Goal: Task Accomplishment & Management: Manage account settings

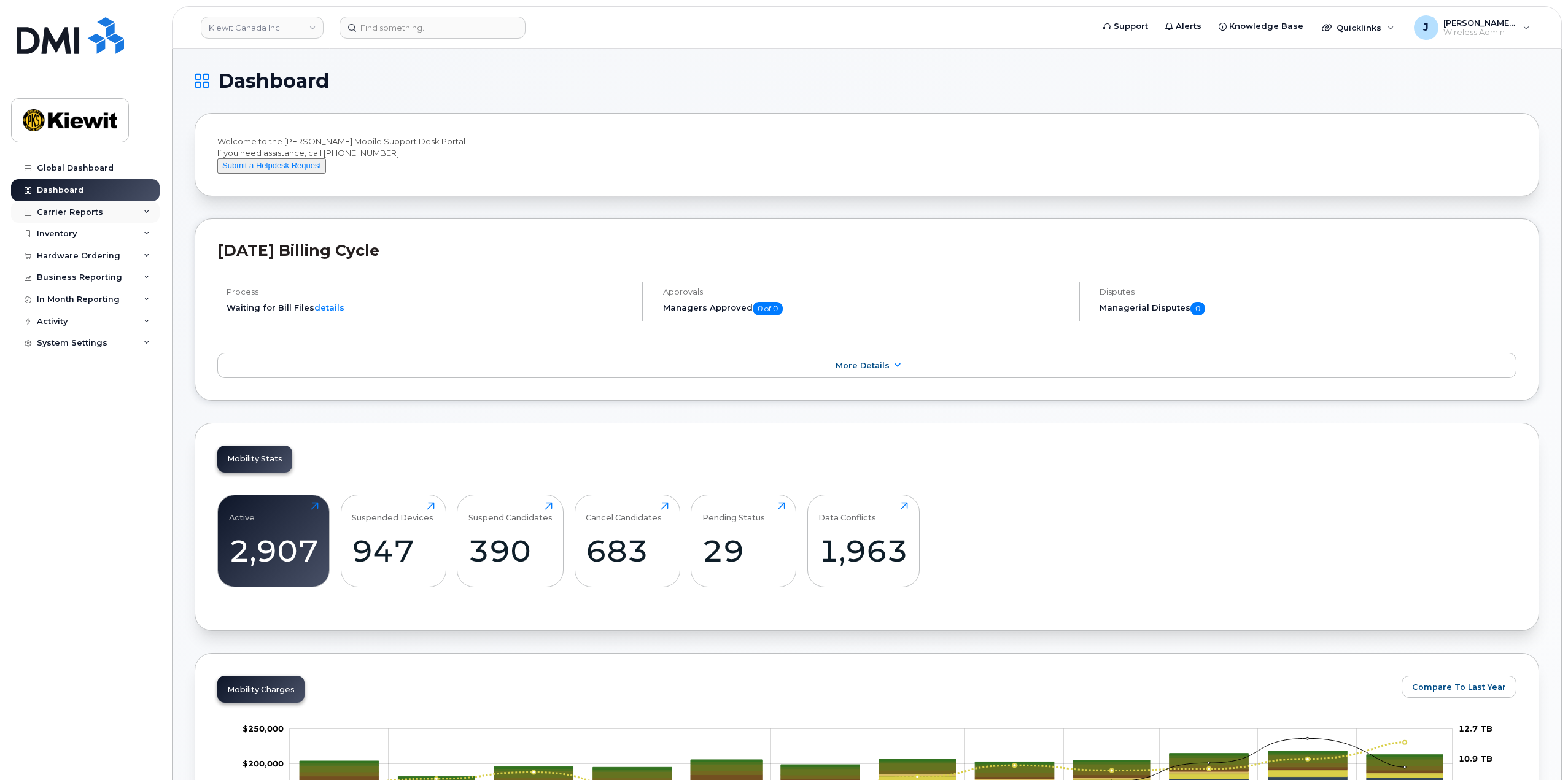
click at [149, 211] on icon at bounding box center [147, 212] width 6 height 6
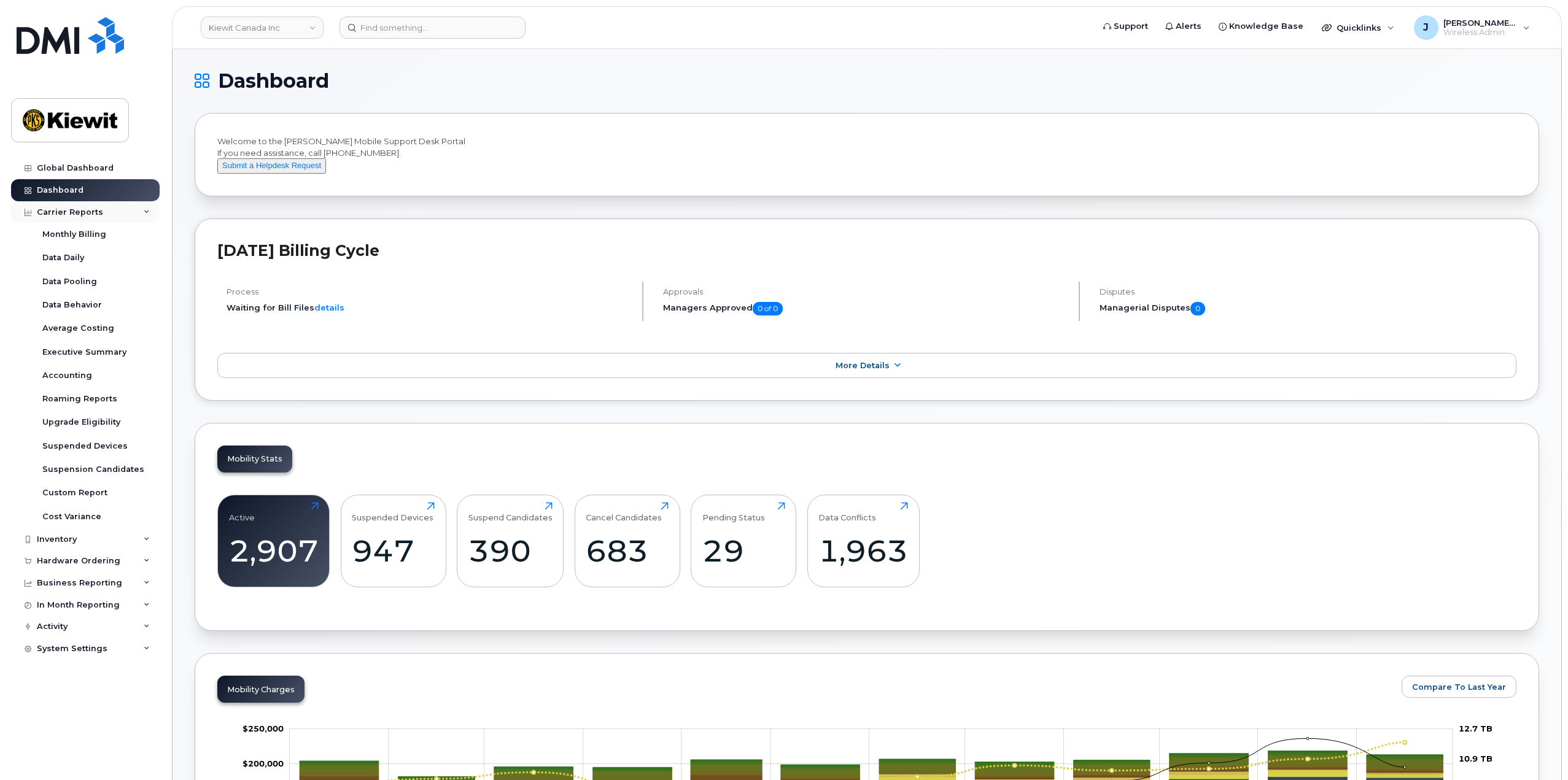
click at [149, 211] on icon at bounding box center [147, 212] width 6 height 6
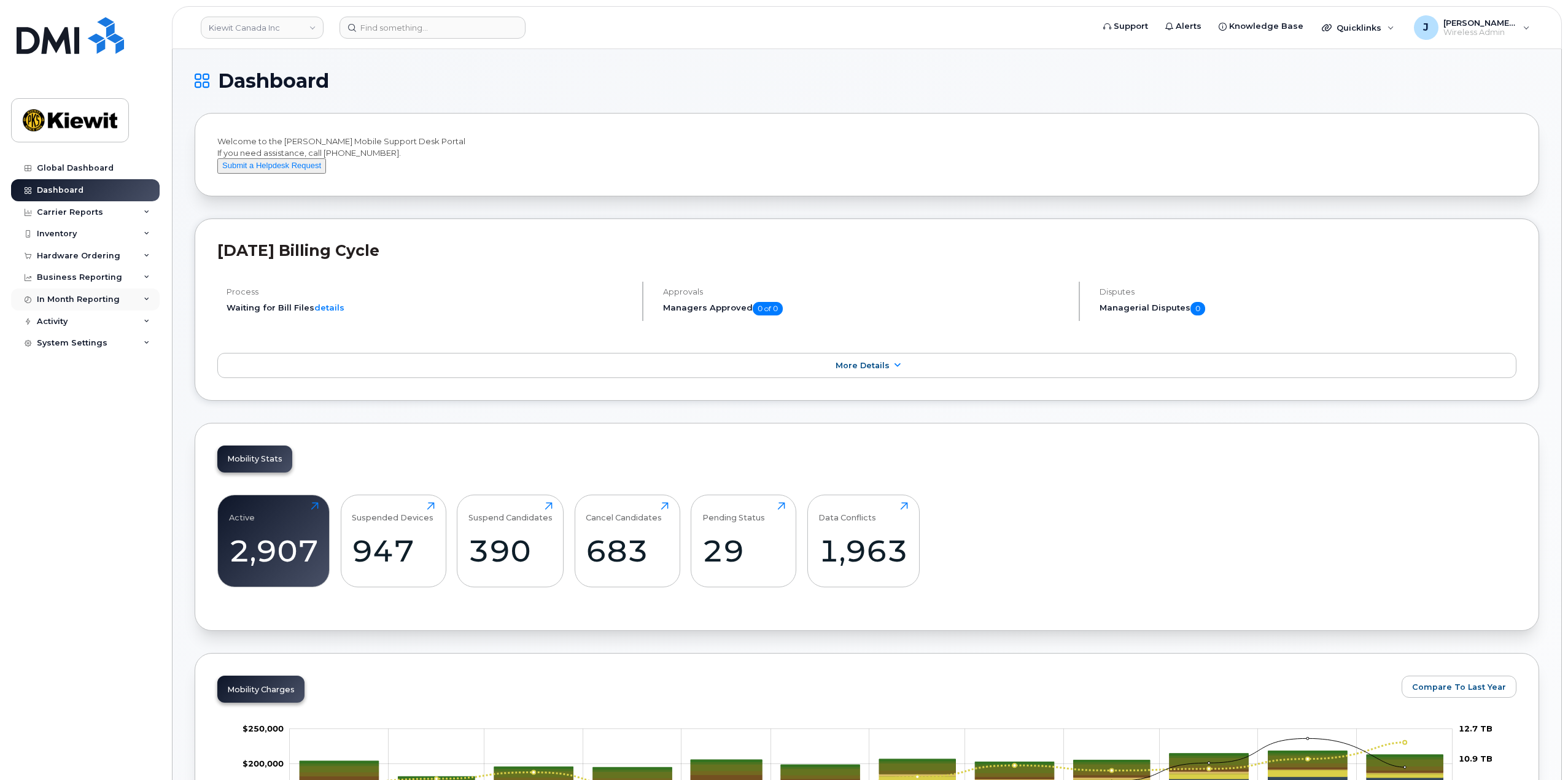
click at [144, 299] on icon at bounding box center [147, 299] width 6 height 6
click at [140, 296] on div "In Month Reporting" at bounding box center [85, 300] width 149 height 22
click at [148, 278] on icon at bounding box center [147, 277] width 6 height 6
click at [111, 302] on div "Managerial Reports" at bounding box center [84, 300] width 84 height 11
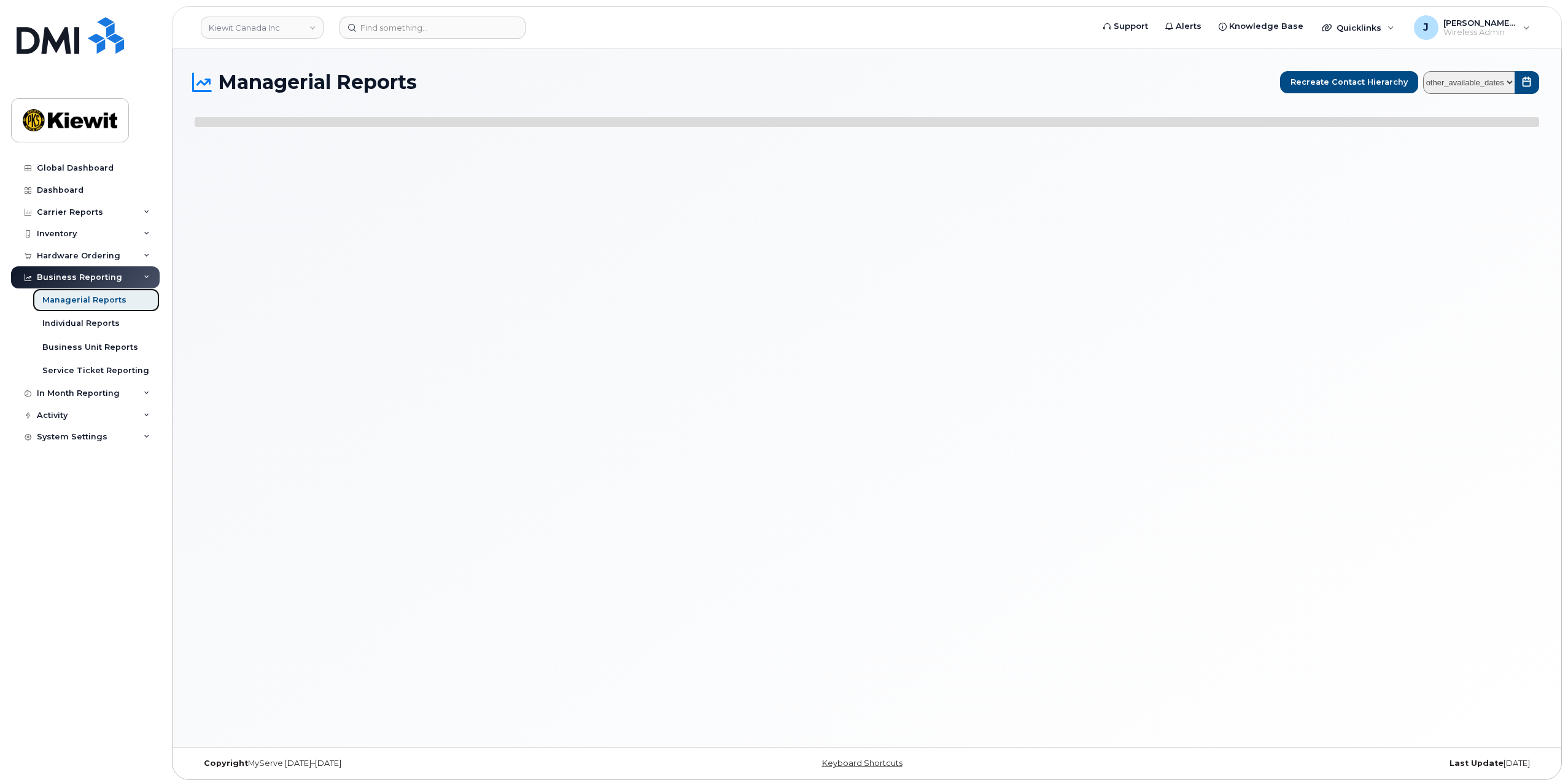
select select
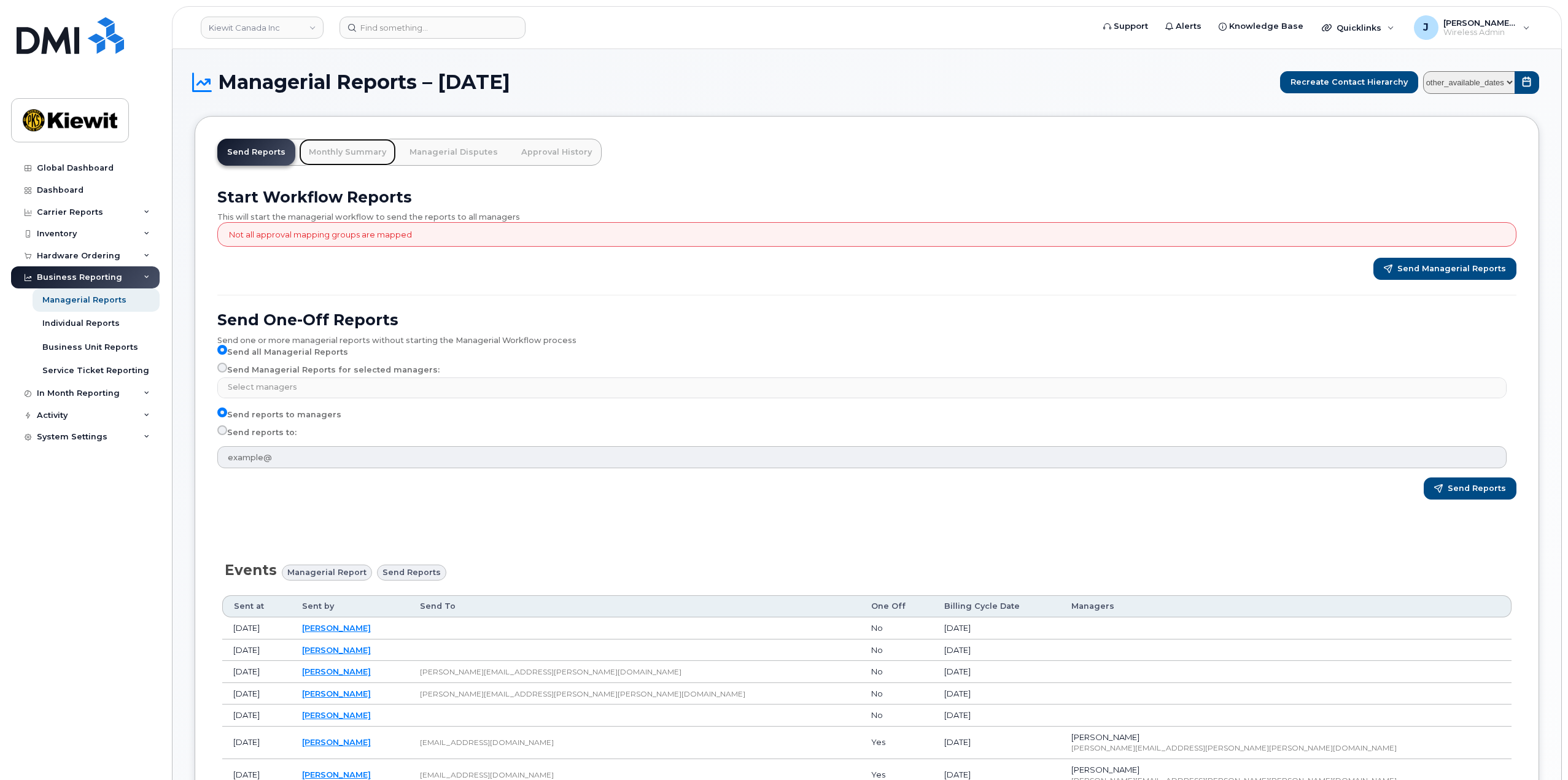
click at [347, 155] on link "Monthly Summary" at bounding box center [347, 152] width 97 height 27
click at [119, 198] on link "Dashboard" at bounding box center [85, 190] width 149 height 22
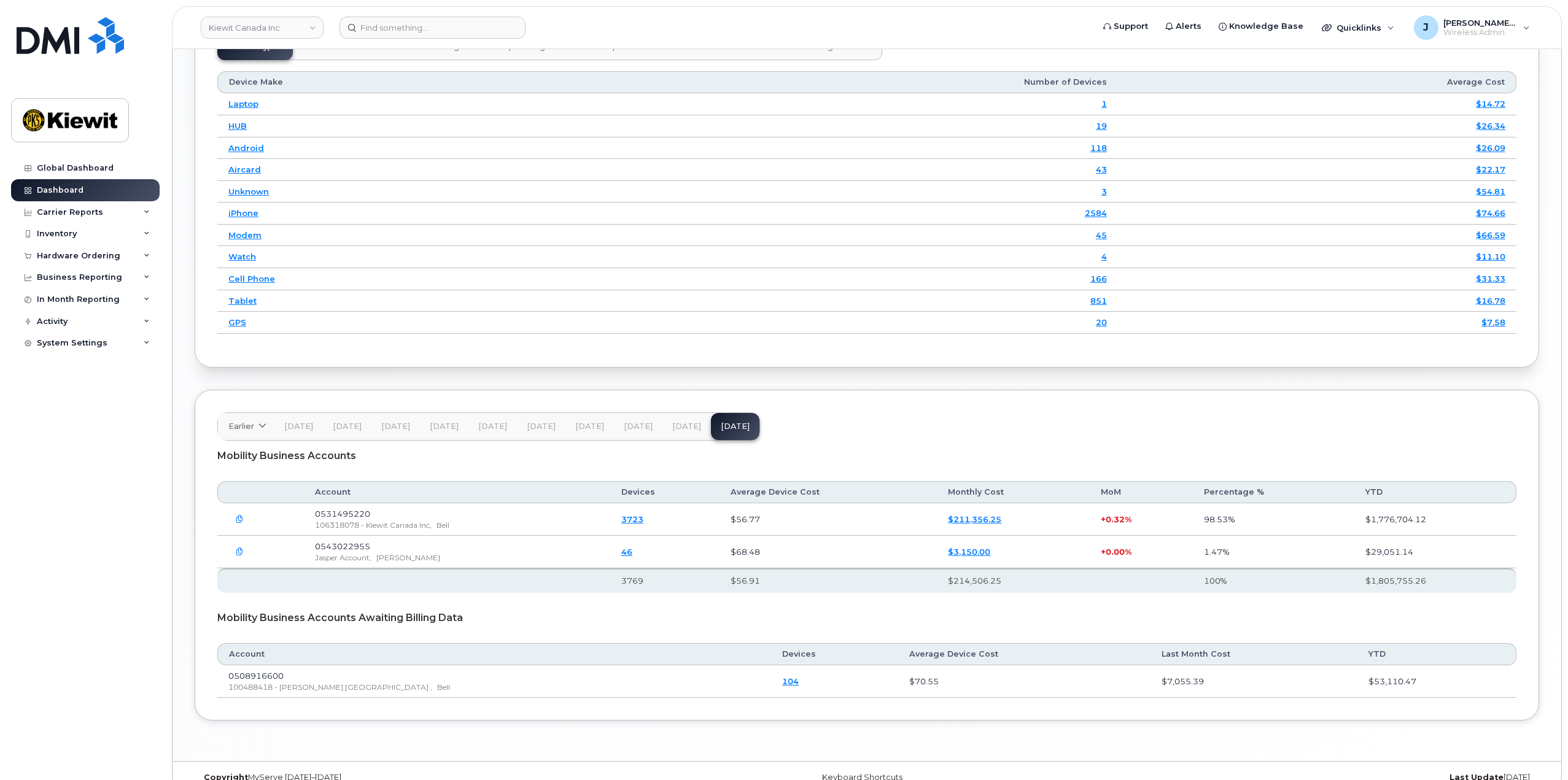
scroll to position [1635, 0]
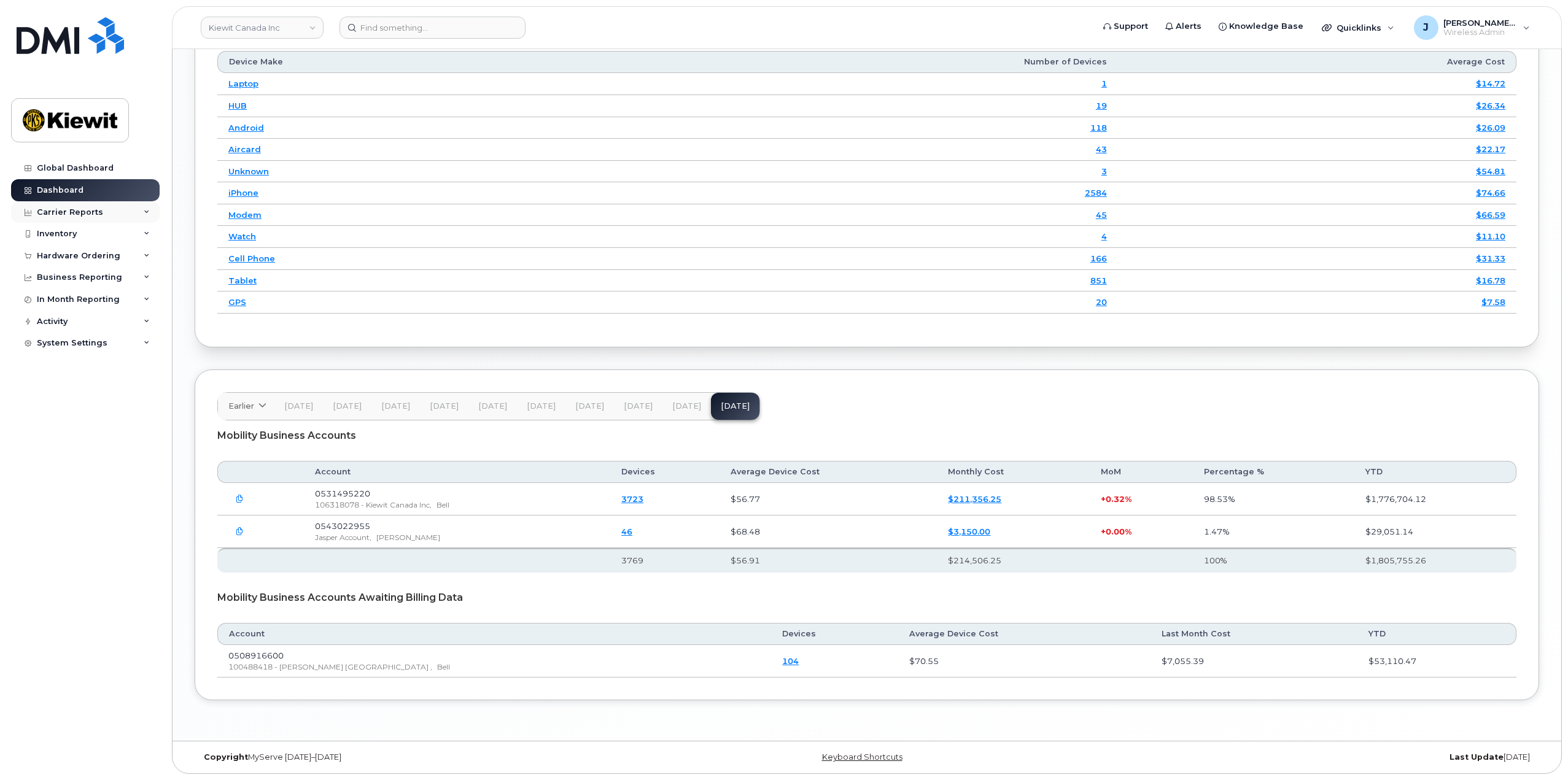
click at [148, 207] on div "Carrier Reports" at bounding box center [85, 212] width 149 height 22
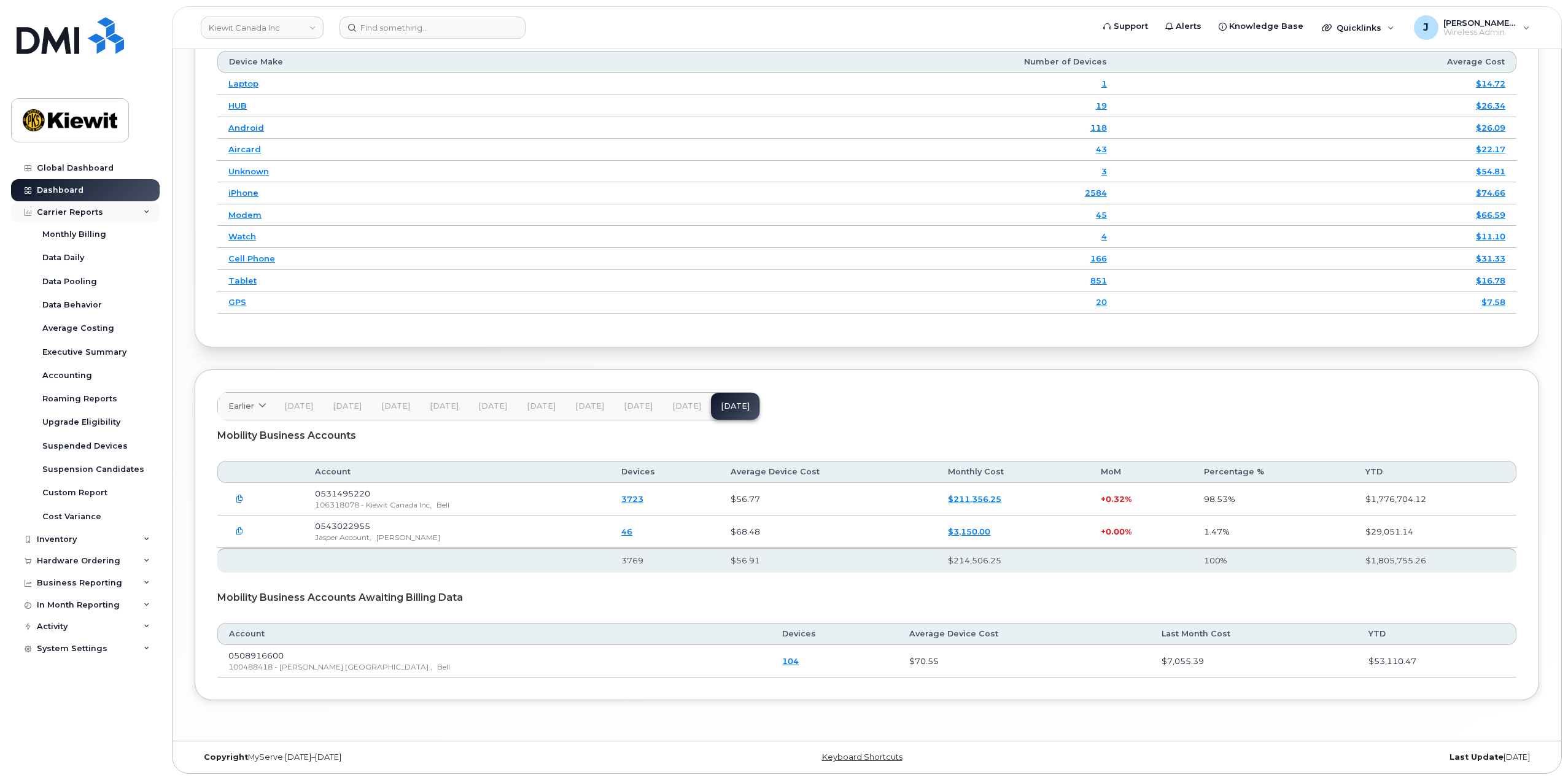
click at [149, 211] on icon at bounding box center [147, 212] width 6 height 6
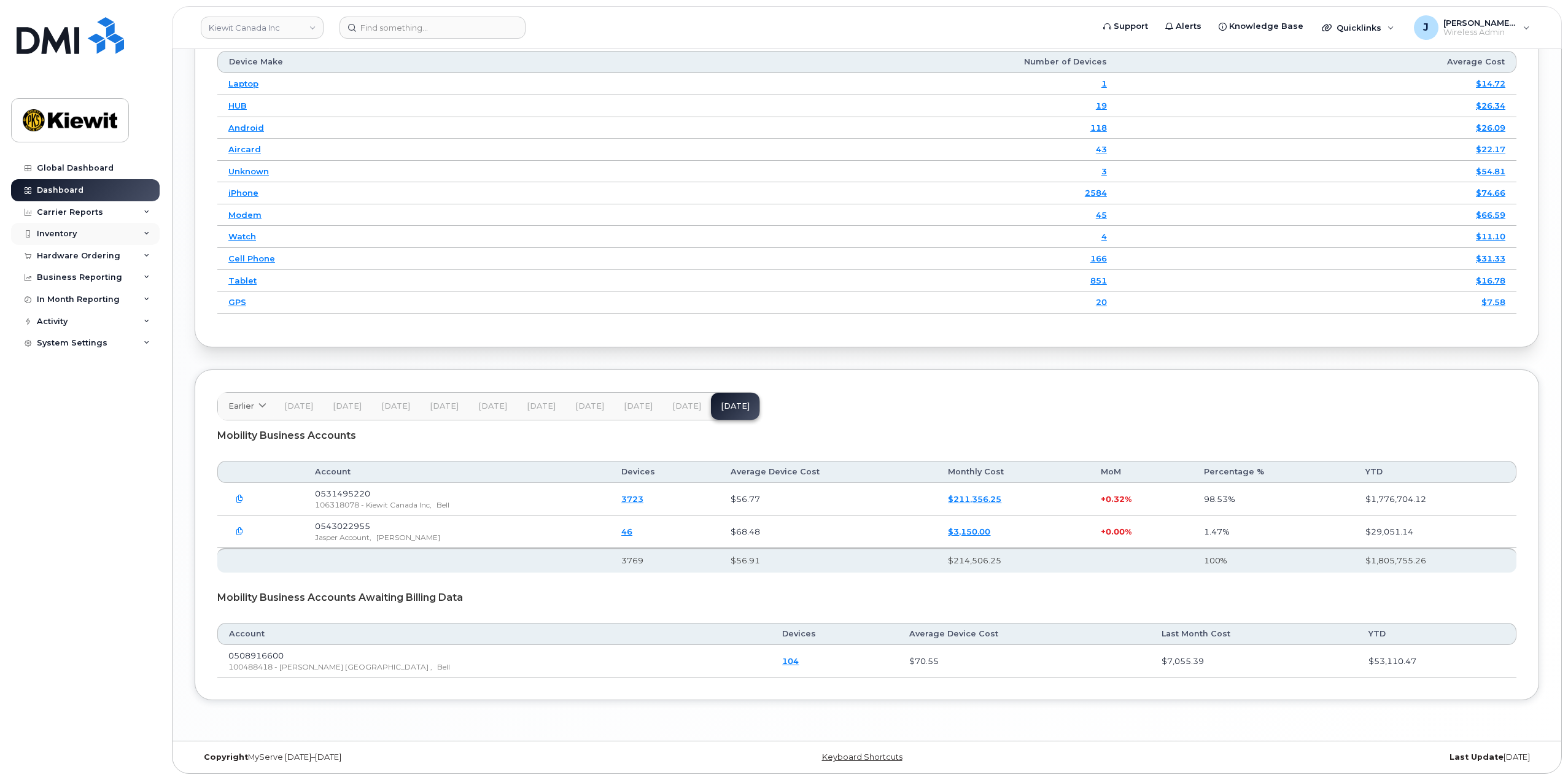
click at [147, 233] on icon at bounding box center [147, 233] width 6 height 6
click at [147, 253] on icon at bounding box center [147, 256] width 6 height 6
click at [147, 257] on icon at bounding box center [147, 256] width 6 height 6
click at [146, 274] on icon at bounding box center [147, 277] width 6 height 6
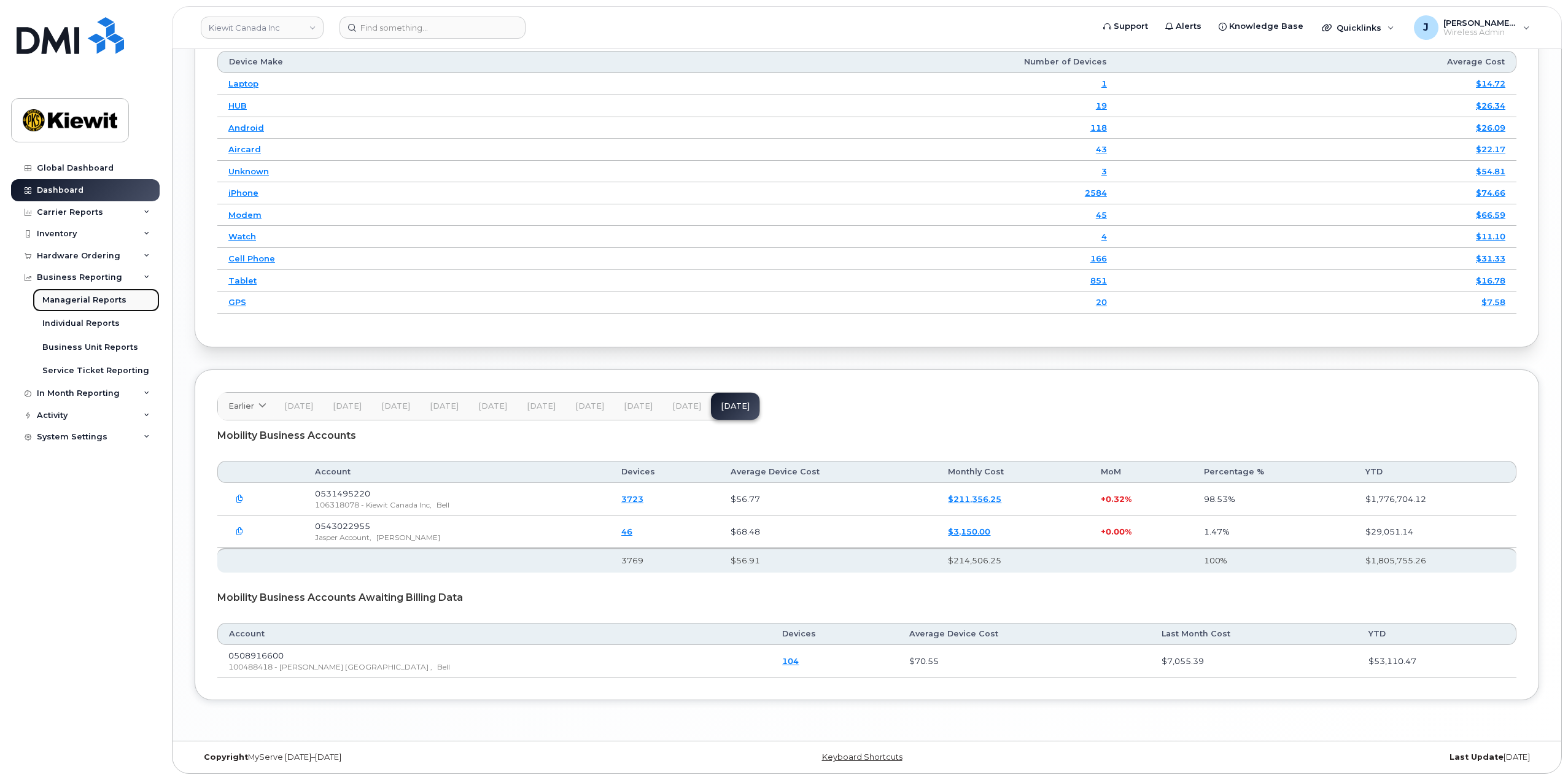
click at [99, 294] on div "Managerial Reports" at bounding box center [84, 300] width 84 height 11
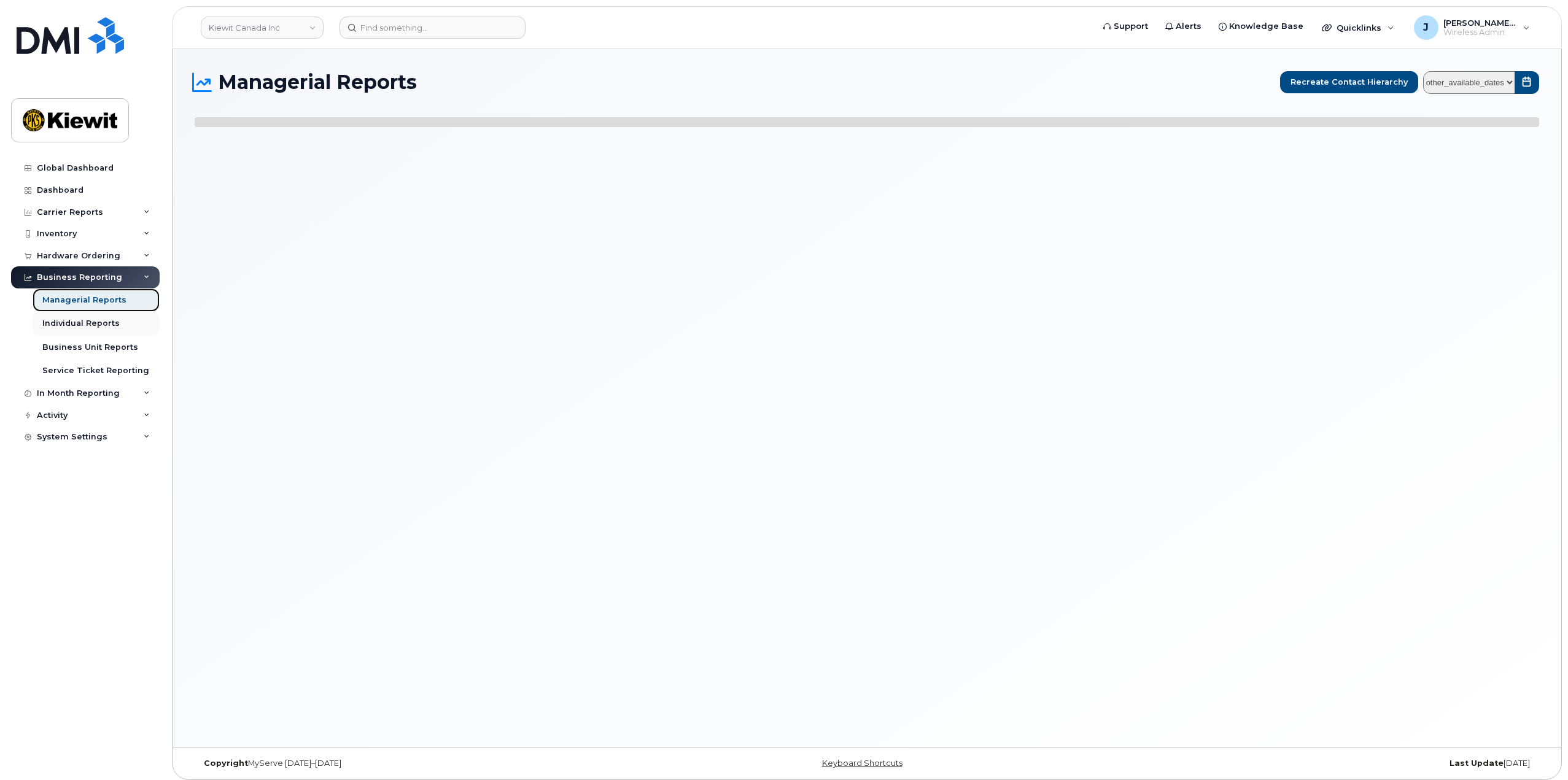
select select
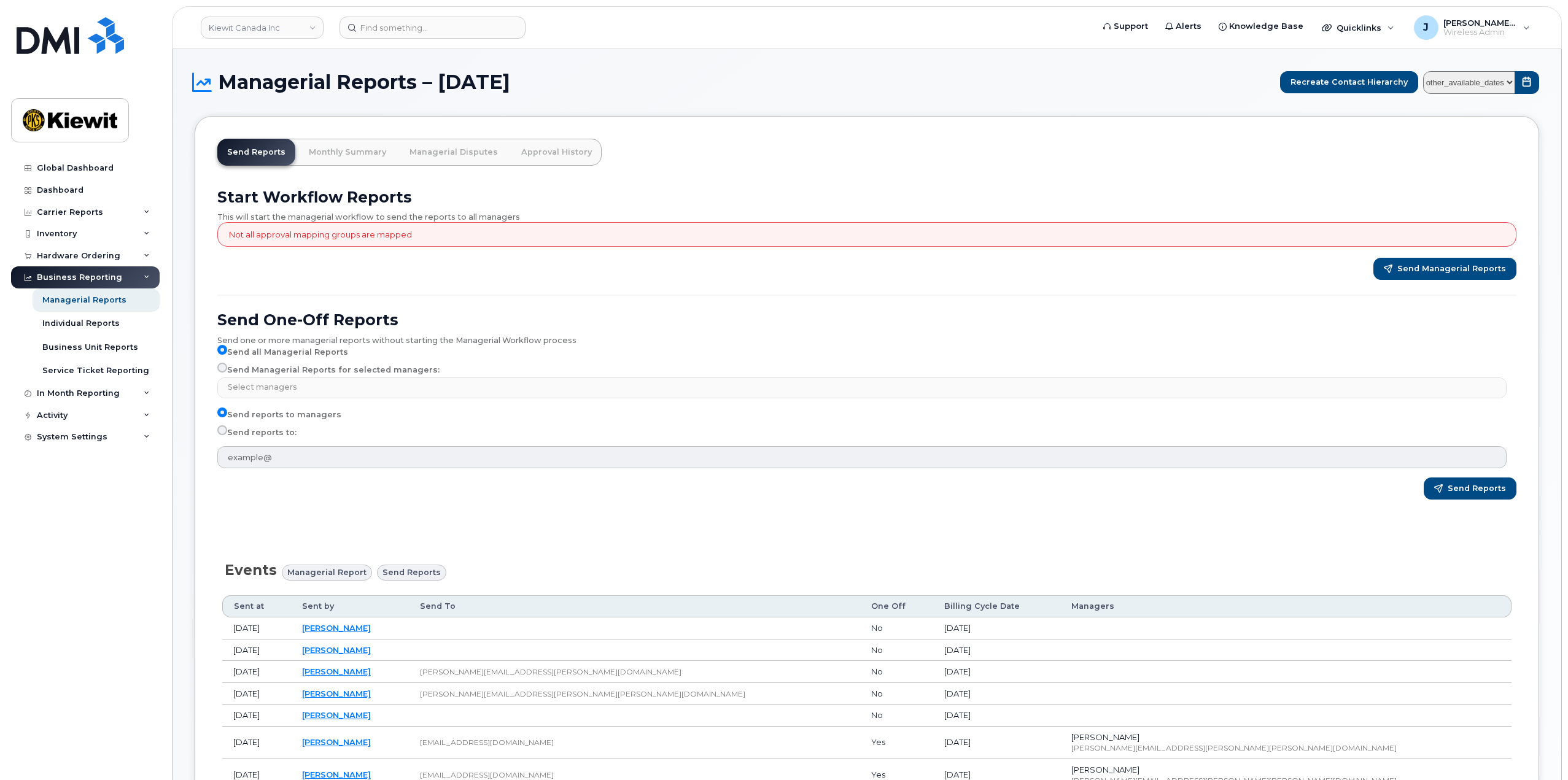
click at [148, 273] on div "Business Reporting" at bounding box center [85, 277] width 149 height 22
click at [146, 232] on icon at bounding box center [147, 233] width 6 height 6
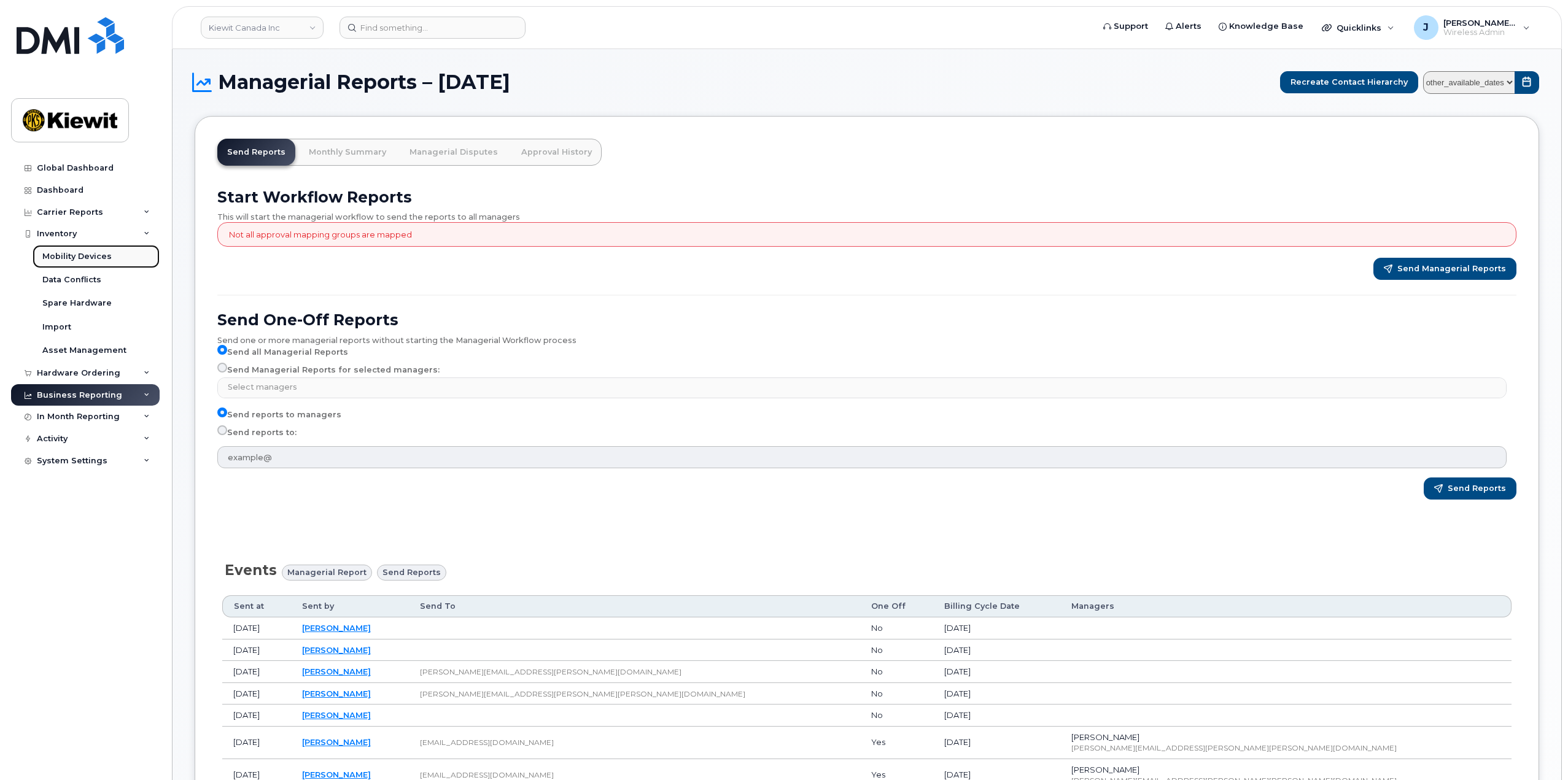
click at [94, 262] on div "Mobility Devices" at bounding box center [77, 256] width 69 height 11
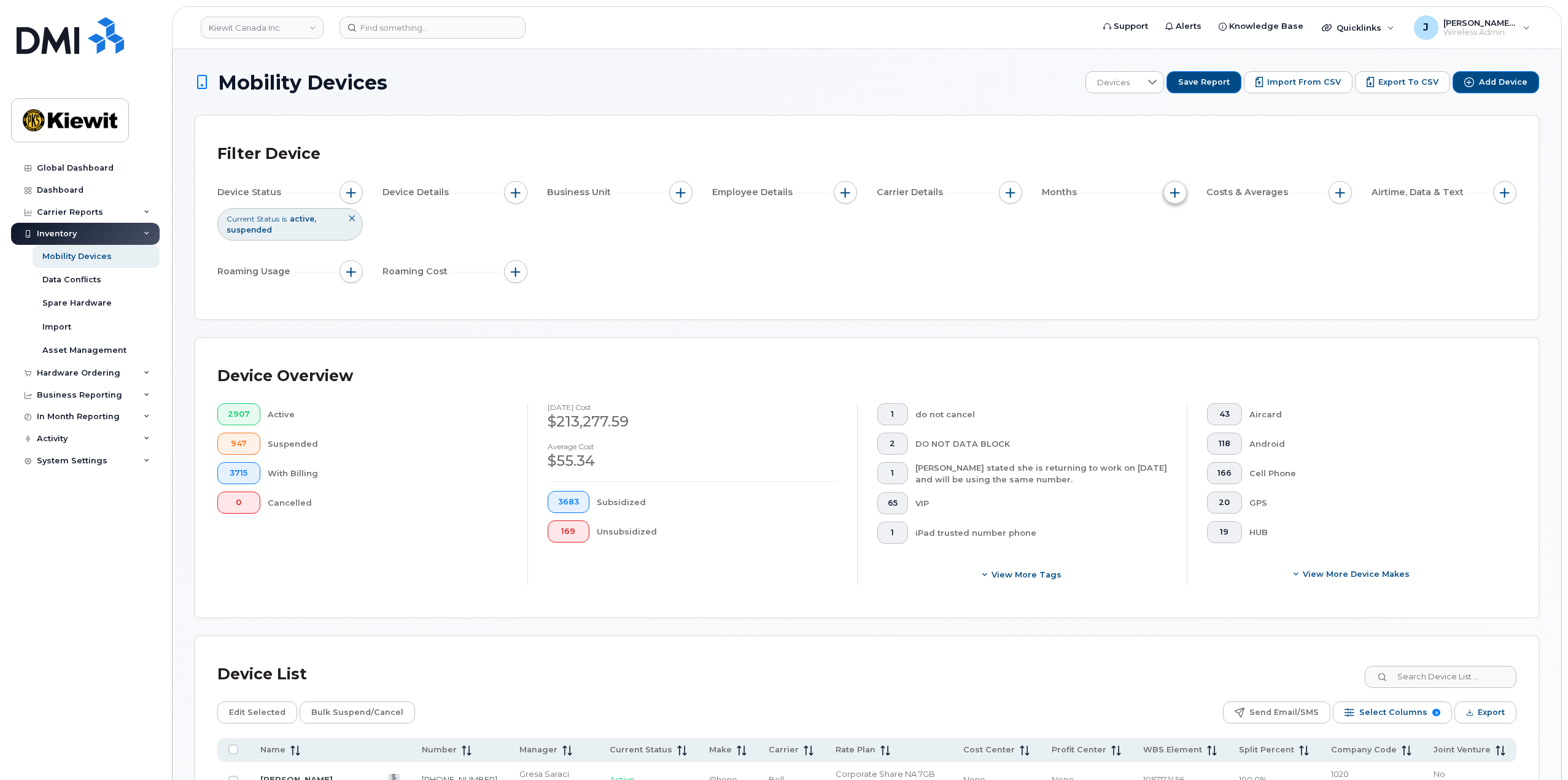
click at [1174, 193] on span "button" at bounding box center [1175, 193] width 10 height 10
click at [1179, 229] on input "Billing Cycle" at bounding box center [1177, 229] width 10 height 10
checkbox input "true"
click at [1210, 279] on span at bounding box center [1204, 281] width 26 height 22
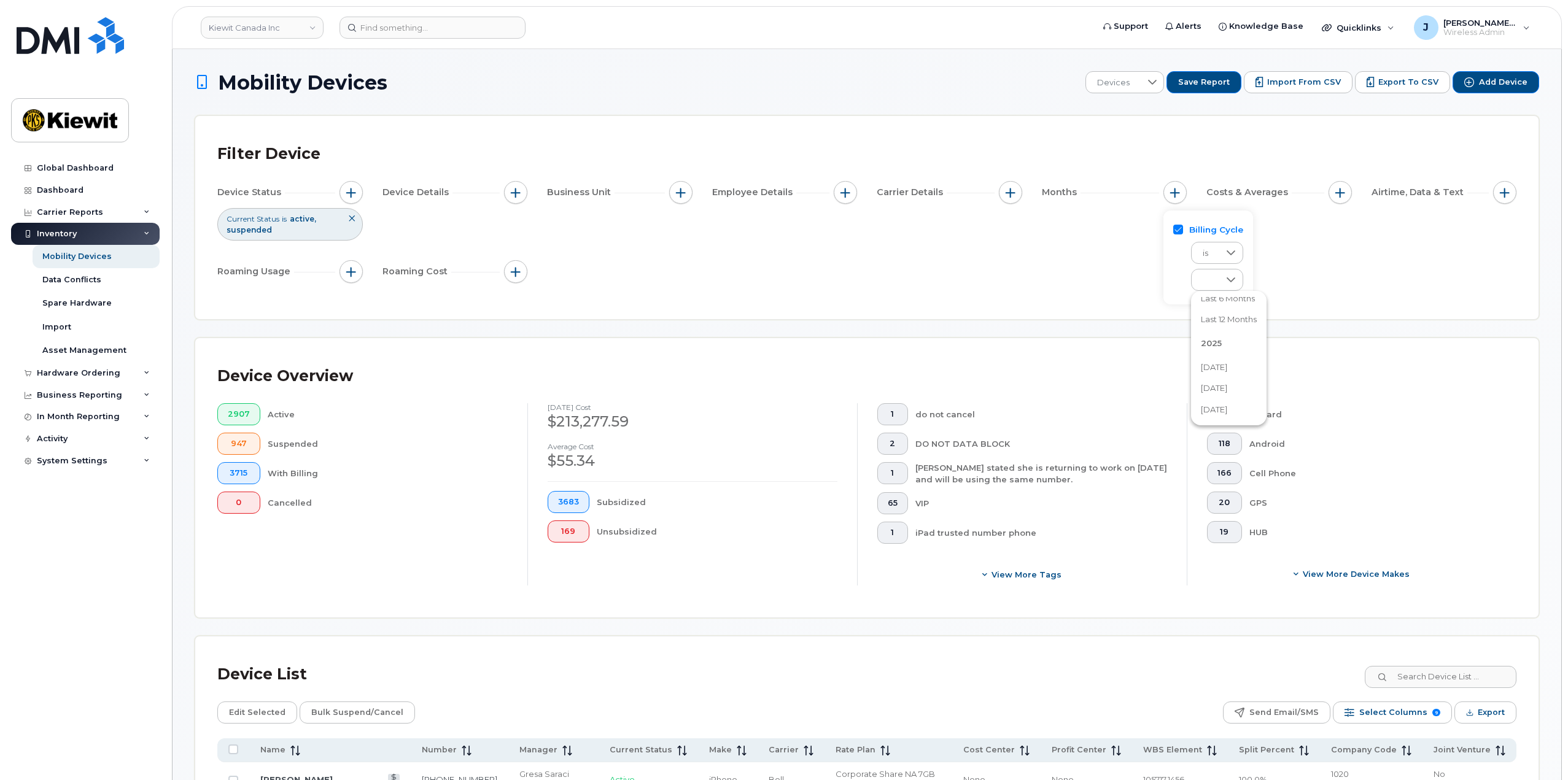
click at [1227, 365] on span "September 2025" at bounding box center [1213, 367] width 26 height 12
click at [679, 188] on span "button" at bounding box center [680, 193] width 10 height 10
click at [686, 282] on div "WBS Element" at bounding box center [725, 287] width 92 height 12
click at [688, 291] on input "WBS Element" at bounding box center [683, 287] width 10 height 10
checkbox input "true"
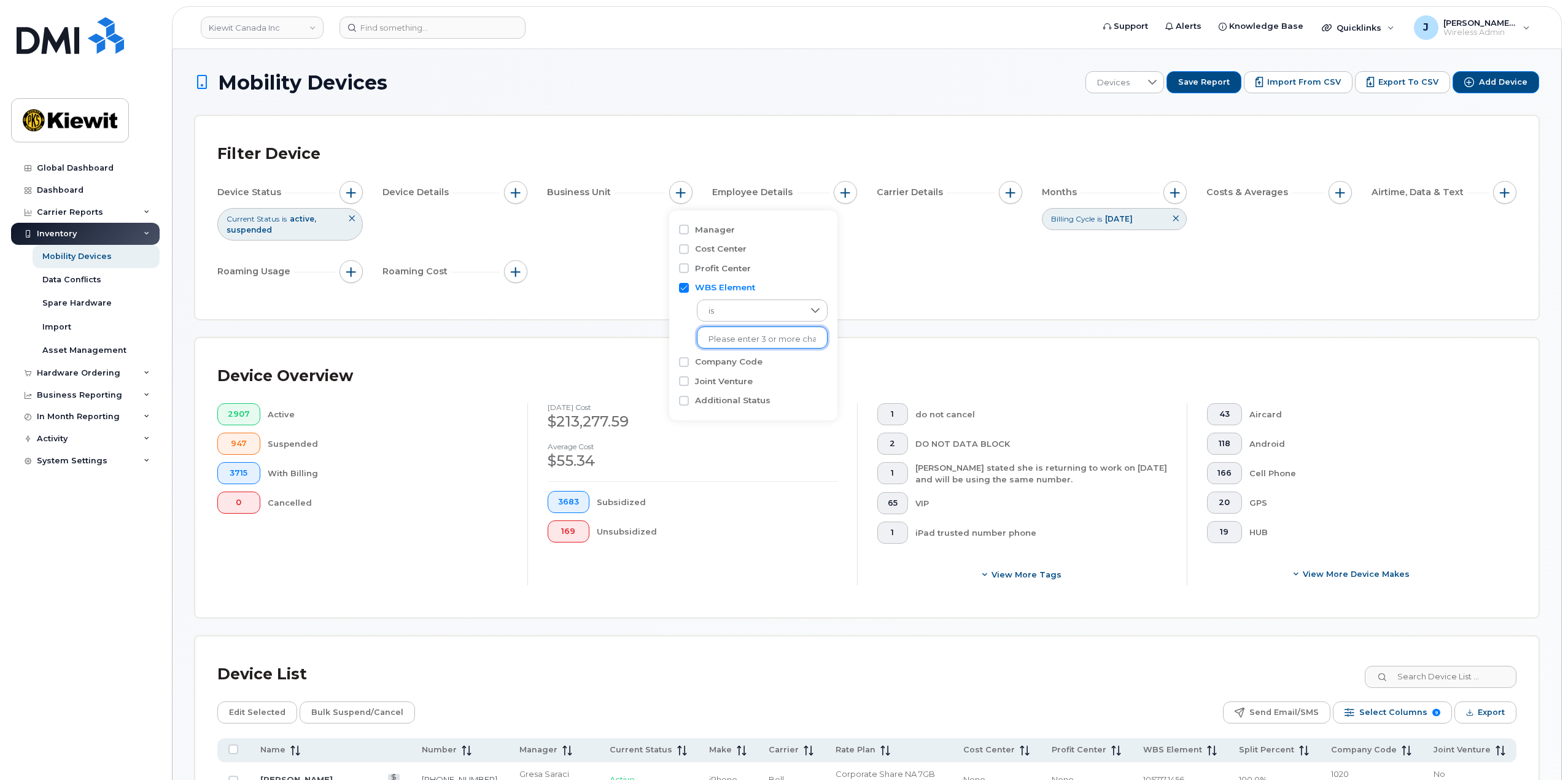
click at [728, 333] on li at bounding box center [761, 340] width 107 height 18
click at [771, 334] on input "text" at bounding box center [761, 339] width 107 height 11
type input "106212"
click at [741, 367] on li "1044 - 106212.1222 - Kiewit Infrastr South Co" at bounding box center [811, 364] width 229 height 22
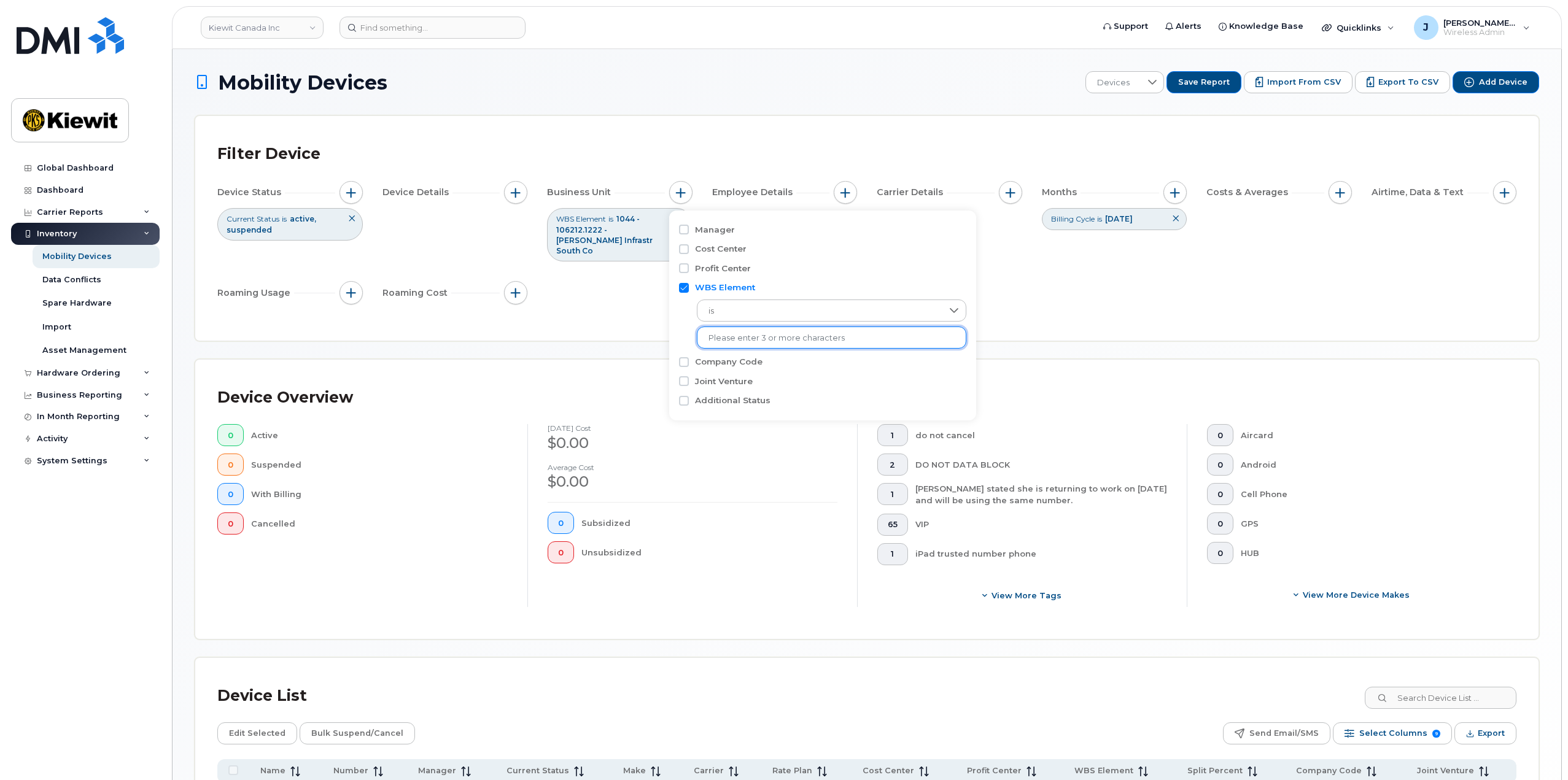
click at [802, 342] on input "text" at bounding box center [831, 338] width 246 height 11
type input "106212"
click at [685, 250] on input "Cost Center" at bounding box center [683, 248] width 10 height 10
checkbox input "true"
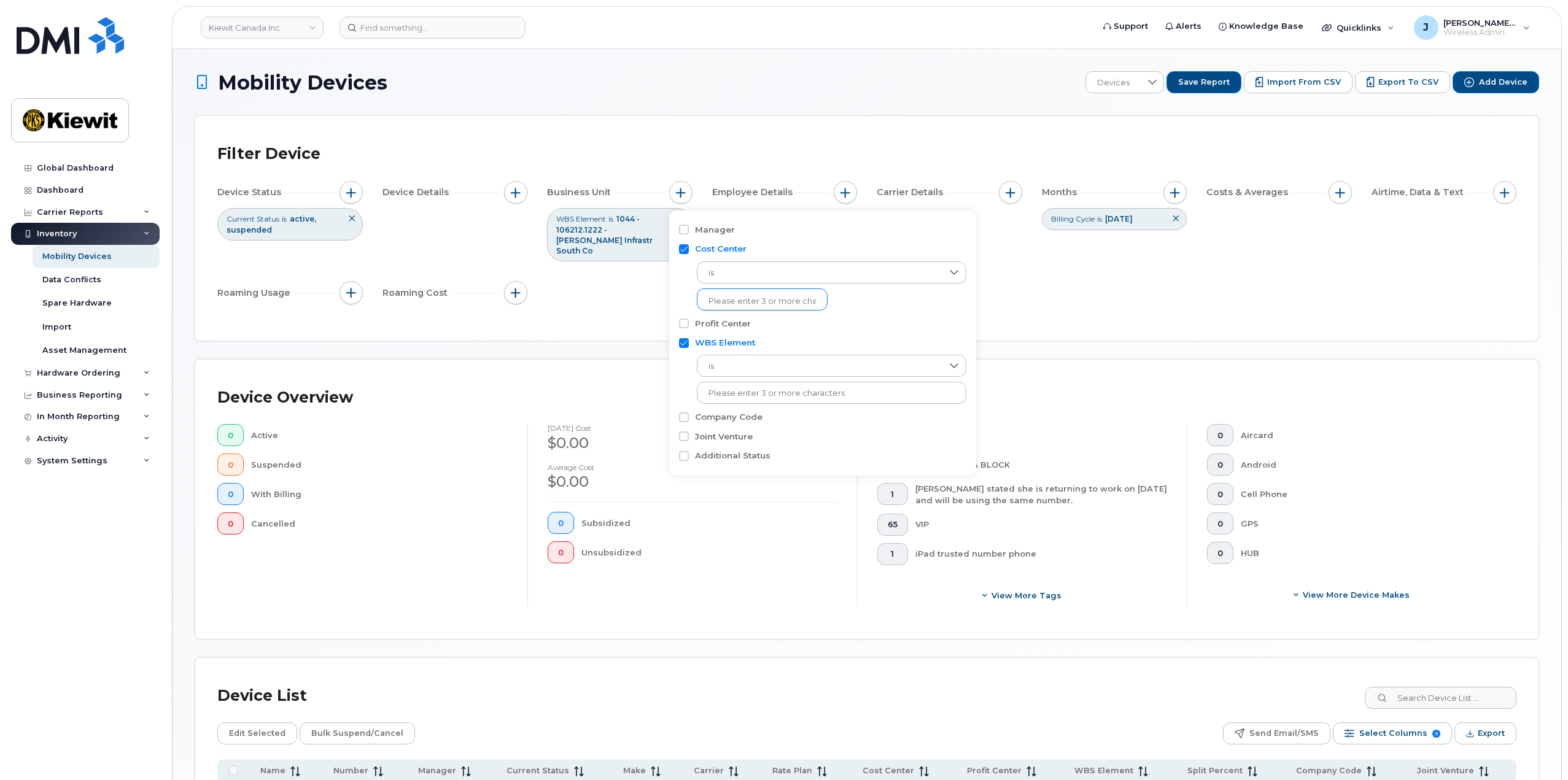
click at [712, 301] on input "text" at bounding box center [761, 301] width 107 height 11
click at [684, 344] on input "WBS Element" at bounding box center [683, 343] width 10 height 10
checkbox input "false"
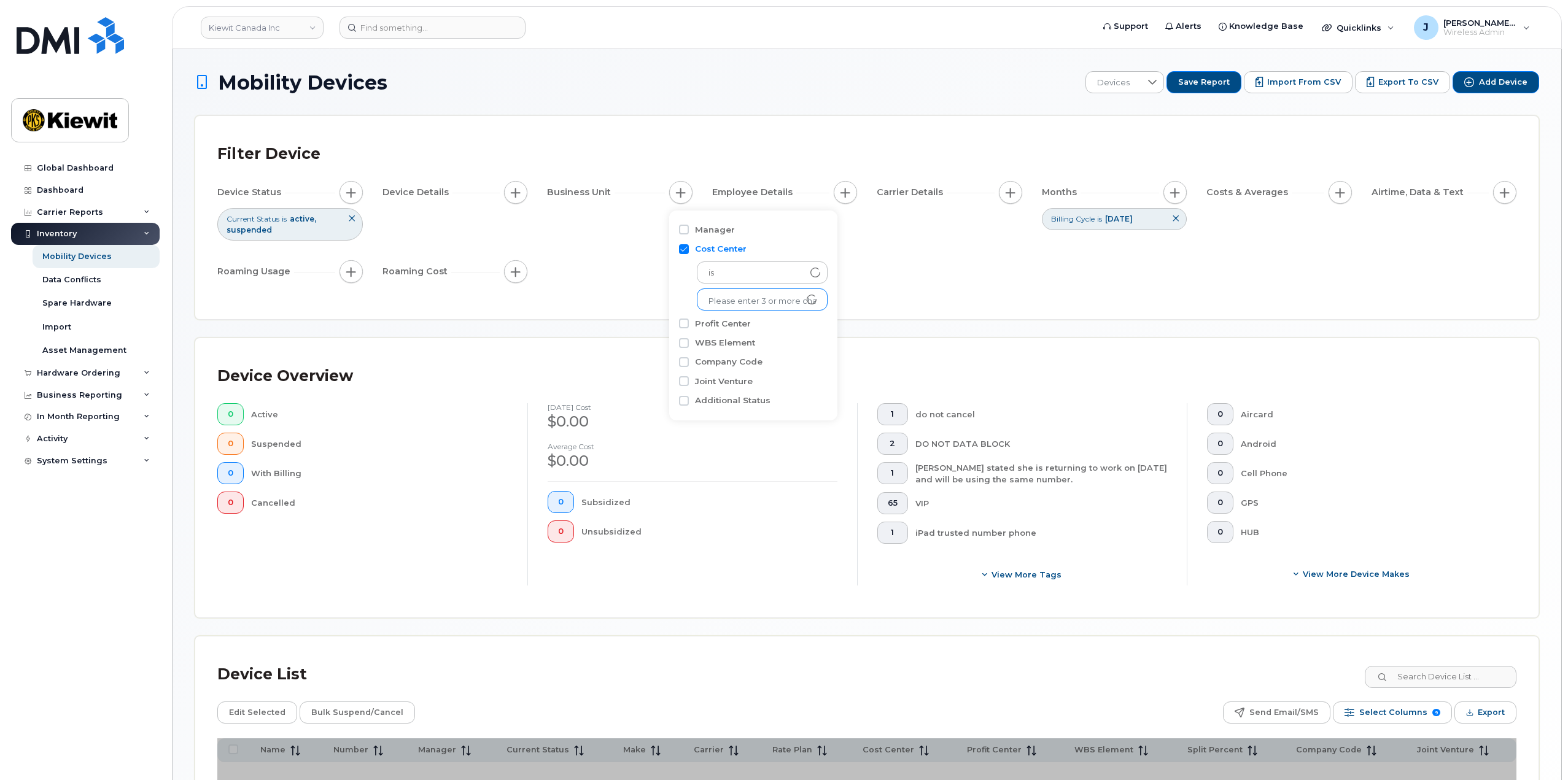
click at [728, 298] on input "text" at bounding box center [761, 301] width 107 height 11
type input "106212"
click at [728, 327] on li "1044 - 106212 - Kiewit Infrastructure South Co." at bounding box center [841, 327] width 288 height 22
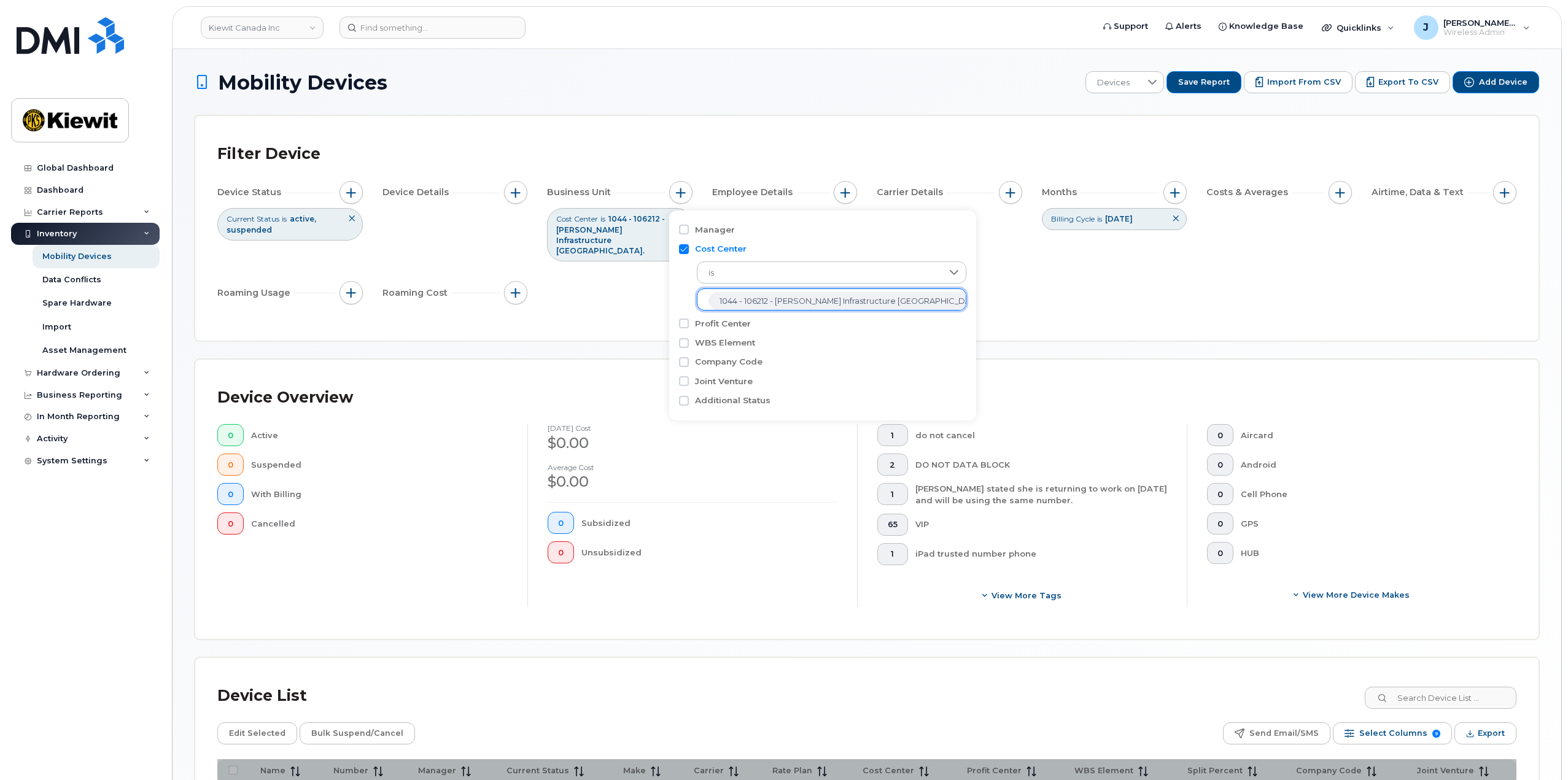
scroll to position [24, 0]
click at [736, 118] on div "Filter Device Device Status Current Status is active suspended Device Details B…" at bounding box center [867, 229] width 1343 height 225
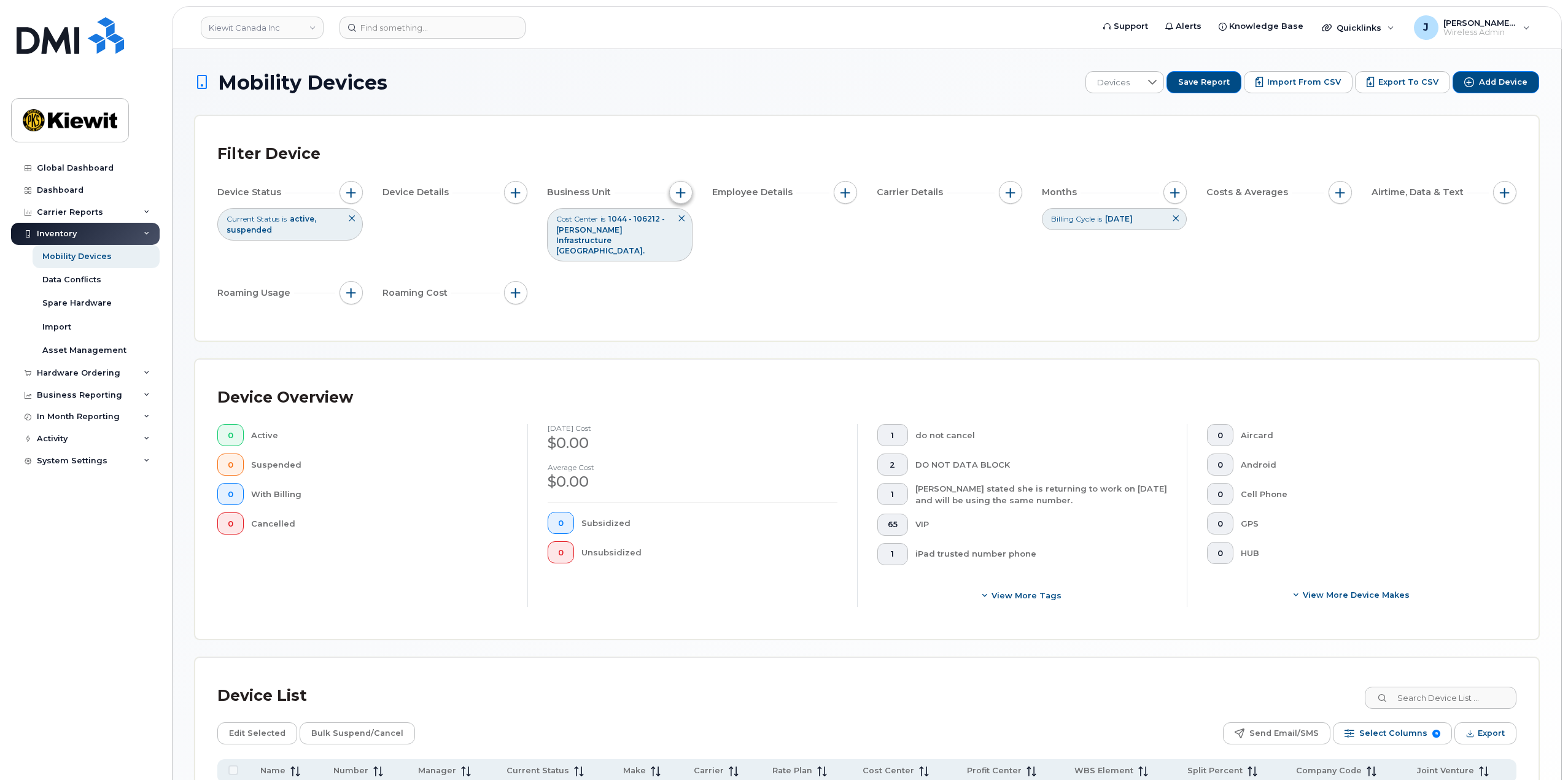
click at [679, 194] on span "button" at bounding box center [680, 193] width 10 height 10
click at [683, 251] on input "Cost Center" at bounding box center [683, 248] width 10 height 10
checkbox input "false"
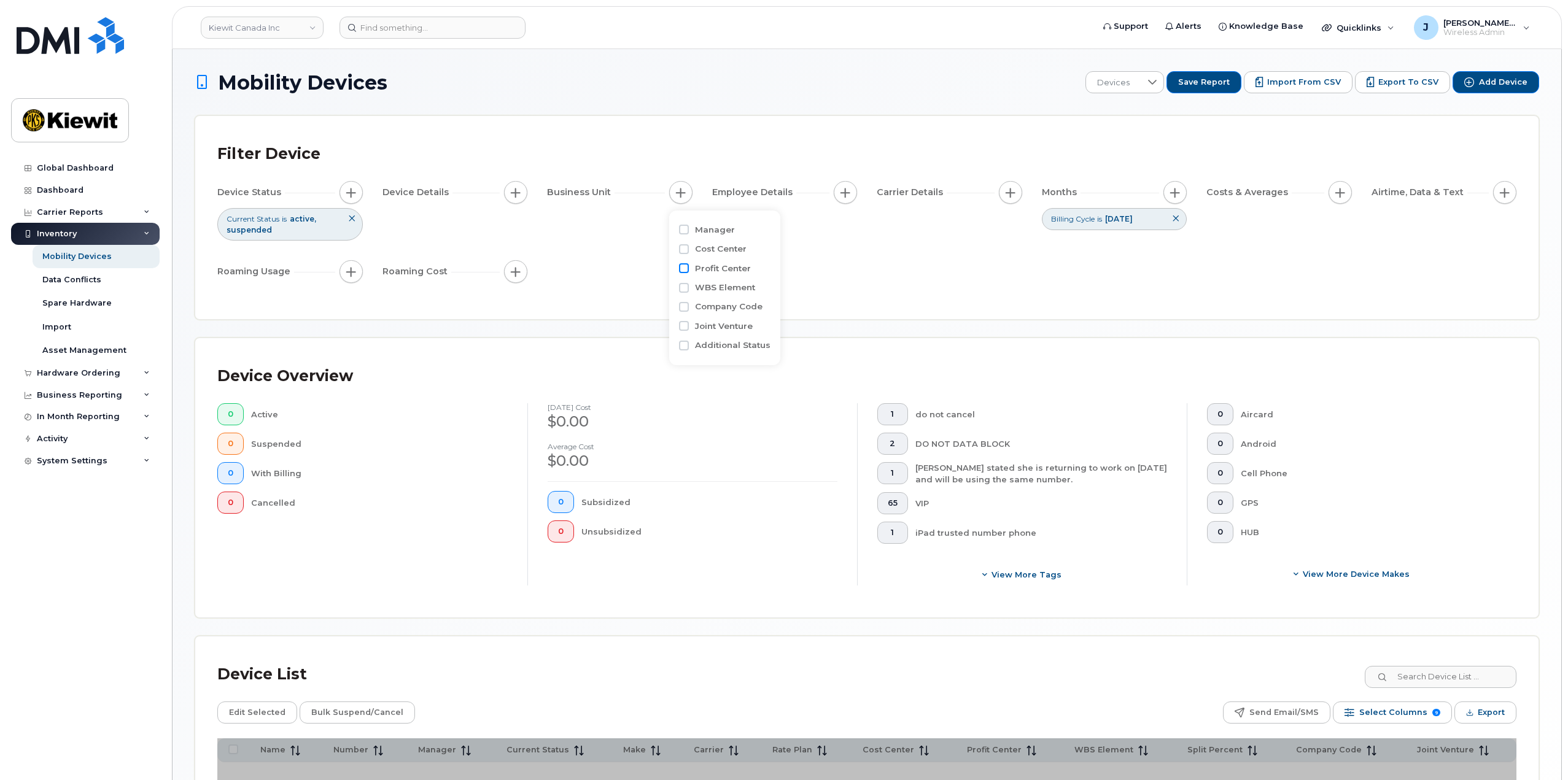
click at [683, 267] on input "Profit Center" at bounding box center [683, 268] width 10 height 10
checkbox input "true"
click at [737, 320] on input "text" at bounding box center [761, 320] width 107 height 11
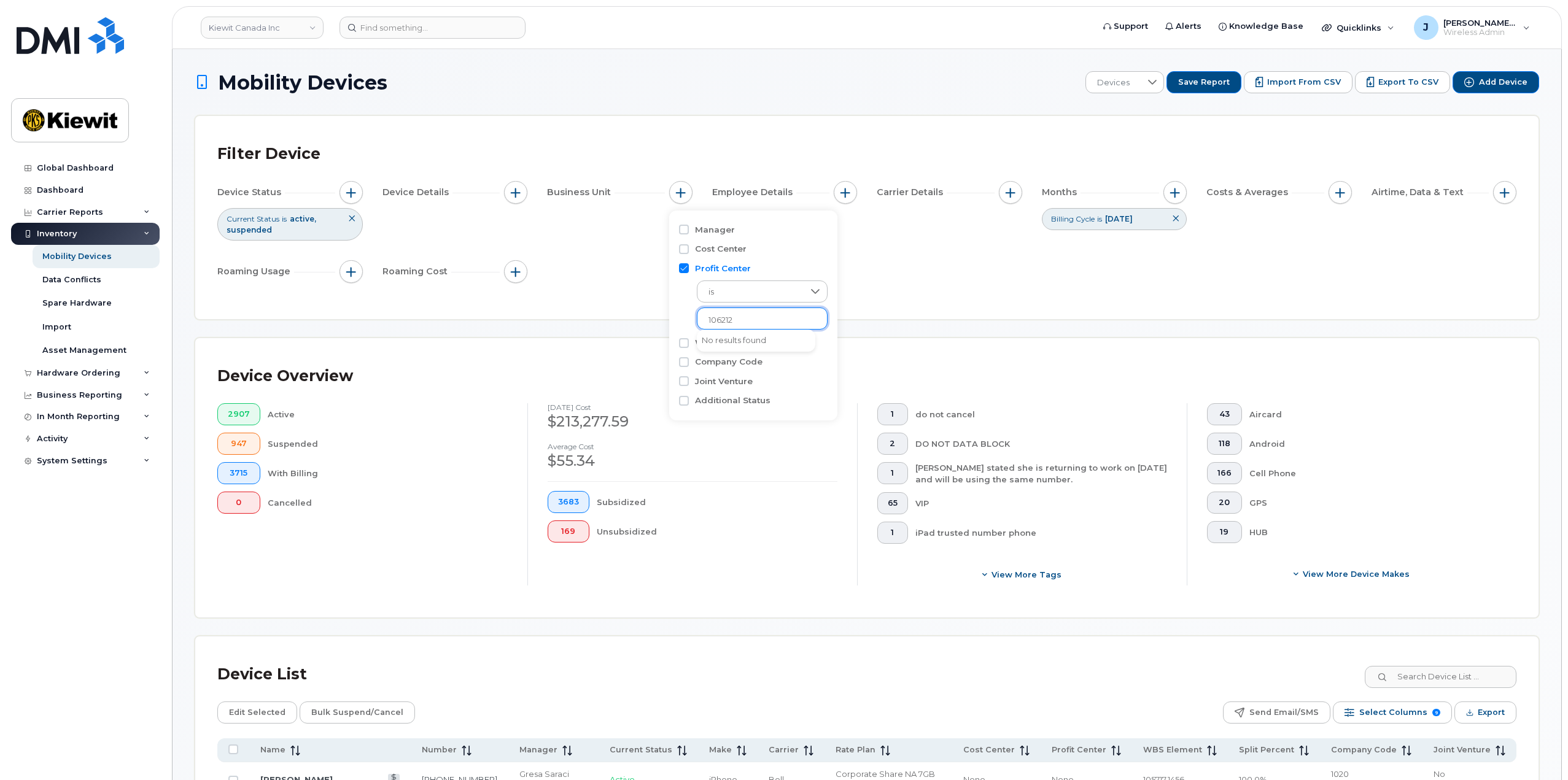
click at [745, 325] on input "106212" at bounding box center [761, 320] width 107 height 11
type input "1"
click at [726, 320] on input "text" at bounding box center [761, 320] width 107 height 11
type input "106212"
click at [804, 287] on div at bounding box center [816, 291] width 23 height 21
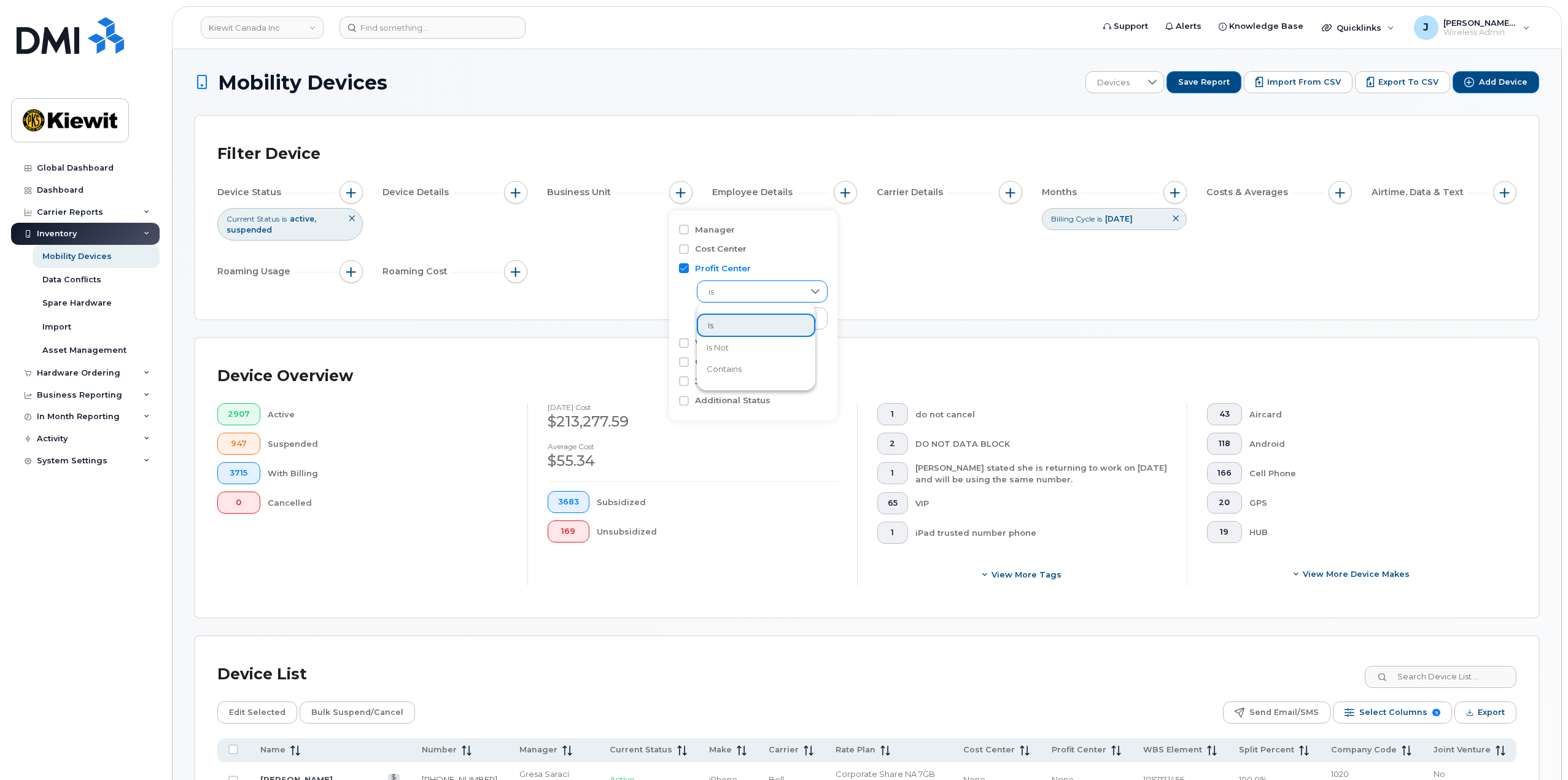
click at [804, 287] on div at bounding box center [816, 291] width 23 height 21
click at [684, 267] on input "Profit Center" at bounding box center [683, 268] width 10 height 10
checkbox input "false"
click at [686, 250] on input "Cost Center" at bounding box center [683, 248] width 10 height 10
checkbox input "true"
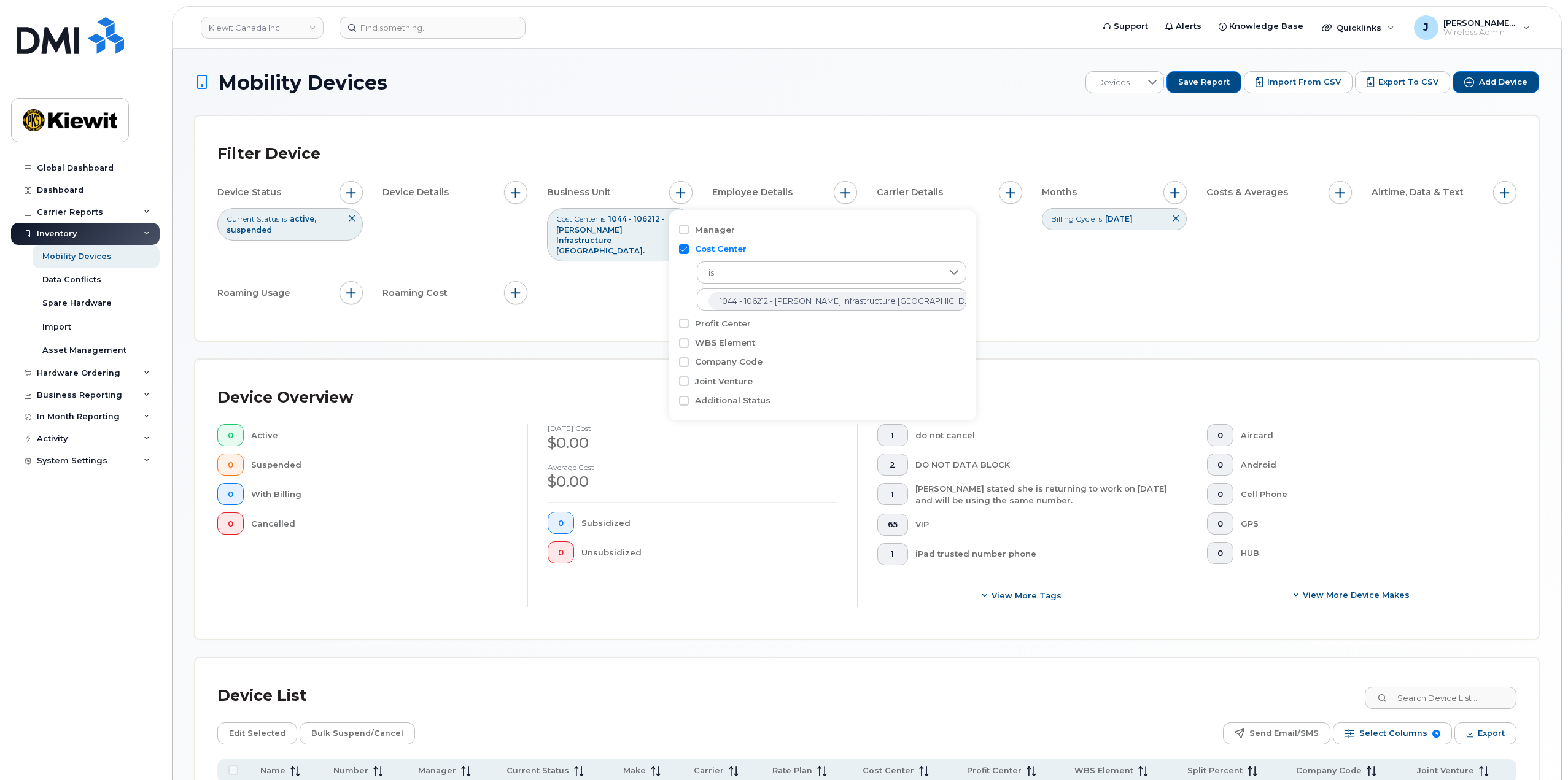
click at [725, 85] on h1 "Mobility Devices" at bounding box center [636, 83] width 885 height 22
click at [679, 220] on icon at bounding box center [681, 219] width 7 height 7
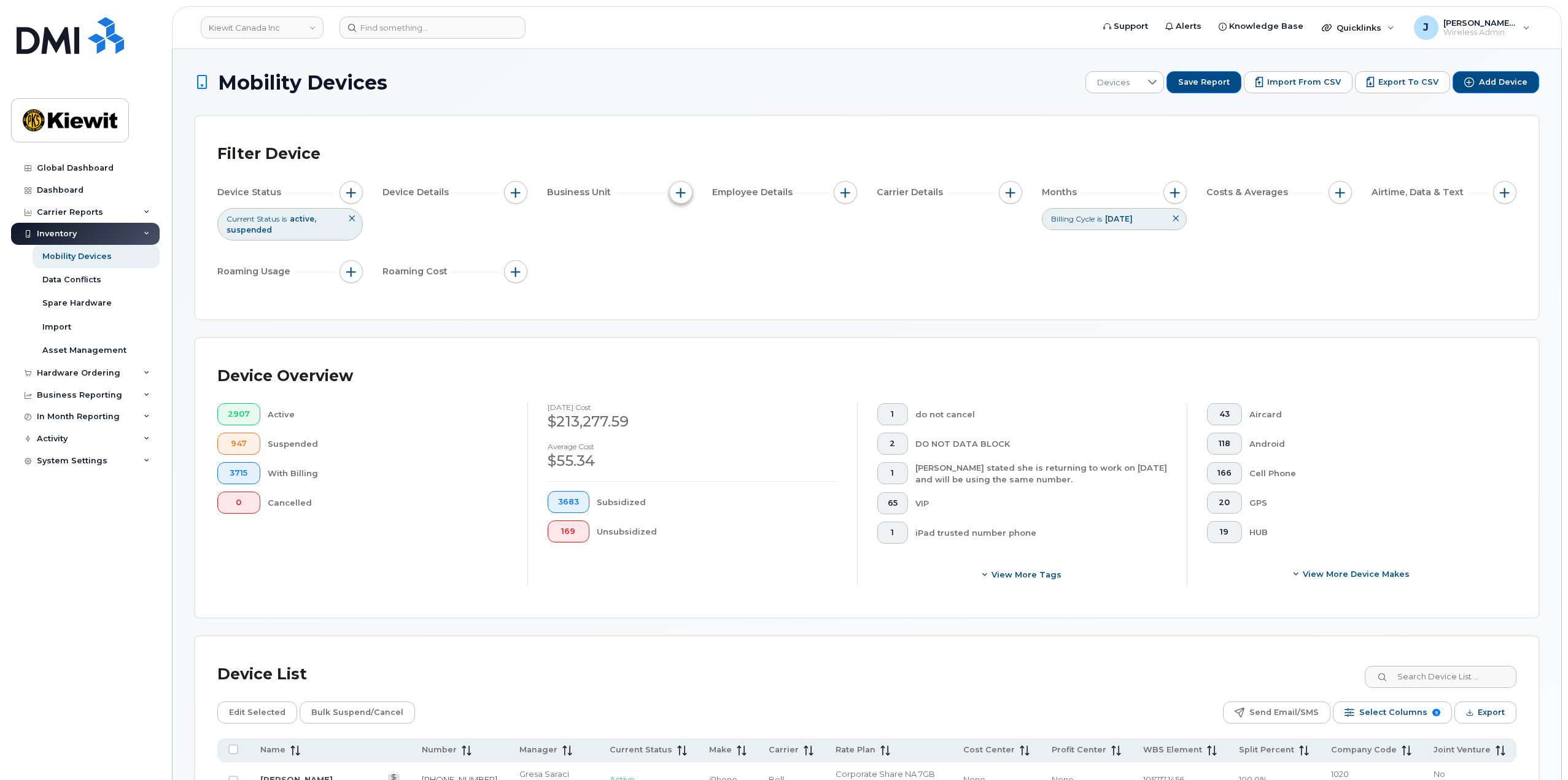
click at [684, 198] on button "button" at bounding box center [680, 193] width 23 height 23
click at [689, 288] on div "WBS Element" at bounding box center [725, 287] width 92 height 12
click at [684, 288] on input "WBS Element" at bounding box center [683, 287] width 10 height 10
checkbox input "true"
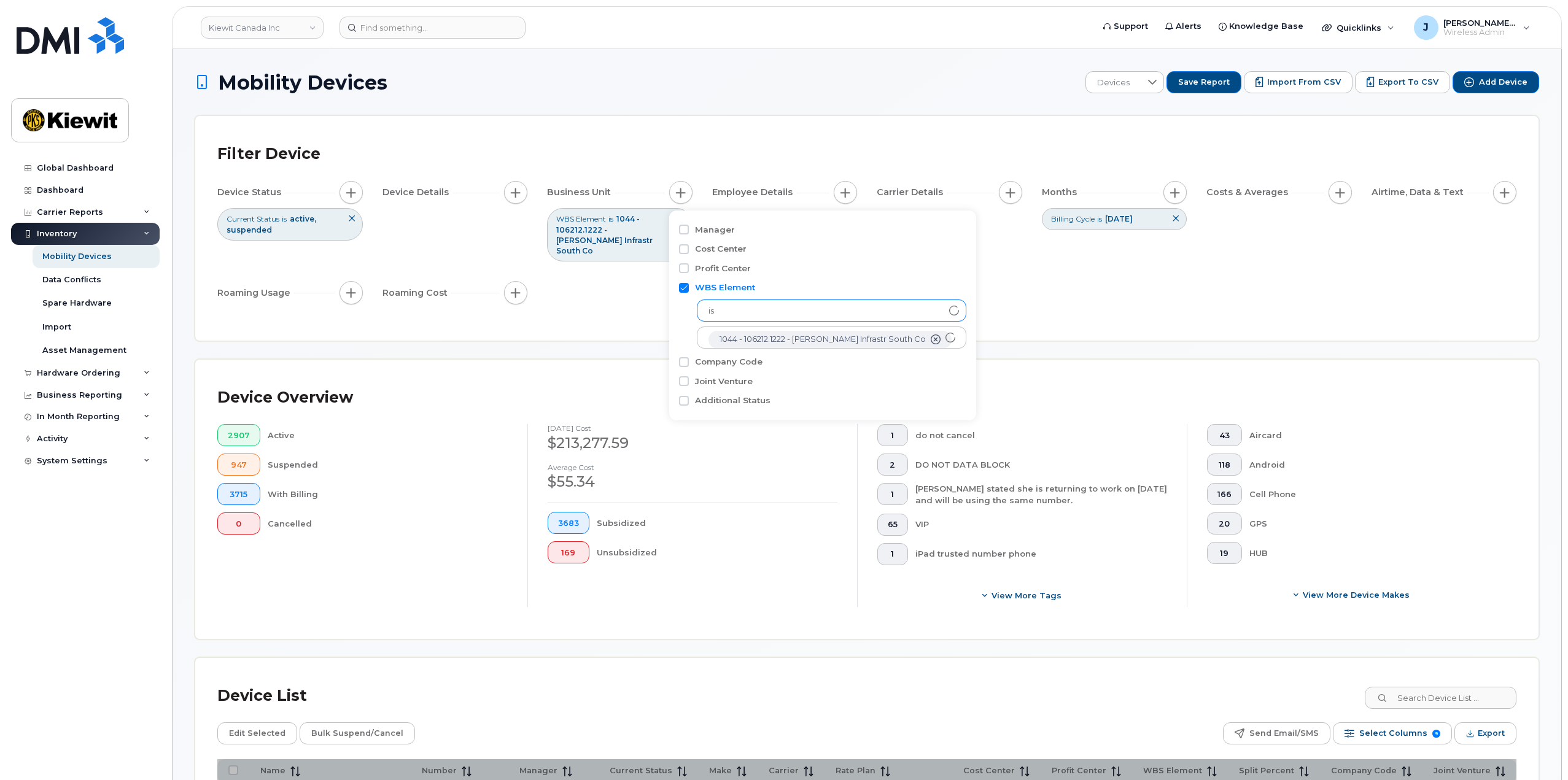
click at [727, 309] on span "is" at bounding box center [820, 310] width 245 height 22
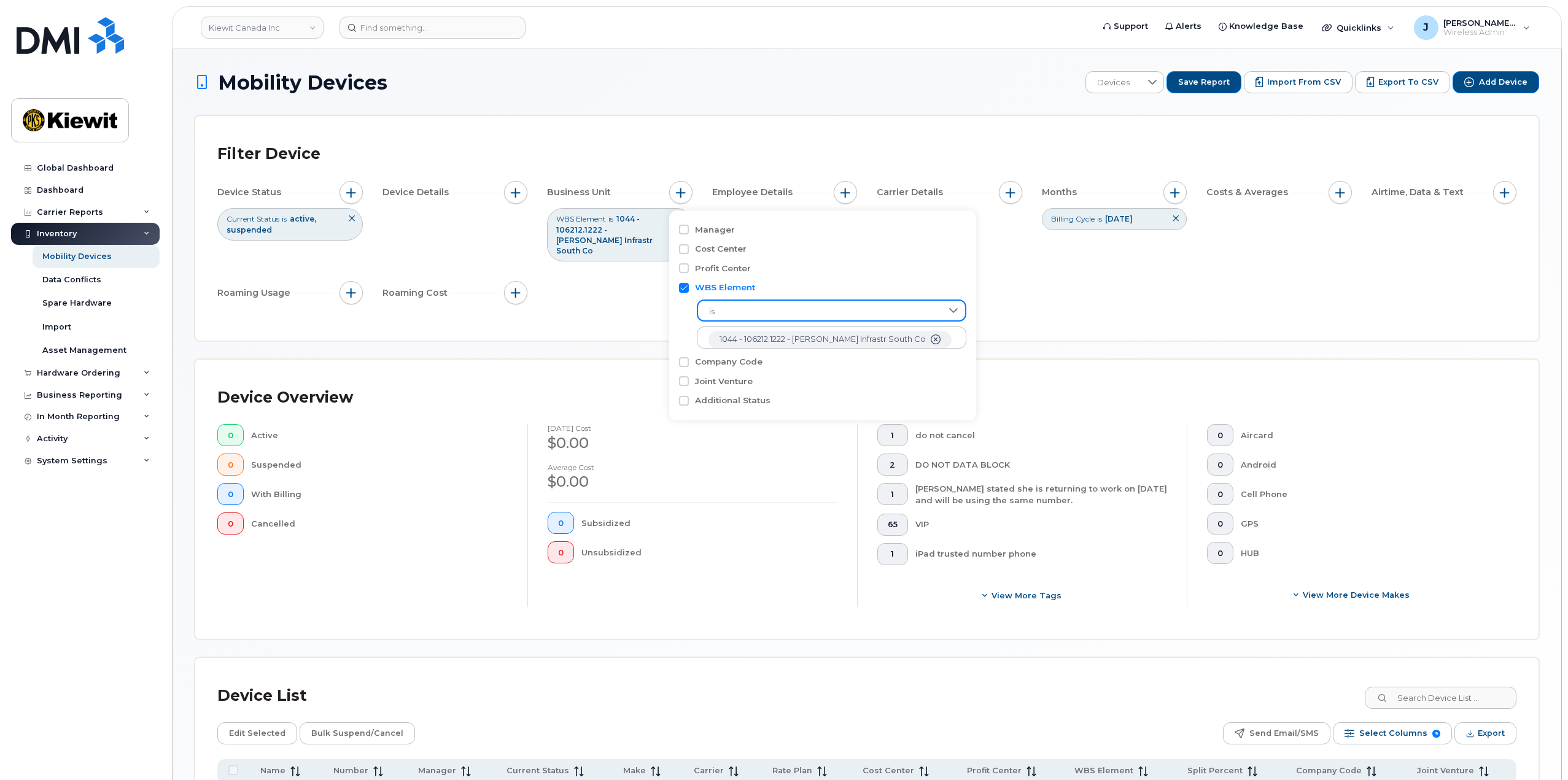
click at [933, 302] on span "is" at bounding box center [819, 311] width 244 height 22
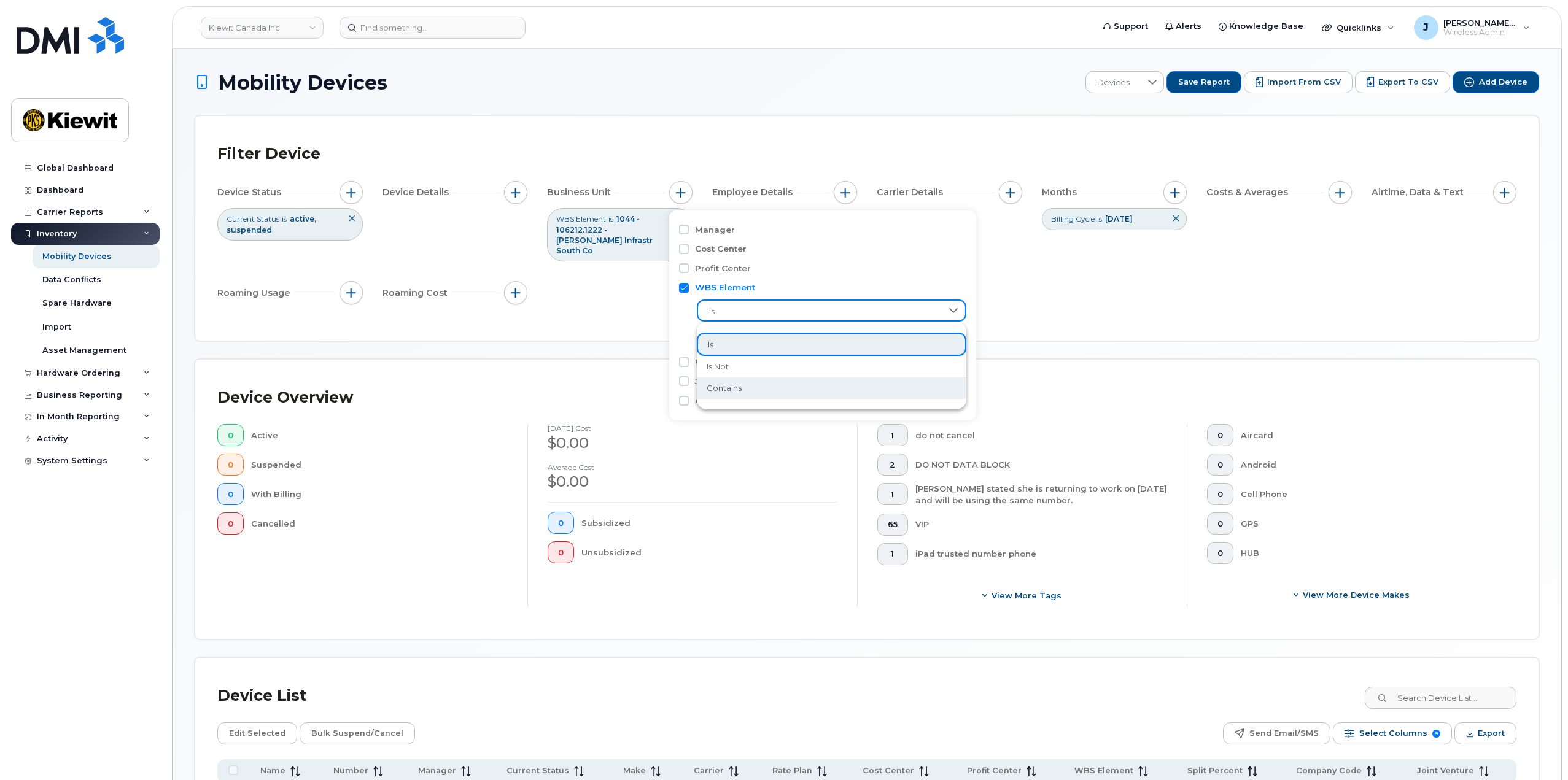
click at [815, 400] on ul "is is not contains" at bounding box center [831, 365] width 269 height 76
click at [740, 399] on li "contains" at bounding box center [831, 388] width 269 height 22
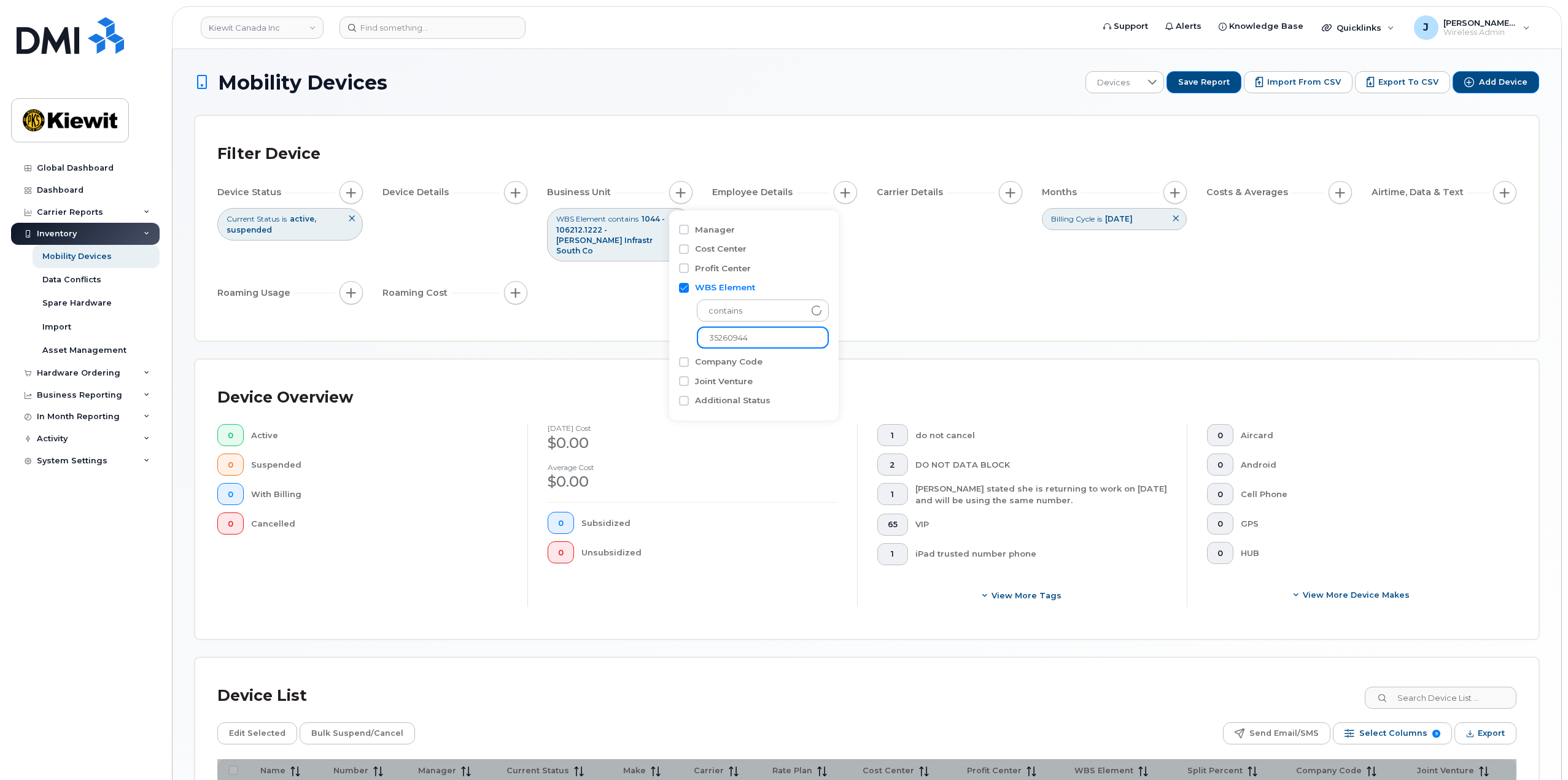
drag, startPoint x: 785, startPoint y: 334, endPoint x: 681, endPoint y: 340, distance: 104.2
click at [681, 340] on div "contains 35260944" at bounding box center [753, 320] width 149 height 55
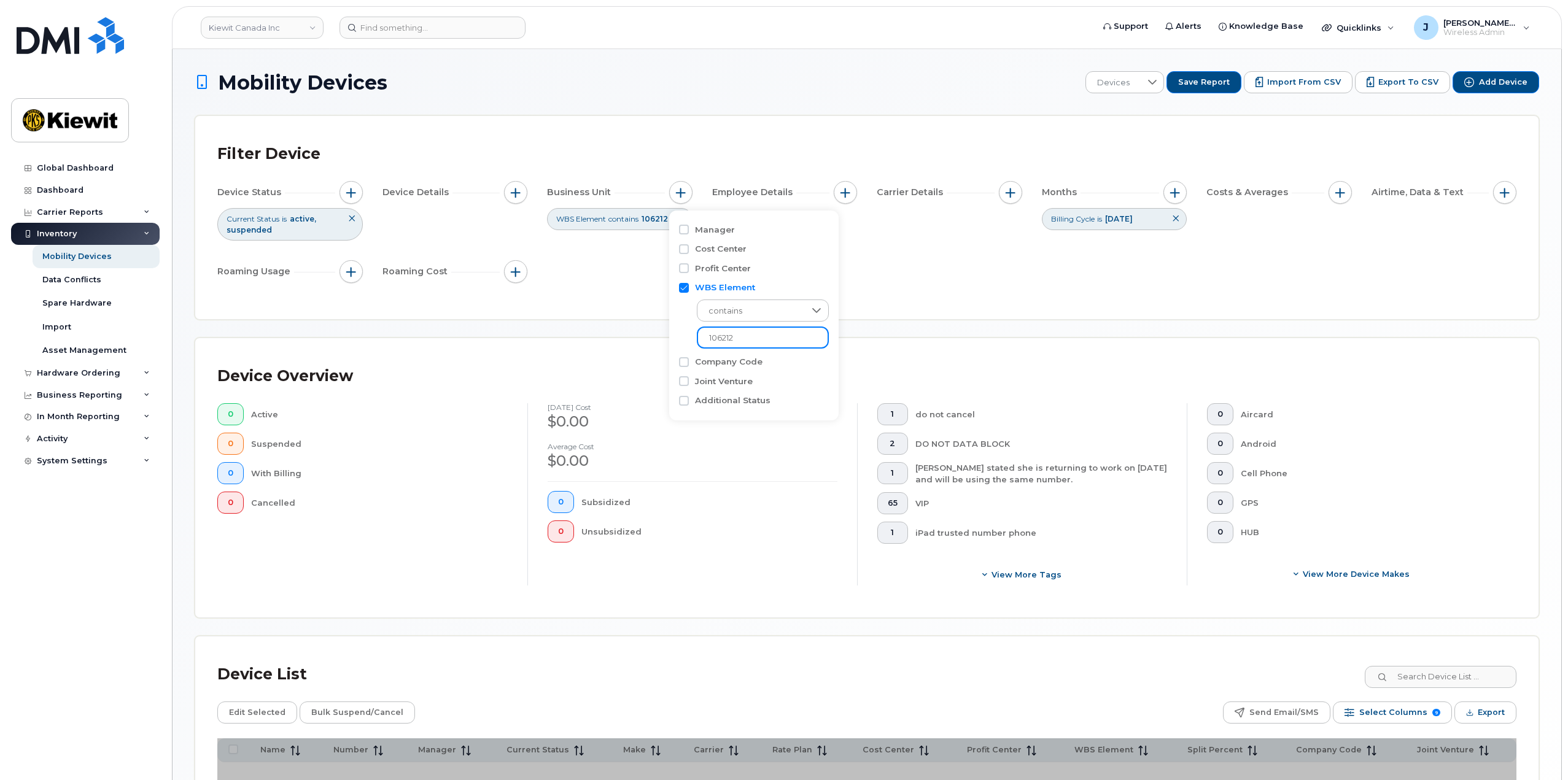
type input "106212"
click at [728, 137] on div "Filter Device Device Status Current Status is active suspended Device Details B…" at bounding box center [867, 218] width 1343 height 203
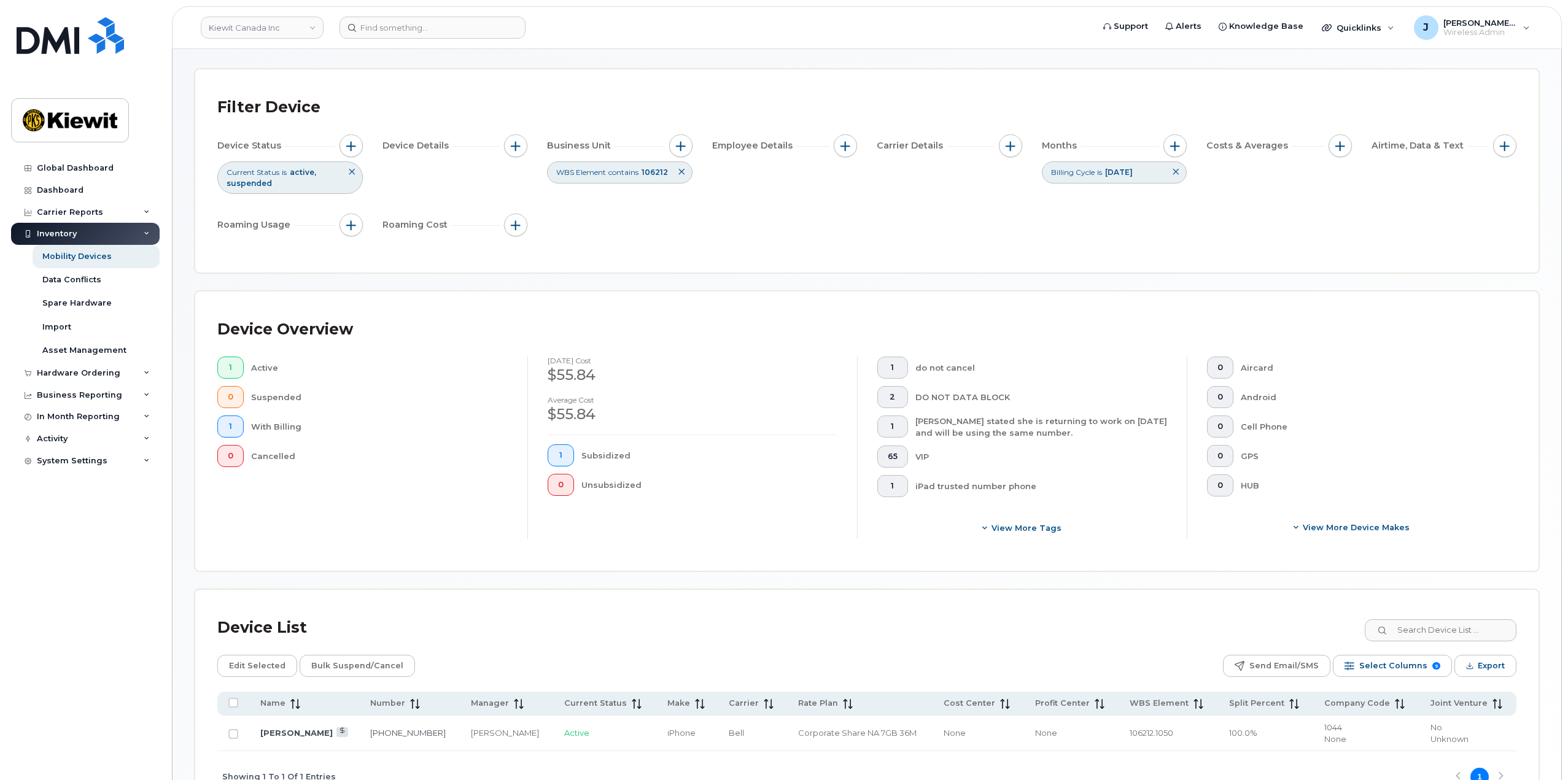
scroll to position [130, 0]
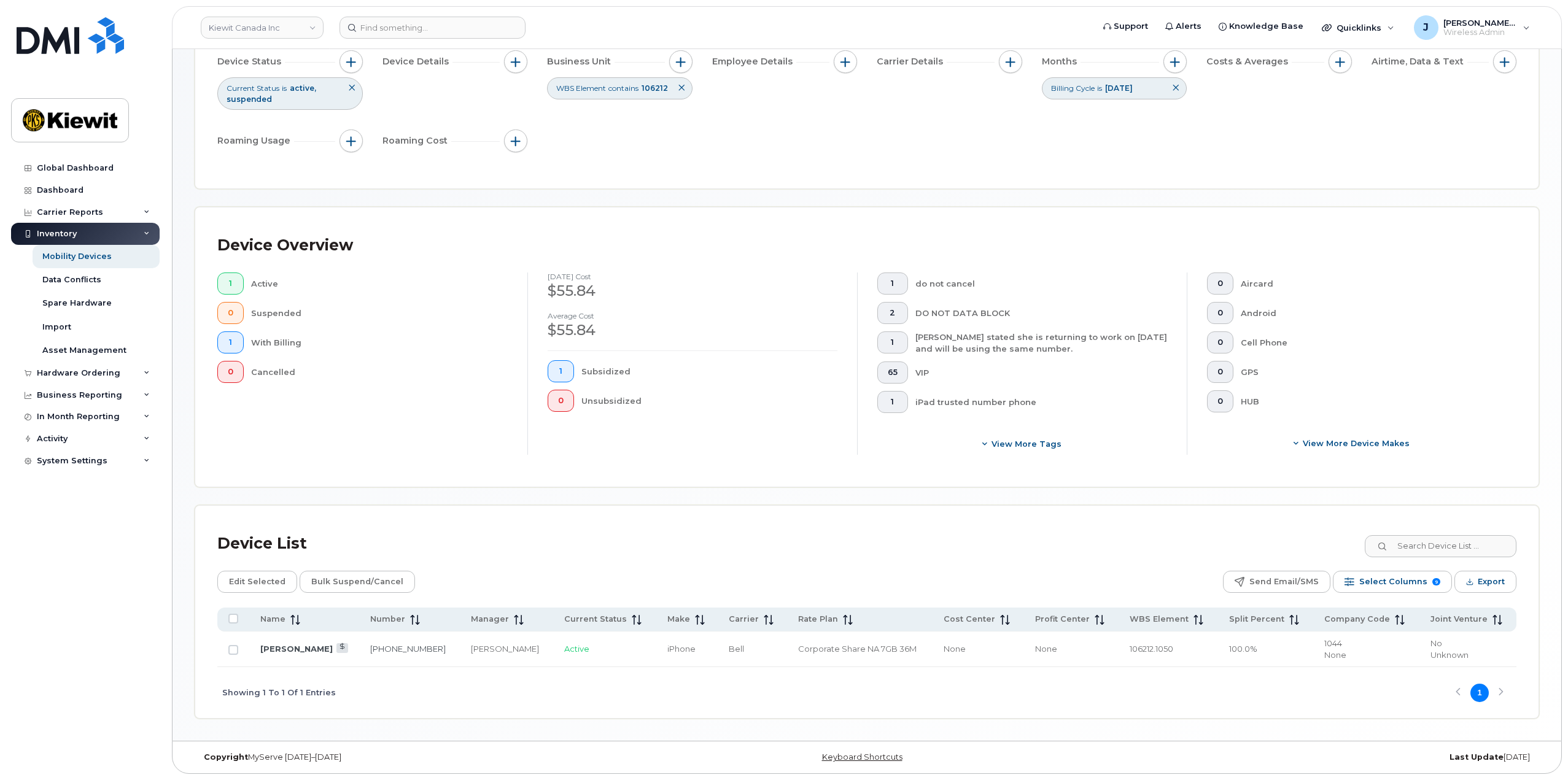
click at [1500, 690] on div "Showing 1 To 1 Of 1 Entries 1" at bounding box center [866, 692] width 1299 height 51
click at [1457, 695] on div "Showing 1 To 1 Of 1 Entries 1" at bounding box center [866, 692] width 1299 height 51
click at [1458, 691] on div "Showing 1 To 1 Of 1 Entries 1" at bounding box center [866, 692] width 1299 height 51
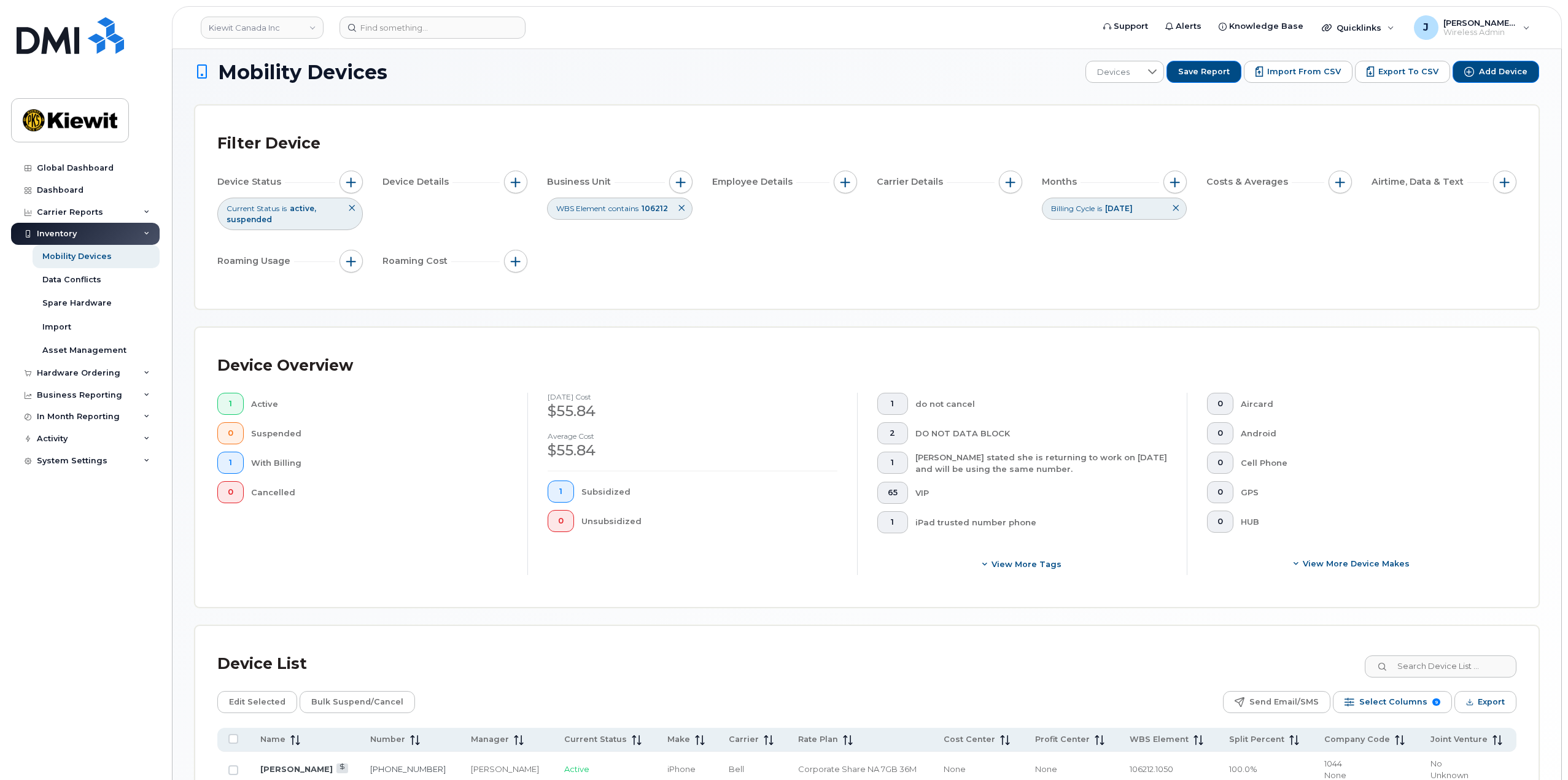
scroll to position [0, 0]
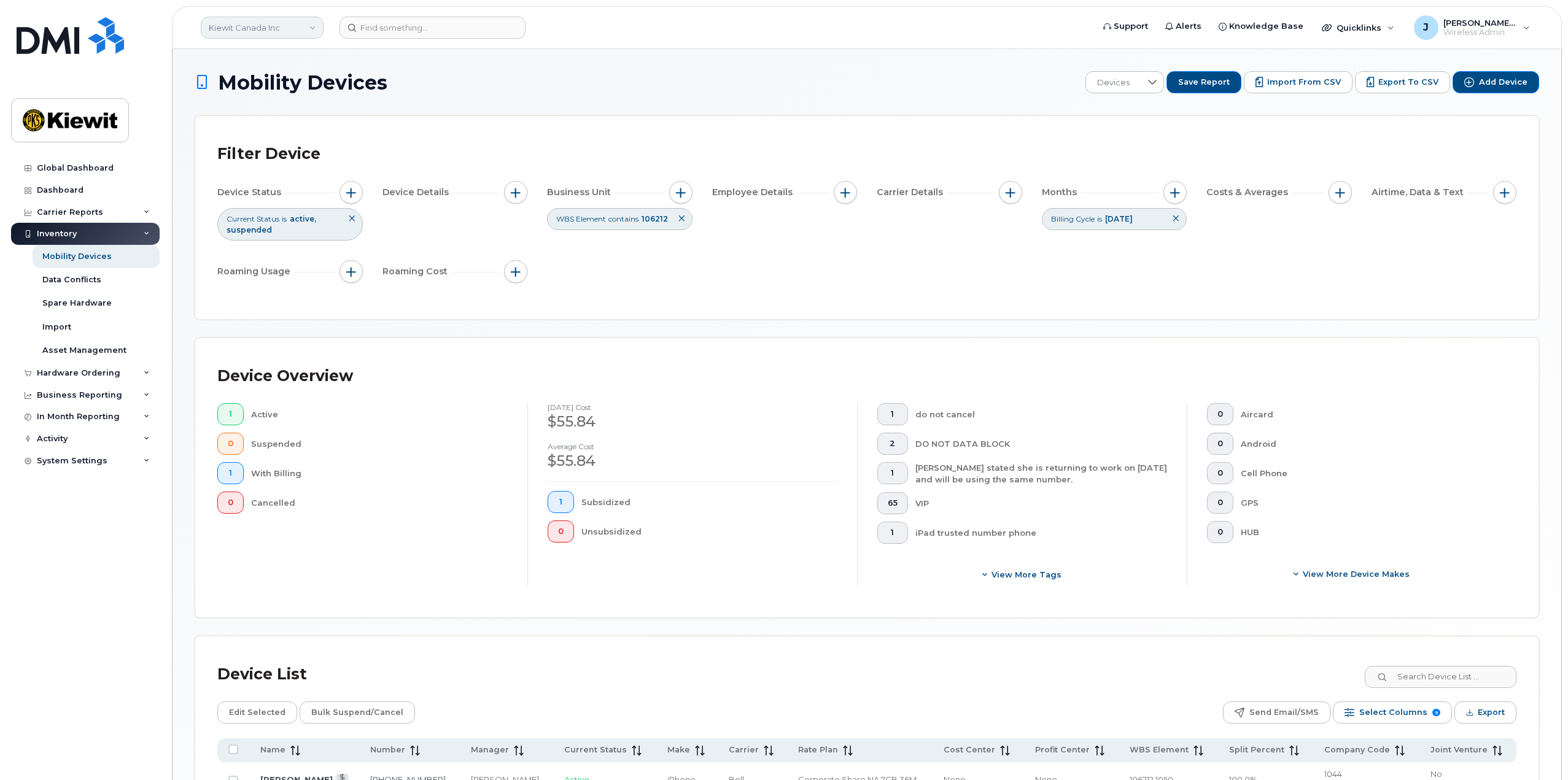
click at [264, 31] on link "Kiewit Canada Inc" at bounding box center [262, 27] width 122 height 22
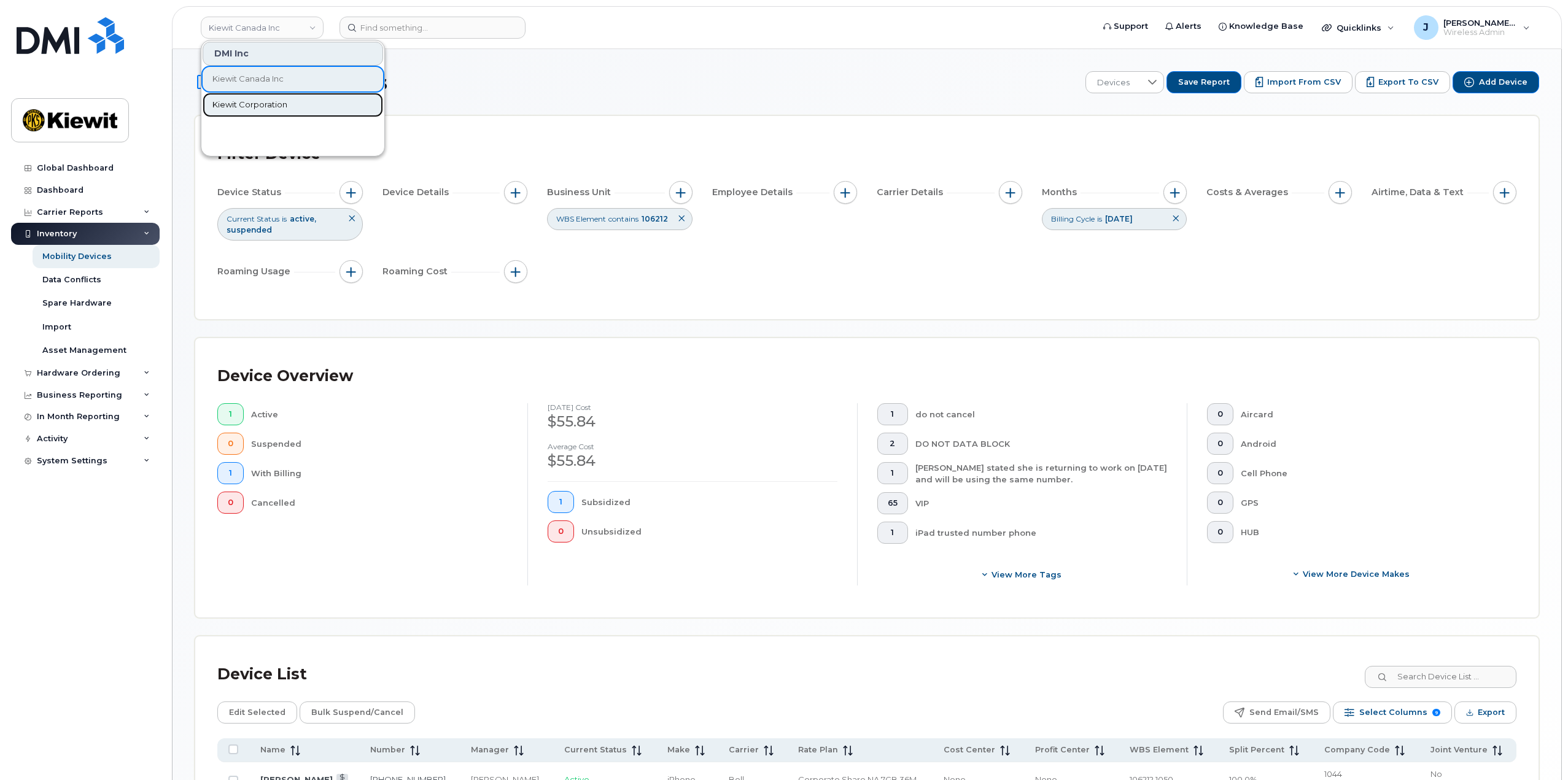
click at [273, 100] on span "Kiewit Corporation" at bounding box center [249, 105] width 75 height 13
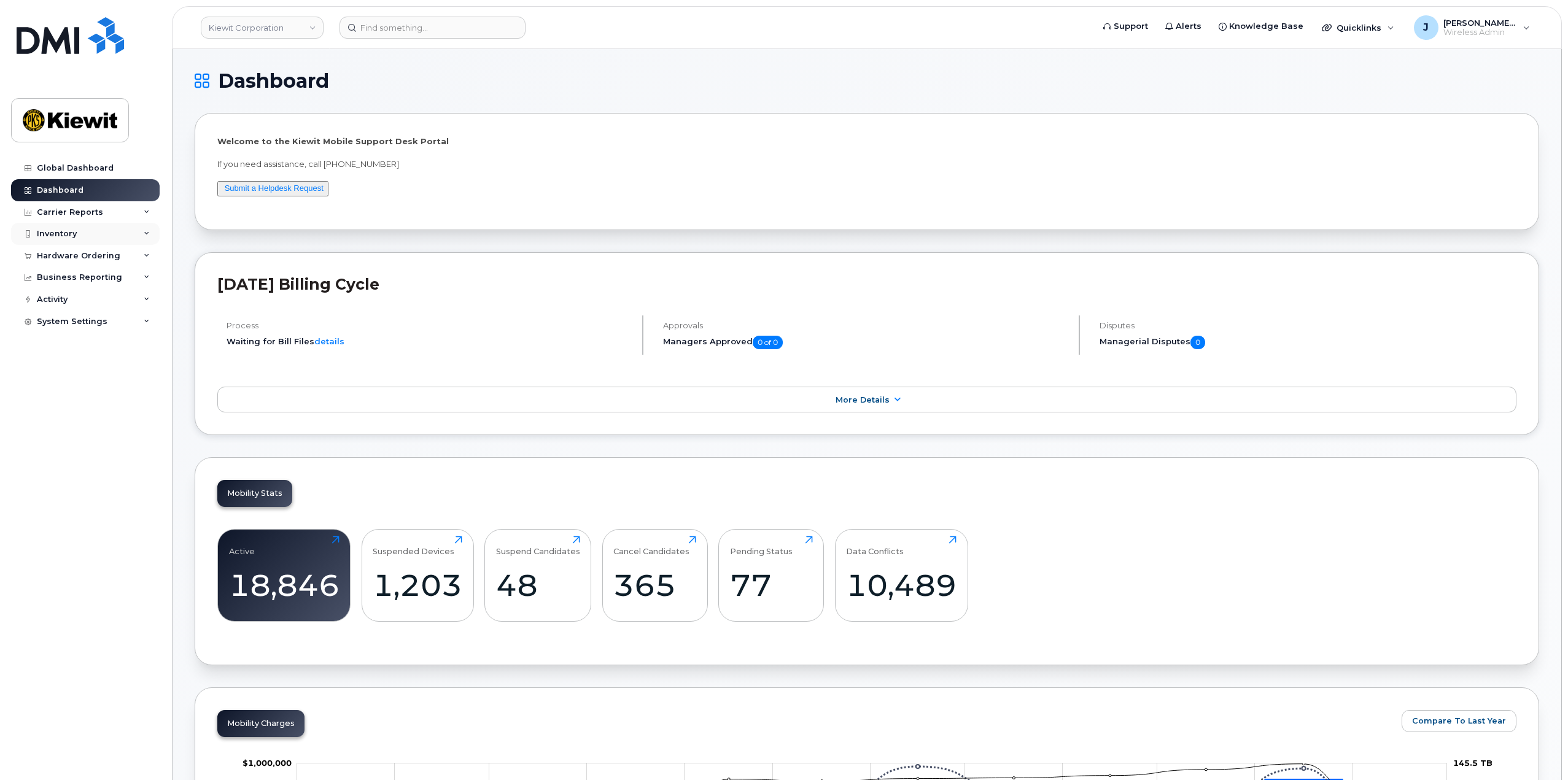
click at [146, 232] on icon at bounding box center [147, 233] width 6 height 6
click at [118, 258] on link "Mobility Devices" at bounding box center [95, 256] width 127 height 23
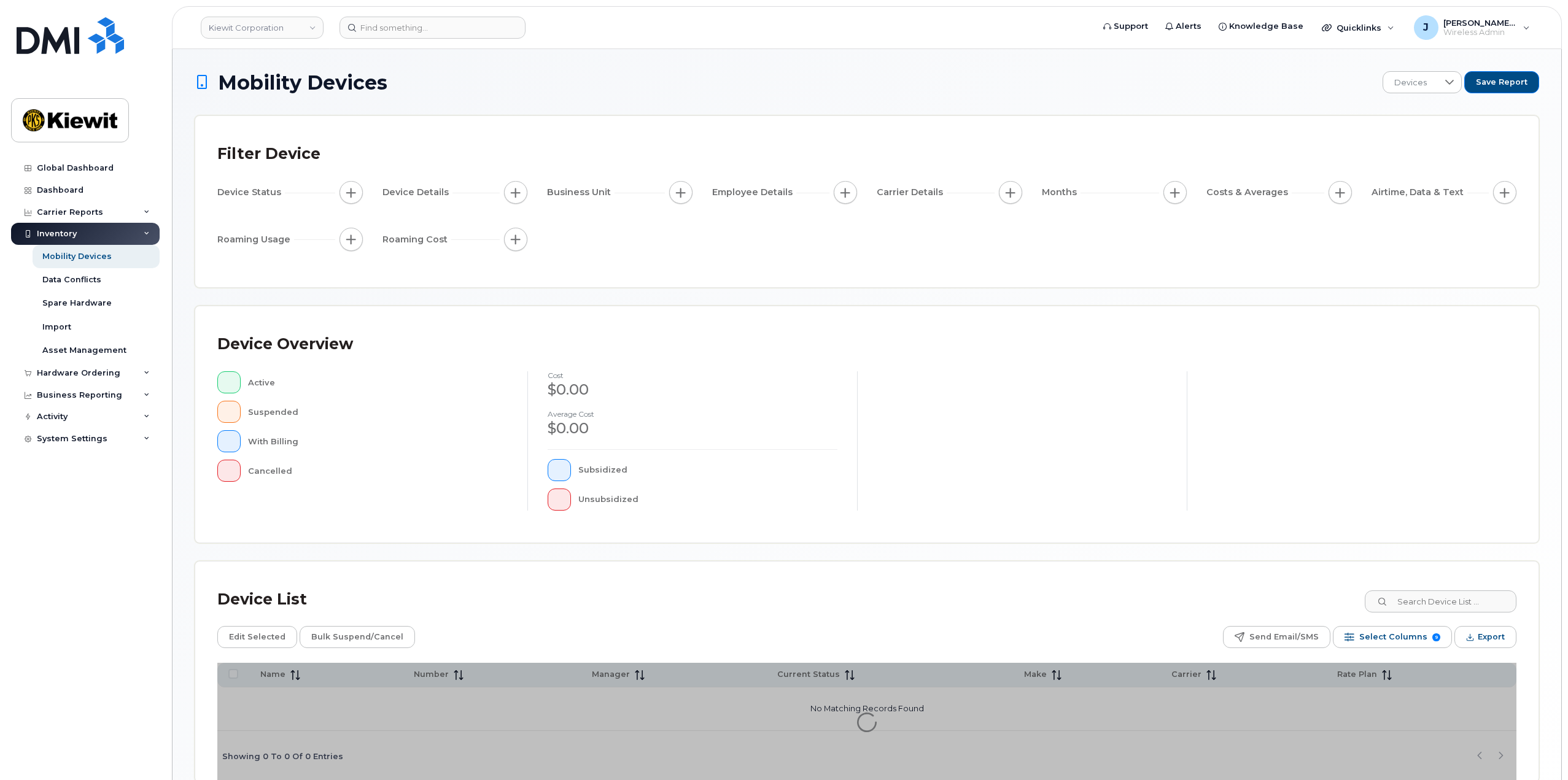
click at [669, 199] on div "Business Unit" at bounding box center [620, 193] width 146 height 23
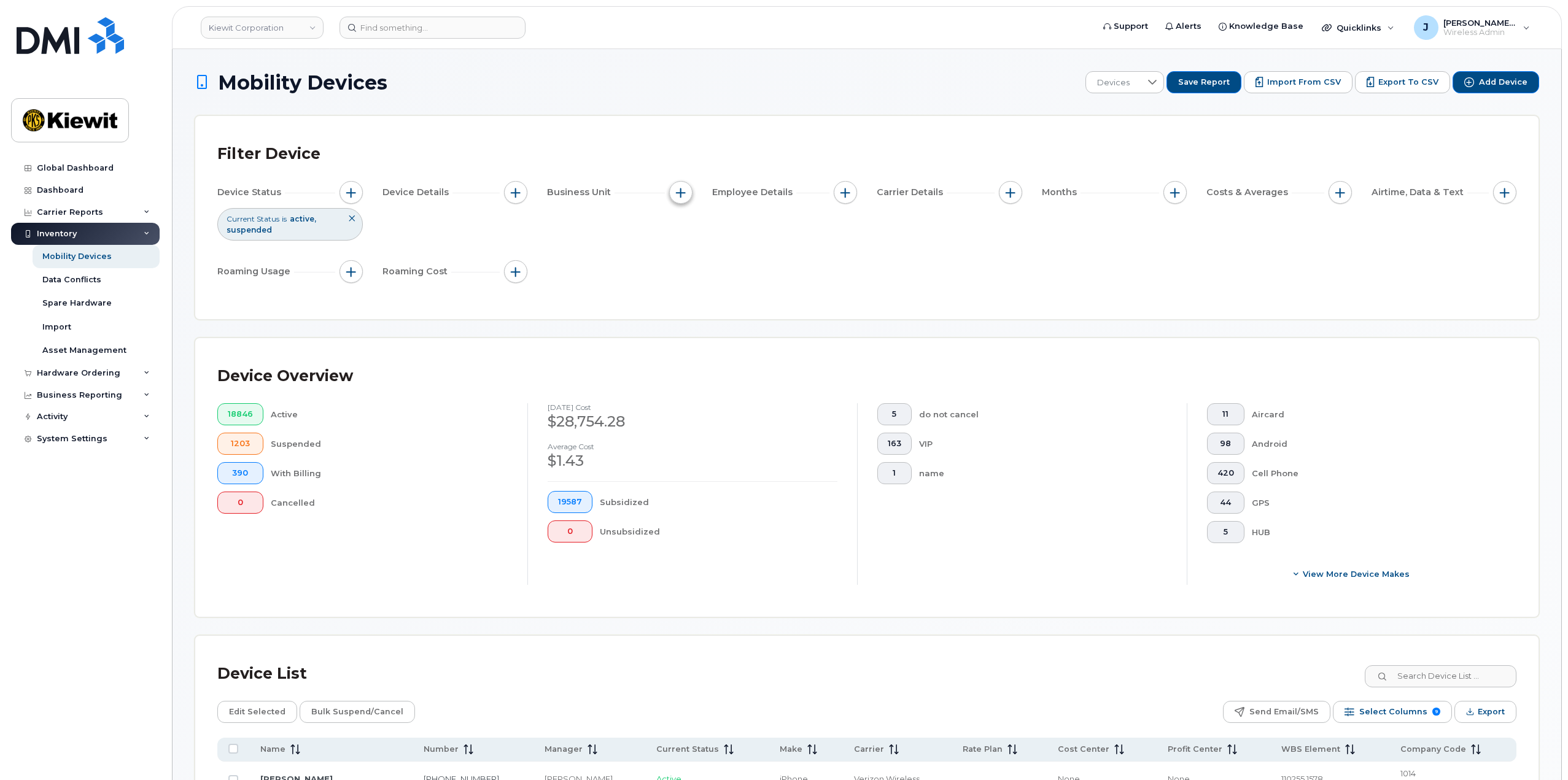
click at [681, 194] on span "button" at bounding box center [680, 193] width 10 height 10
click at [684, 291] on input "WBS Element" at bounding box center [683, 287] width 10 height 10
checkbox input "true"
click at [736, 336] on input "text" at bounding box center [761, 339] width 107 height 11
click at [721, 318] on span "is" at bounding box center [751, 310] width 106 height 22
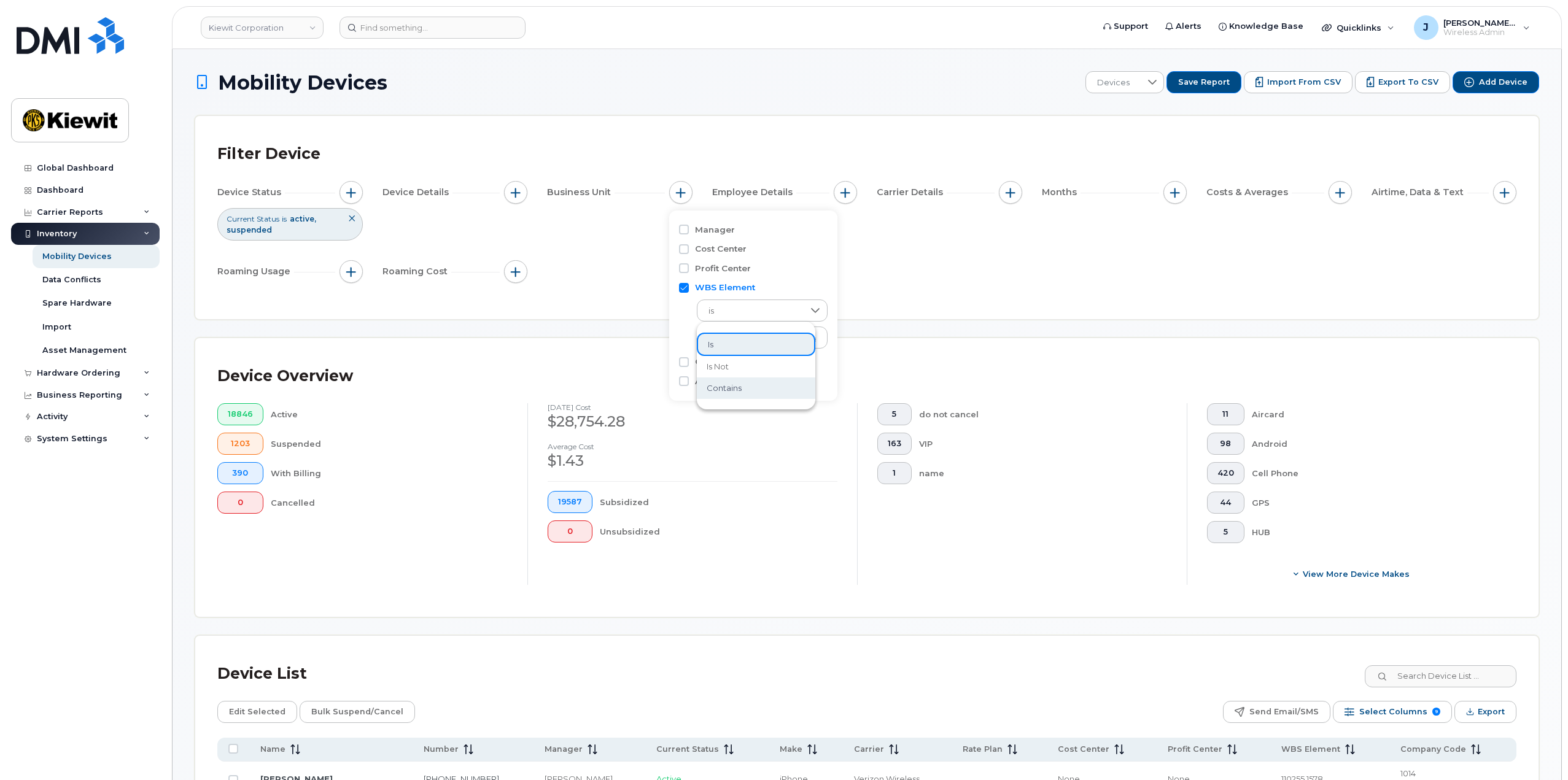
click at [739, 383] on span "contains" at bounding box center [724, 388] width 35 height 12
click at [734, 334] on input "text" at bounding box center [762, 337] width 132 height 22
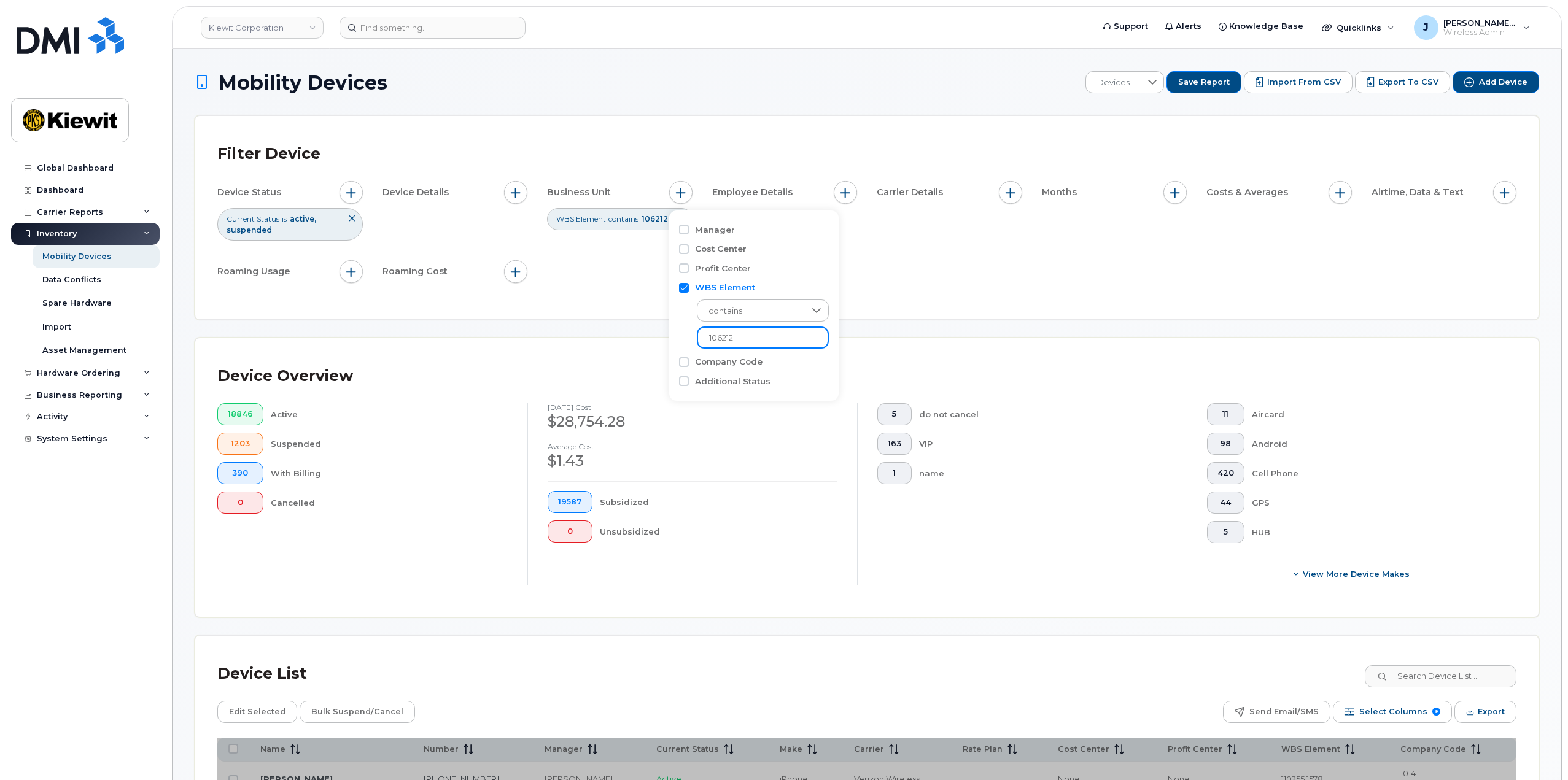
type input "106212"
click at [854, 265] on div "Device Status Current Status is active suspended Device Details Business Unit W…" at bounding box center [866, 234] width 1299 height 107
click at [1174, 188] on span "button" at bounding box center [1175, 193] width 10 height 10
click at [1176, 231] on input "Billing Cycle" at bounding box center [1177, 229] width 10 height 10
checkbox input "true"
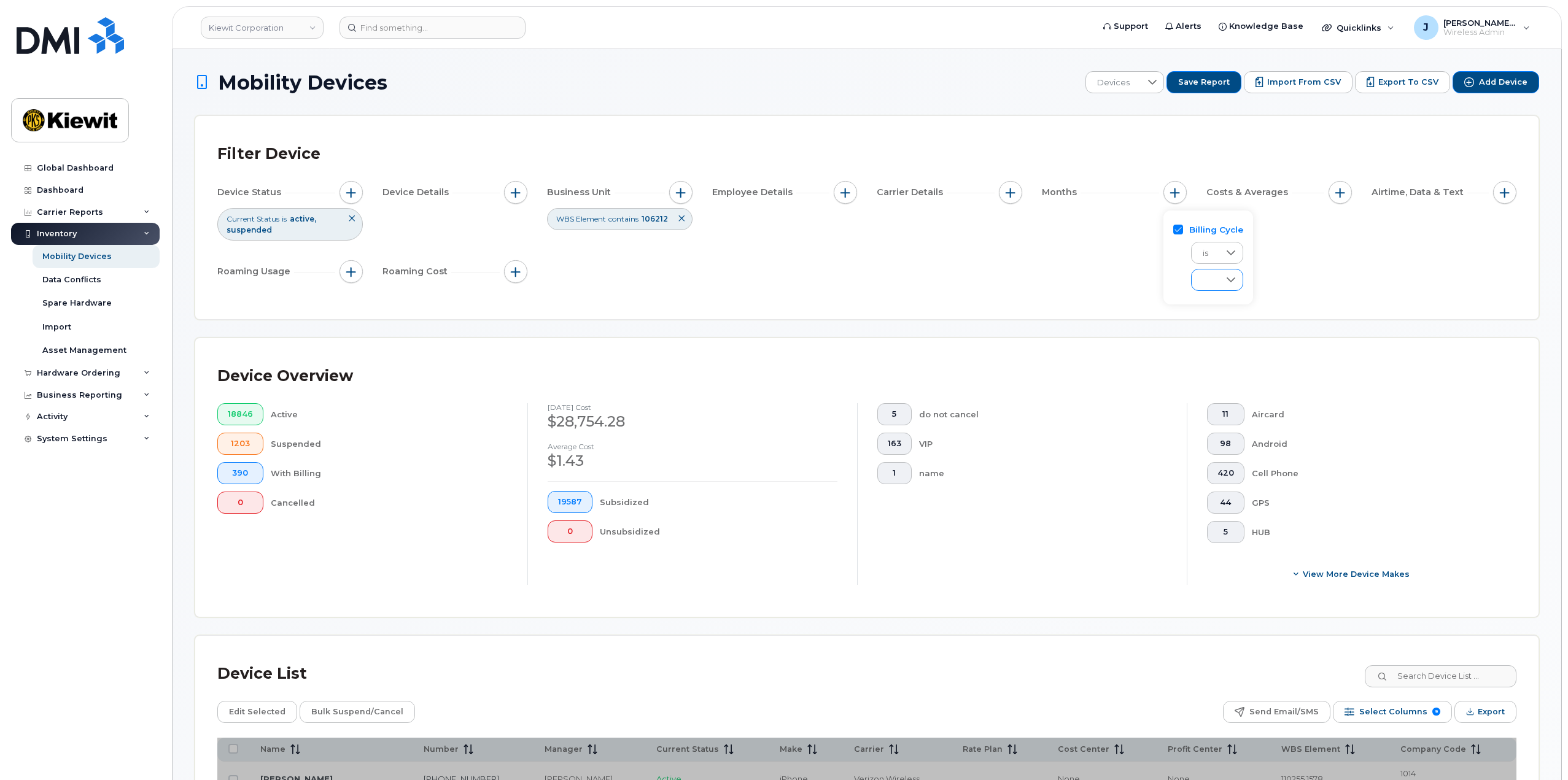
click at [1220, 279] on div at bounding box center [1231, 279] width 23 height 21
click at [1227, 369] on span "September 2025" at bounding box center [1213, 367] width 26 height 12
click at [1134, 136] on div "Filter Device Device Status Current Status is active suspended Device Details B…" at bounding box center [867, 218] width 1343 height 203
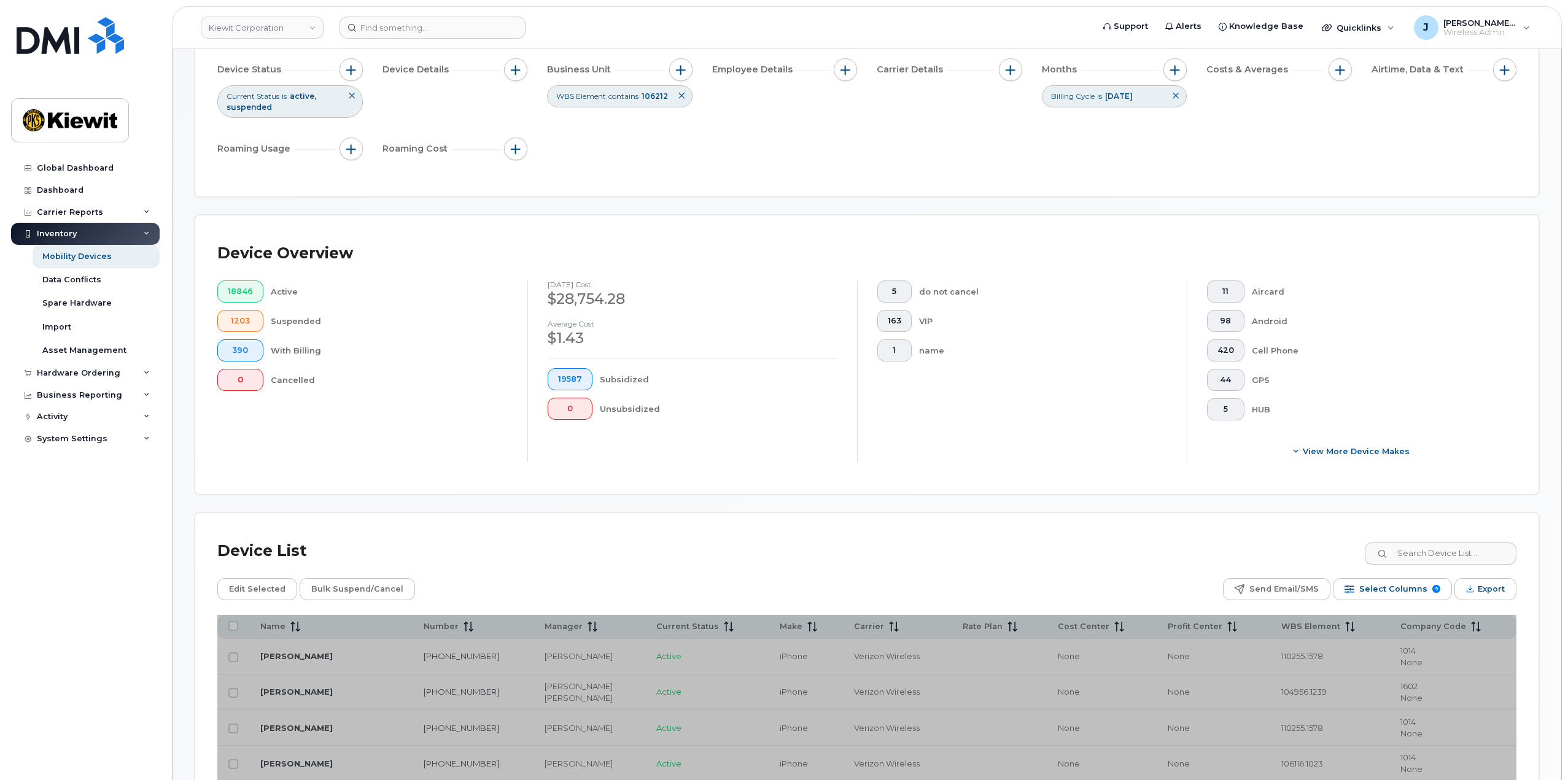
scroll to position [0, 0]
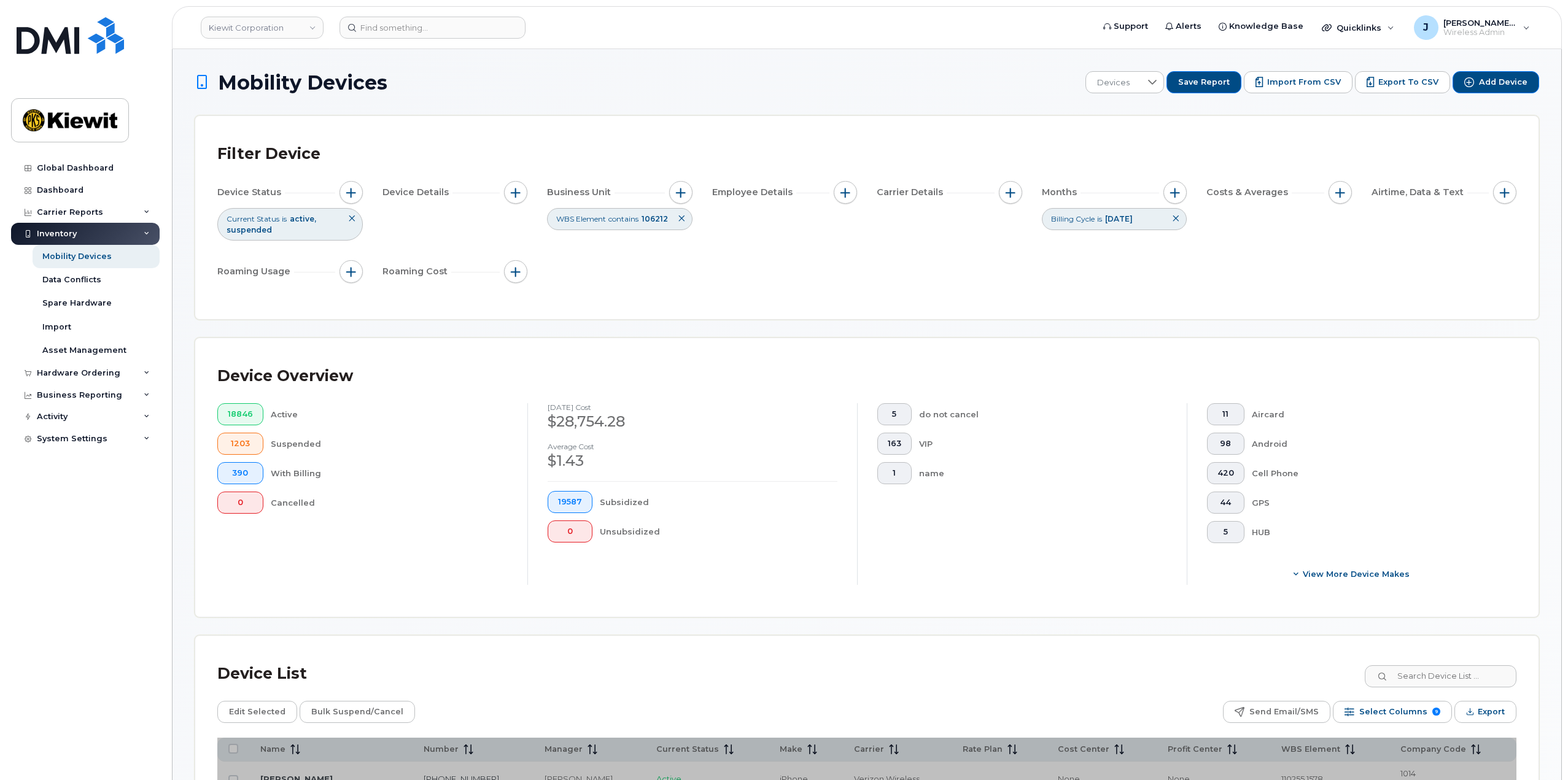
click at [793, 122] on div "Filter Device Device Status Current Status is active suspended Device Details B…" at bounding box center [867, 218] width 1343 height 203
click at [701, 142] on div "Filter Device" at bounding box center [866, 153] width 1299 height 31
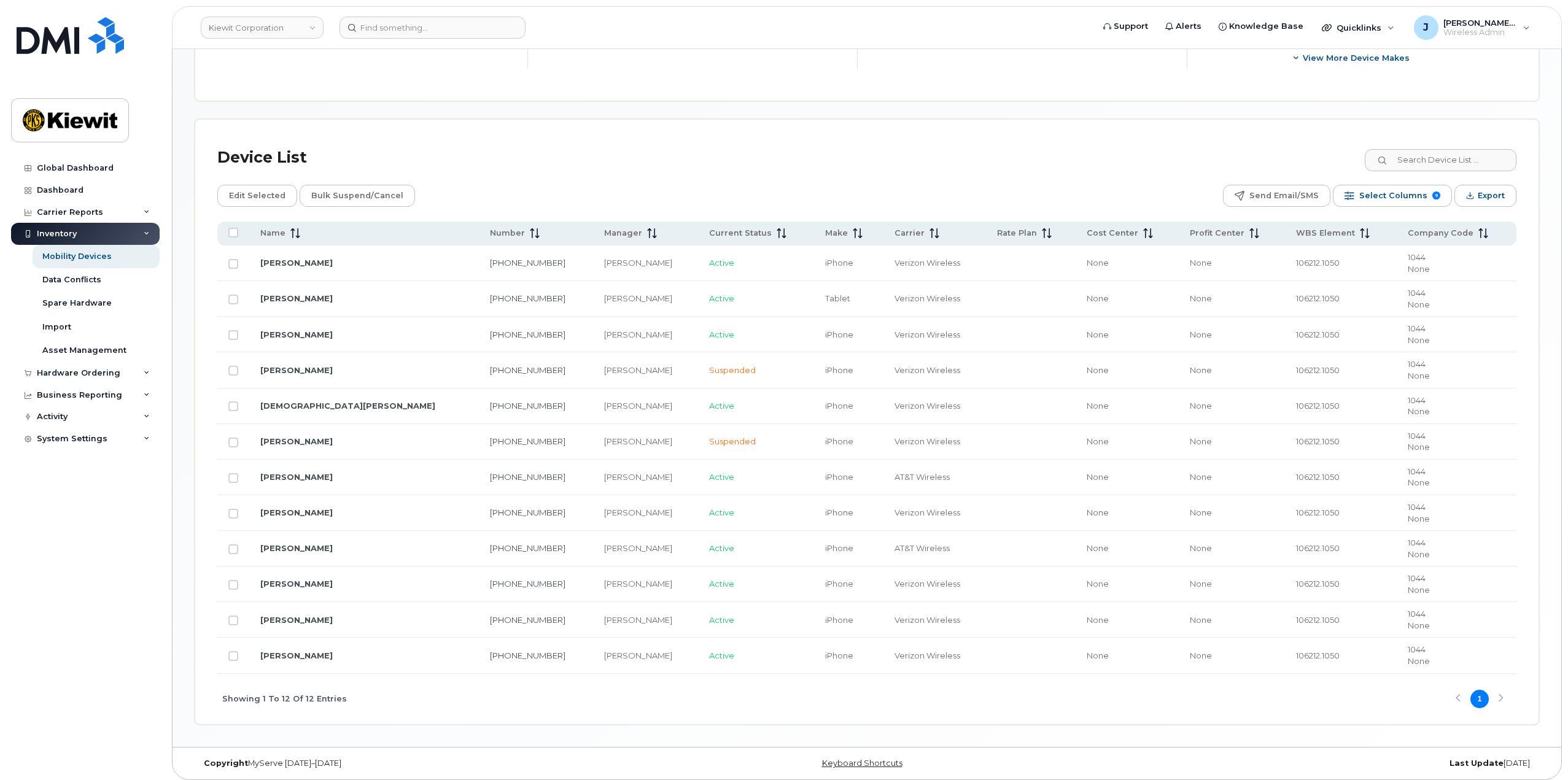
scroll to position [522, 0]
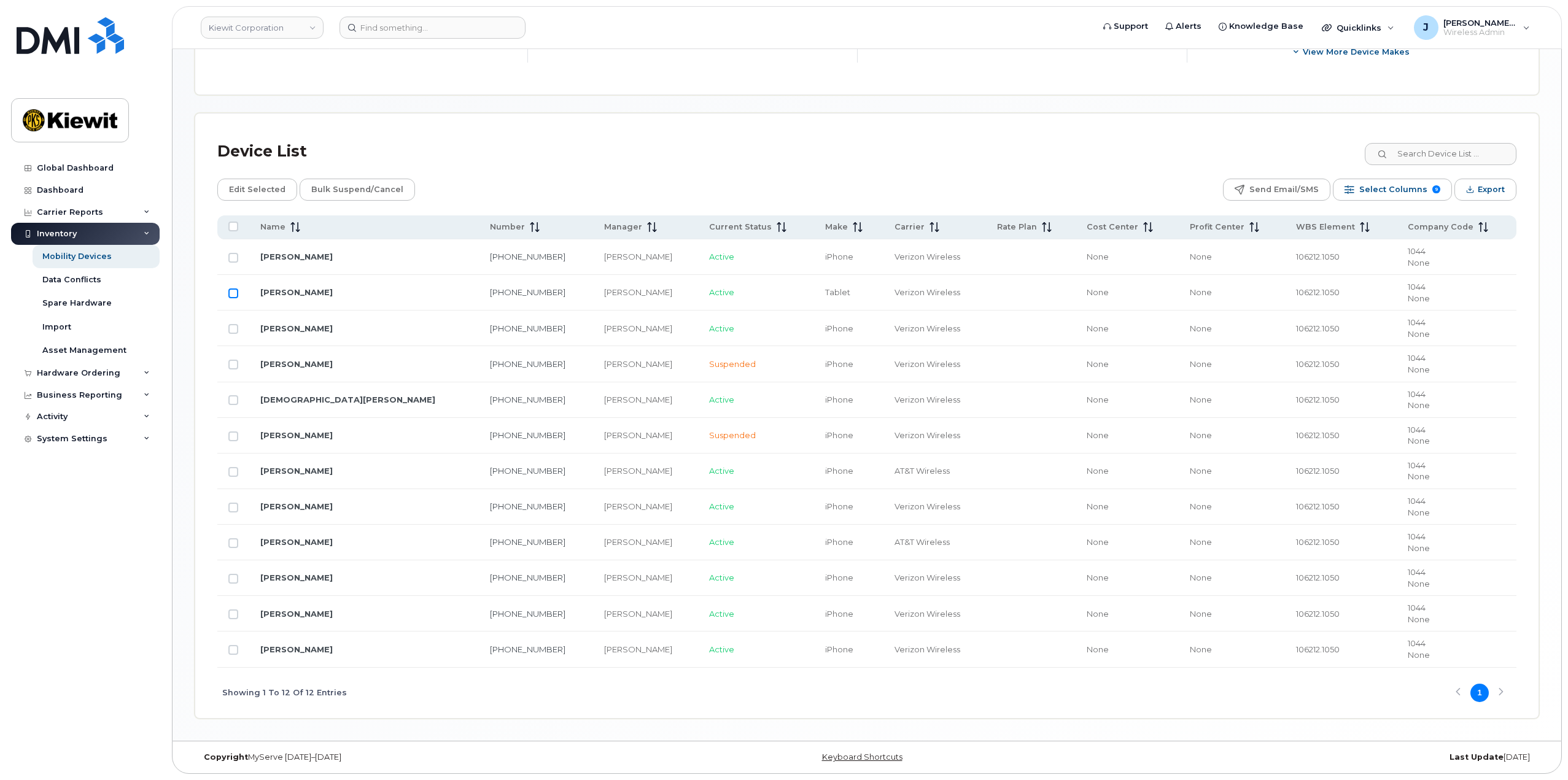
click at [232, 292] on input "Row Unselected" at bounding box center [233, 293] width 10 height 10
checkbox input "true"
drag, startPoint x: 264, startPoint y: 192, endPoint x: 338, endPoint y: 213, distance: 76.9
click at [278, 198] on span "Edit Selected" at bounding box center [257, 189] width 57 height 18
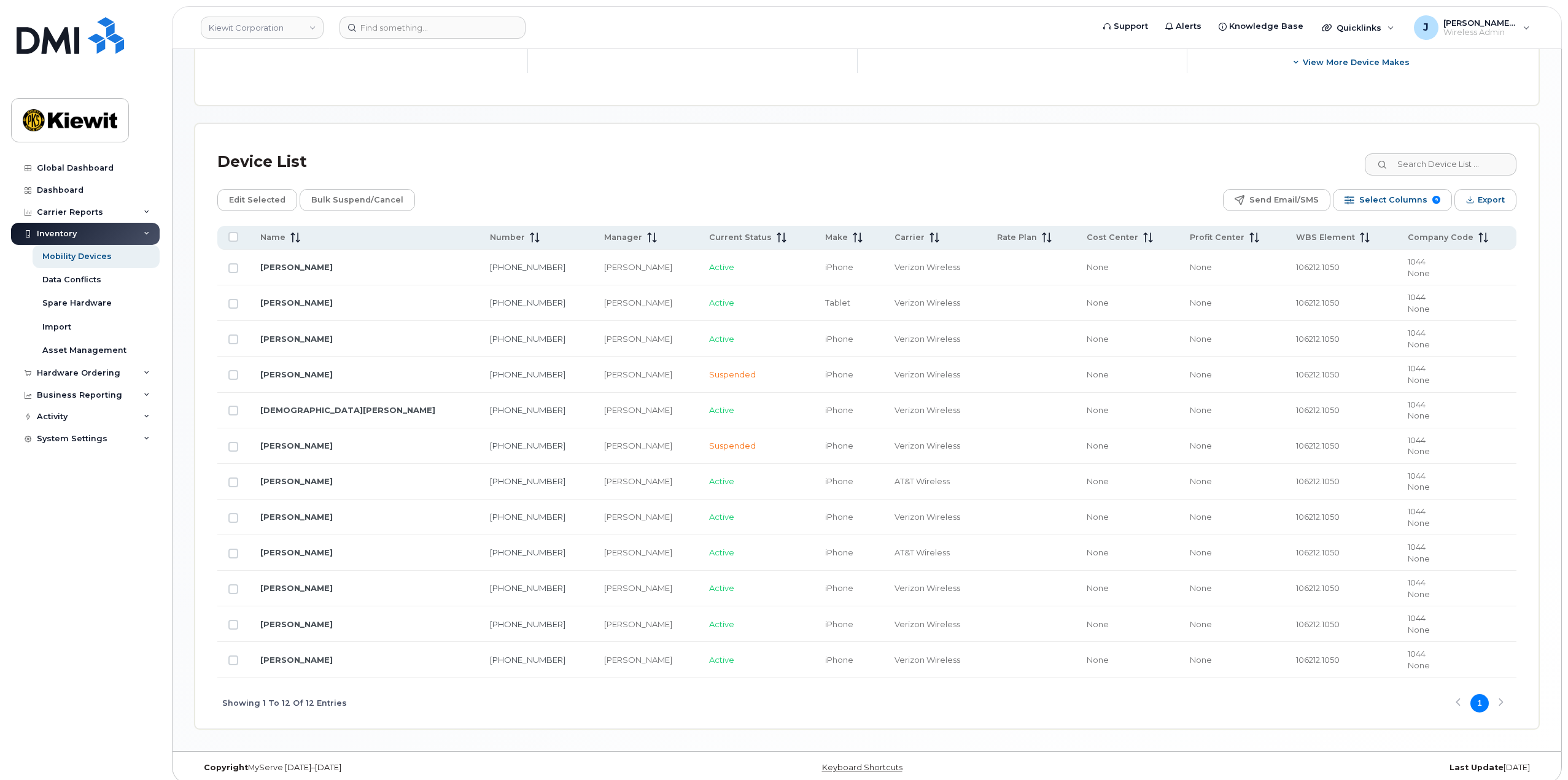
scroll to position [522, 0]
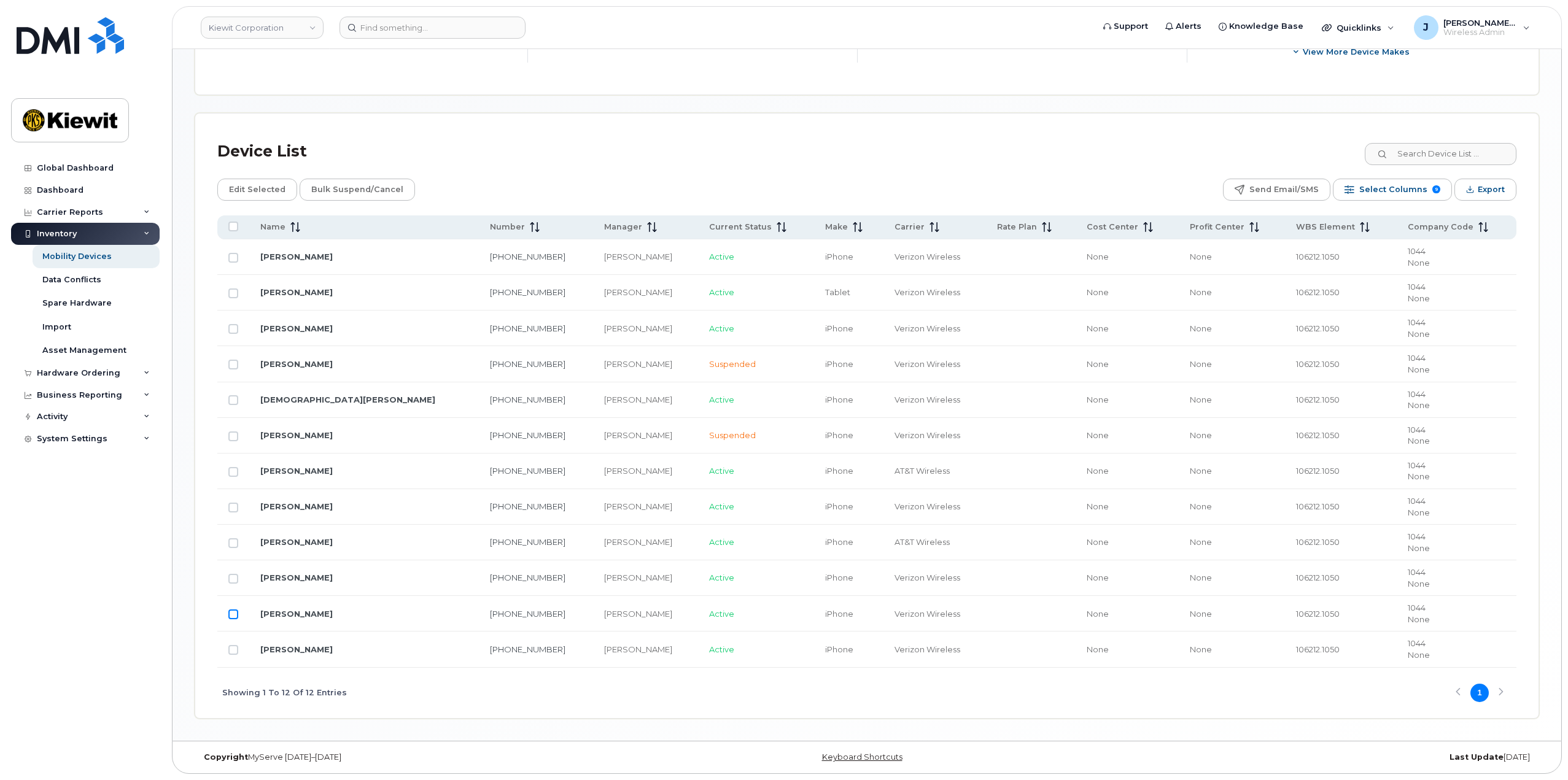
click at [230, 616] on input "Row Unselected" at bounding box center [233, 614] width 10 height 10
checkbox input "true"
click at [276, 189] on span "Edit Selected" at bounding box center [257, 189] width 57 height 18
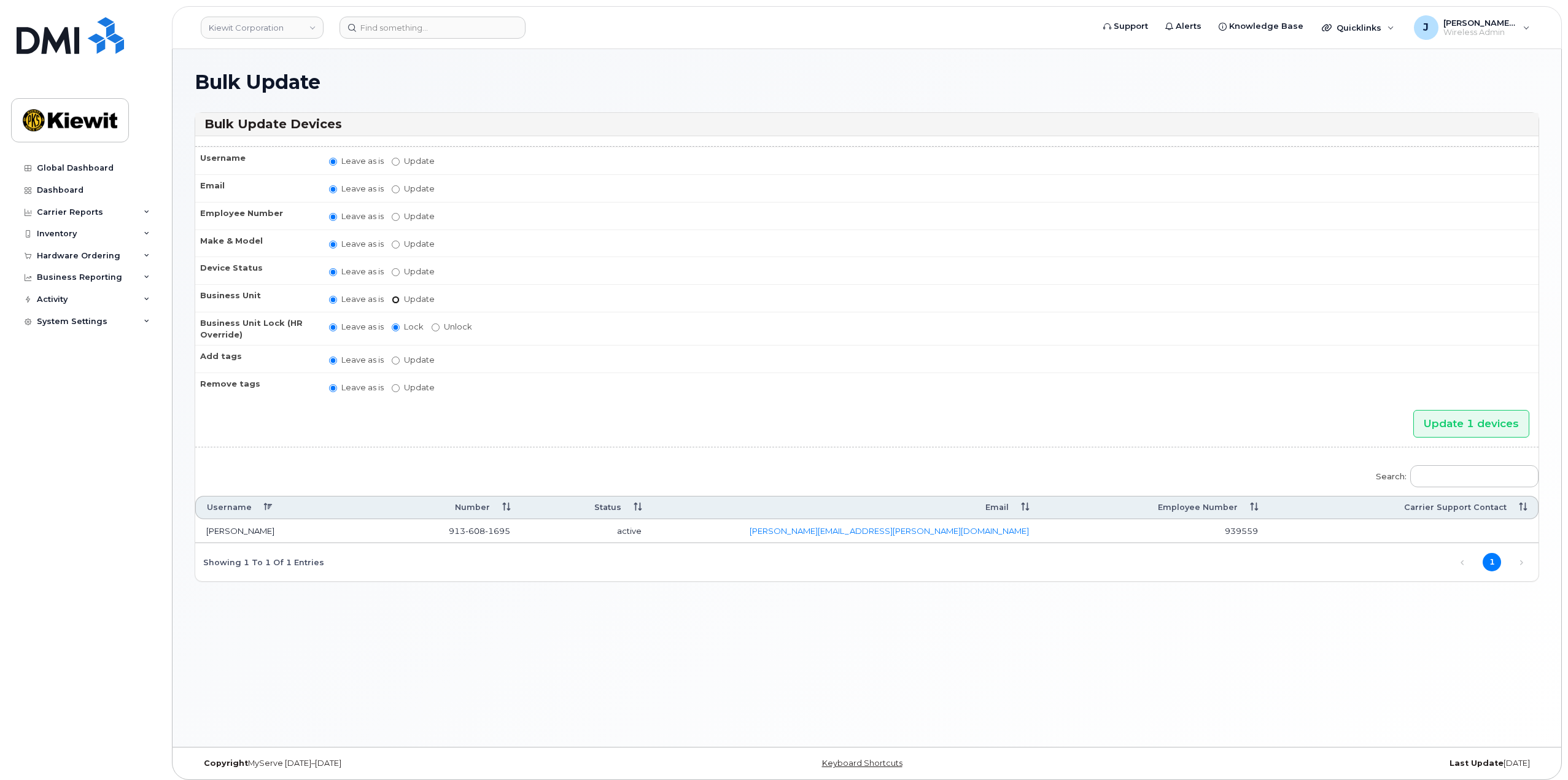
click at [398, 300] on input "Update" at bounding box center [395, 300] width 8 height 8
radio input "true"
radio input "false"
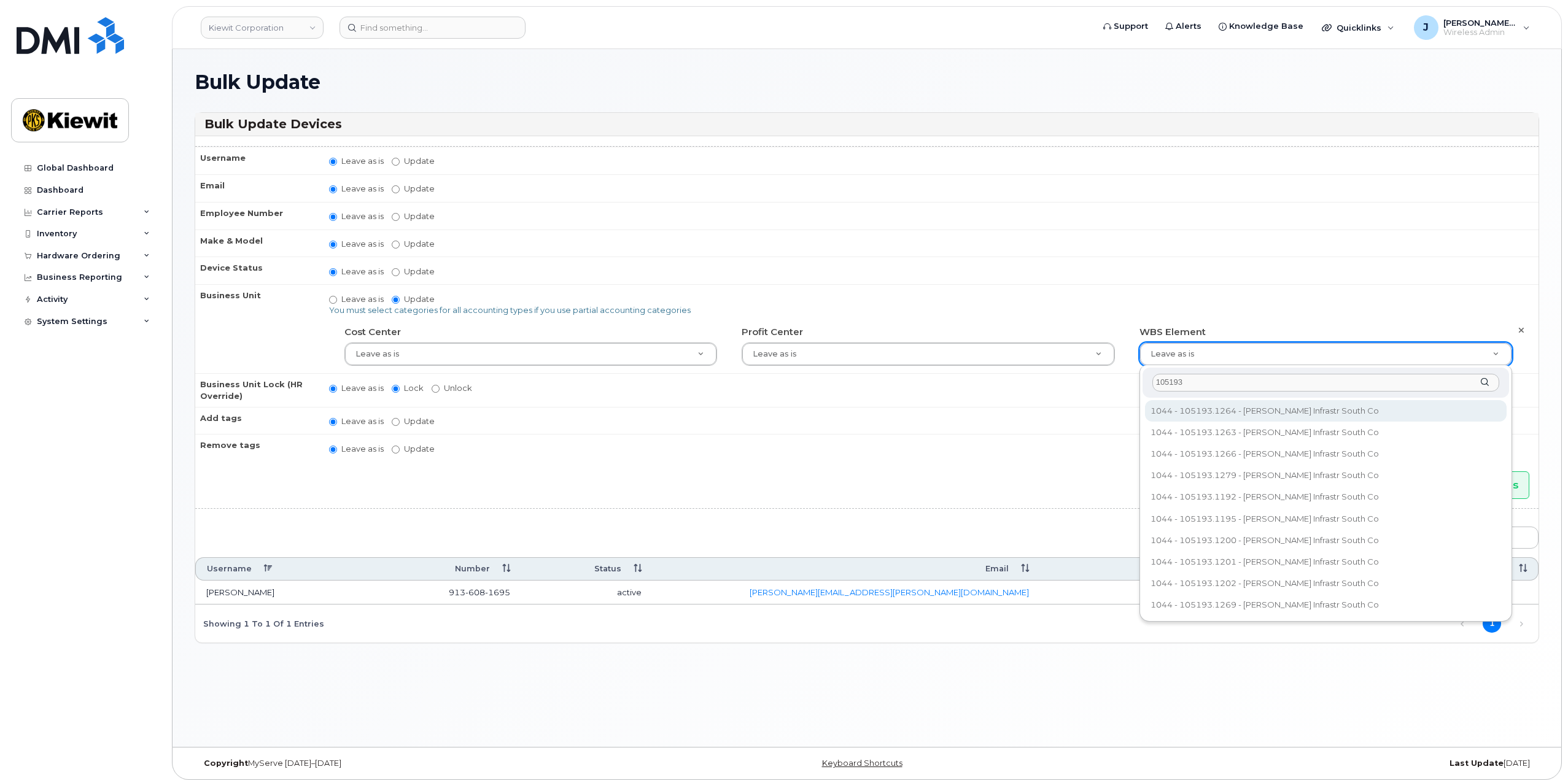
click at [1219, 377] on input "105193" at bounding box center [1325, 382] width 347 height 18
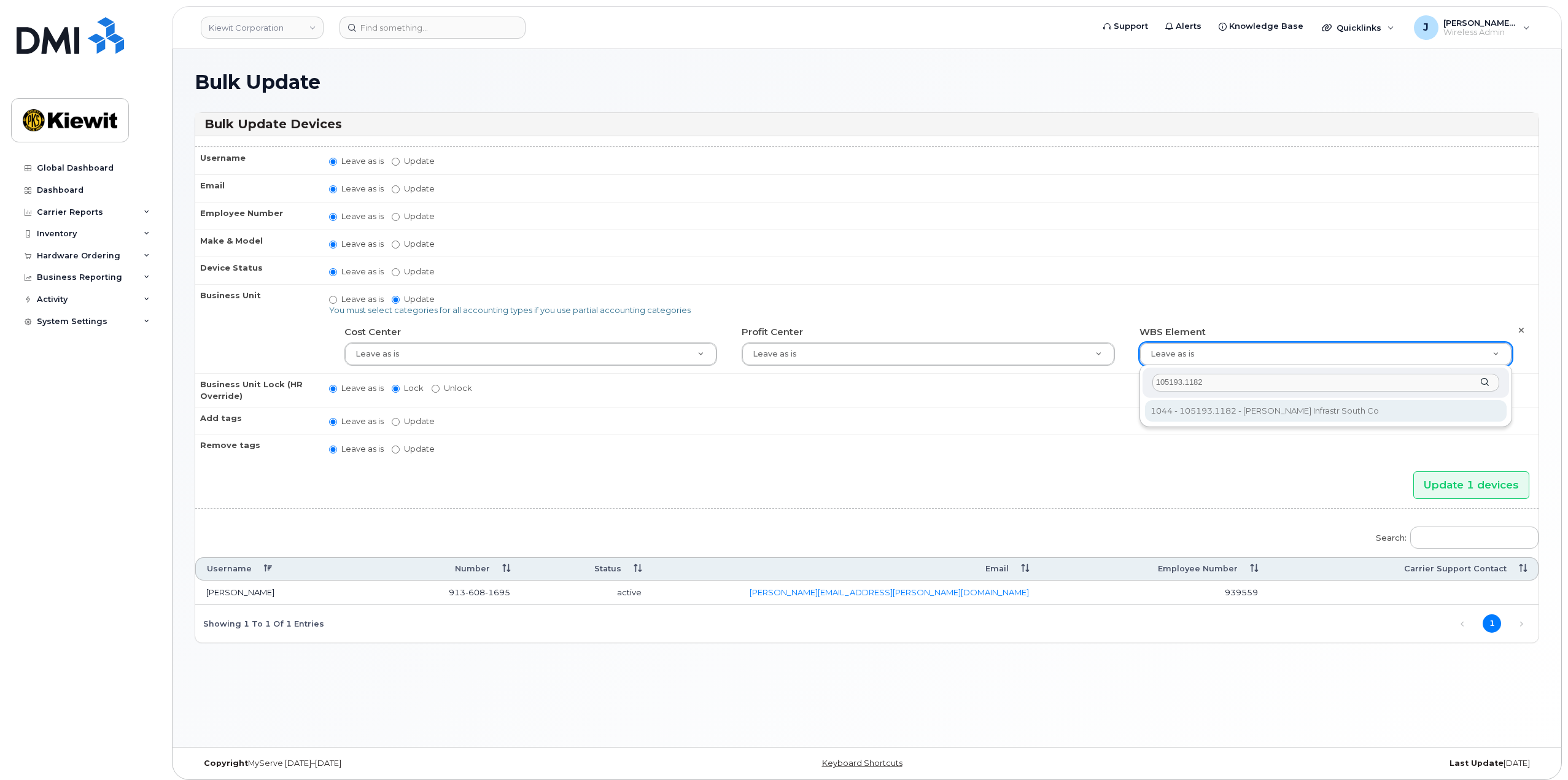
type input "105193.1182"
type input "29962696"
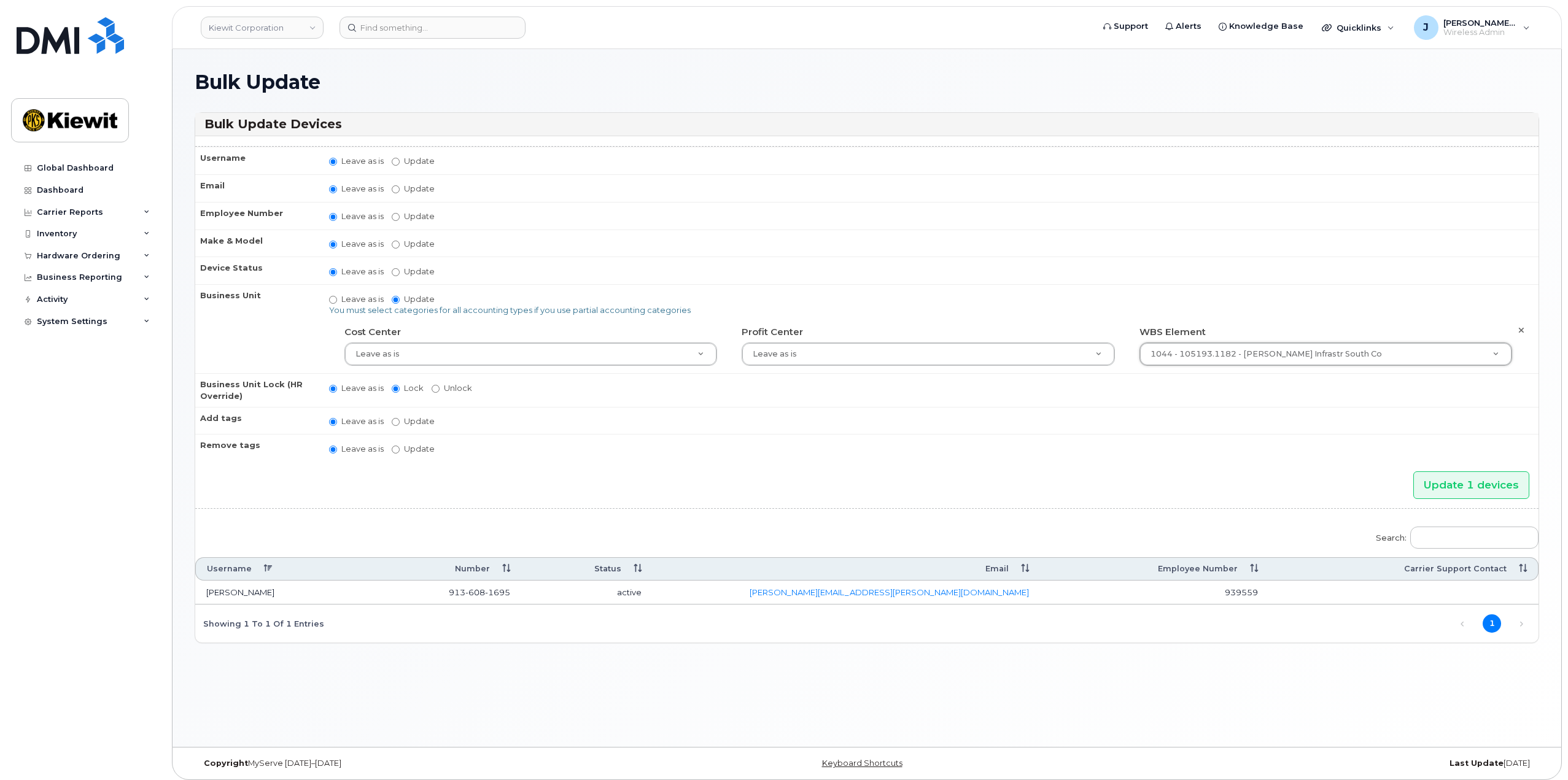
click at [807, 477] on div "Update 1 devices" at bounding box center [867, 485] width 1343 height 28
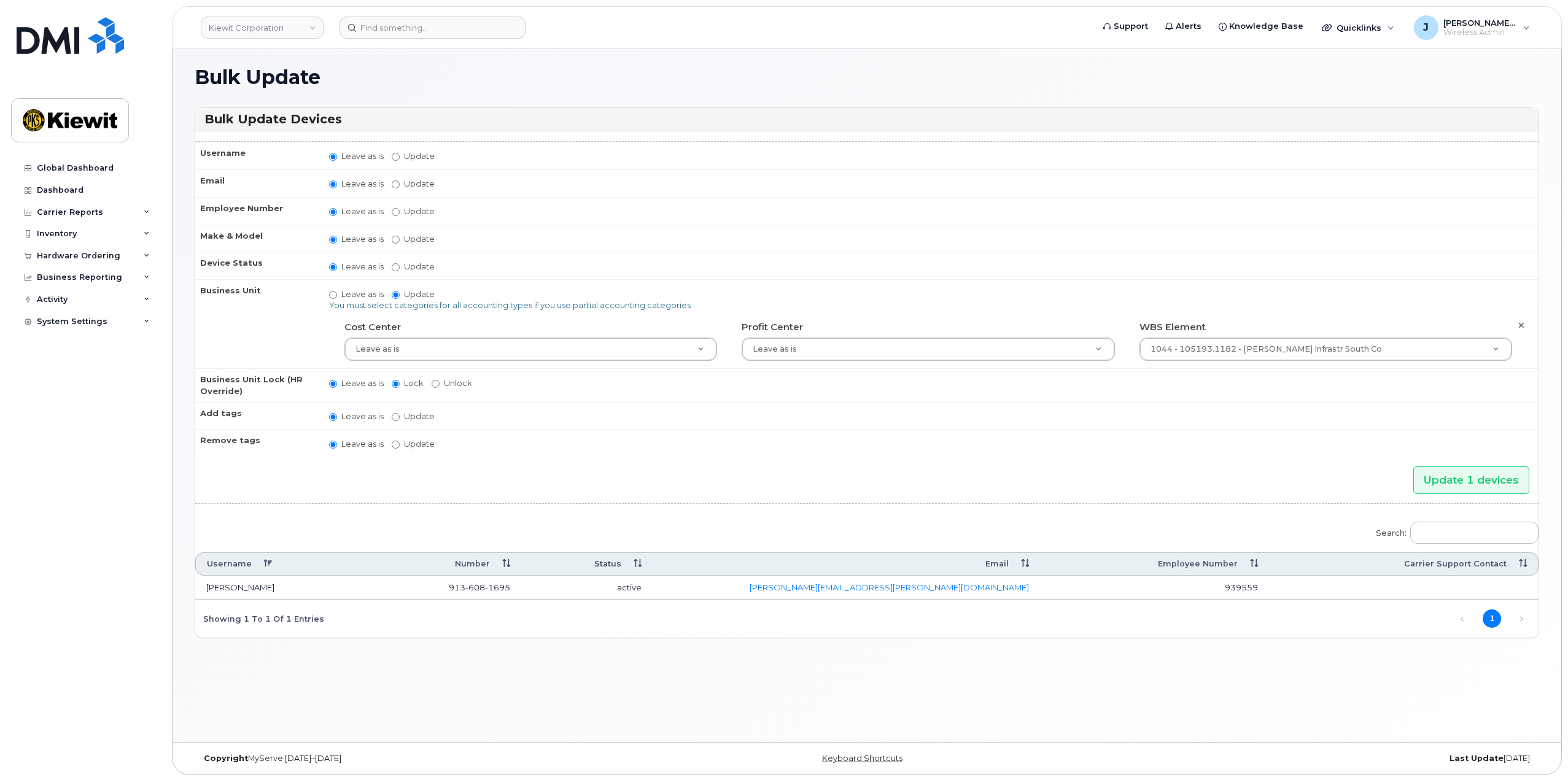
scroll to position [6, 0]
click at [1475, 476] on input "Update 1 devices" at bounding box center [1471, 479] width 116 height 28
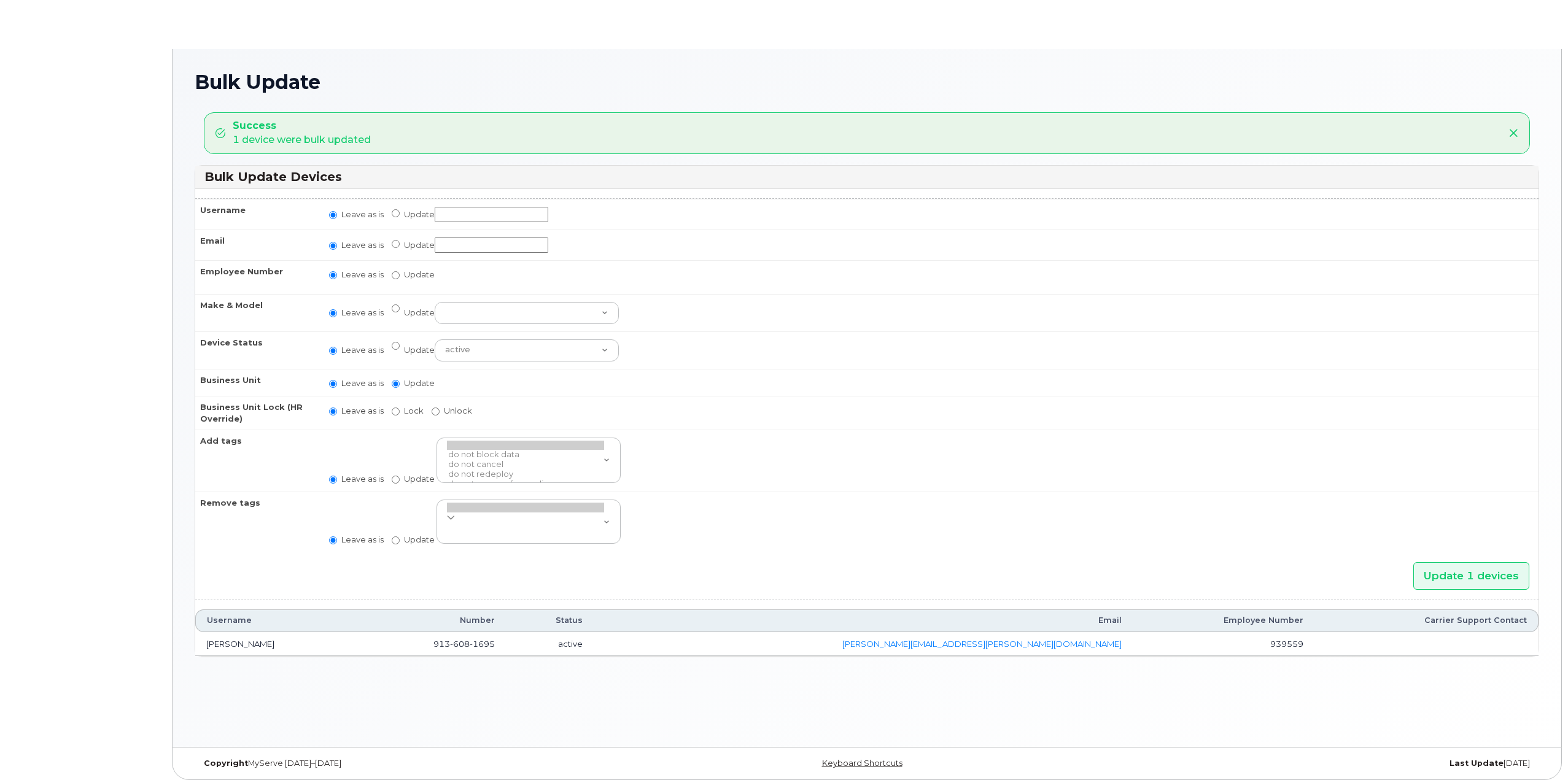
radio input "true"
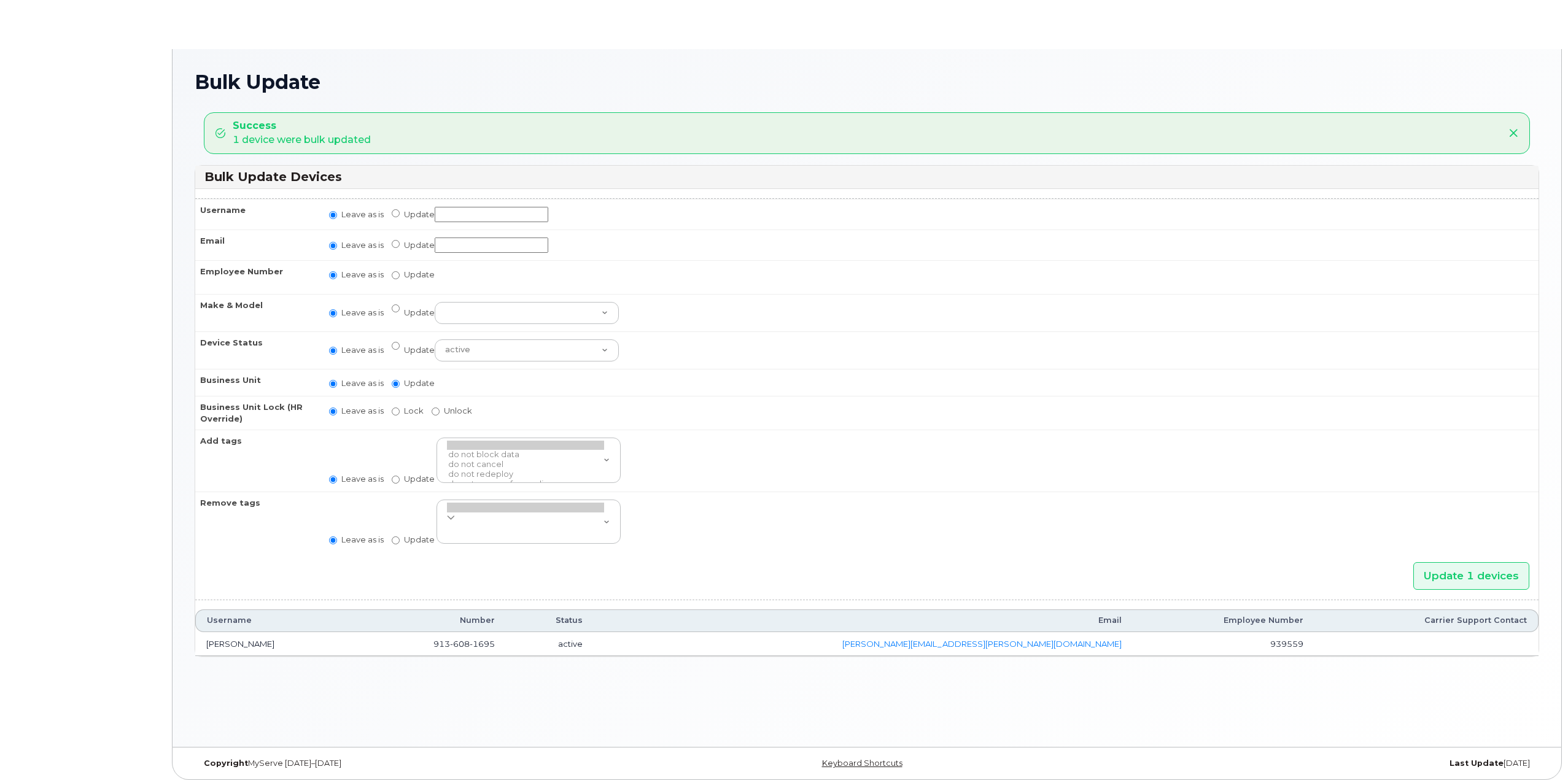
radio input "true"
type input ",,29962696"
radio input "true"
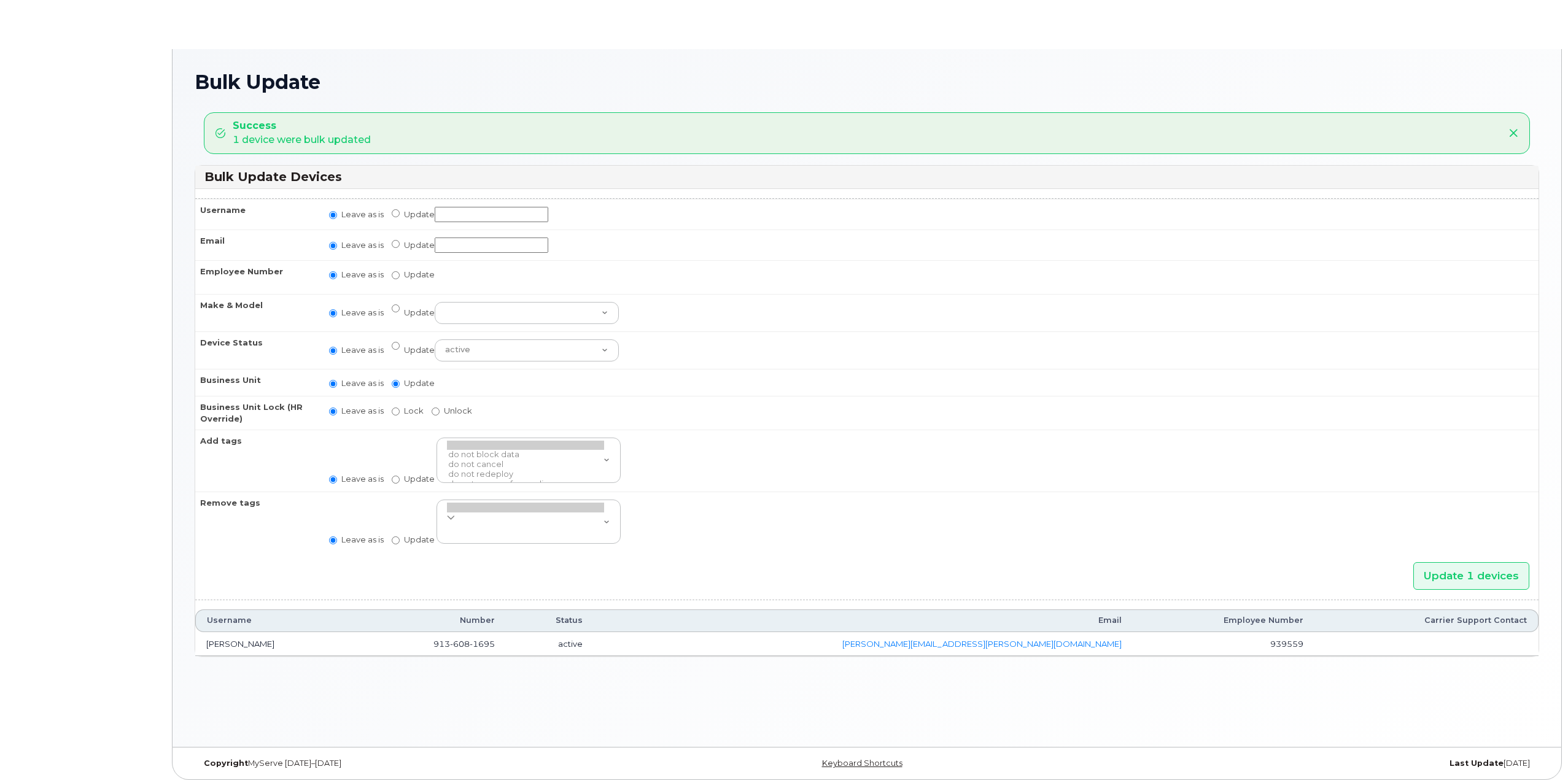
radio input "true"
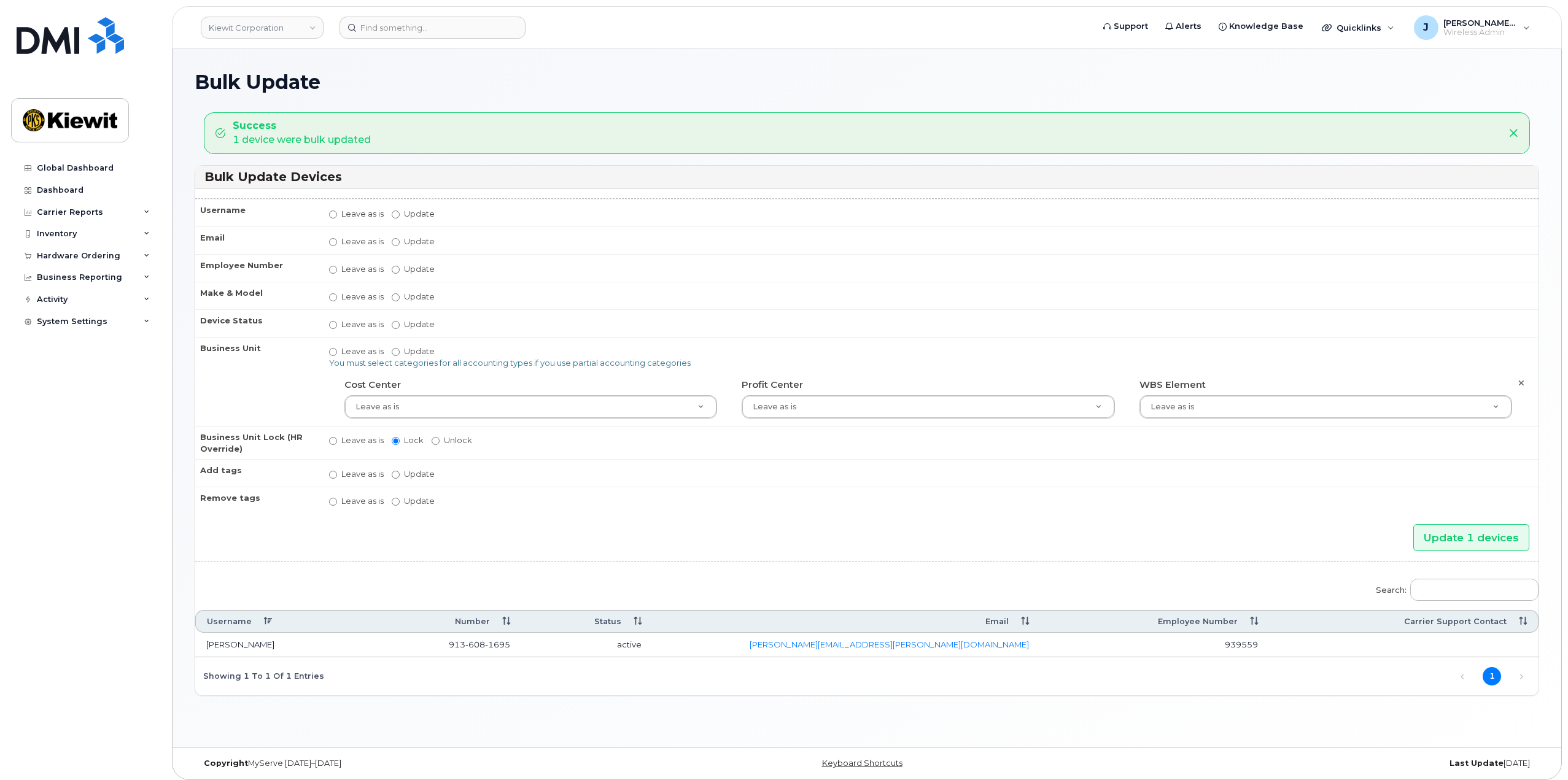
drag, startPoint x: 448, startPoint y: 94, endPoint x: 429, endPoint y: 90, distance: 19.4
click at [448, 94] on div "Bulk Update" at bounding box center [866, 92] width 1344 height 41
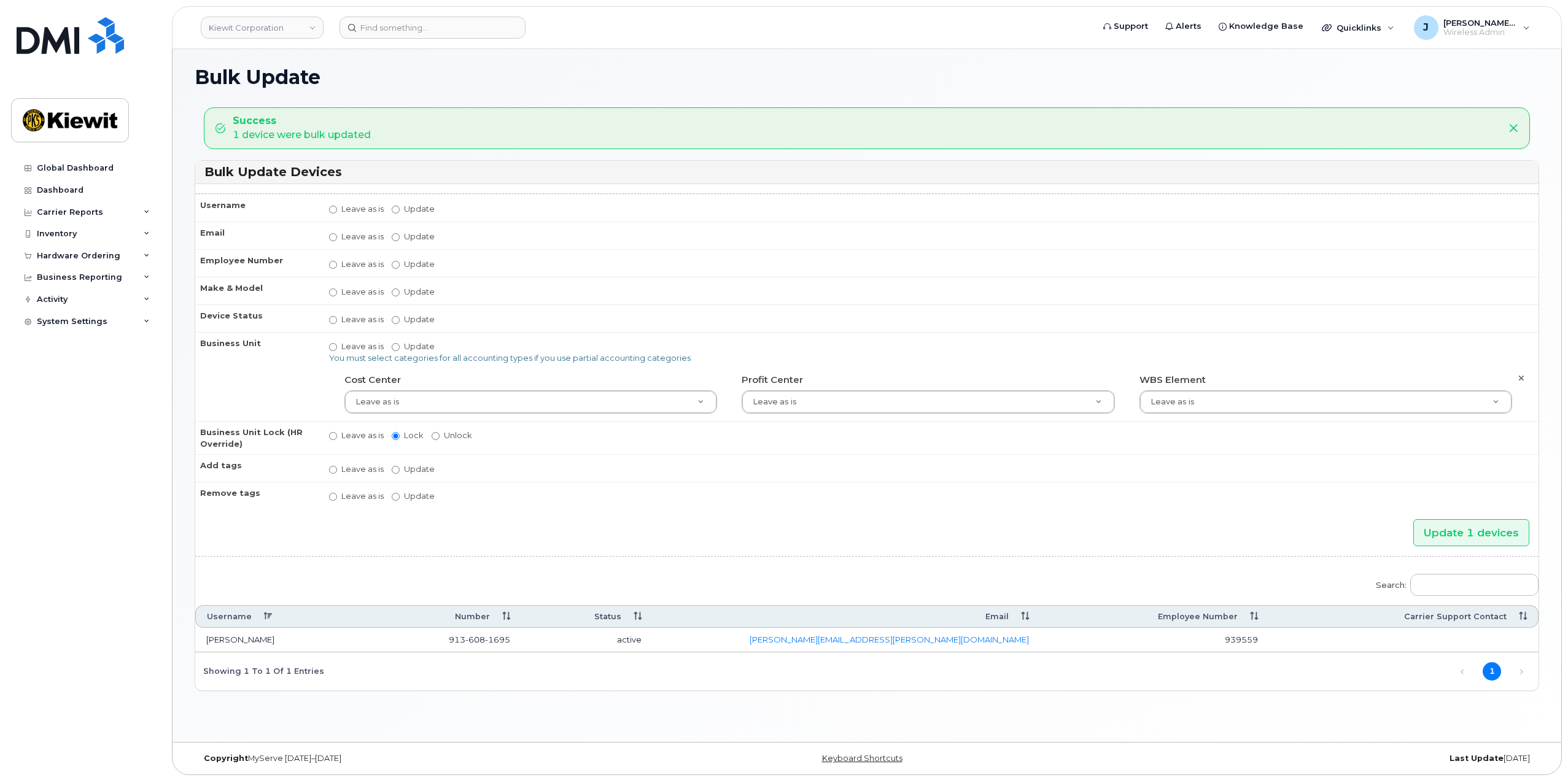
scroll to position [6, 0]
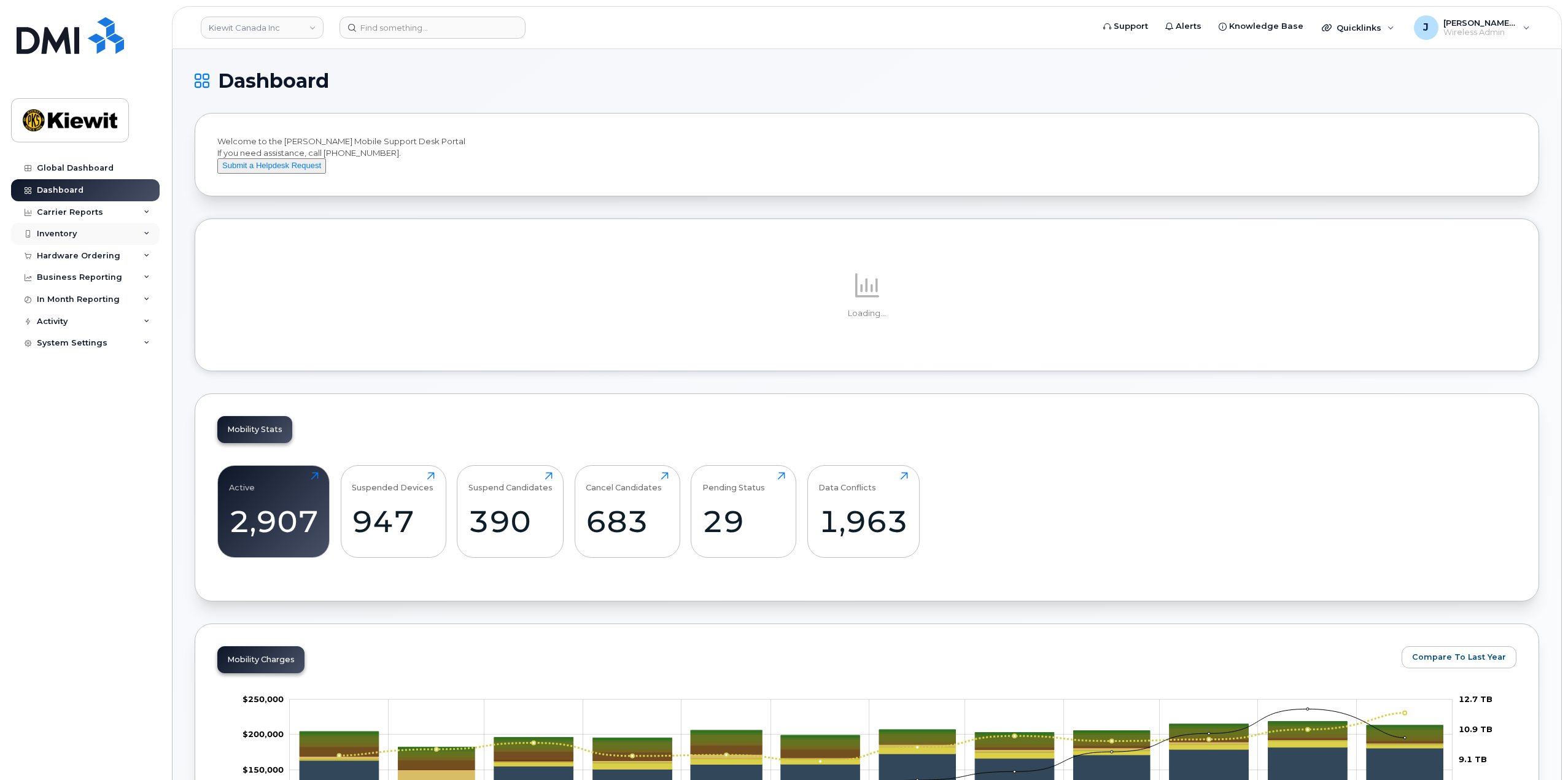
click at [148, 232] on icon at bounding box center [147, 233] width 6 height 6
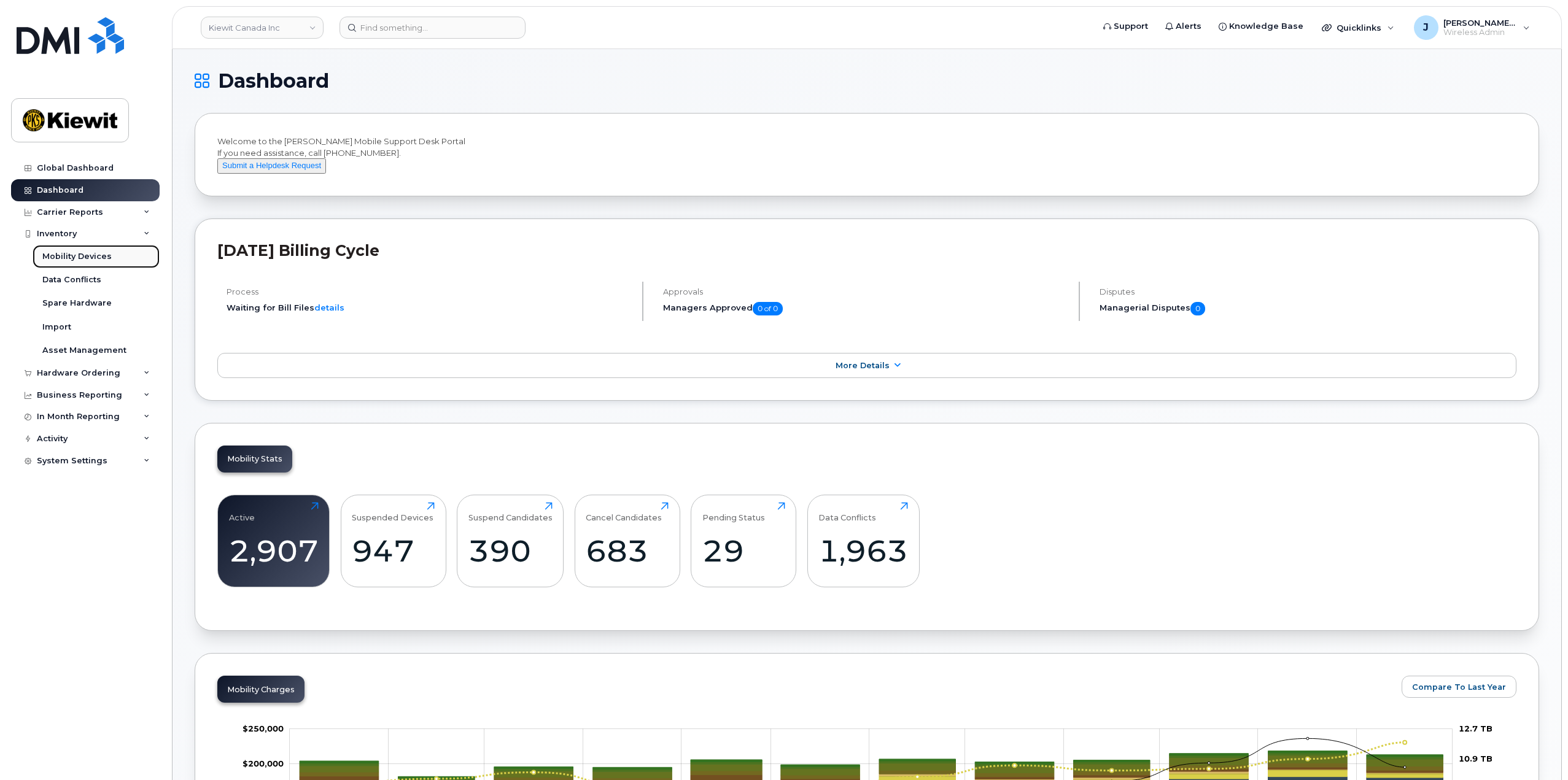
click at [95, 255] on div "Mobility Devices" at bounding box center [77, 256] width 69 height 11
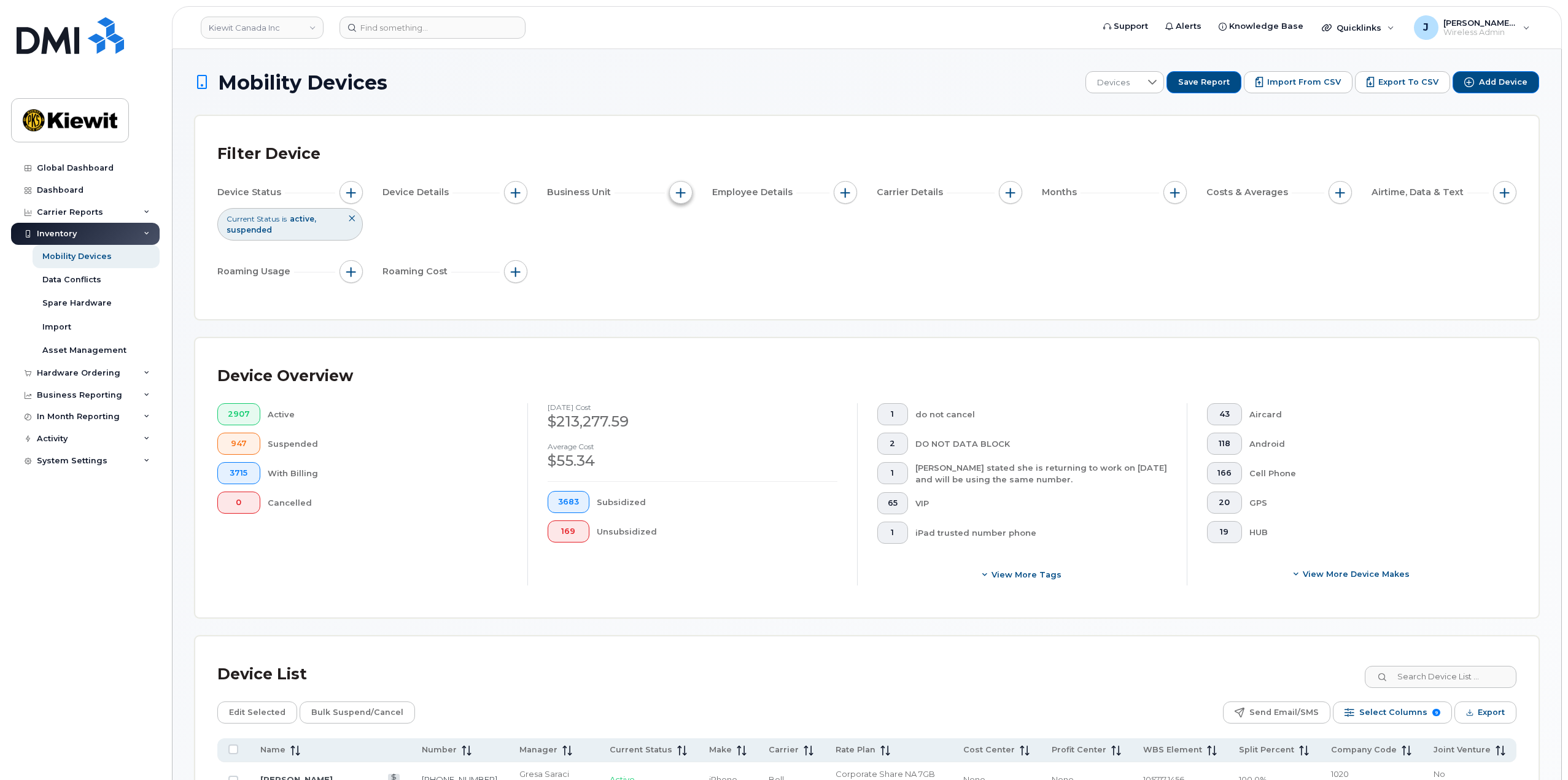
click at [672, 193] on button "button" at bounding box center [680, 193] width 23 height 23
click at [683, 286] on input "WBS Element" at bounding box center [683, 287] width 10 height 10
checkbox input "true"
click at [747, 314] on span "is" at bounding box center [750, 311] width 105 height 22
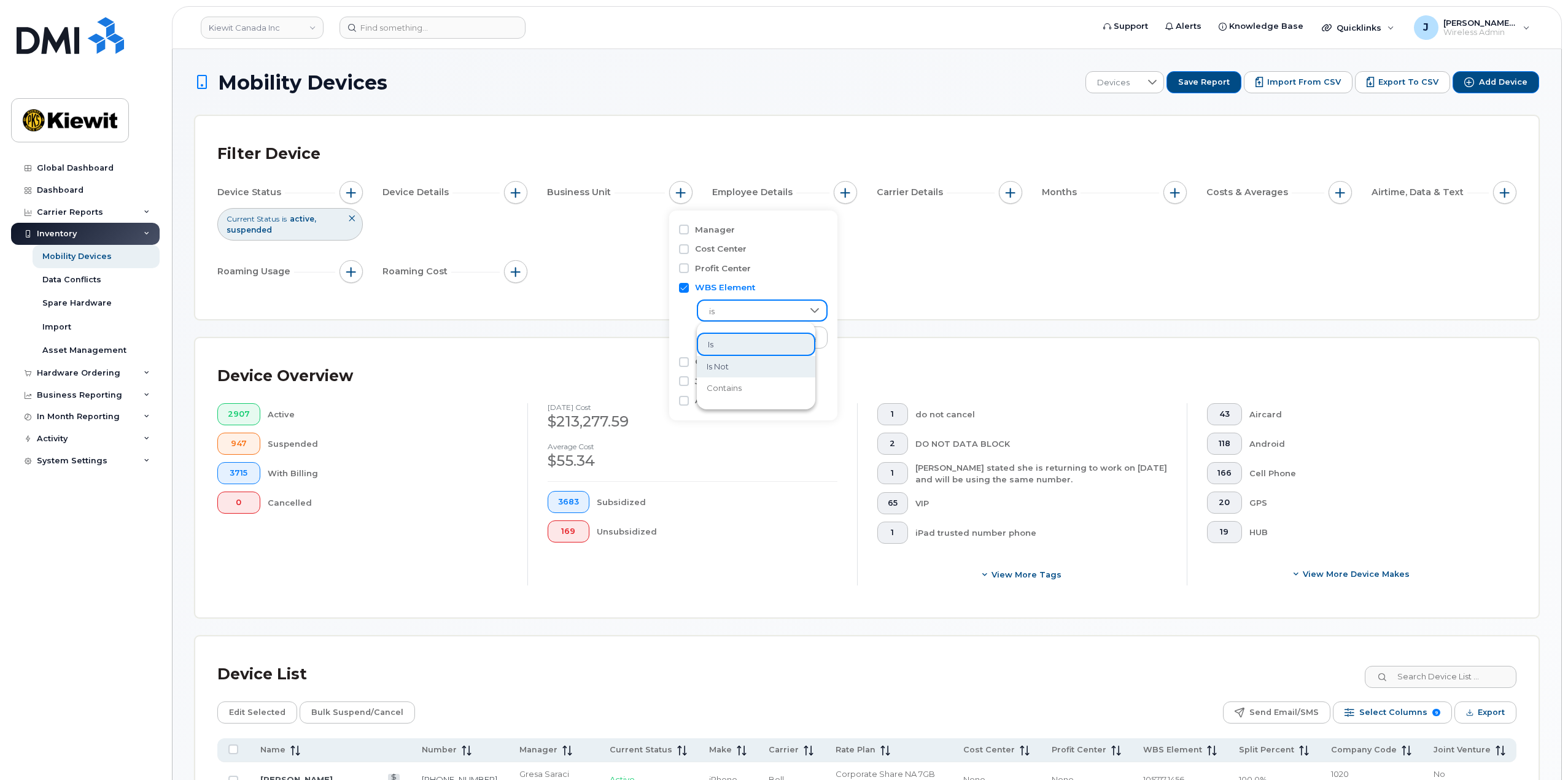
click at [733, 380] on li "contains" at bounding box center [756, 388] width 119 height 22
click at [725, 340] on input "text" at bounding box center [762, 337] width 132 height 22
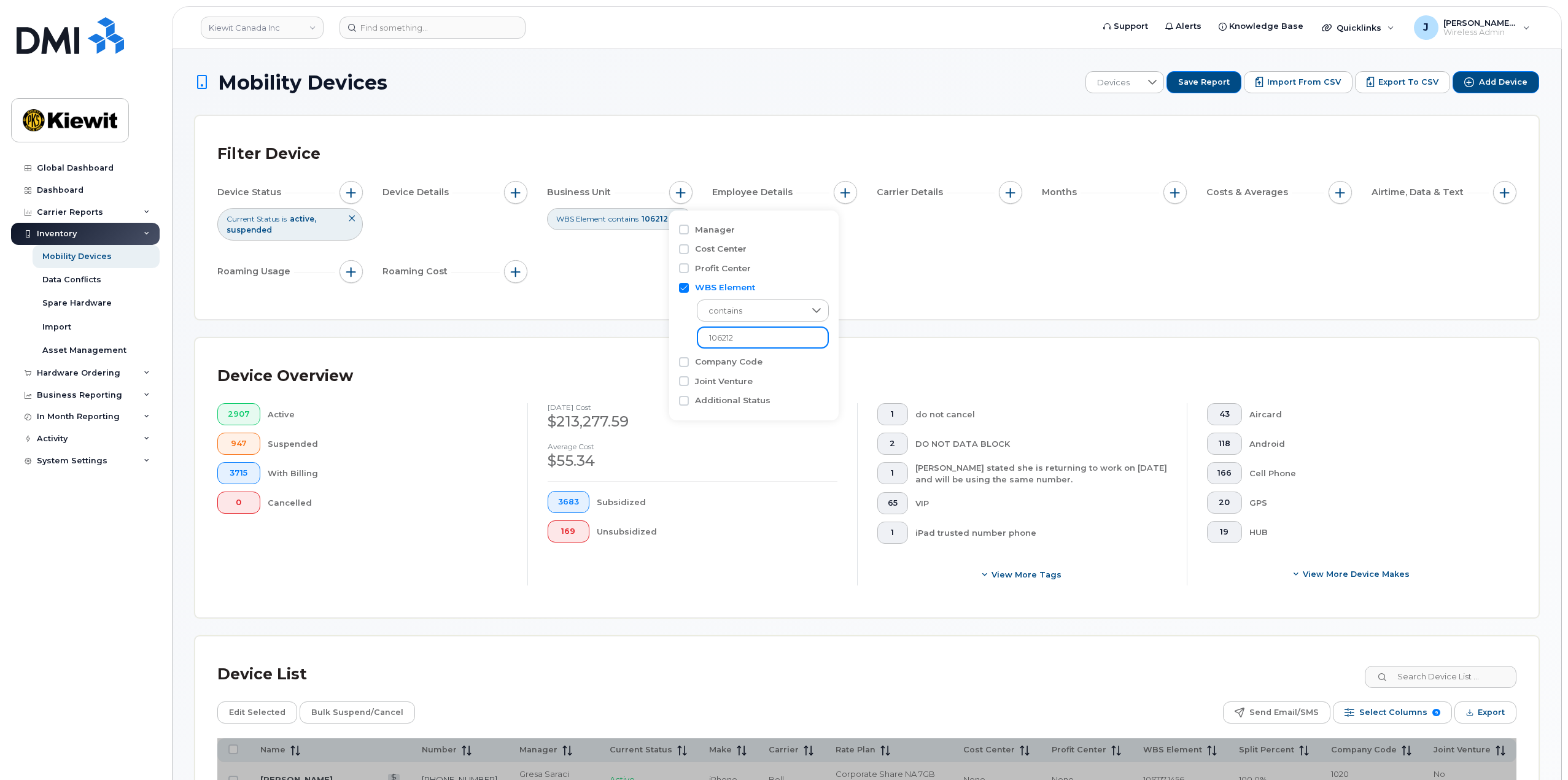
type input "106212"
click at [860, 262] on div "Device Status Current Status is active suspended Device Details Business Unit W…" at bounding box center [866, 234] width 1299 height 107
click at [1176, 186] on button "button" at bounding box center [1175, 193] width 23 height 23
click at [1175, 235] on div at bounding box center [1177, 229] width 10 height 10
click at [1183, 229] on input "Billing Cycle" at bounding box center [1177, 229] width 10 height 10
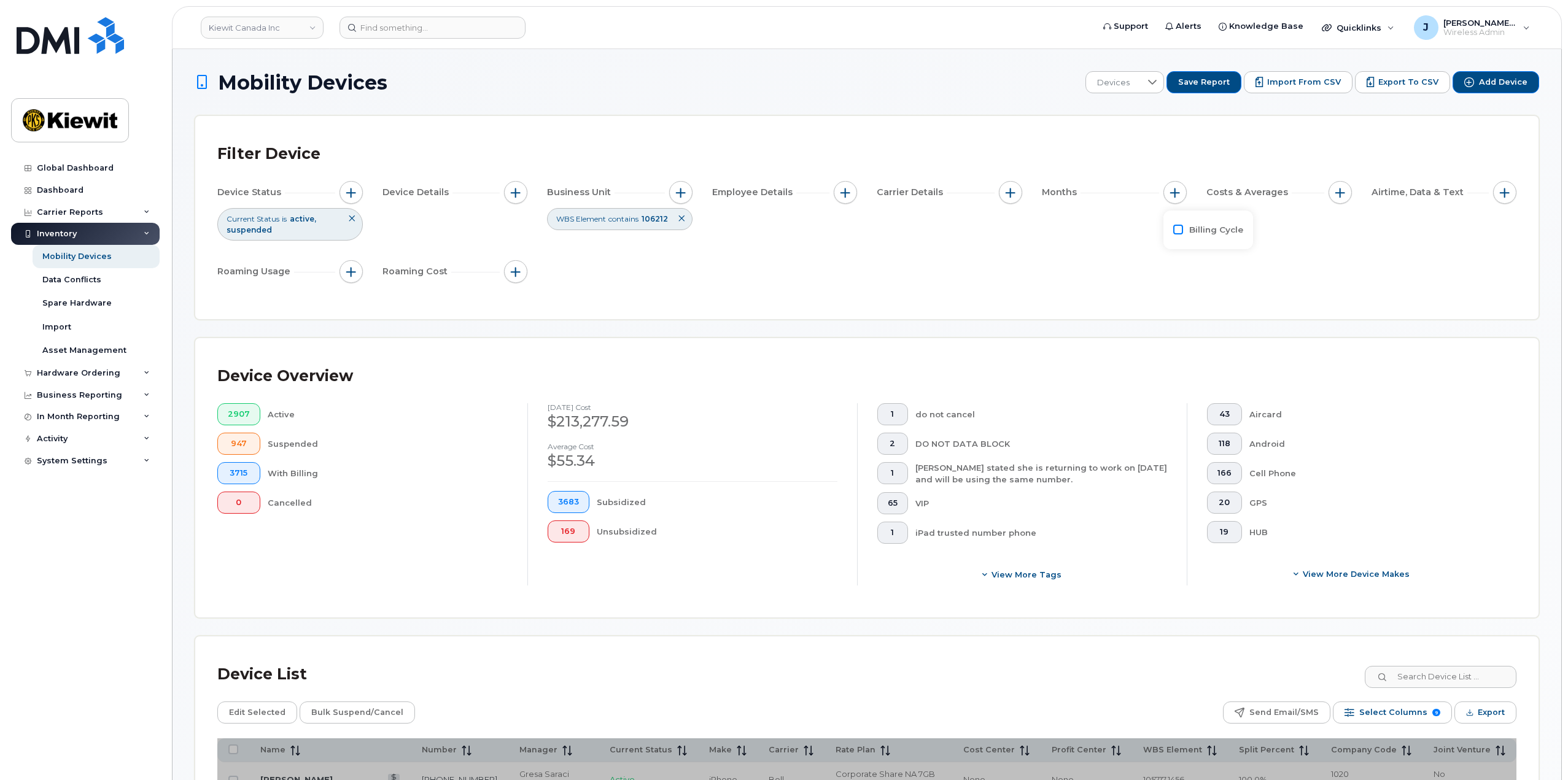
checkbox input "true"
click at [1231, 277] on icon at bounding box center [1230, 280] width 10 height 10
click at [1227, 368] on span "September 2025" at bounding box center [1213, 367] width 26 height 12
click at [1109, 284] on div "Device Status Current Status is active suspended Device Details Business Unit W…" at bounding box center [866, 234] width 1299 height 107
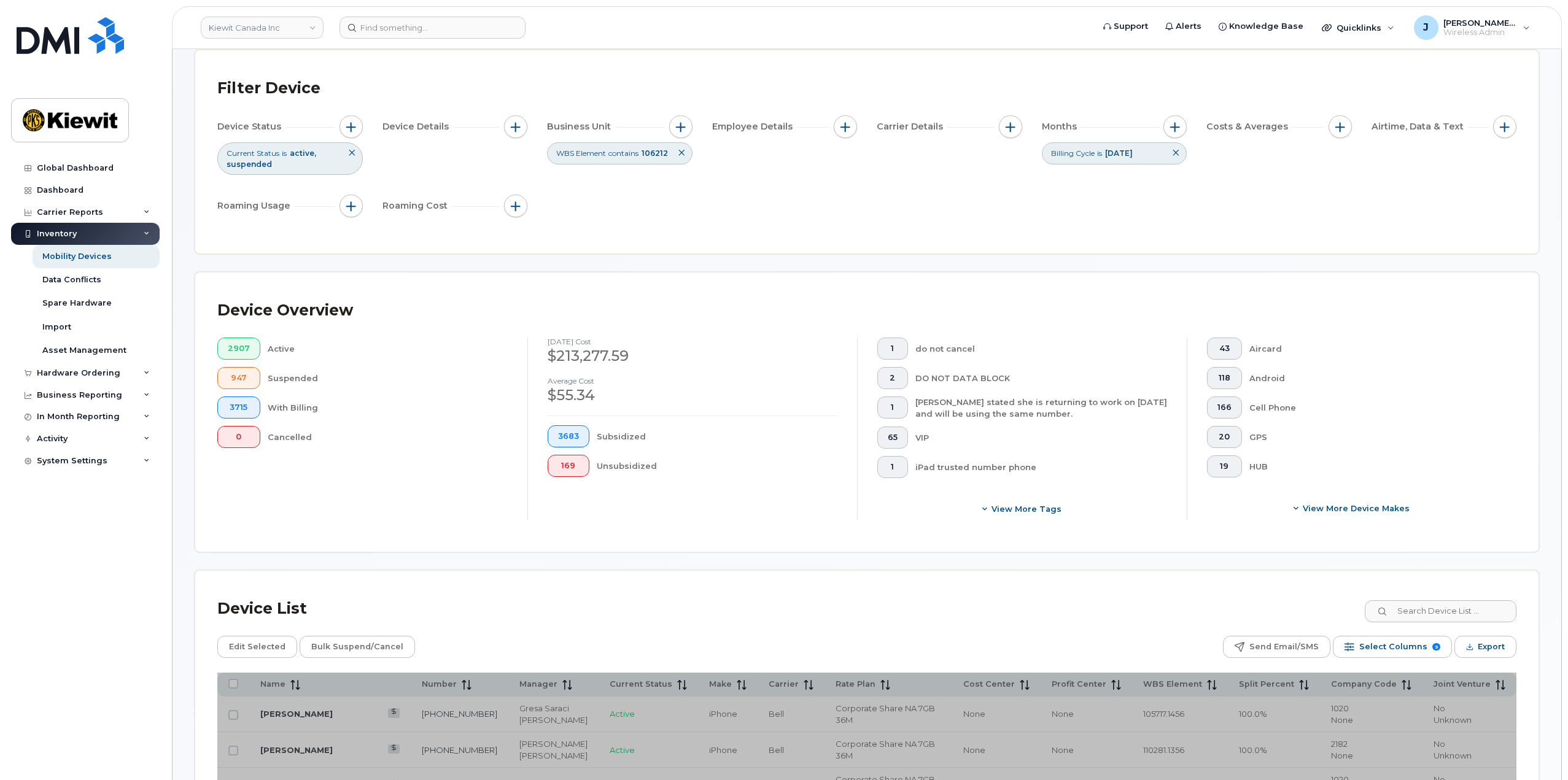
scroll to position [184, 0]
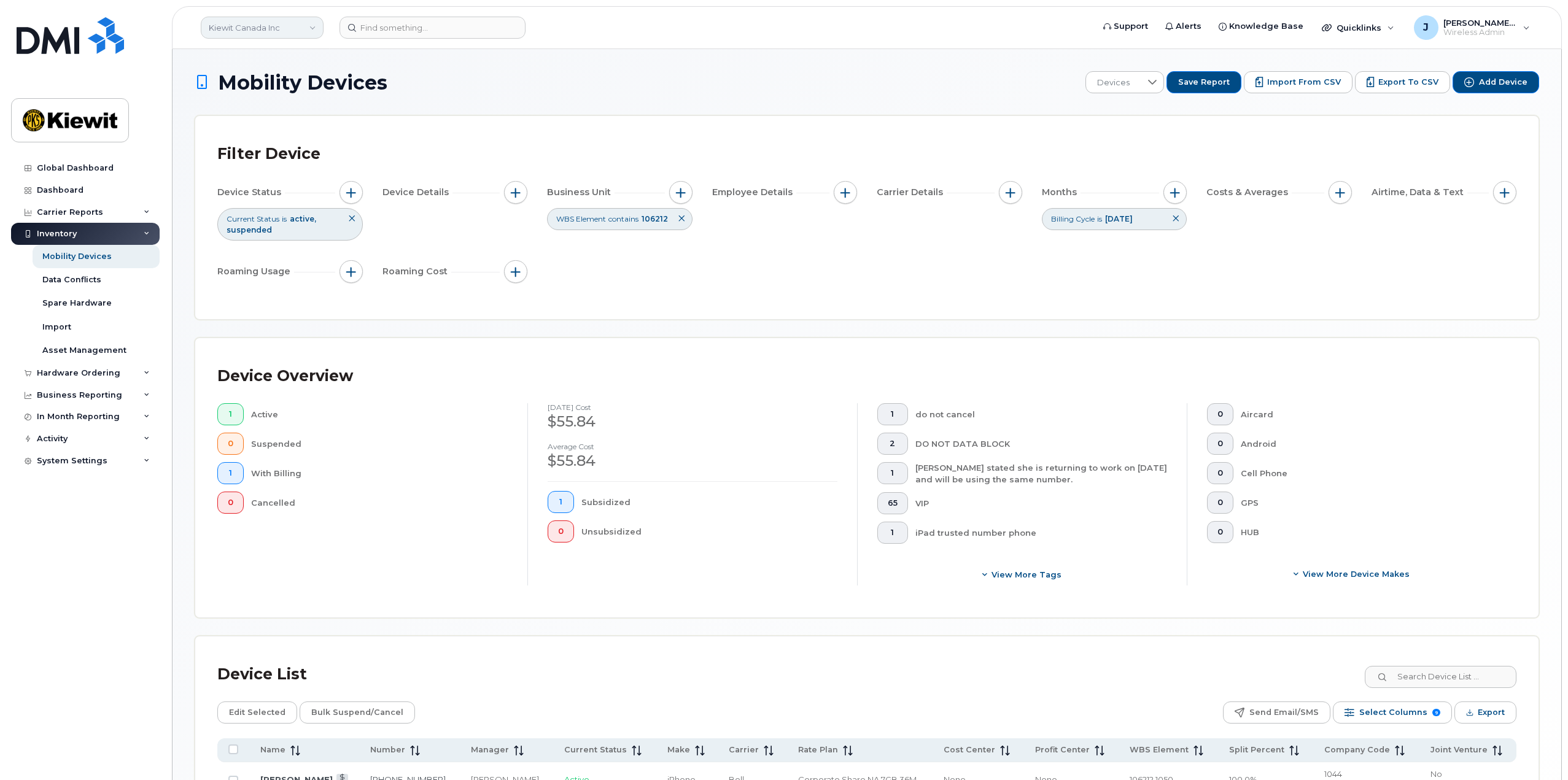
click at [302, 24] on link "Kiewit Canada Inc" at bounding box center [262, 27] width 122 height 22
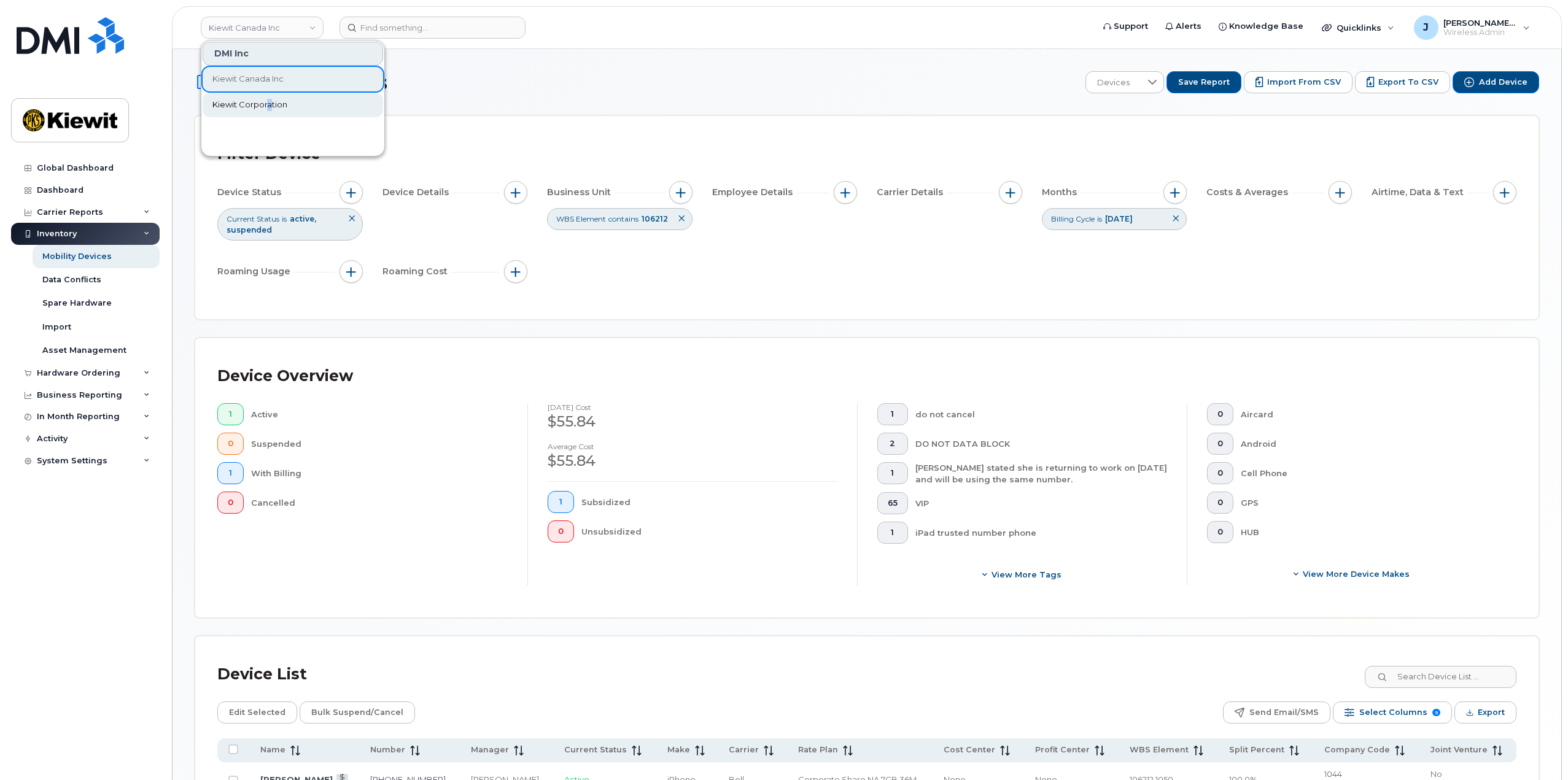
drag, startPoint x: 270, startPoint y: 92, endPoint x: 266, endPoint y: 101, distance: 9.8
click at [266, 101] on div "DMI Inc Kiewit Canada Inc Kiewit Corporation" at bounding box center [293, 95] width 183 height 111
click at [266, 101] on span "Kiewit Corporation" at bounding box center [249, 105] width 75 height 13
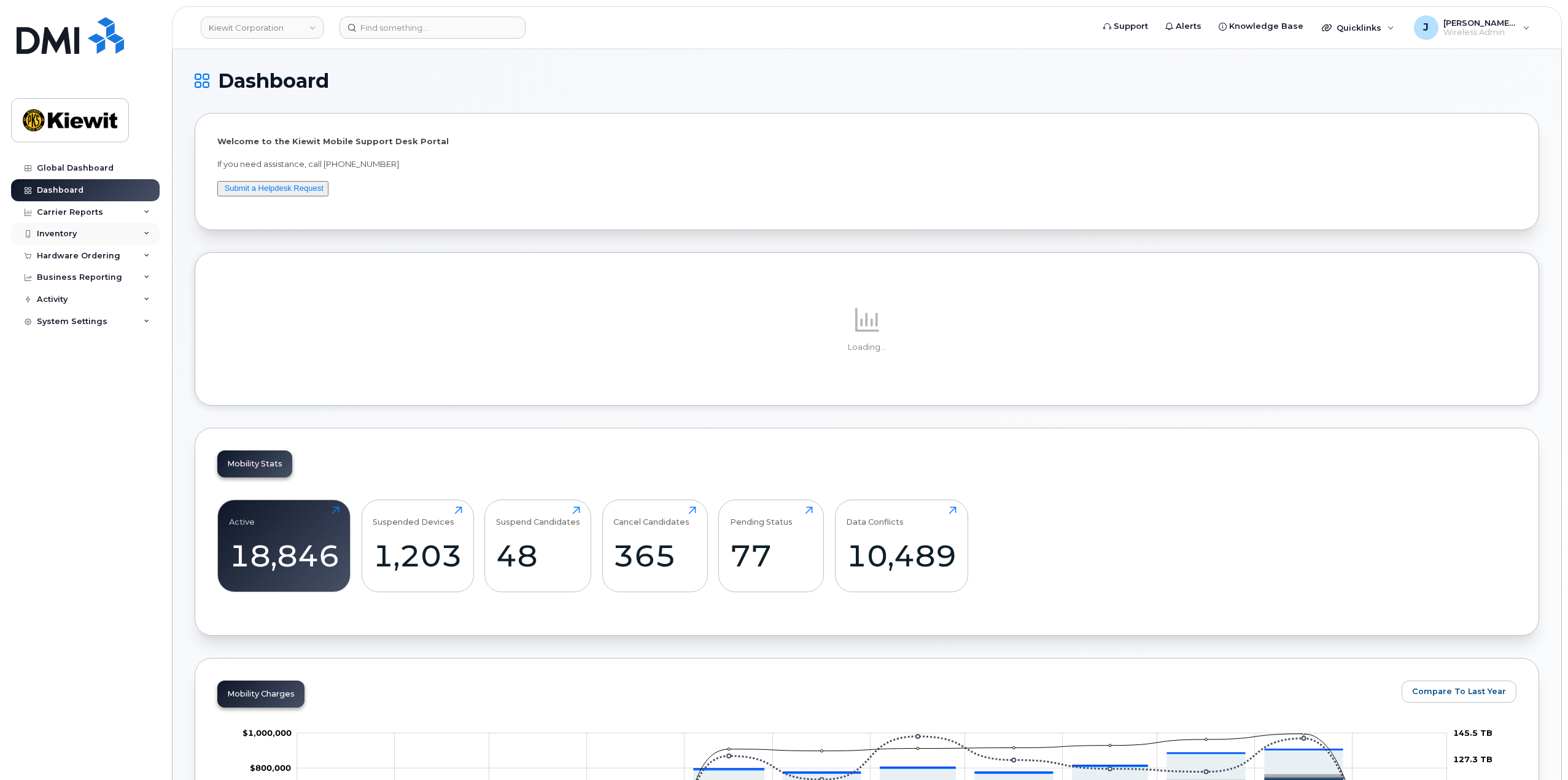
click at [149, 235] on icon at bounding box center [147, 233] width 6 height 6
click at [113, 257] on link "Mobility Devices" at bounding box center [95, 256] width 127 height 23
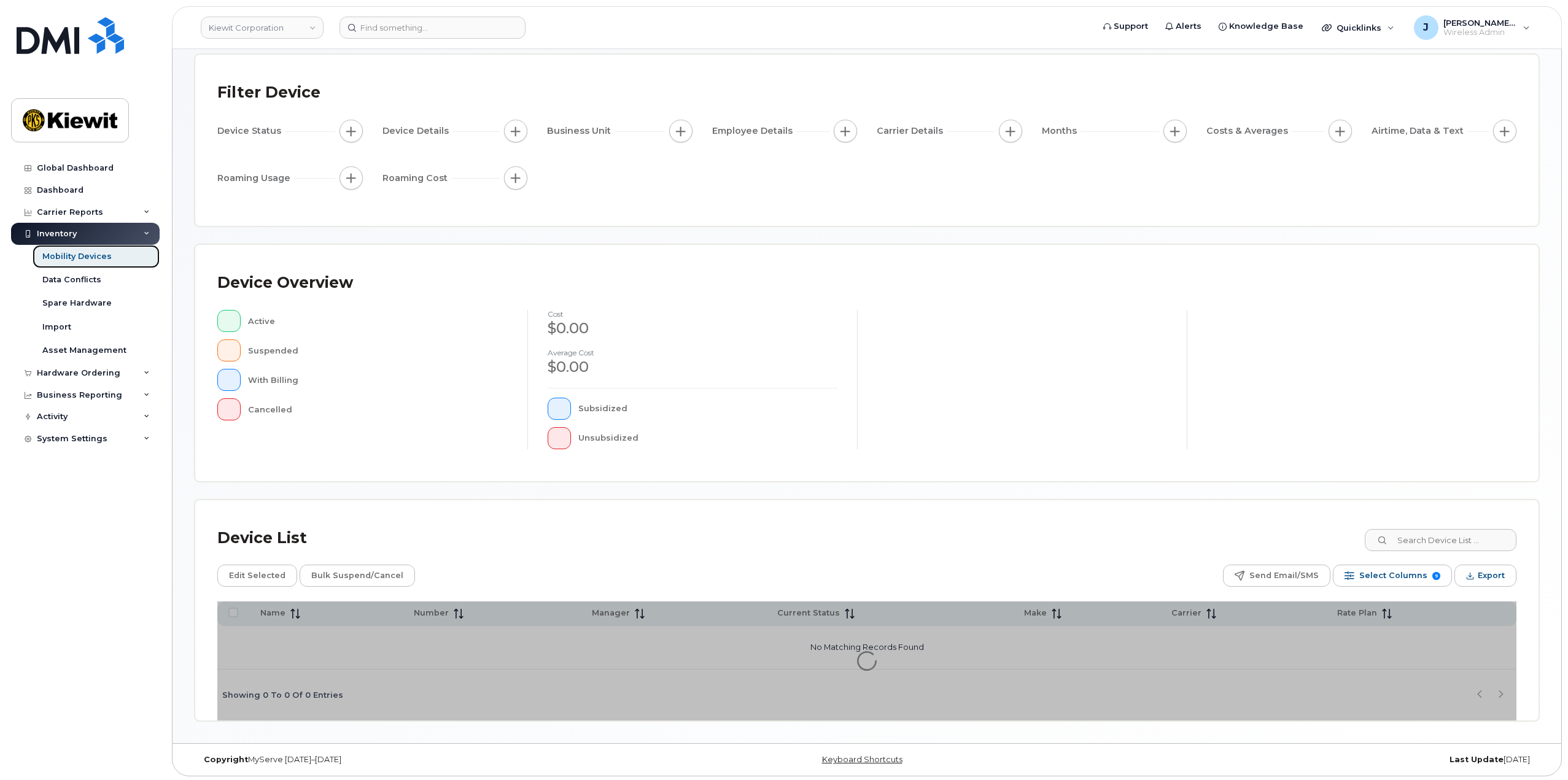
scroll to position [64, 0]
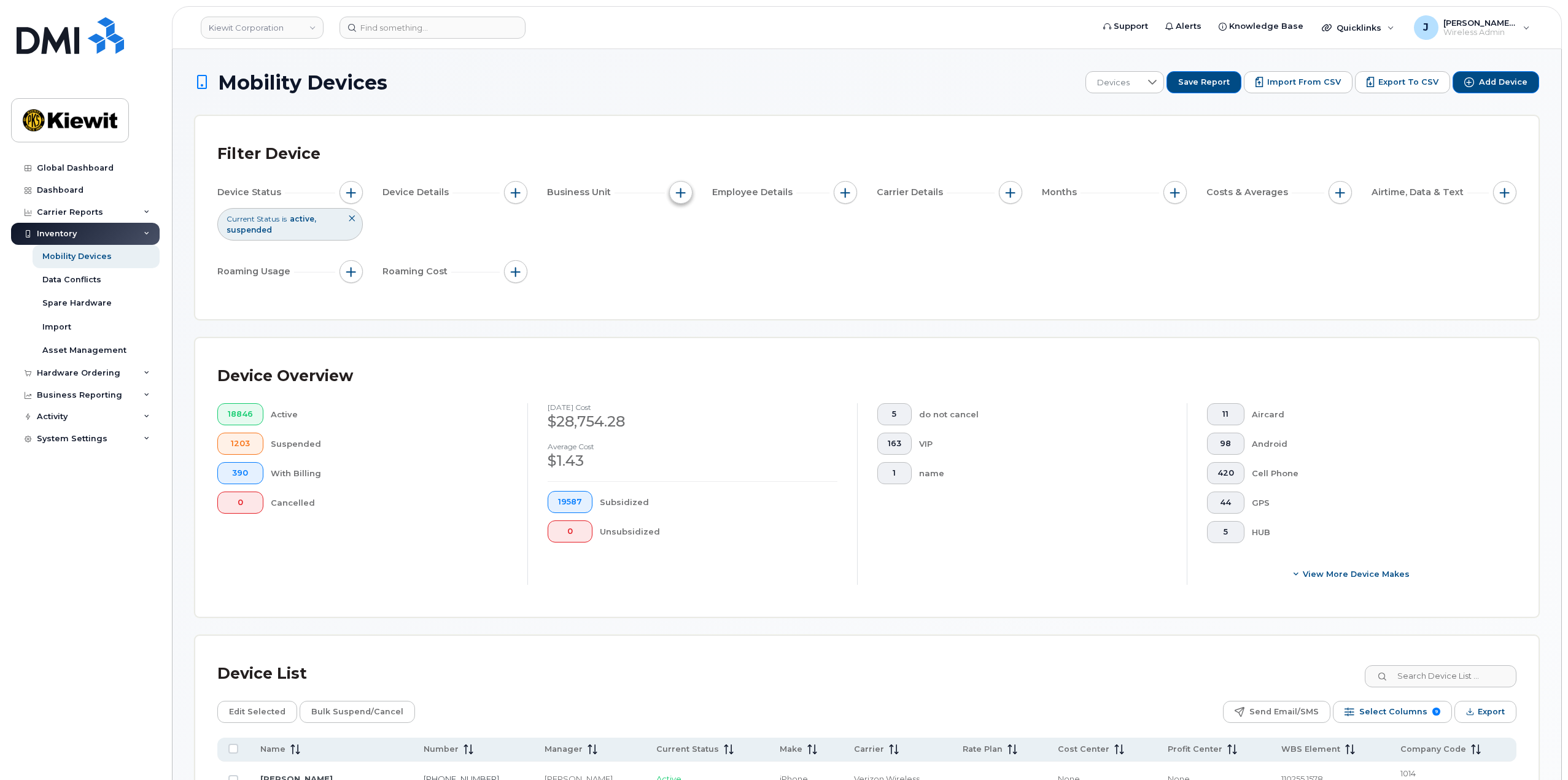
click at [671, 193] on button "button" at bounding box center [680, 193] width 23 height 23
click at [686, 282] on div "WBS Element" at bounding box center [725, 287] width 92 height 12
click at [687, 289] on input "WBS Element" at bounding box center [683, 287] width 10 height 10
checkbox input "true"
drag, startPoint x: 724, startPoint y: 313, endPoint x: 725, endPoint y: 321, distance: 8.1
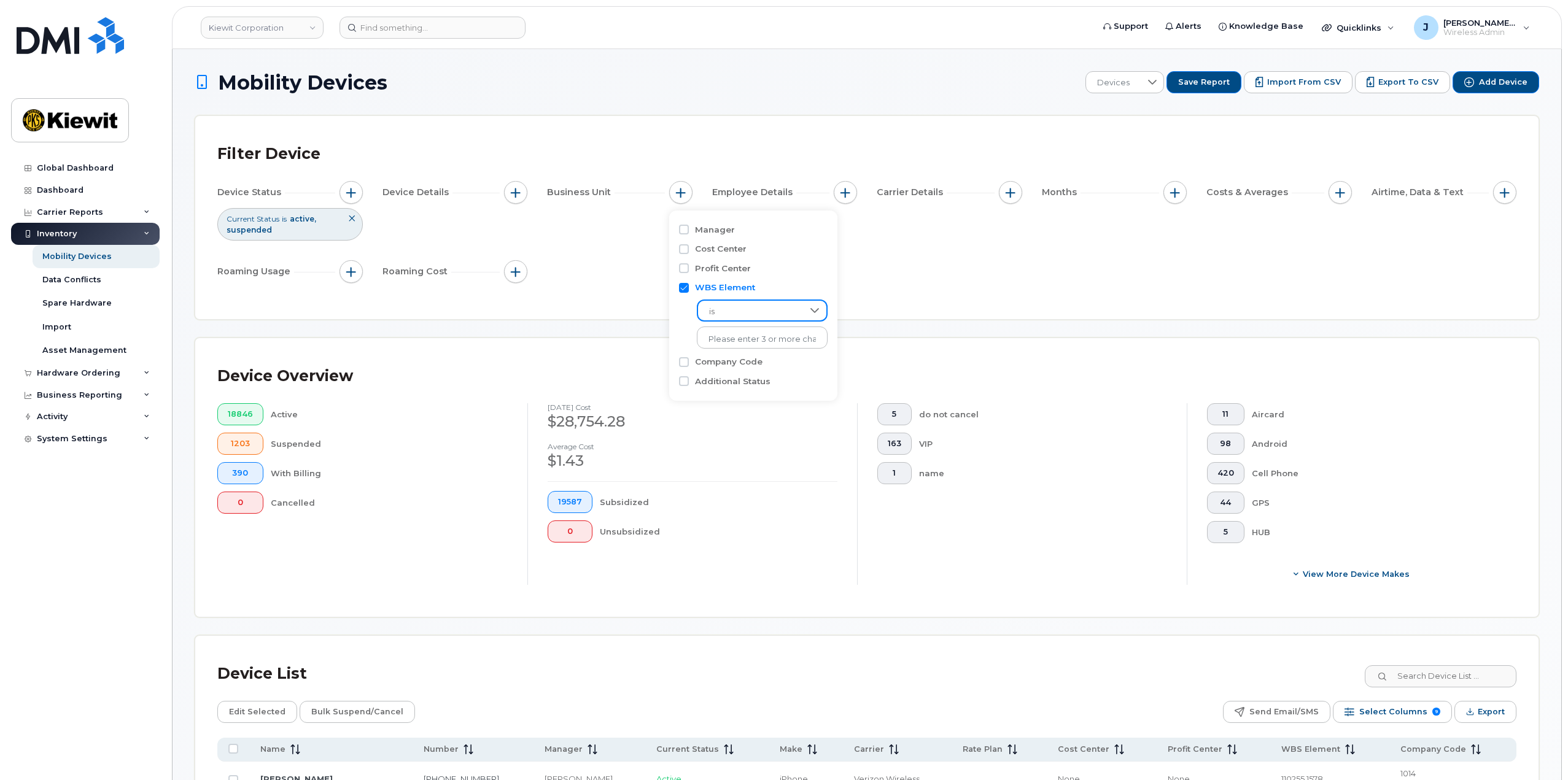
click at [723, 313] on span "is" at bounding box center [750, 311] width 105 height 22
click at [734, 383] on span "contains" at bounding box center [724, 388] width 35 height 12
click at [730, 336] on input "text" at bounding box center [762, 337] width 132 height 22
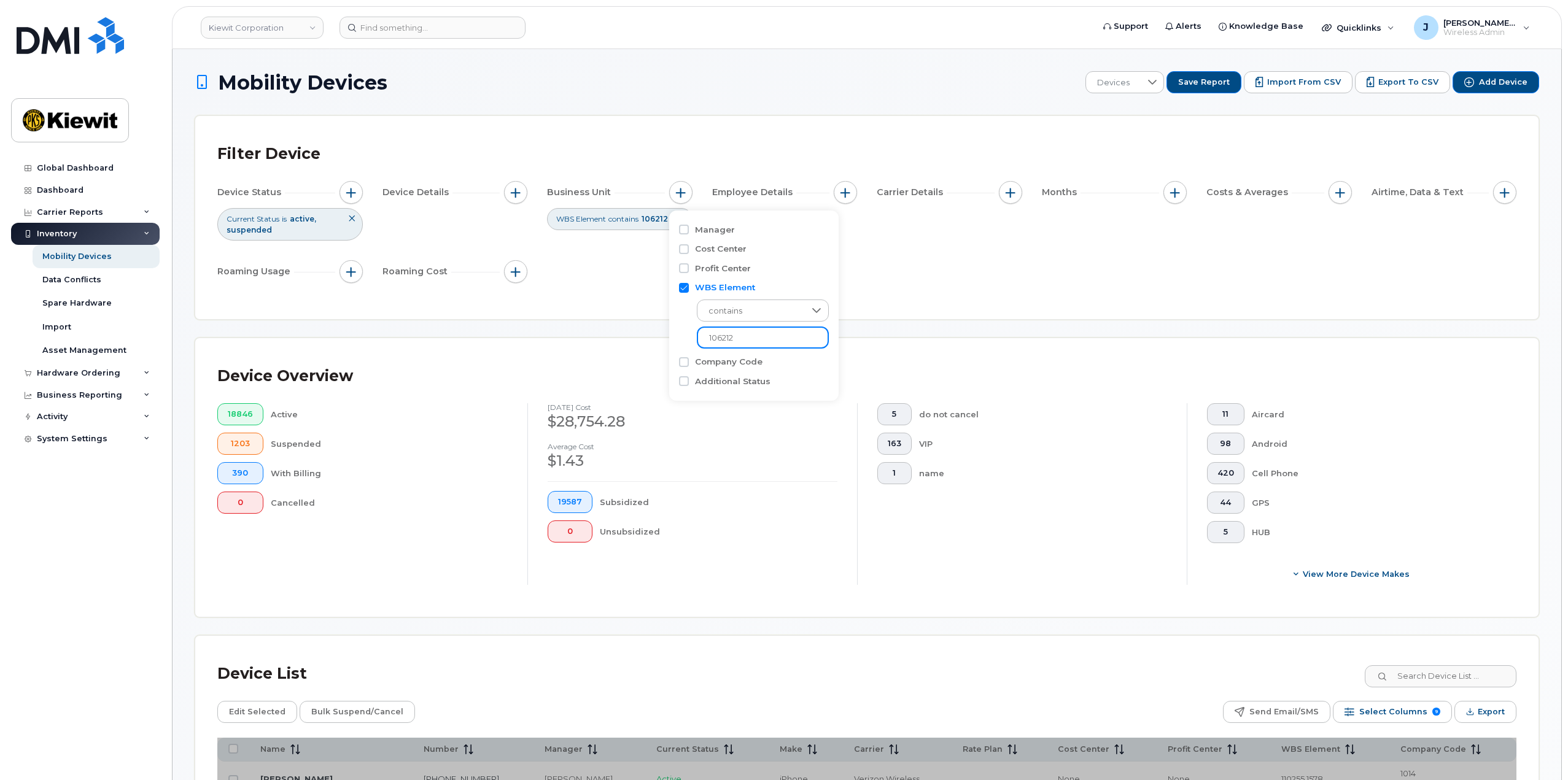
type input "106212"
click at [992, 277] on div "Device Status Current Status is active suspended Device Details Business Unit W…" at bounding box center [866, 234] width 1299 height 107
click at [1178, 192] on span "button" at bounding box center [1175, 193] width 10 height 10
click at [1184, 232] on div "Billing Cycle" at bounding box center [1208, 229] width 70 height 12
click at [1179, 232] on input "Billing Cycle" at bounding box center [1177, 229] width 10 height 10
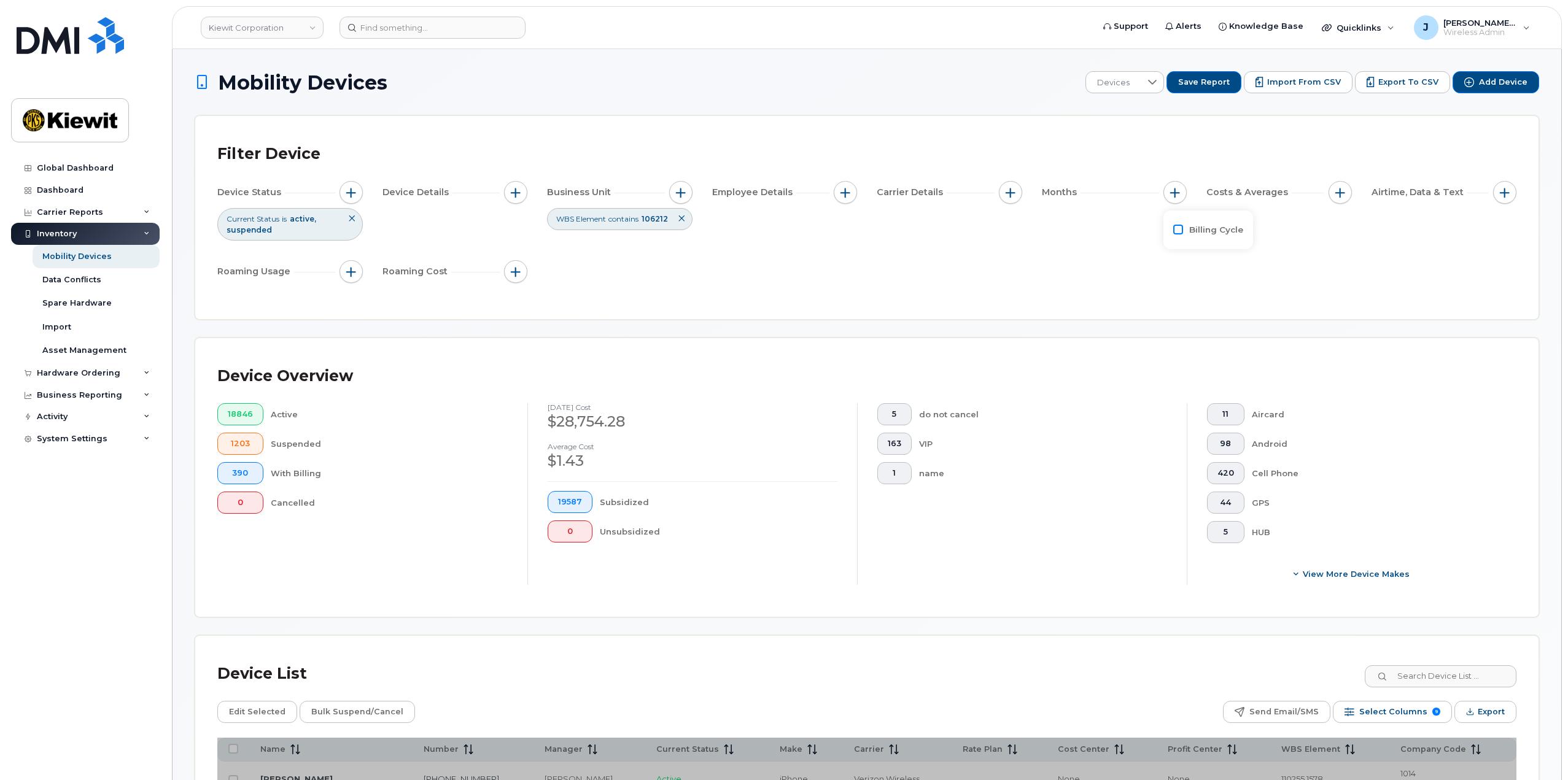
checkbox input "true"
click at [1222, 273] on div at bounding box center [1231, 279] width 23 height 21
click at [1227, 362] on span "September 2025" at bounding box center [1213, 367] width 26 height 12
click at [1083, 298] on div "Filter Device Device Status Current Status is active suspended Device Details B…" at bounding box center [867, 218] width 1343 height 203
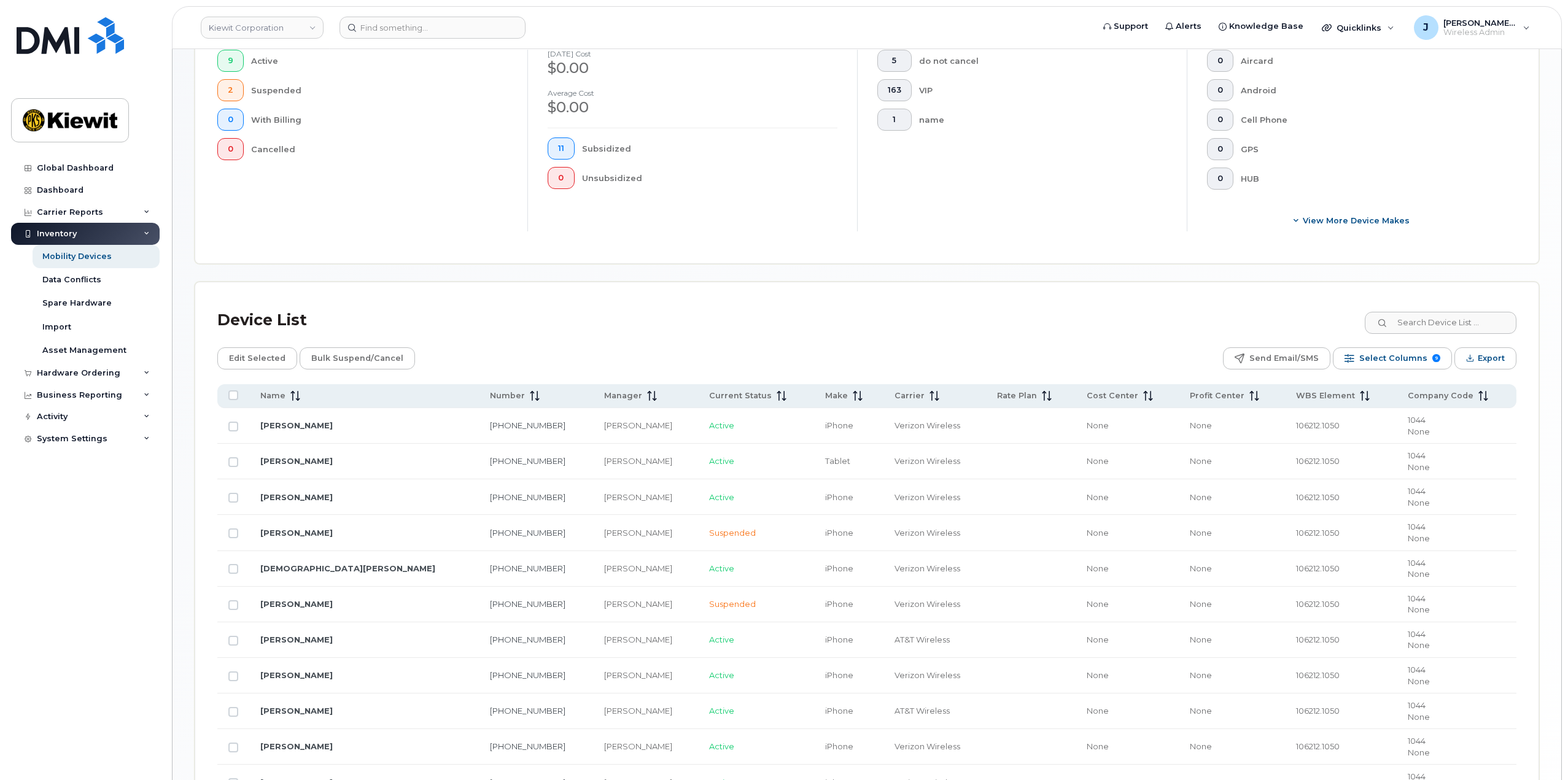
scroll to position [487, 0]
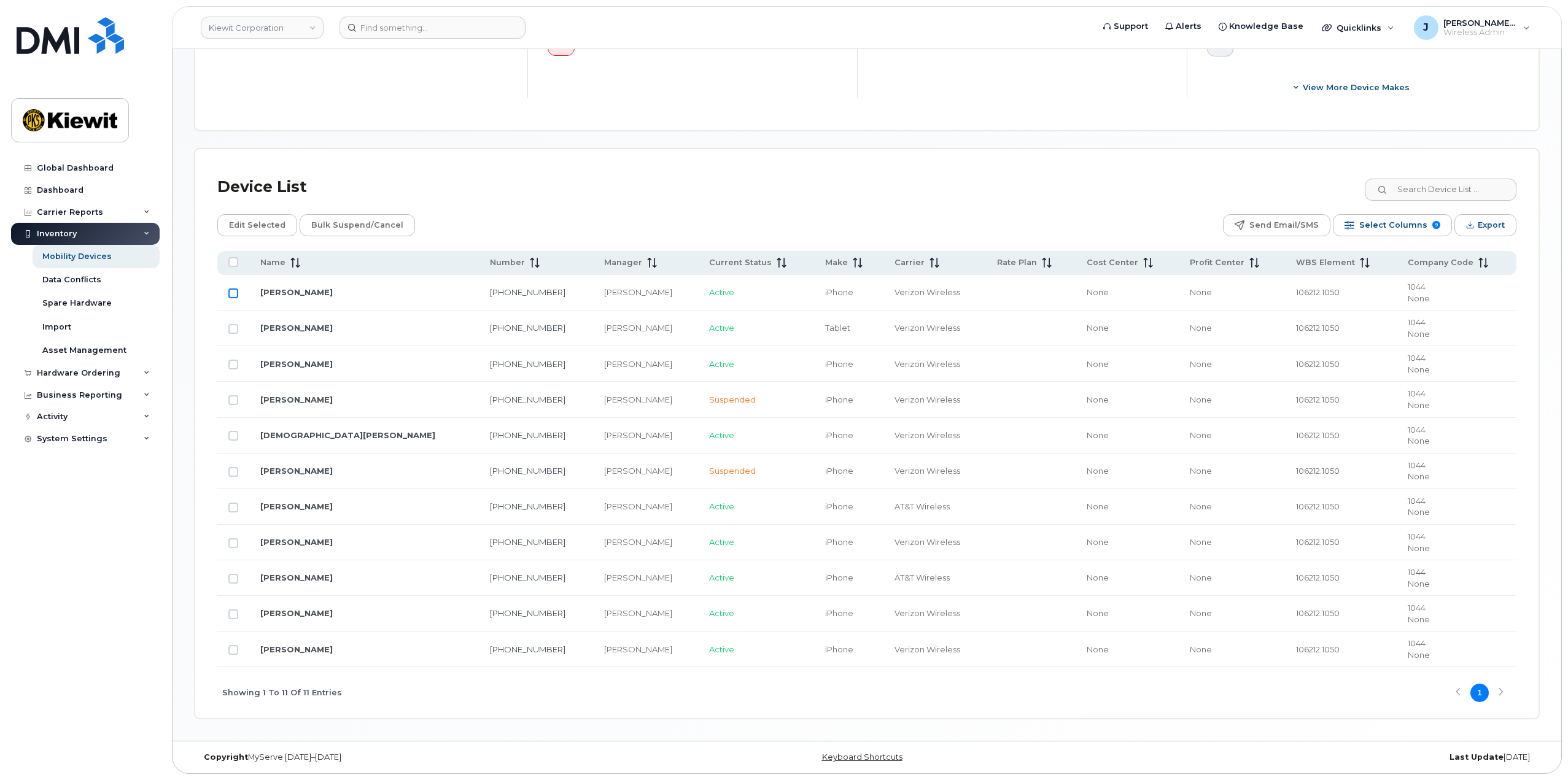
click at [230, 296] on input "Row Unselected" at bounding box center [233, 293] width 10 height 10
click at [233, 292] on input "Row Selected" at bounding box center [233, 293] width 10 height 10
checkbox input "false"
click at [233, 435] on input "Row Unselected" at bounding box center [233, 435] width 10 height 10
checkbox input "true"
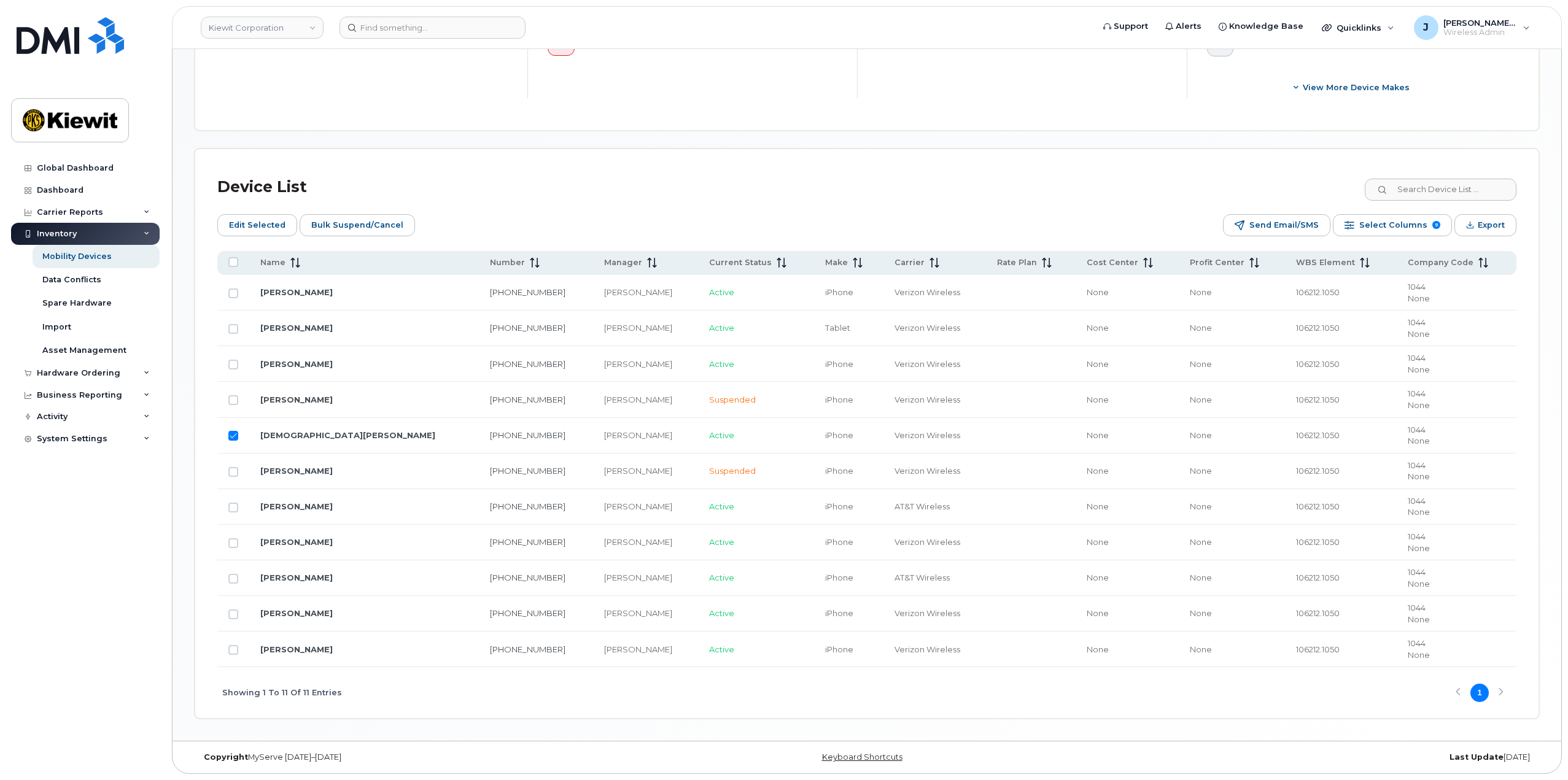
click at [235, 549] on td at bounding box center [232, 542] width 32 height 36
click at [230, 544] on input "Row Unselected" at bounding box center [233, 542] width 10 height 10
checkbox input "true"
click at [232, 574] on input "Row Unselected" at bounding box center [233, 578] width 10 height 10
checkbox input "true"
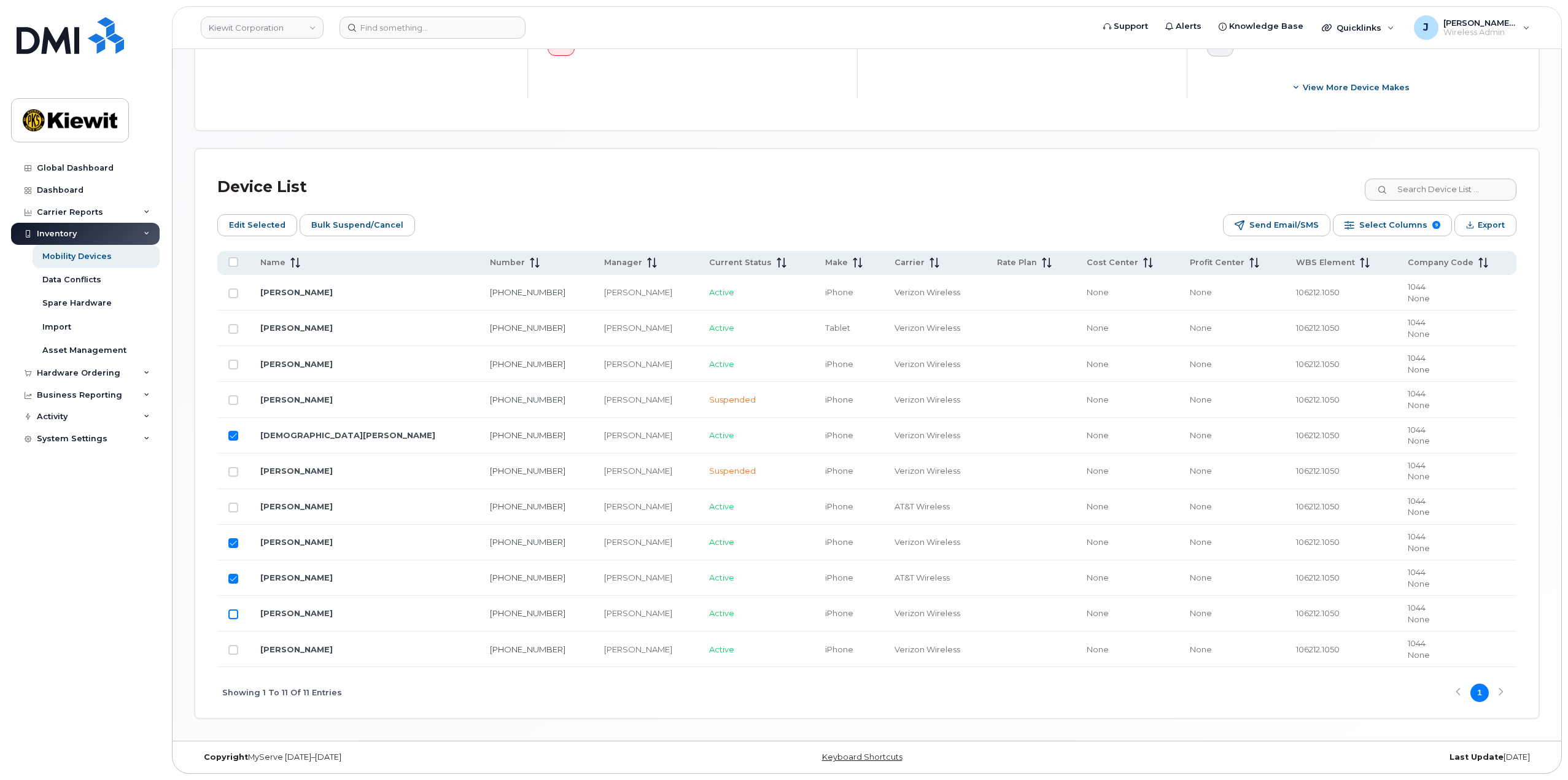
click at [231, 612] on input "Row Unselected" at bounding box center [233, 614] width 10 height 10
checkbox input "true"
click at [234, 654] on input "Row Unselected" at bounding box center [233, 650] width 10 height 10
click at [237, 646] on input "Row Selected" at bounding box center [233, 650] width 10 height 10
checkbox input "false"
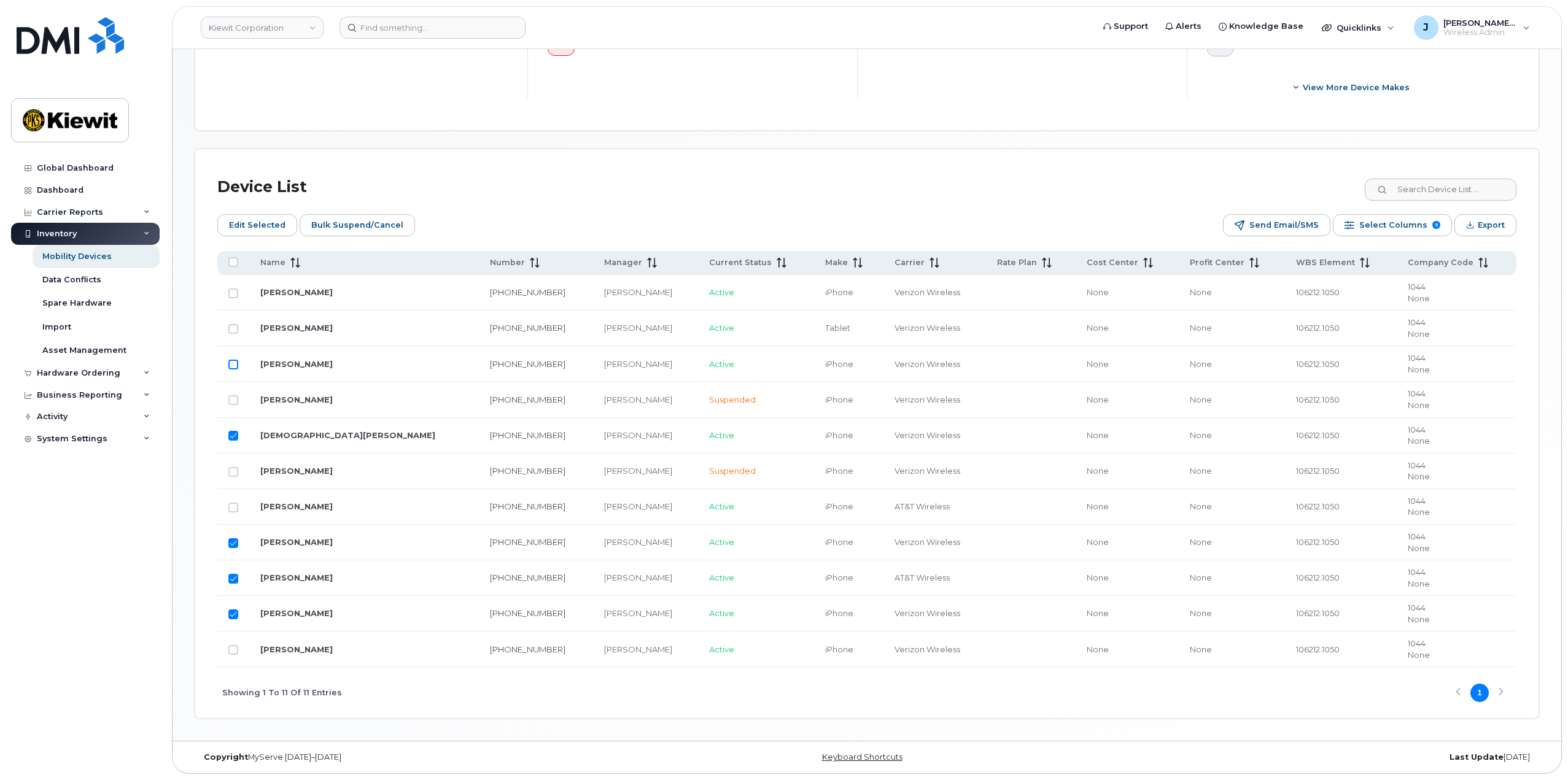
click at [236, 367] on input "Row Unselected" at bounding box center [233, 364] width 10 height 10
checkbox input "true"
click at [237, 327] on input "Row Unselected" at bounding box center [233, 328] width 10 height 10
checkbox input "true"
click at [237, 292] on input "Row Unselected" at bounding box center [233, 293] width 10 height 10
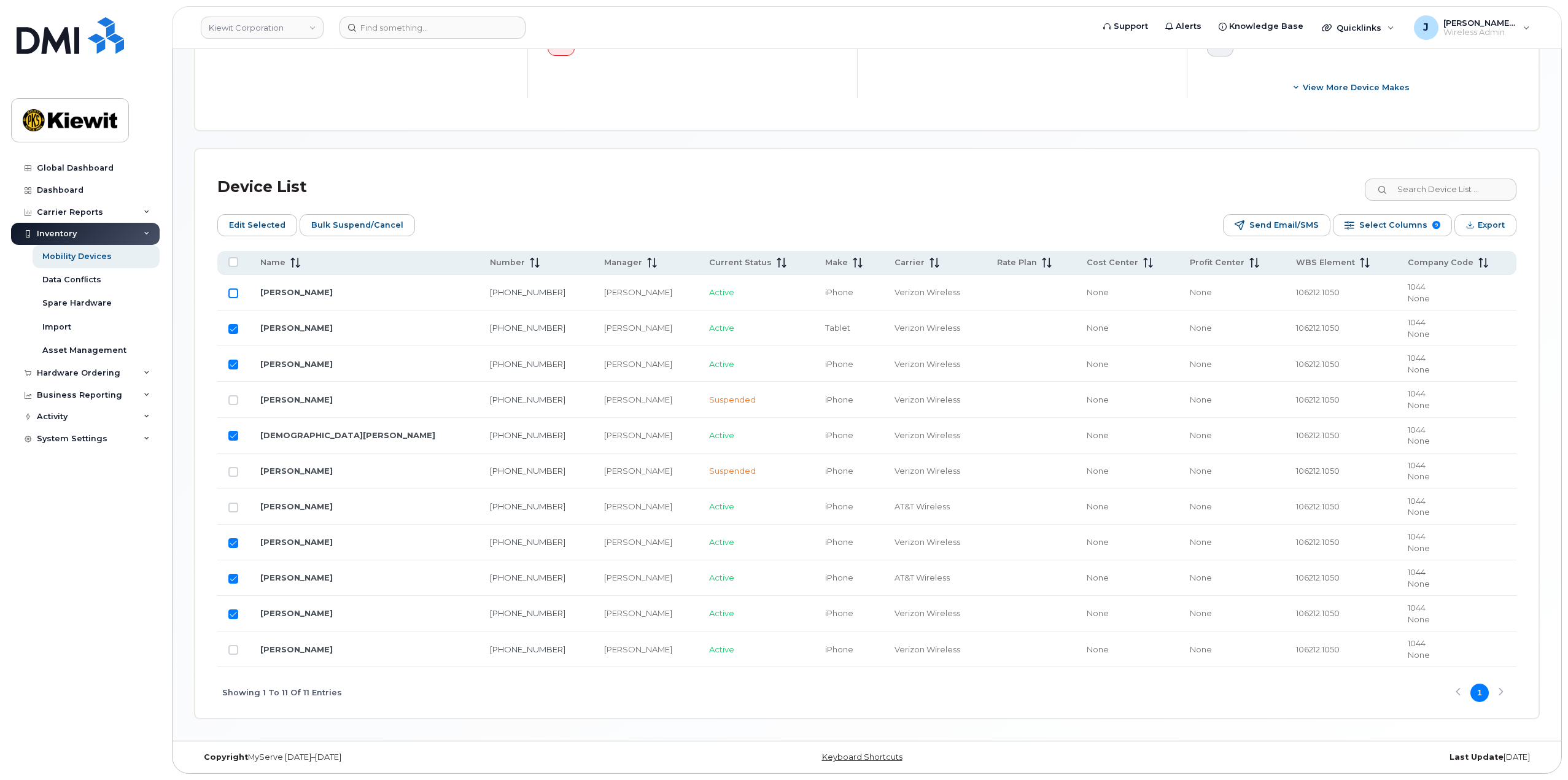
checkbox input "true"
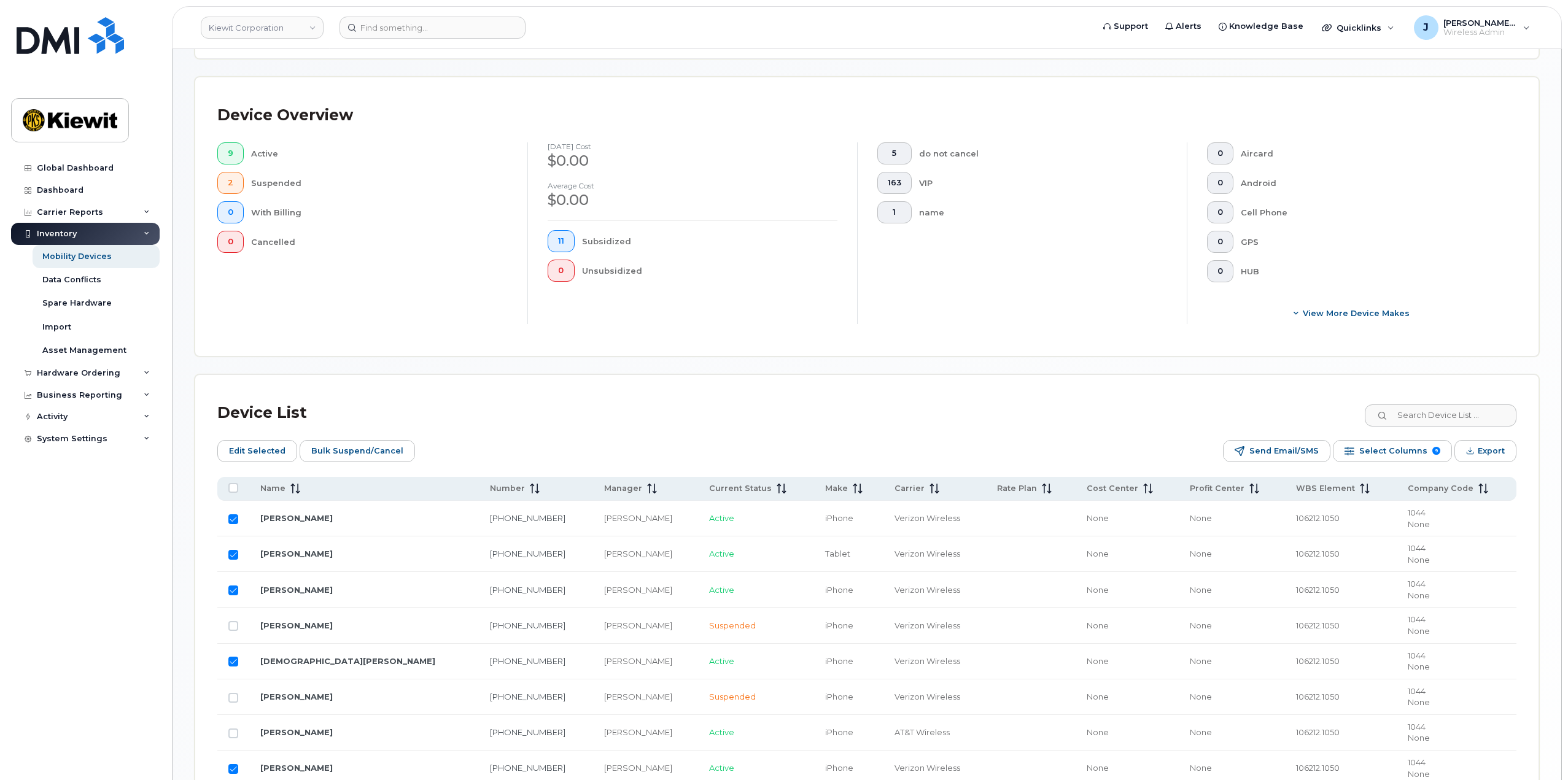
scroll to position [241, 0]
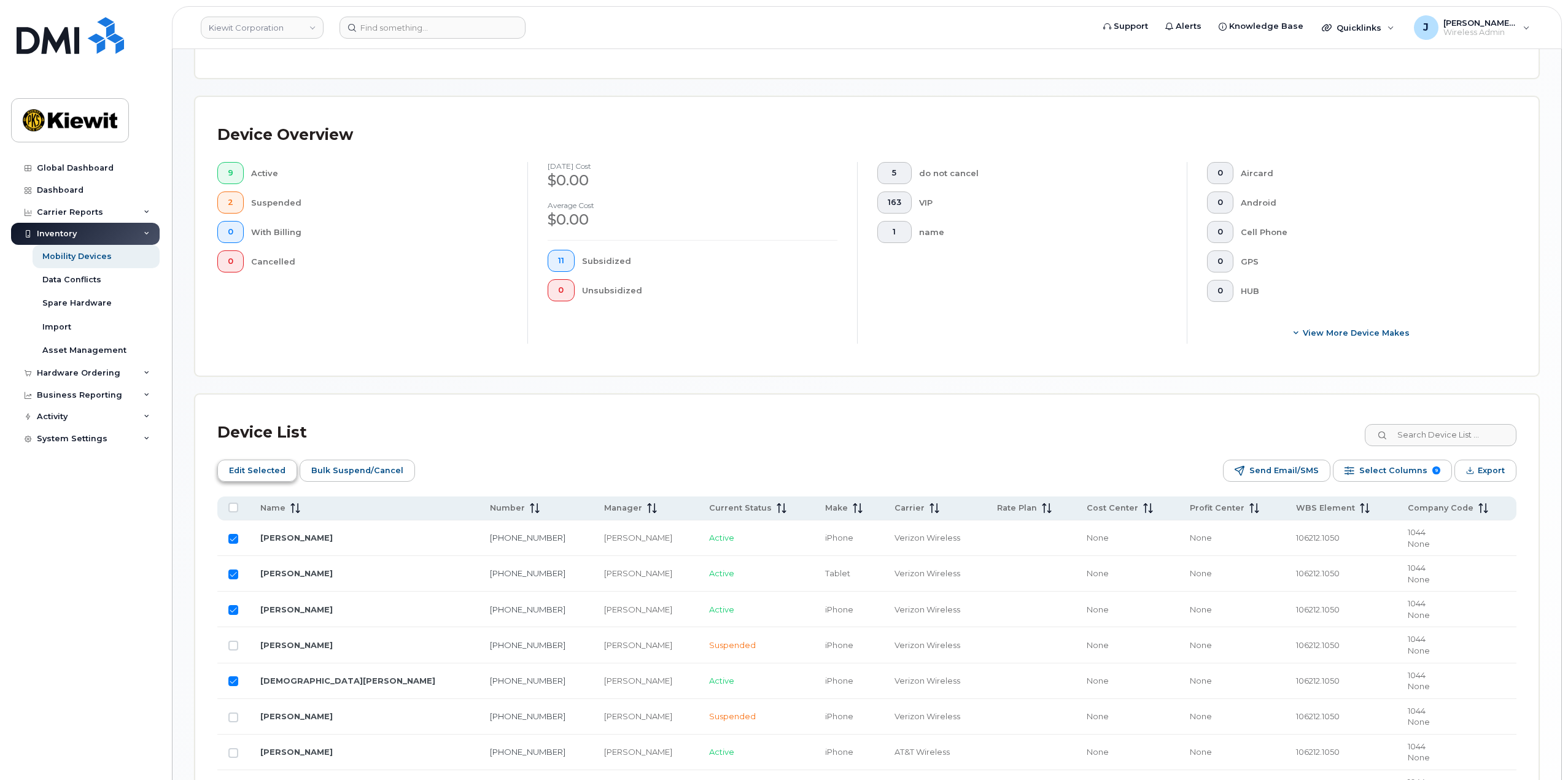
click at [260, 479] on span "Edit Selected" at bounding box center [257, 471] width 57 height 18
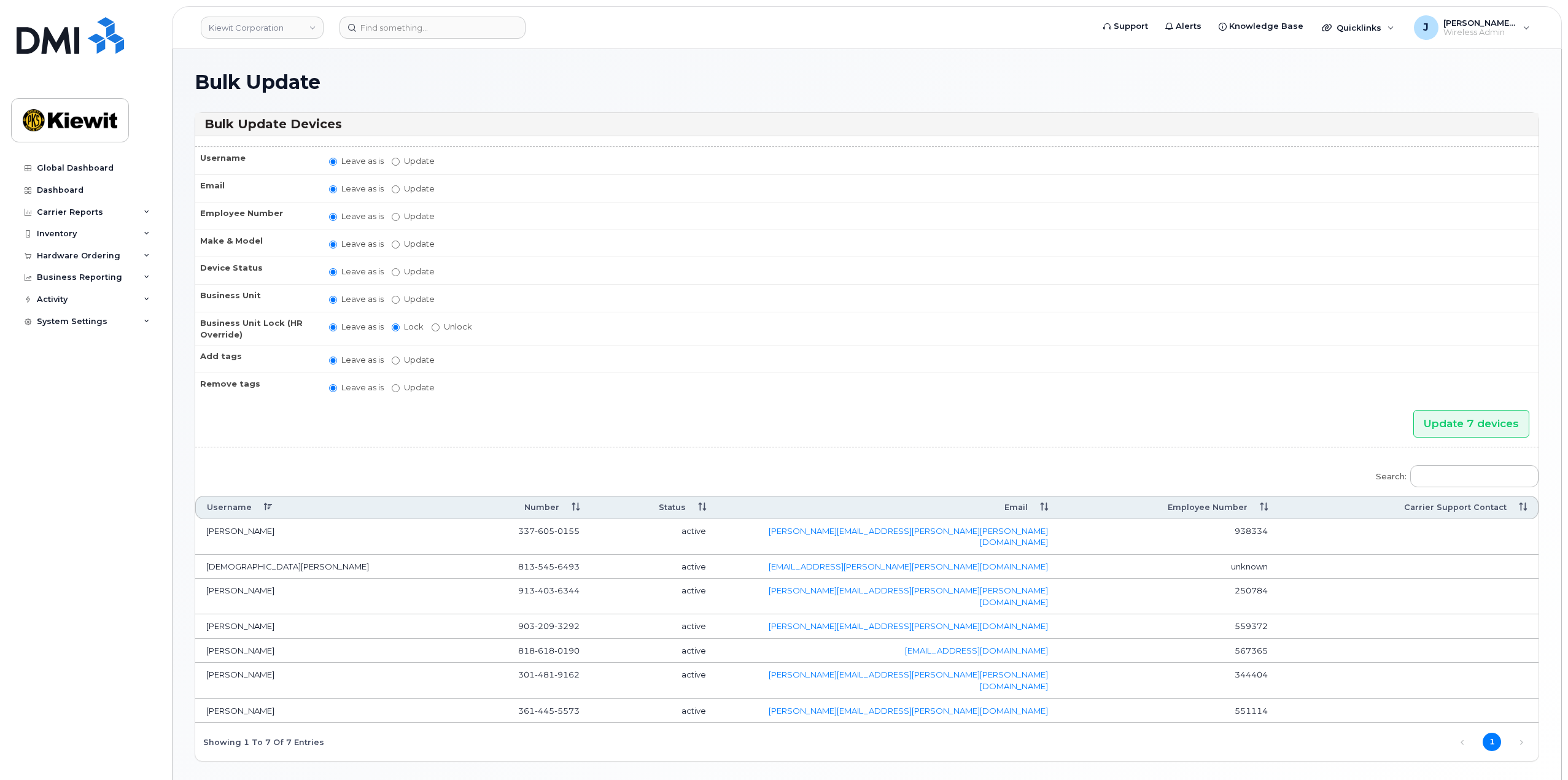
scroll to position [20, 0]
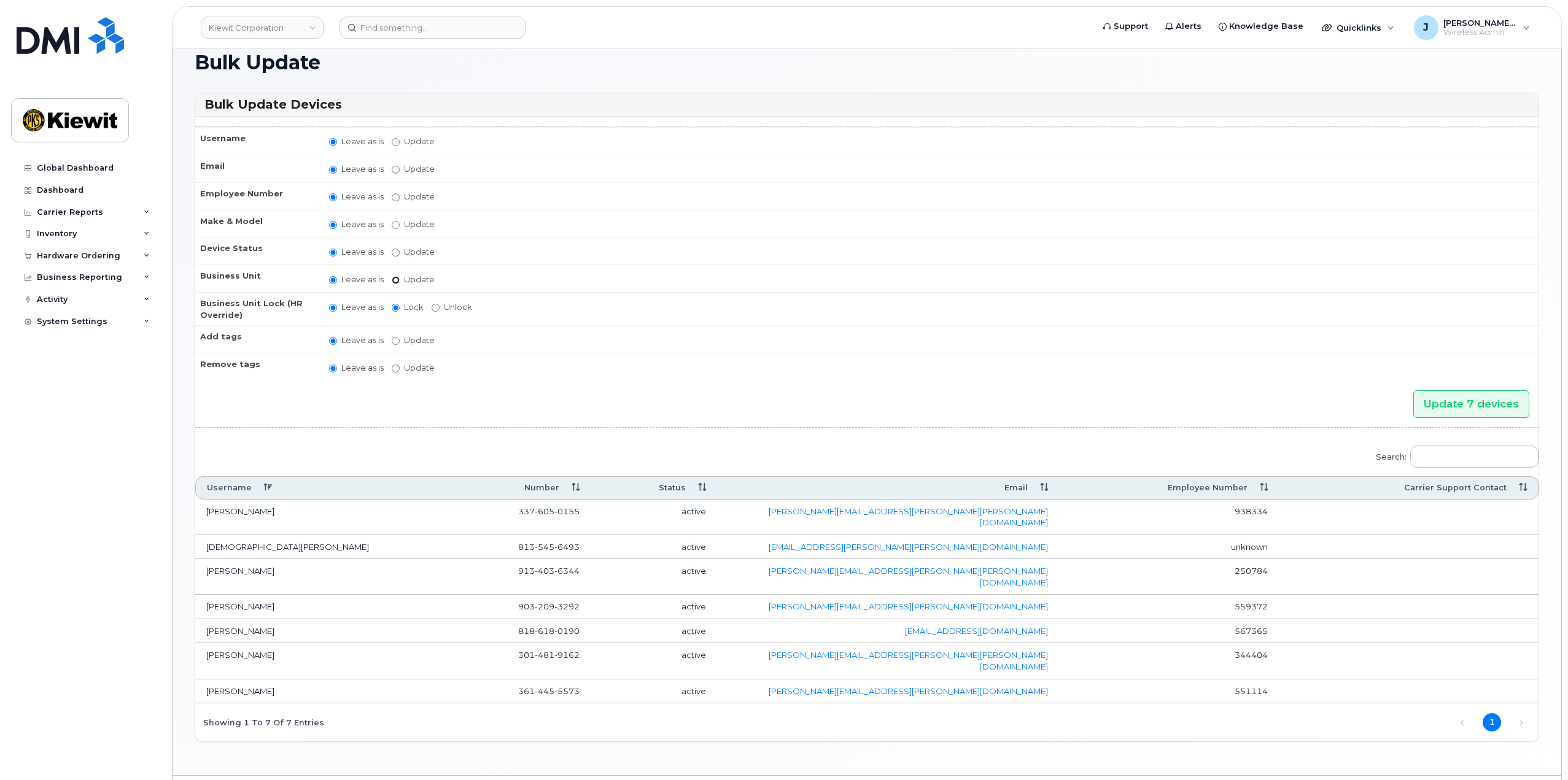
click at [399, 280] on input "Update" at bounding box center [395, 280] width 8 height 8
radio input "true"
radio input "false"
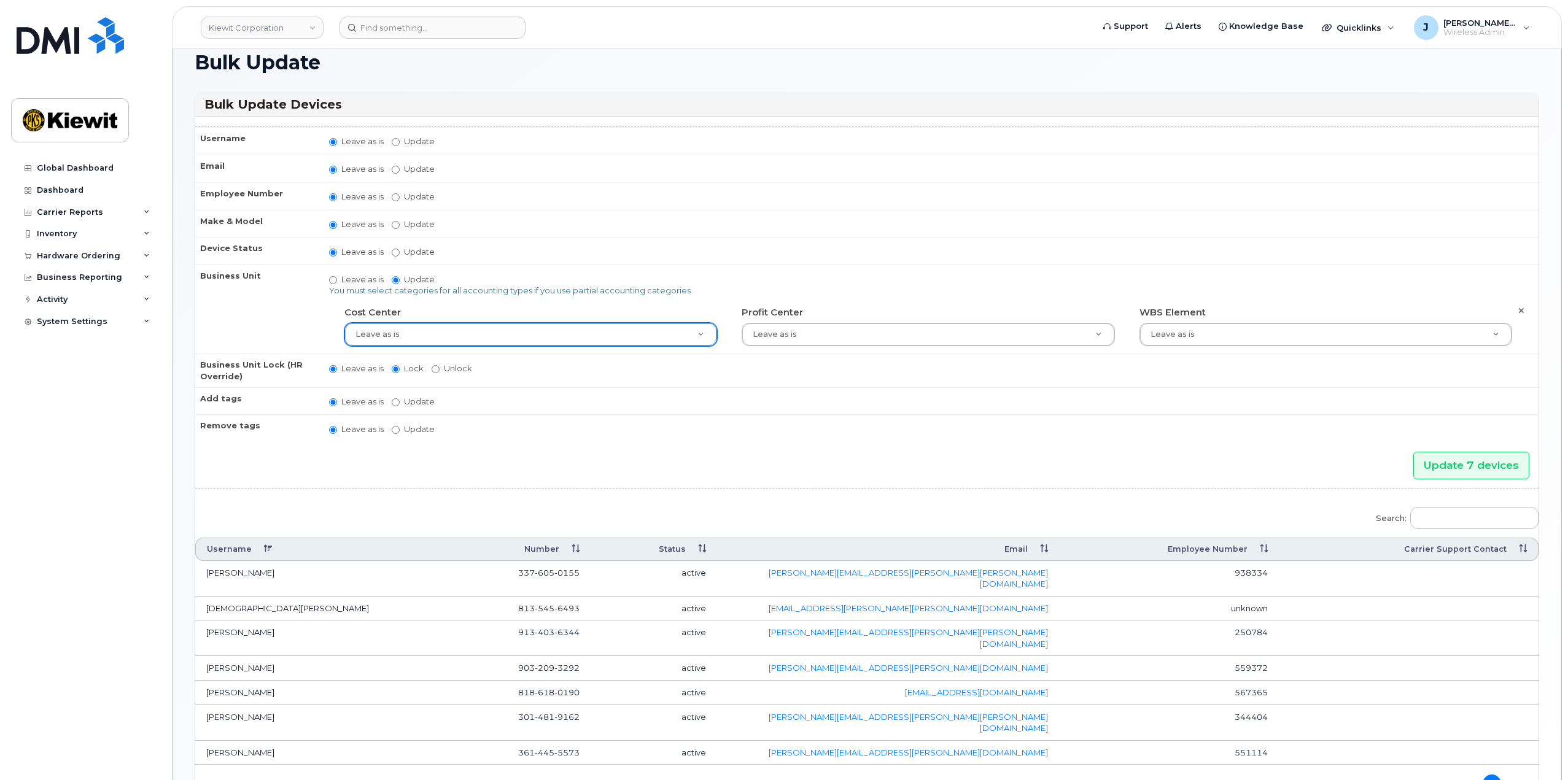
click at [192, 23] on header "[PERSON_NAME] Corporation Support Alerts Knowledge Base Quicklinks Suspend / Ca…" at bounding box center [867, 28] width 1390 height 43
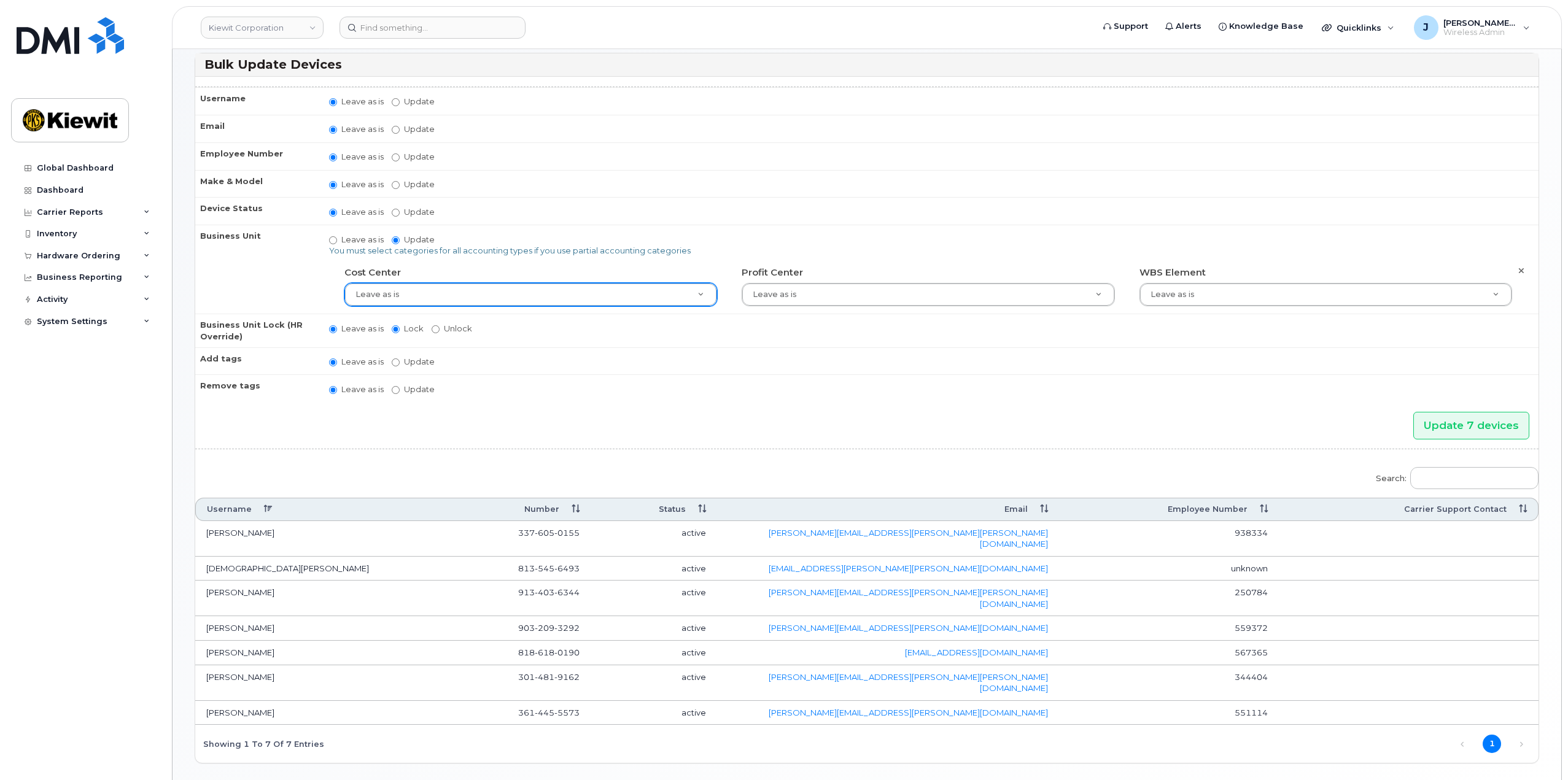
scroll to position [81, 0]
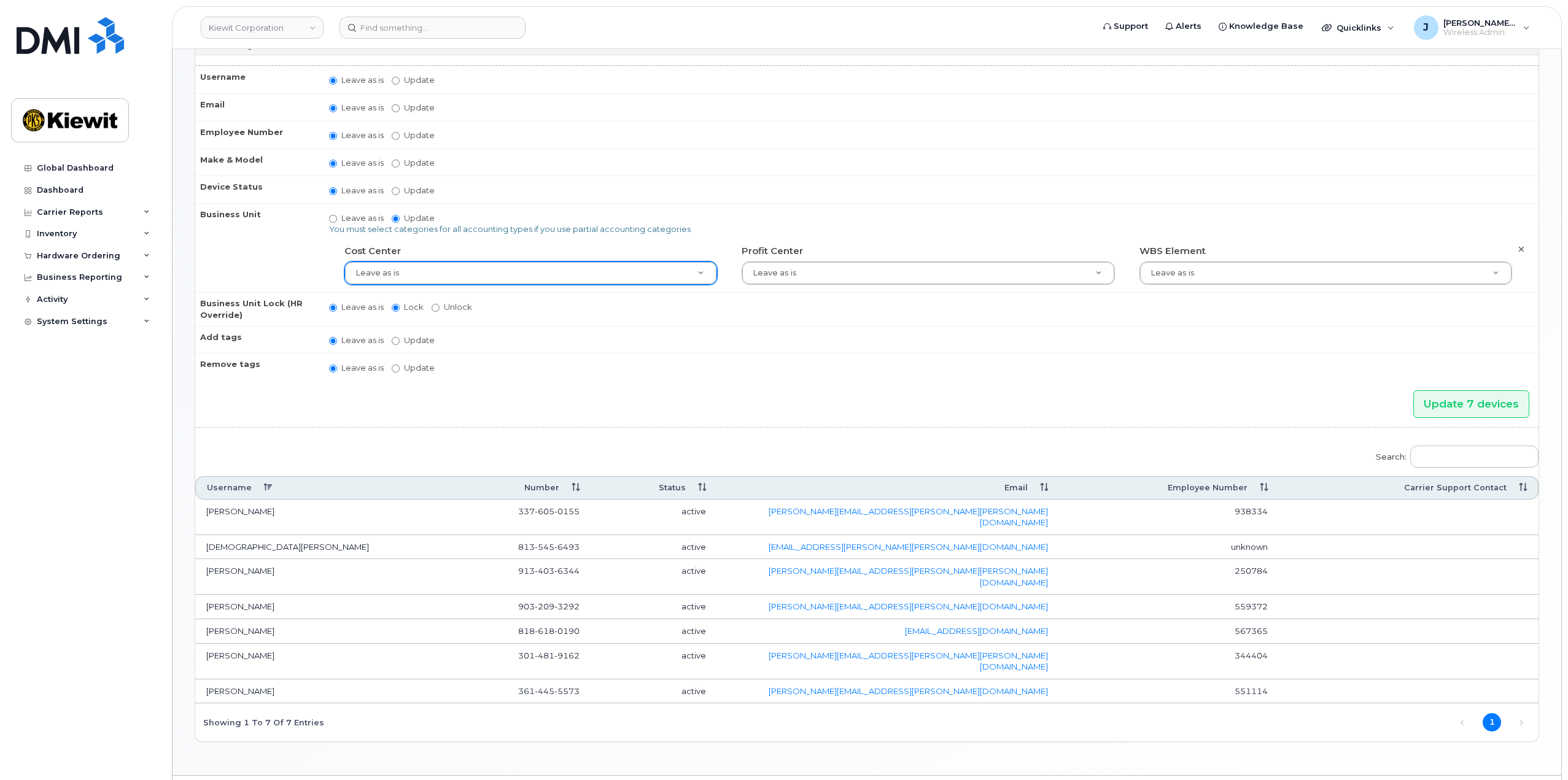
click at [1473, 717] on span "1" at bounding box center [1486, 722] width 30 height 10
click at [1505, 711] on div "Previous 1 Next" at bounding box center [1490, 721] width 96 height 21
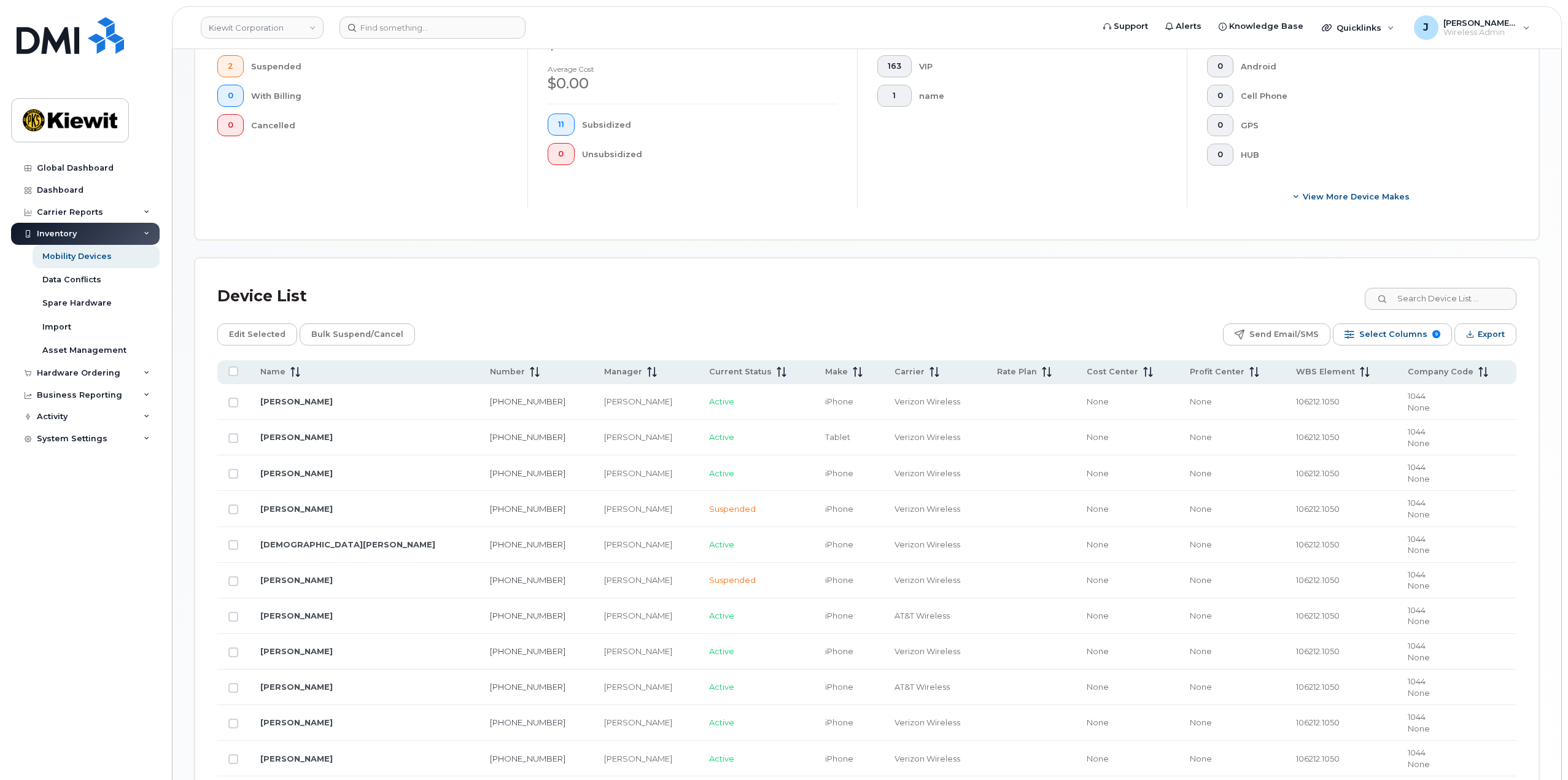
scroll to position [487, 0]
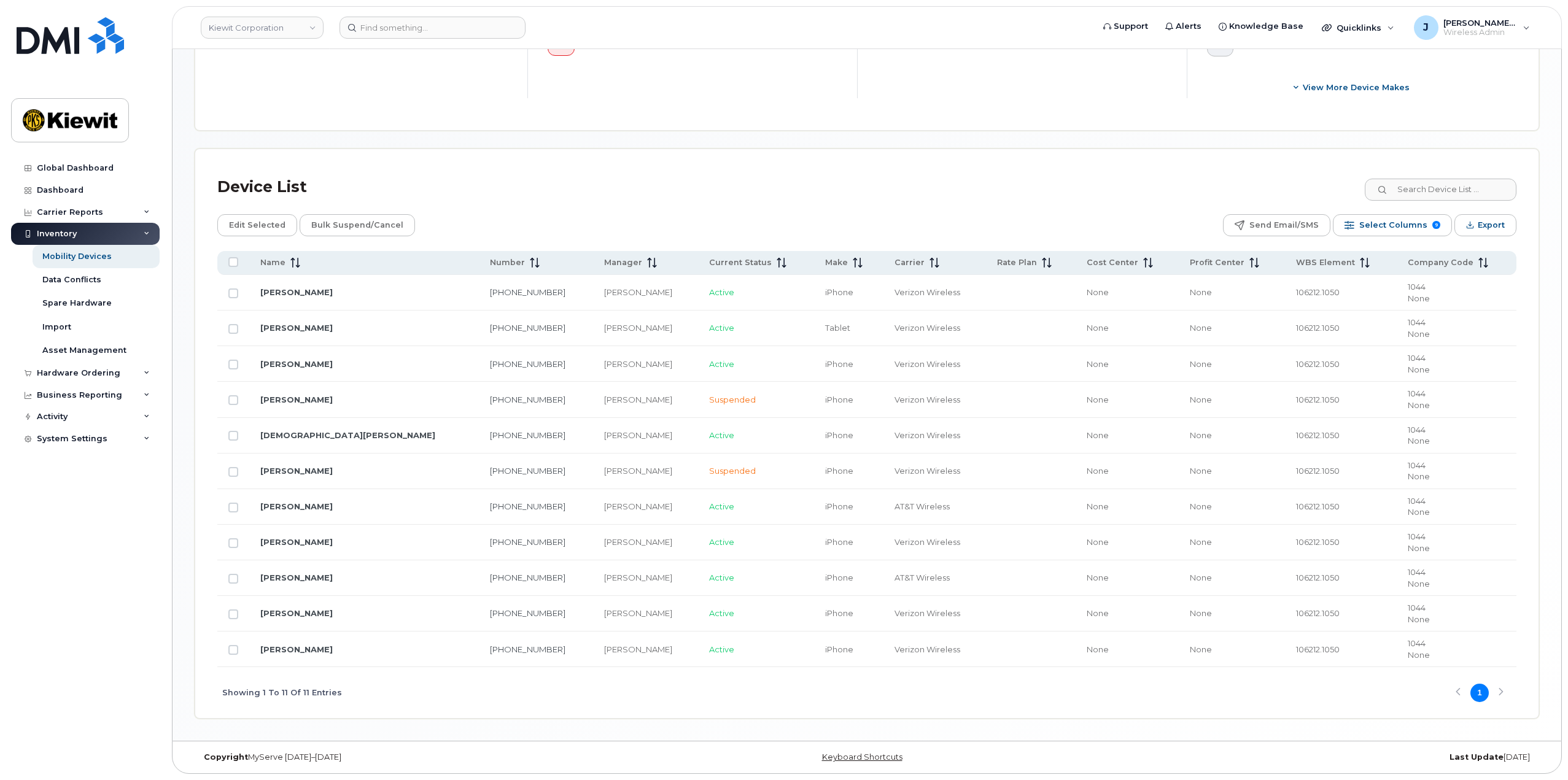
click at [1500, 691] on div "Showing 1 To 11 Of 11 Entries 1" at bounding box center [866, 692] width 1299 height 51
click at [1460, 695] on div "Showing 1 To 11 Of 11 Entries 1" at bounding box center [866, 692] width 1299 height 51
click at [1212, 188] on div "Device List" at bounding box center [866, 186] width 1299 height 31
click at [230, 433] on input "Row Unselected" at bounding box center [233, 435] width 10 height 10
click at [234, 432] on input "Row Selected" at bounding box center [233, 435] width 10 height 10
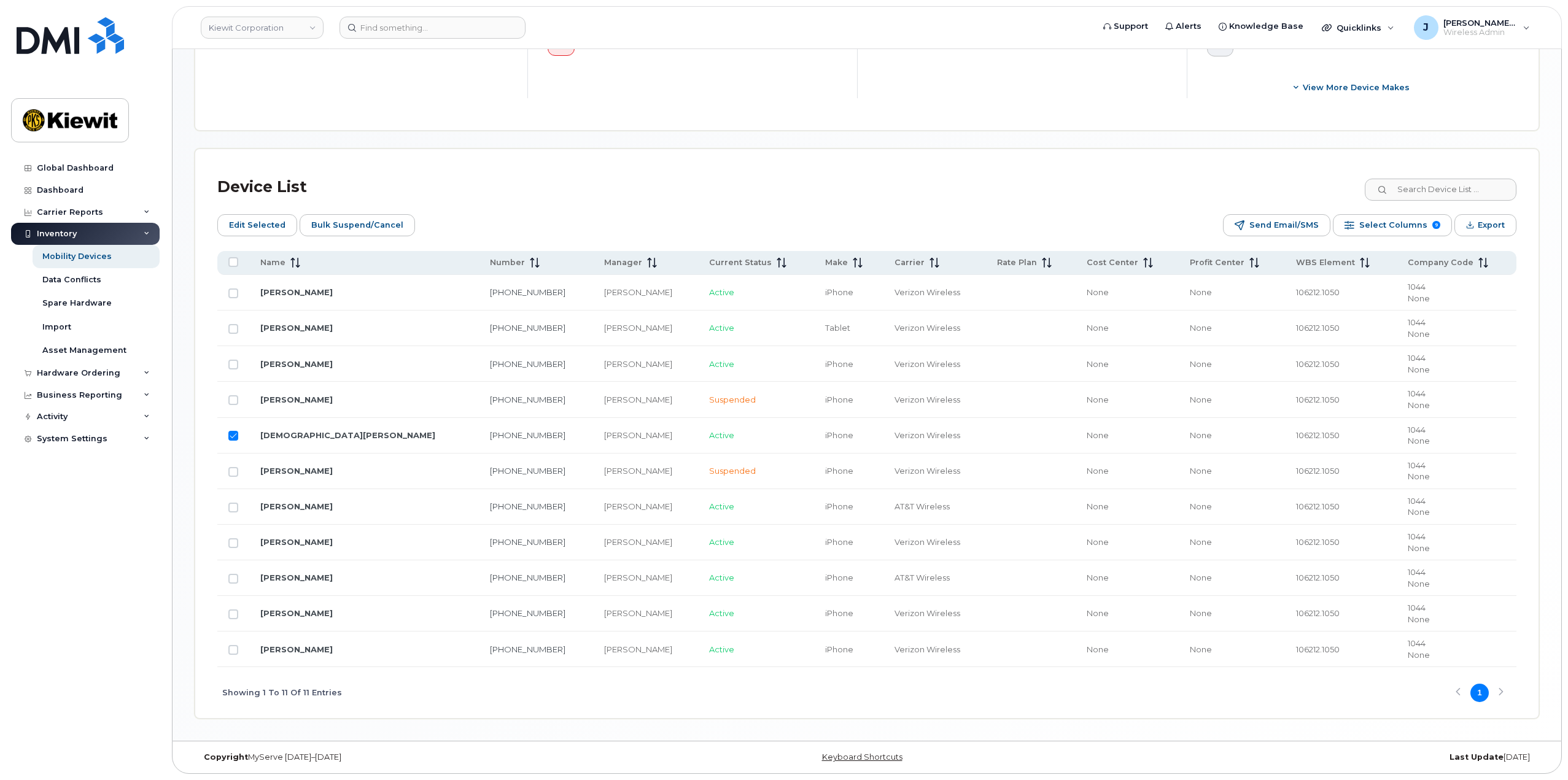
checkbox input "false"
click at [1499, 692] on div "Showing 1 To 11 Of 11 Entries 1" at bounding box center [866, 692] width 1299 height 51
click at [1464, 690] on div "Showing 1 To 11 Of 11 Entries 1" at bounding box center [866, 692] width 1299 height 51
click at [1458, 690] on div "Showing 1 To 11 Of 11 Entries 1" at bounding box center [866, 692] width 1299 height 51
click at [1456, 690] on div "Showing 1 To 11 Of 11 Entries 1" at bounding box center [866, 692] width 1299 height 51
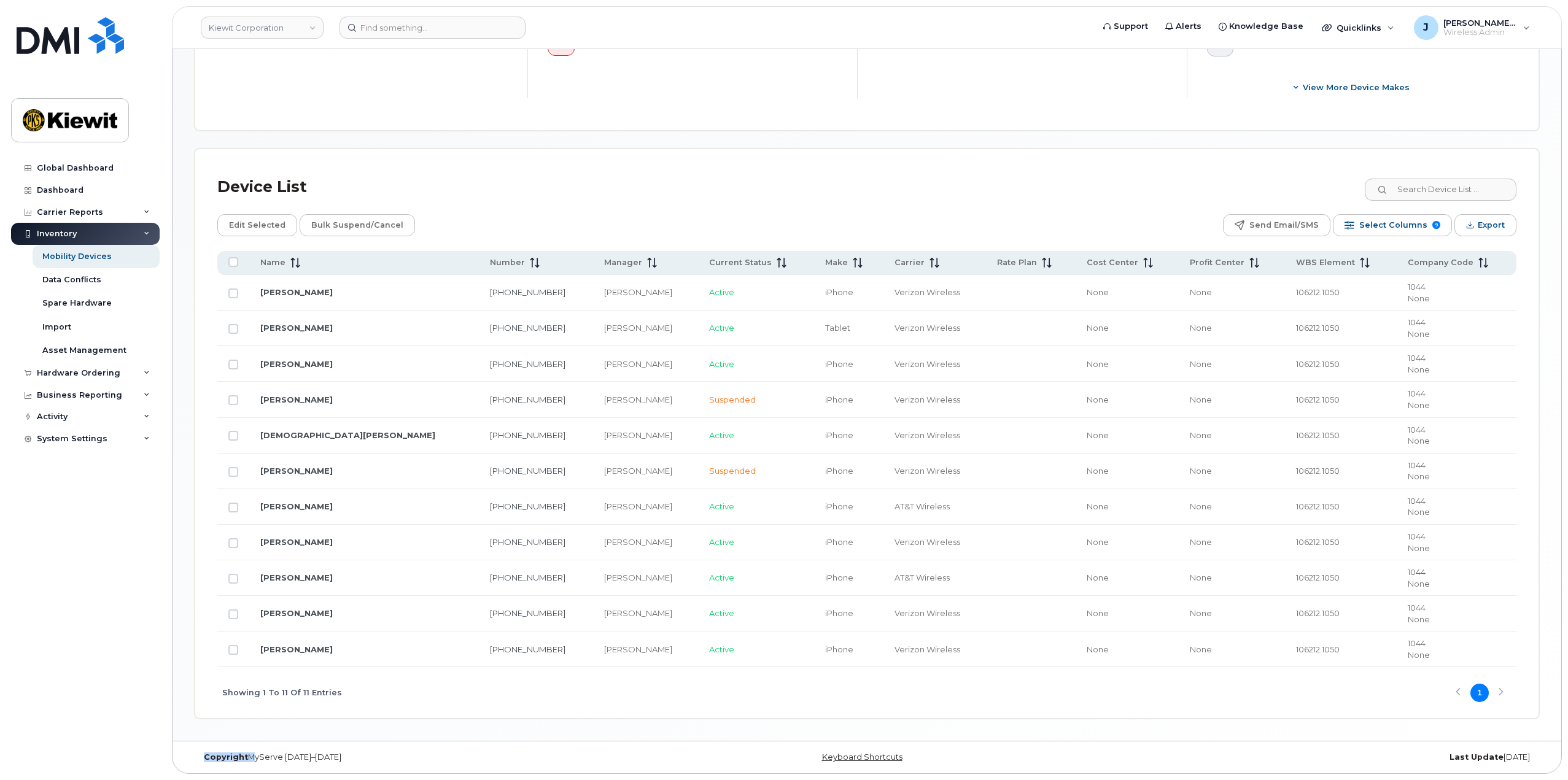
click at [1456, 690] on div "Showing 1 To 11 Of 11 Entries 1" at bounding box center [866, 692] width 1299 height 51
click at [233, 575] on input "Row Unselected" at bounding box center [233, 578] width 10 height 10
click at [233, 575] on input "Row Selected" at bounding box center [233, 578] width 10 height 10
checkbox input "false"
click at [235, 434] on input "Row Unselected" at bounding box center [233, 435] width 10 height 10
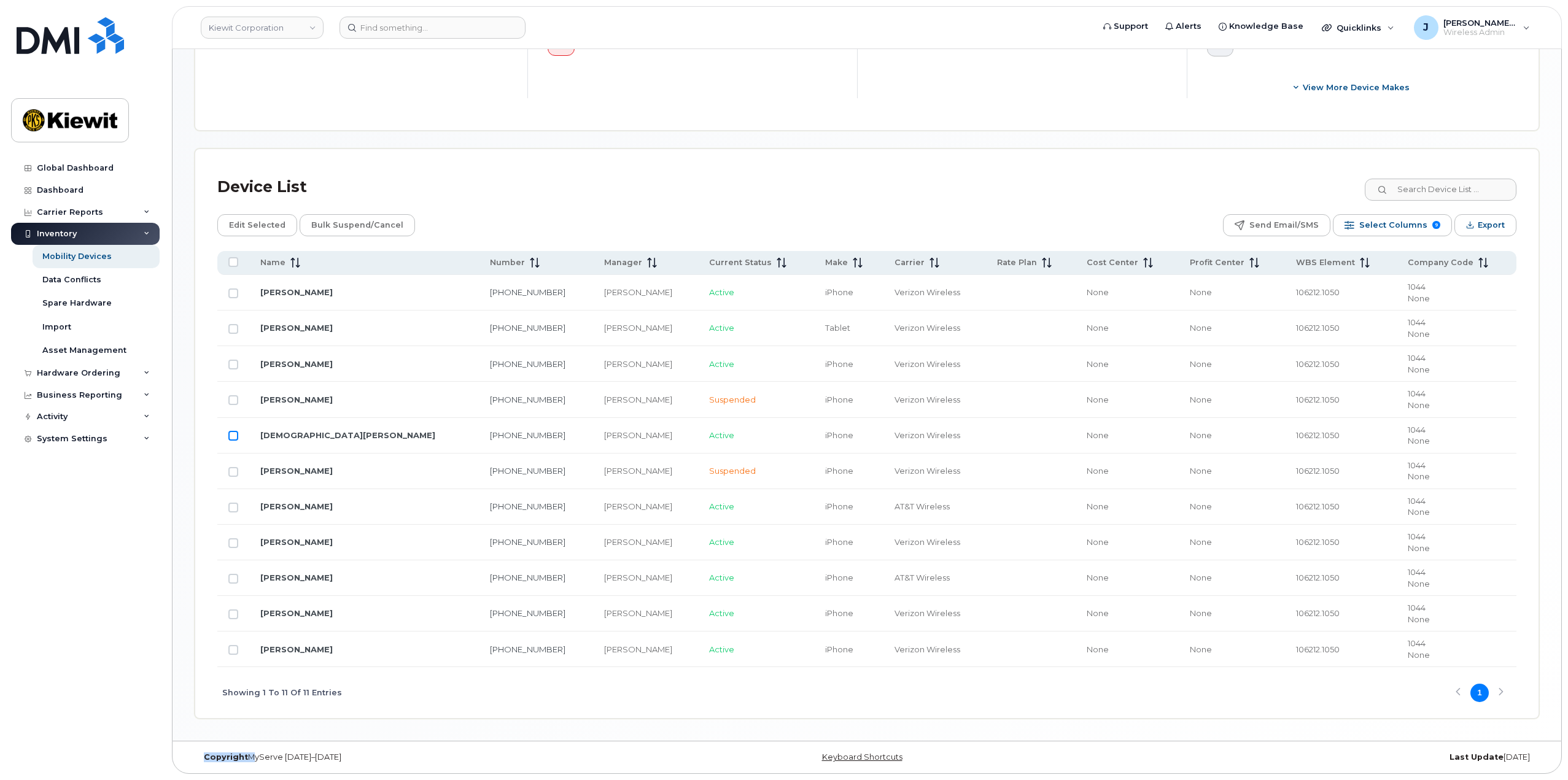
checkbox input "true"
click at [256, 220] on span "Edit Selected" at bounding box center [257, 225] width 57 height 18
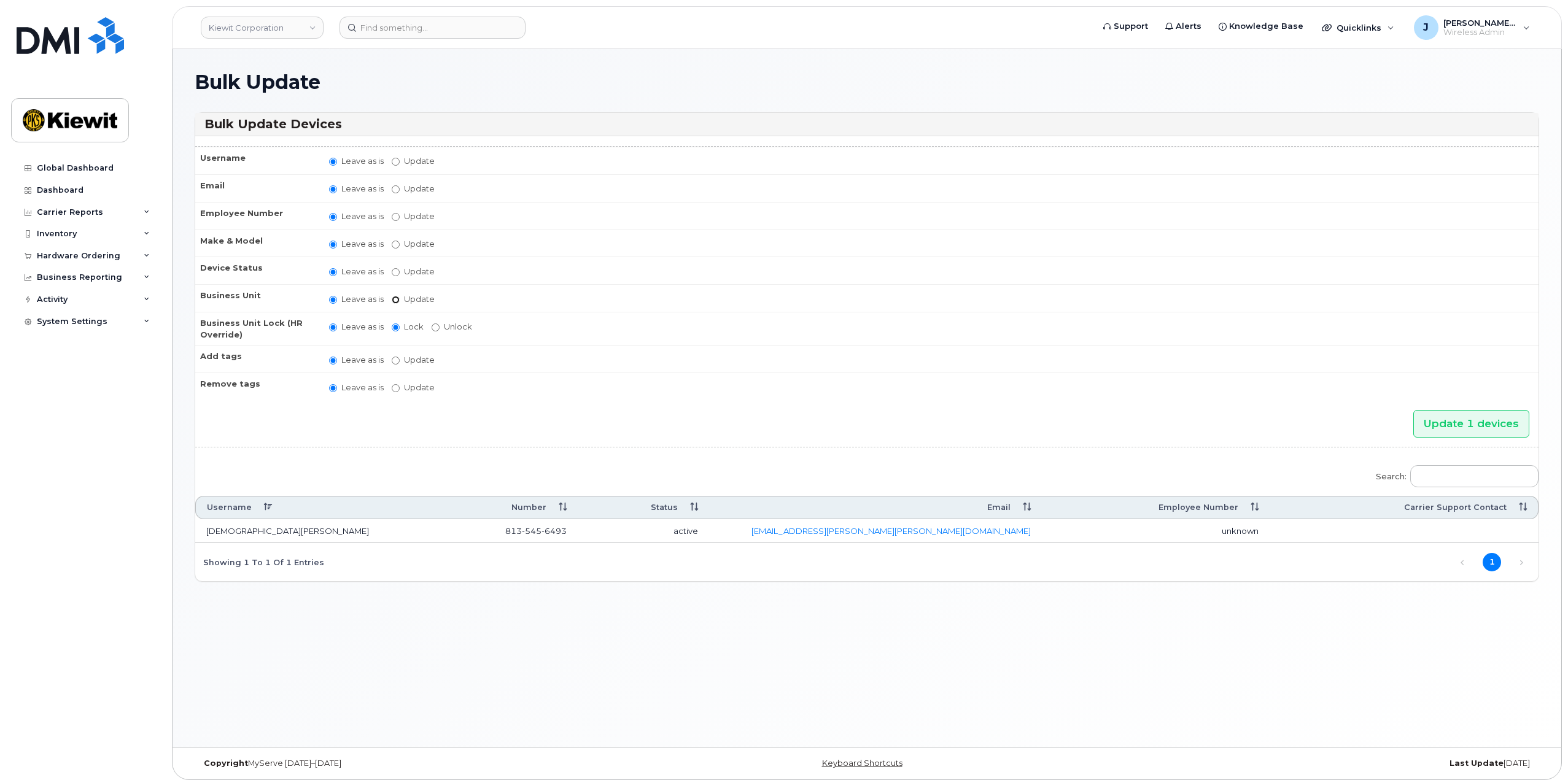
click at [399, 296] on input "Update" at bounding box center [395, 300] width 8 height 8
radio input "true"
radio input "false"
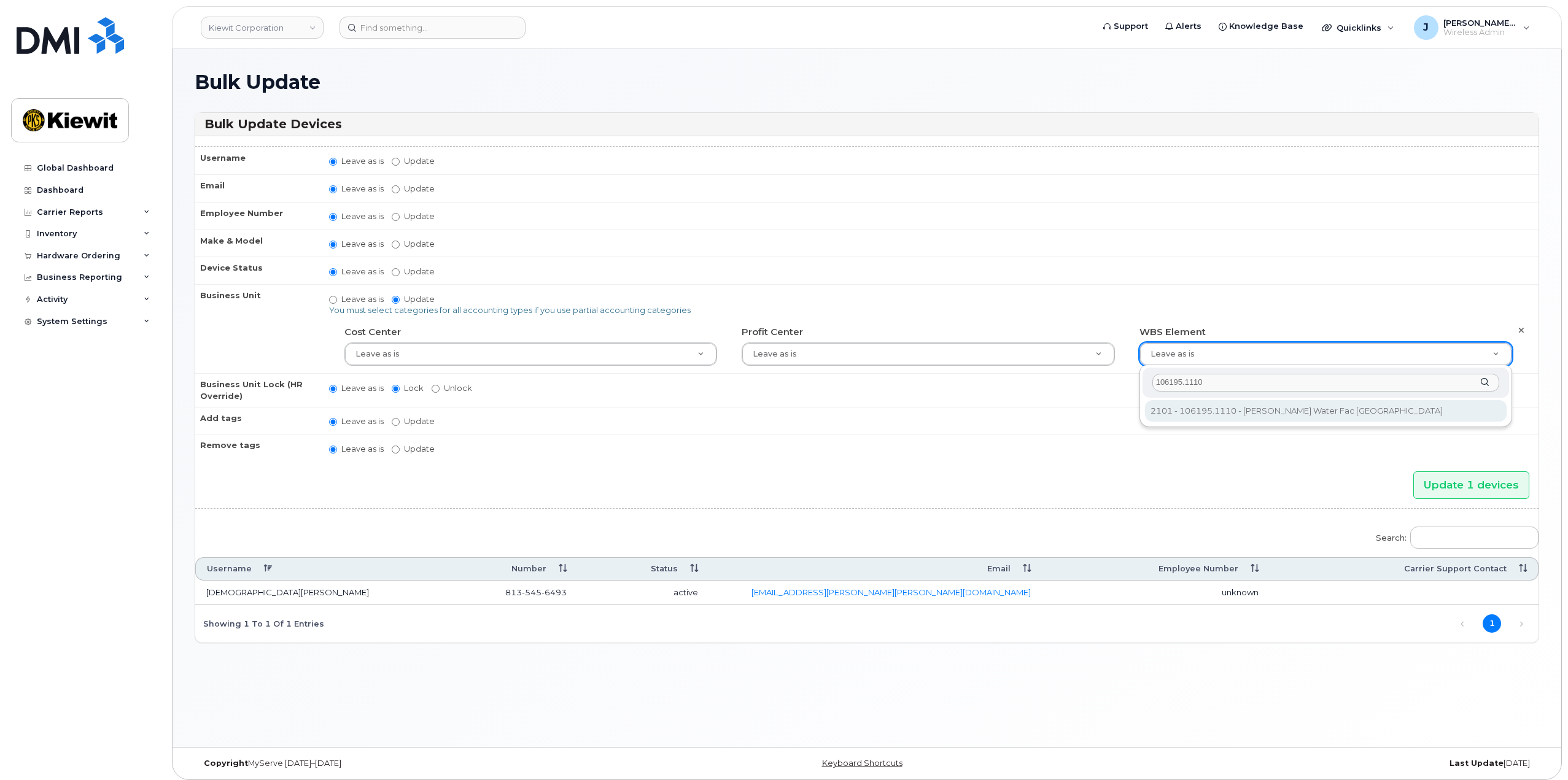
type input "106195.1110"
type input "34466587"
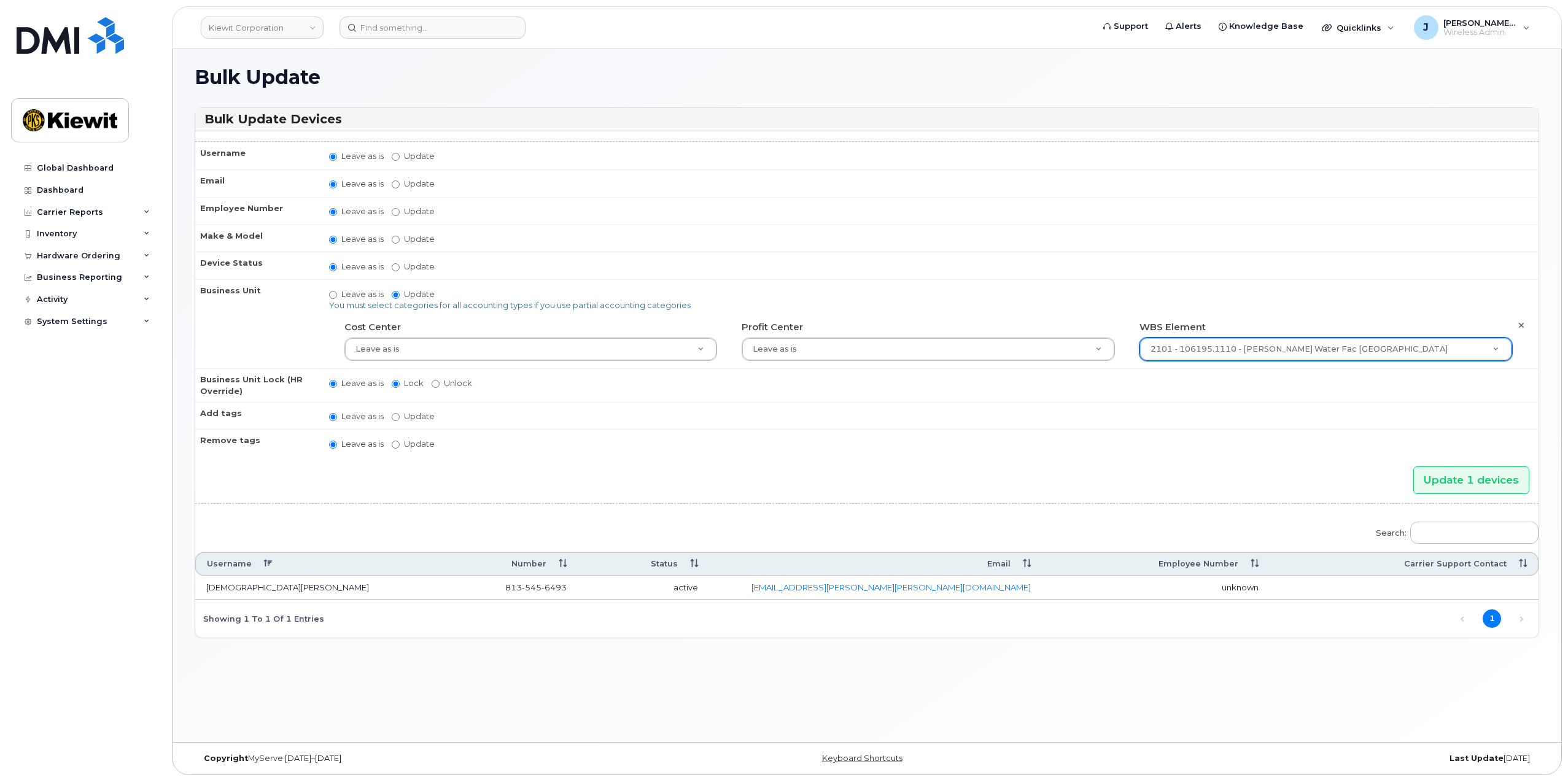
scroll to position [6, 0]
click at [1444, 480] on input "Update 1 devices" at bounding box center [1471, 479] width 116 height 28
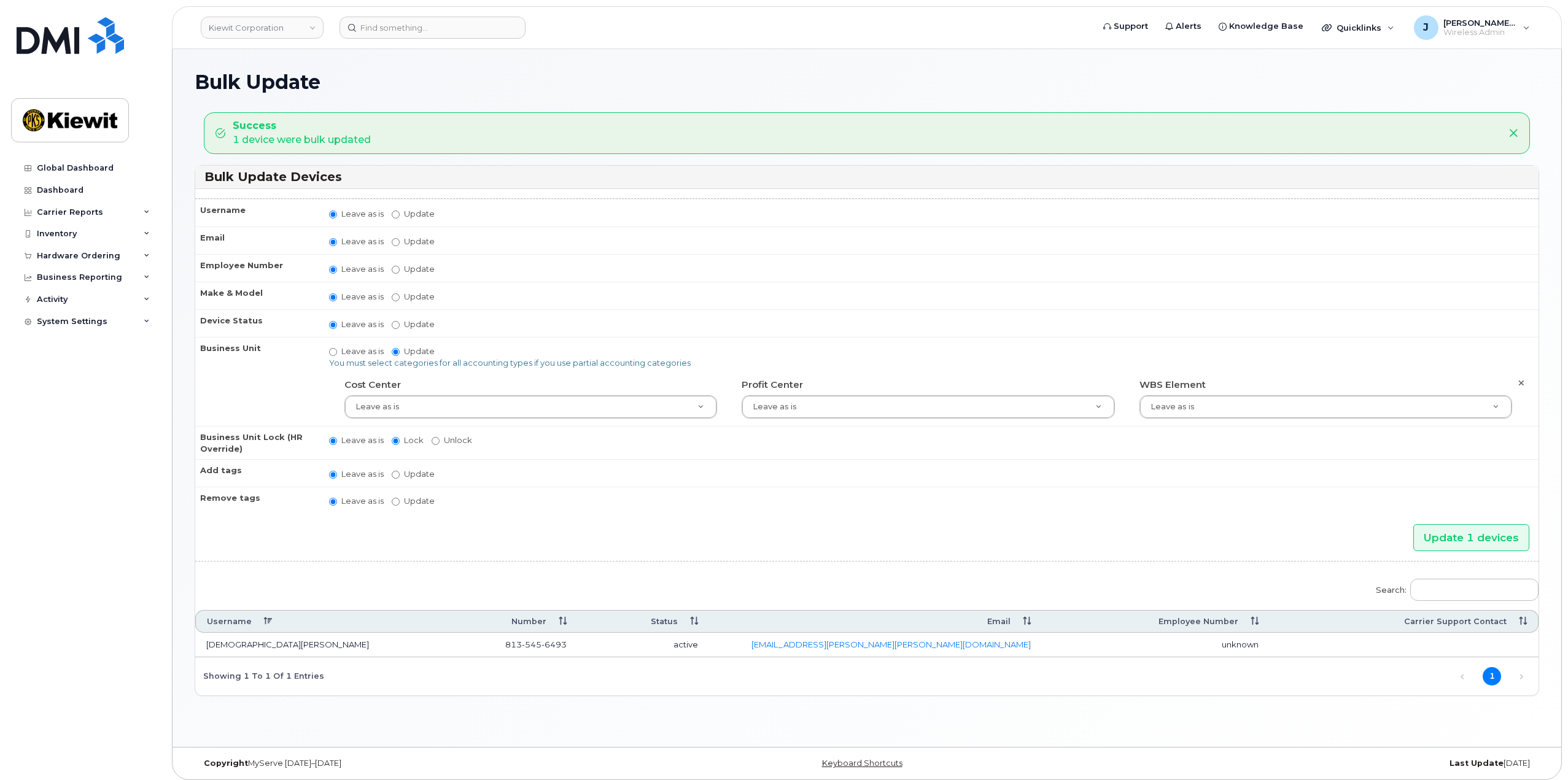
click at [230, 80] on h1 "Bulk Update" at bounding box center [866, 82] width 1344 height 22
click at [148, 234] on icon at bounding box center [147, 233] width 6 height 6
click at [129, 259] on link "Mobility Devices" at bounding box center [95, 256] width 127 height 23
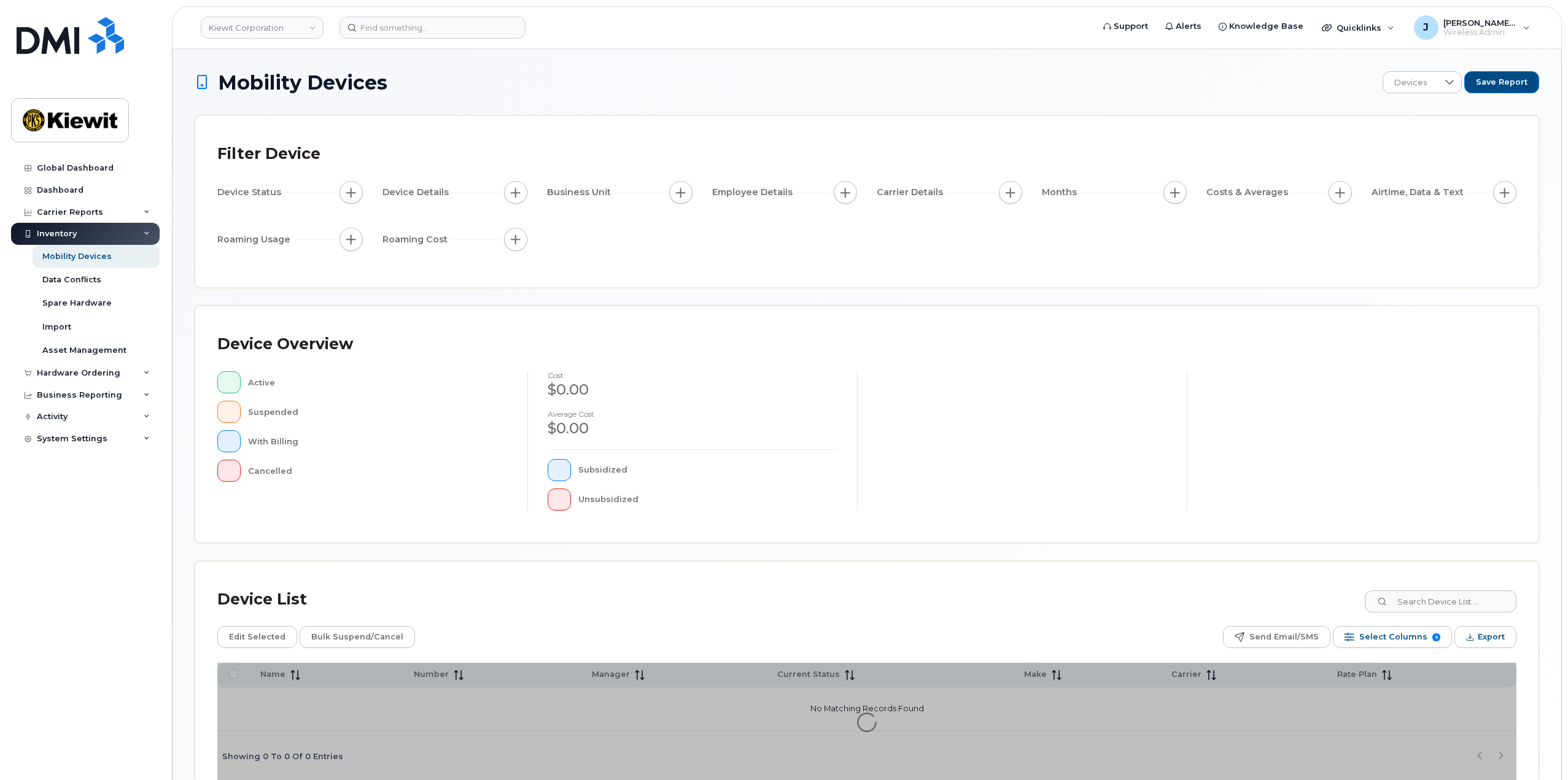
click at [691, 185] on div "Business Unit" at bounding box center [620, 193] width 146 height 23
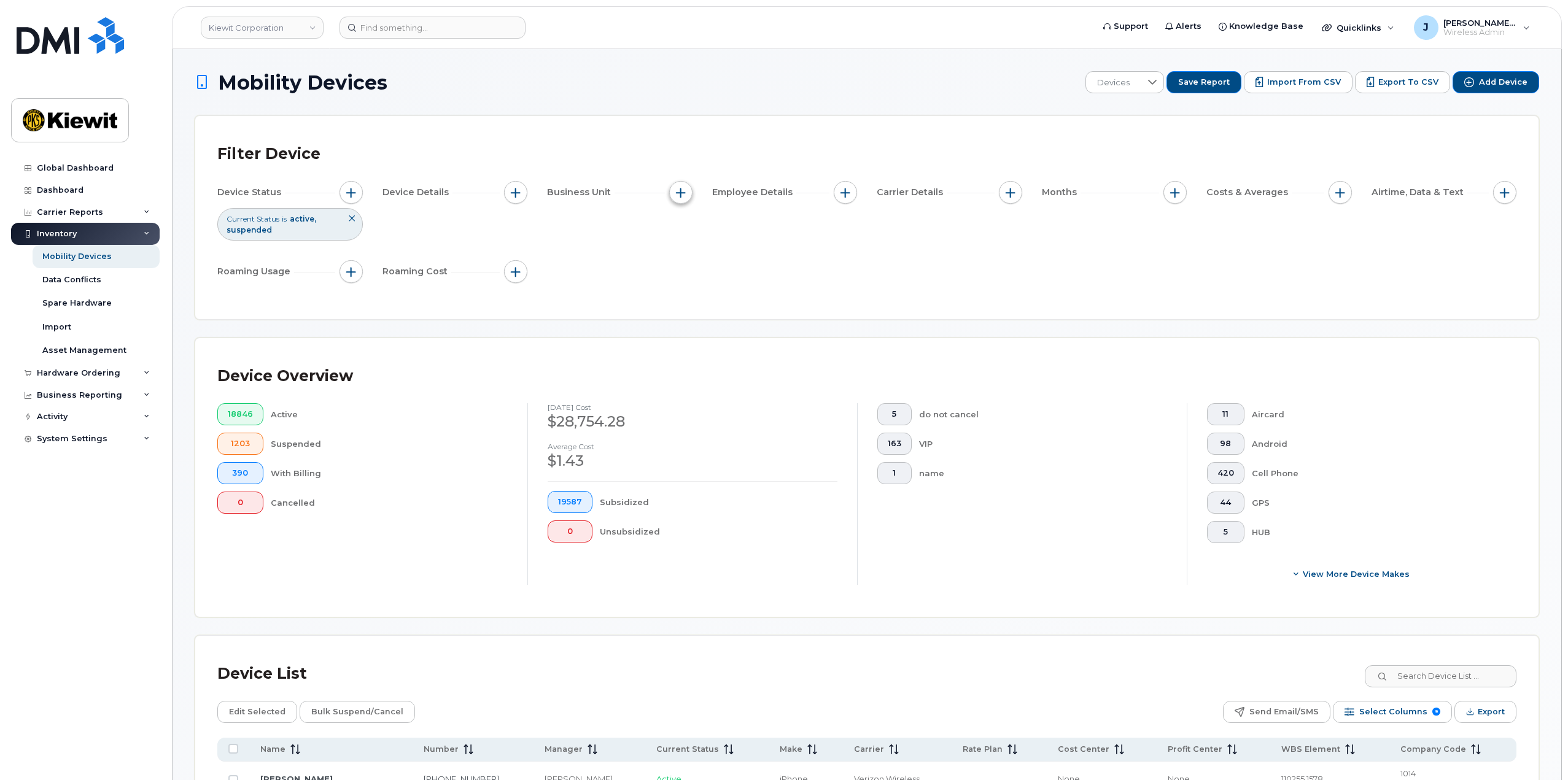
click at [683, 184] on button "button" at bounding box center [680, 193] width 23 height 23
click at [687, 285] on input "WBS Element" at bounding box center [683, 287] width 10 height 10
checkbox input "true"
click at [757, 316] on span "is" at bounding box center [751, 310] width 106 height 22
click at [744, 382] on li "contains" at bounding box center [756, 388] width 119 height 22
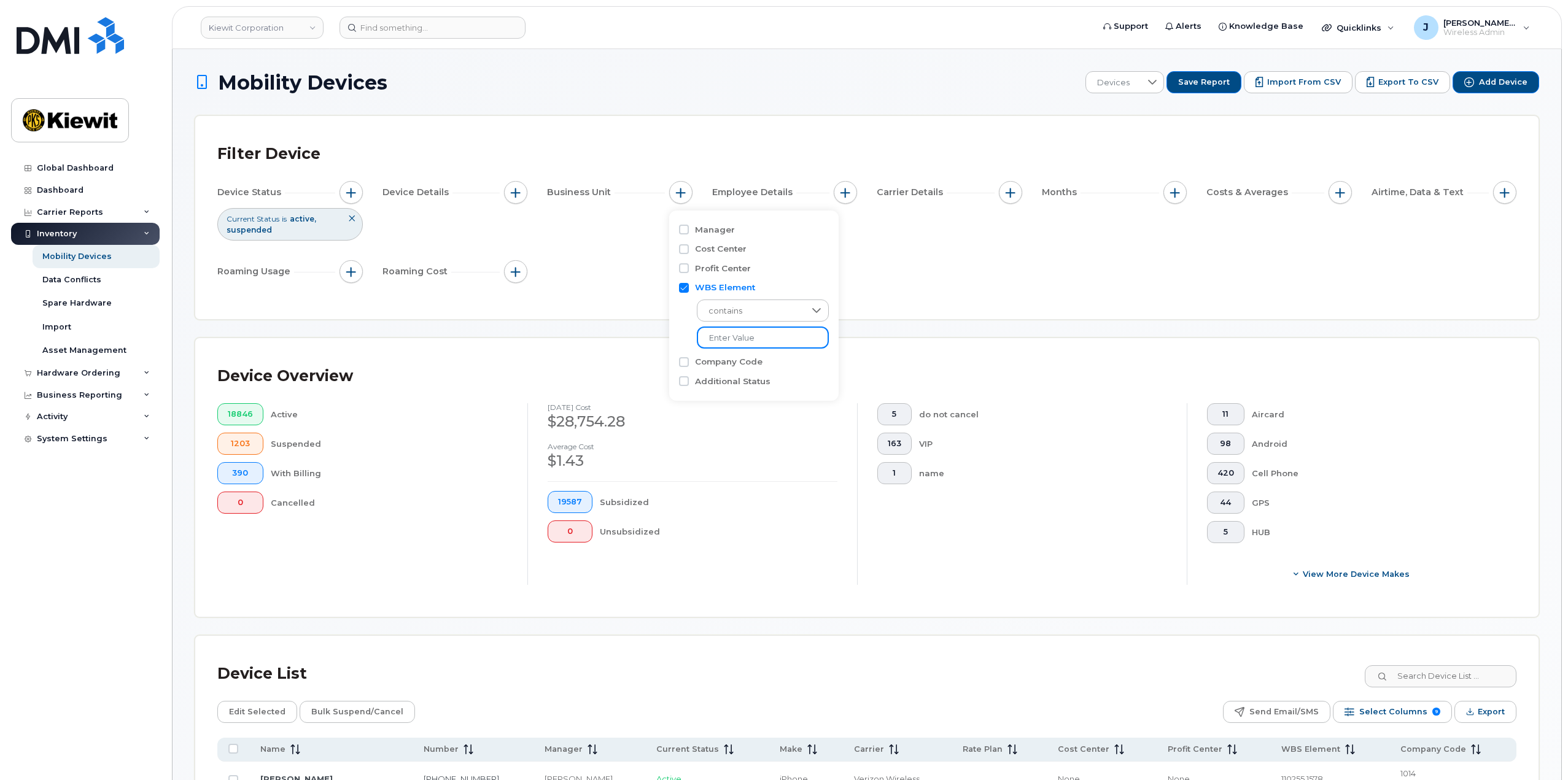
click at [728, 345] on input "text" at bounding box center [762, 337] width 132 height 22
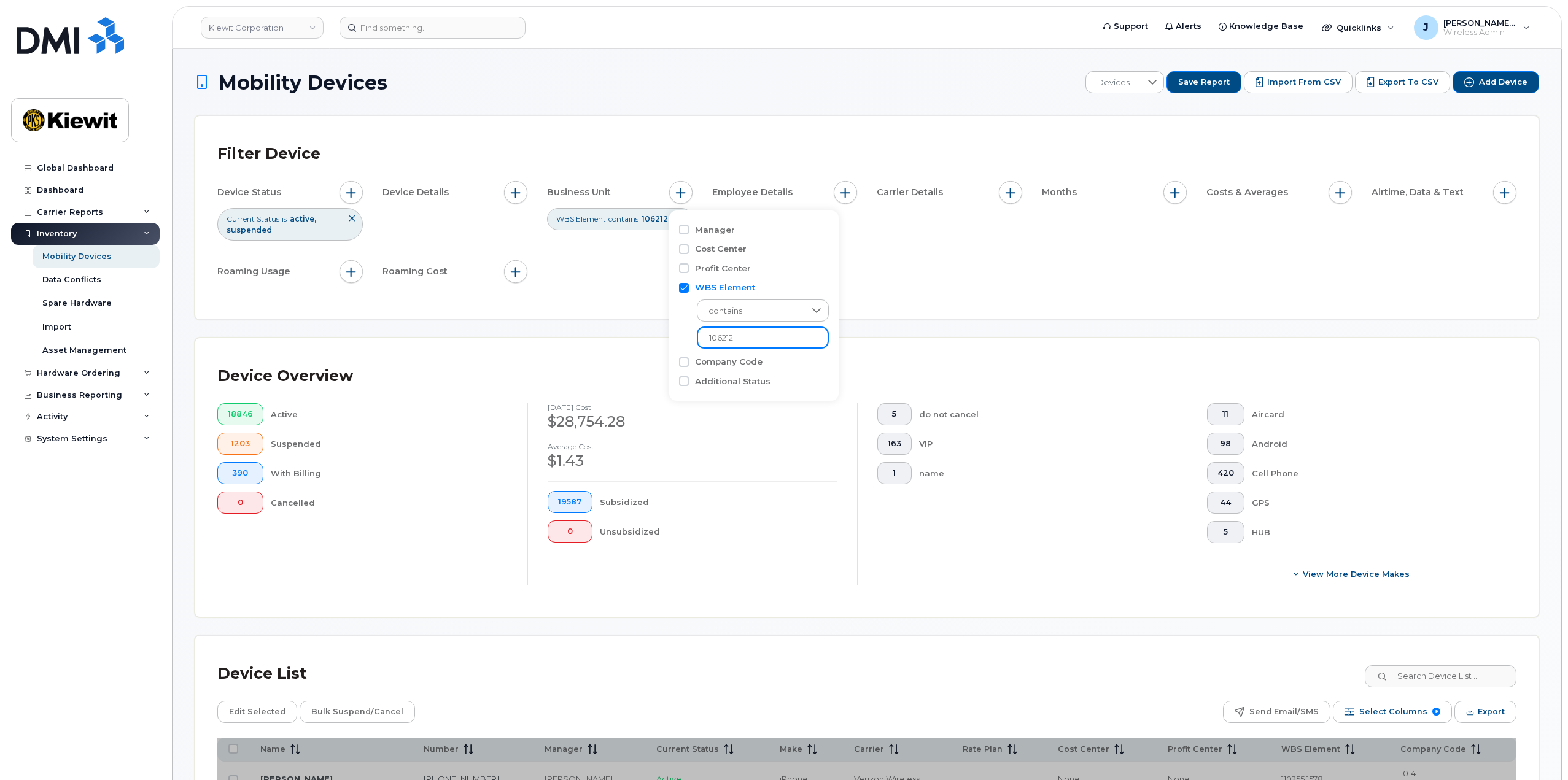
type input "106212"
click at [1053, 247] on div "Device Status Current Status is active suspended Device Details Business Unit W…" at bounding box center [866, 234] width 1299 height 107
click at [1170, 196] on span "button" at bounding box center [1175, 193] width 10 height 10
click at [1180, 229] on input "Billing Cycle" at bounding box center [1177, 229] width 10 height 10
checkbox input "true"
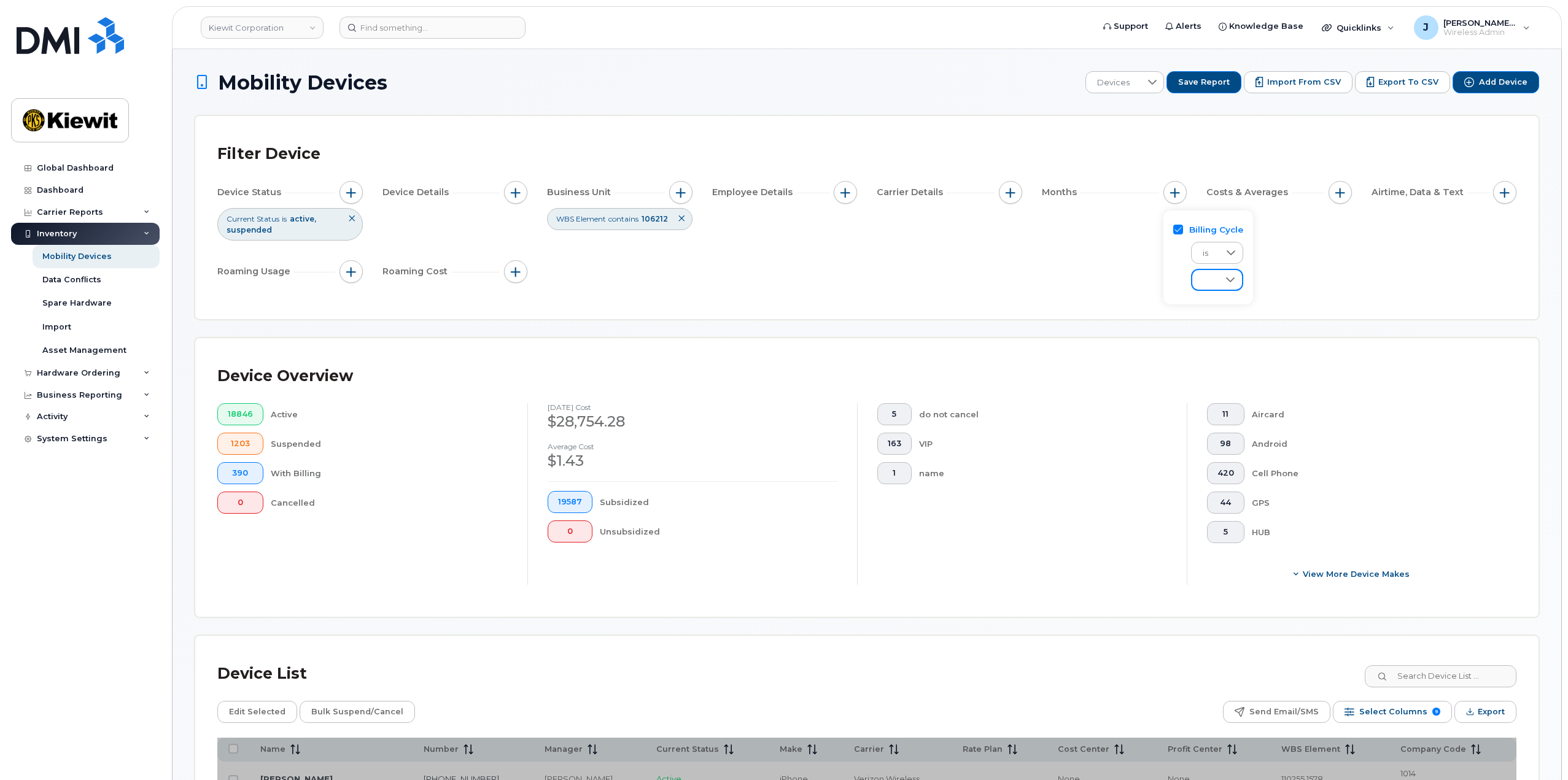
click at [1211, 282] on span at bounding box center [1204, 281] width 26 height 22
click at [1219, 367] on span "September 2025" at bounding box center [1213, 367] width 26 height 12
click at [1111, 279] on div "Device Status Current Status is active suspended Device Details Business Unit W…" at bounding box center [866, 234] width 1299 height 107
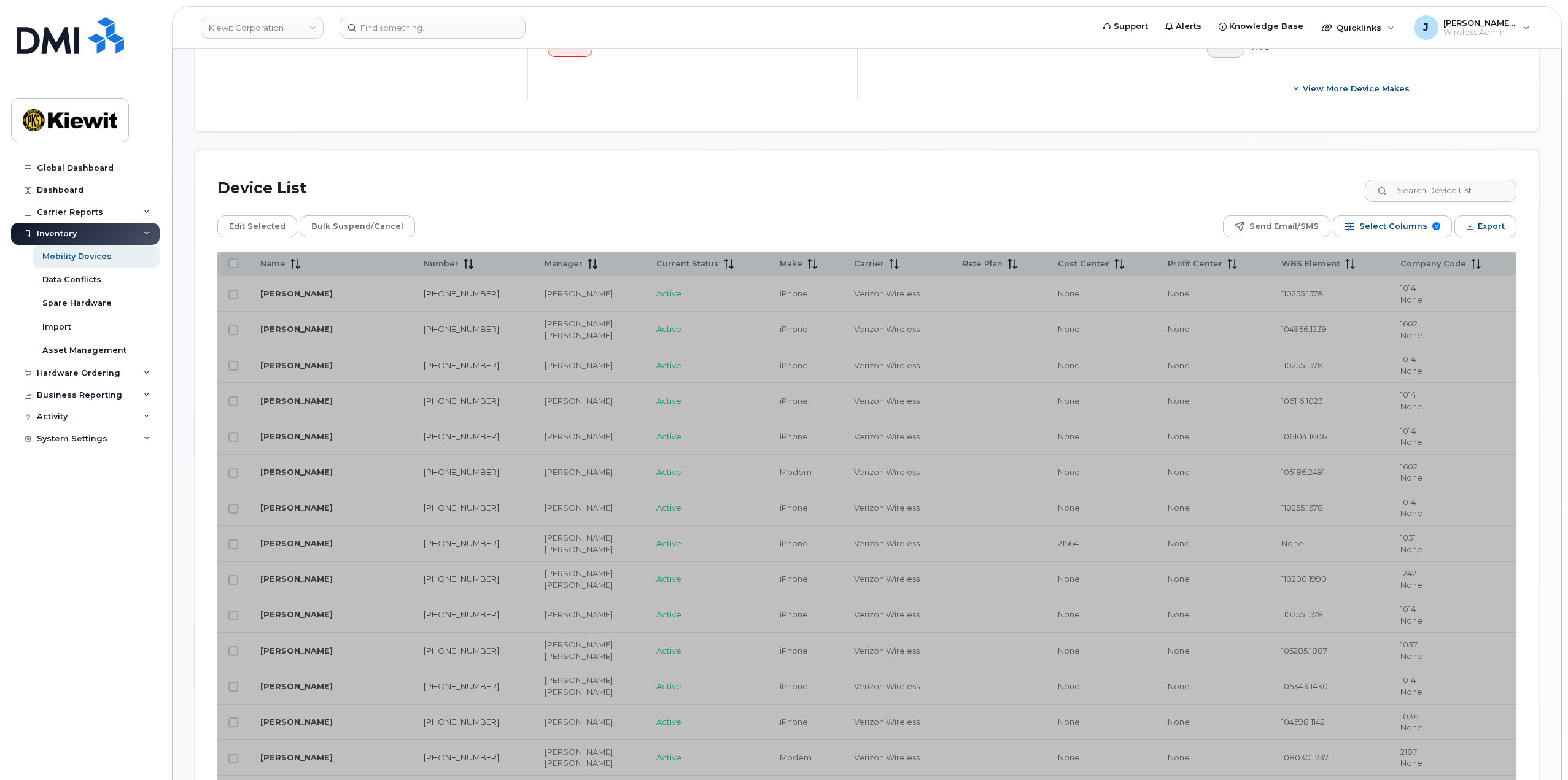
scroll to position [491, 0]
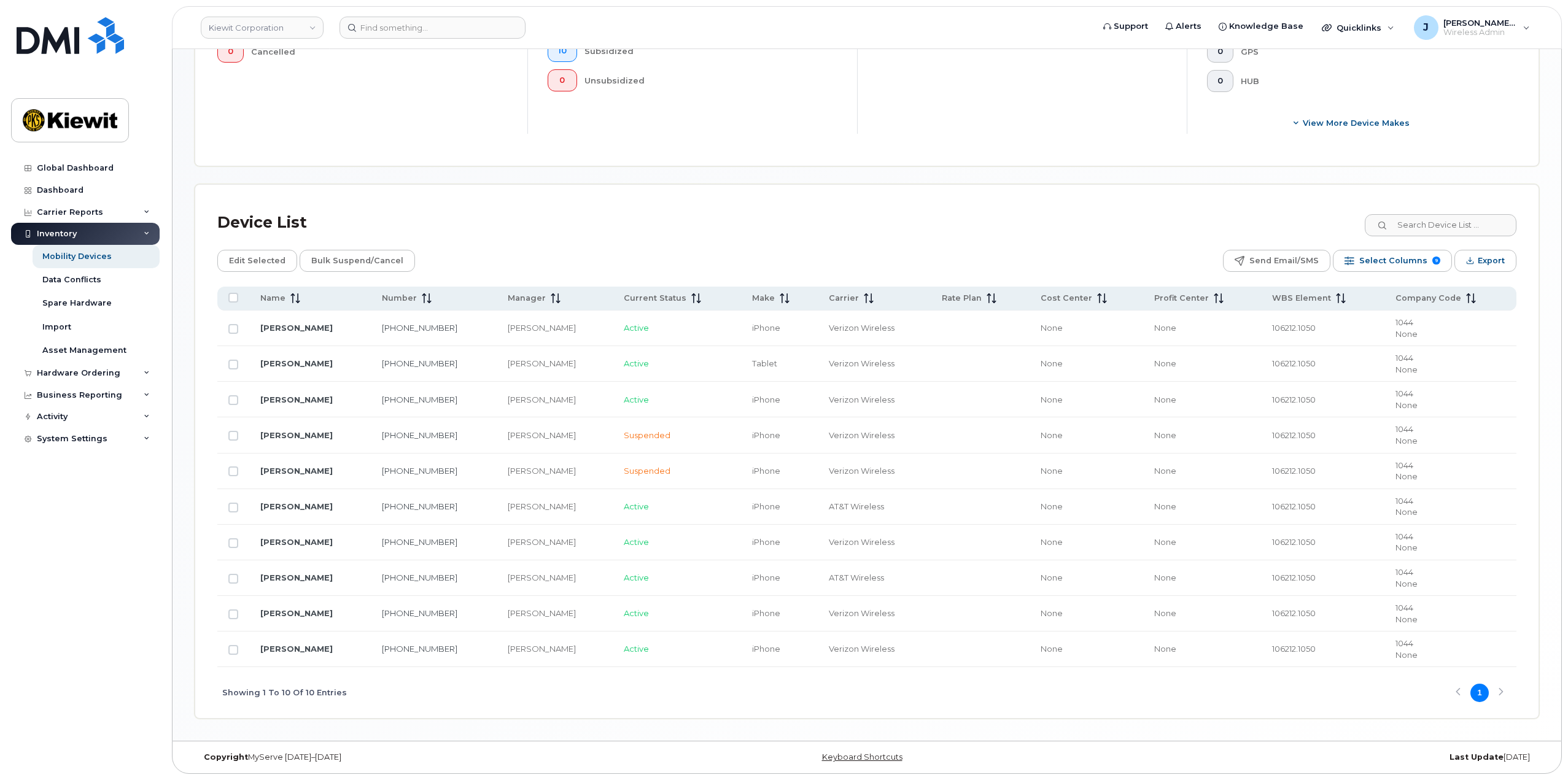
scroll to position [451, 0]
click at [234, 610] on input "Row Unselected" at bounding box center [233, 614] width 10 height 10
checkbox input "true"
click at [269, 265] on span "Edit Selected" at bounding box center [257, 261] width 57 height 18
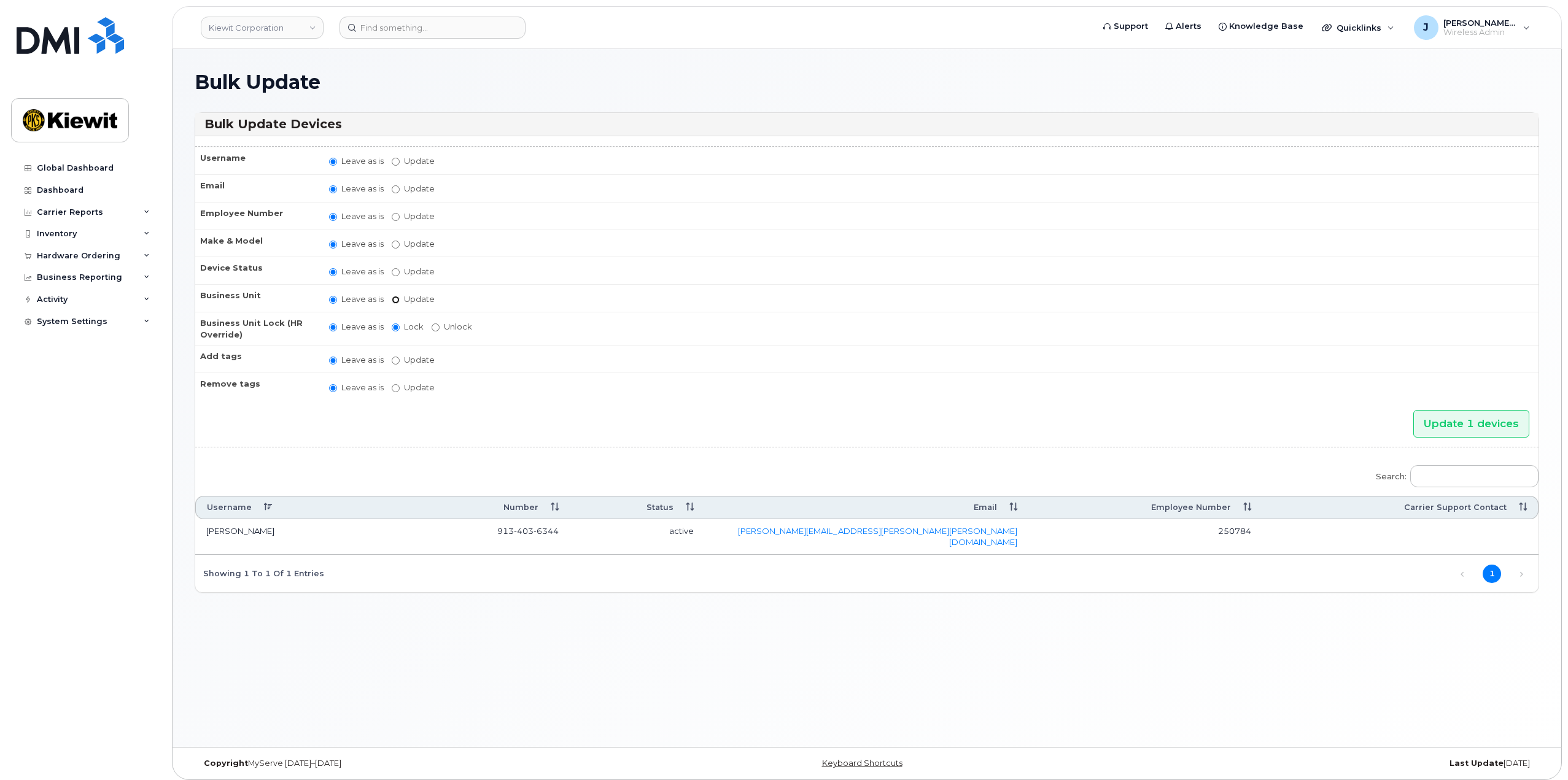
click at [395, 296] on input "Update" at bounding box center [395, 300] width 8 height 8
radio input "true"
radio input "false"
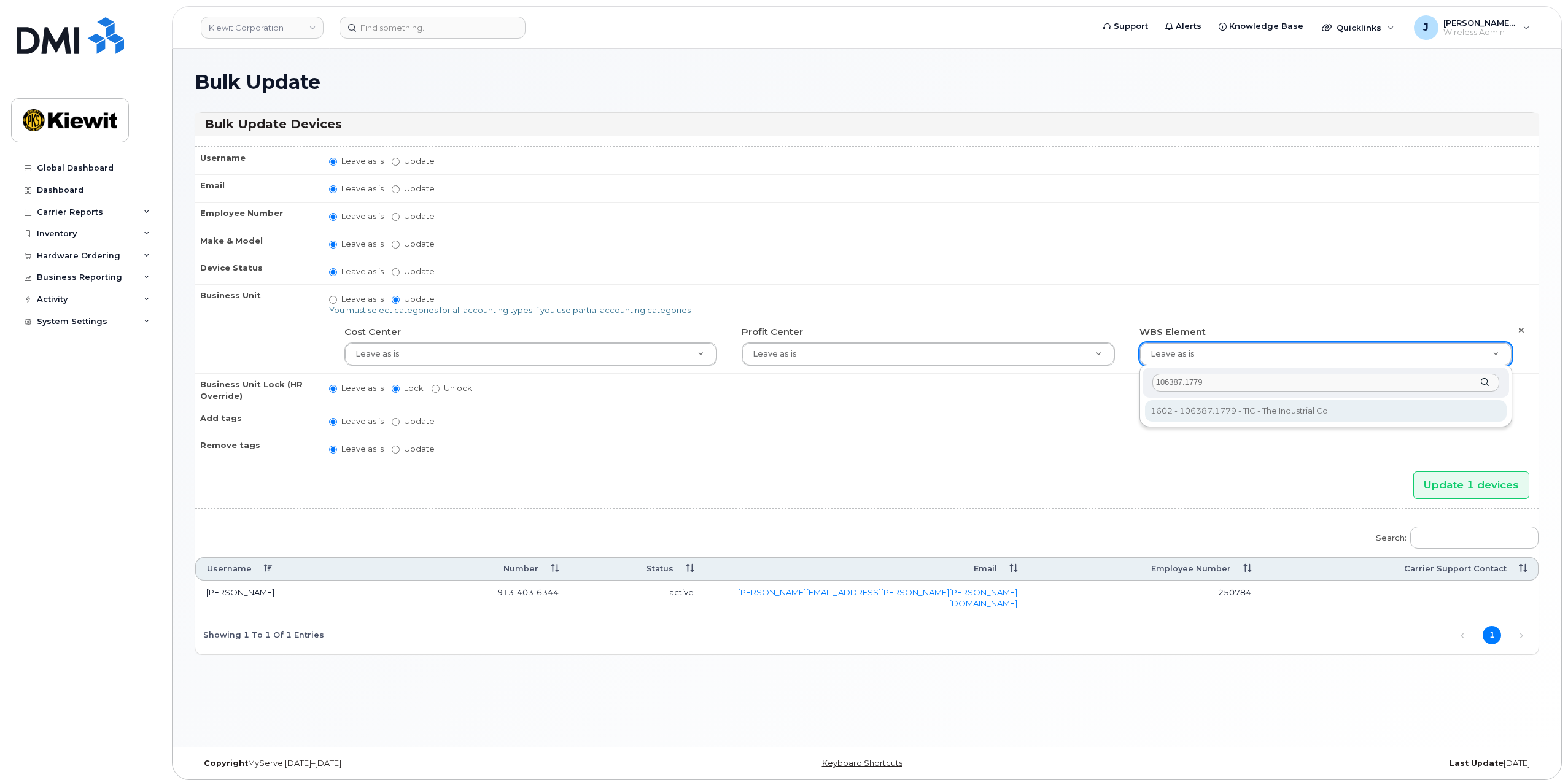
type input "106387.1779"
type input "35103726"
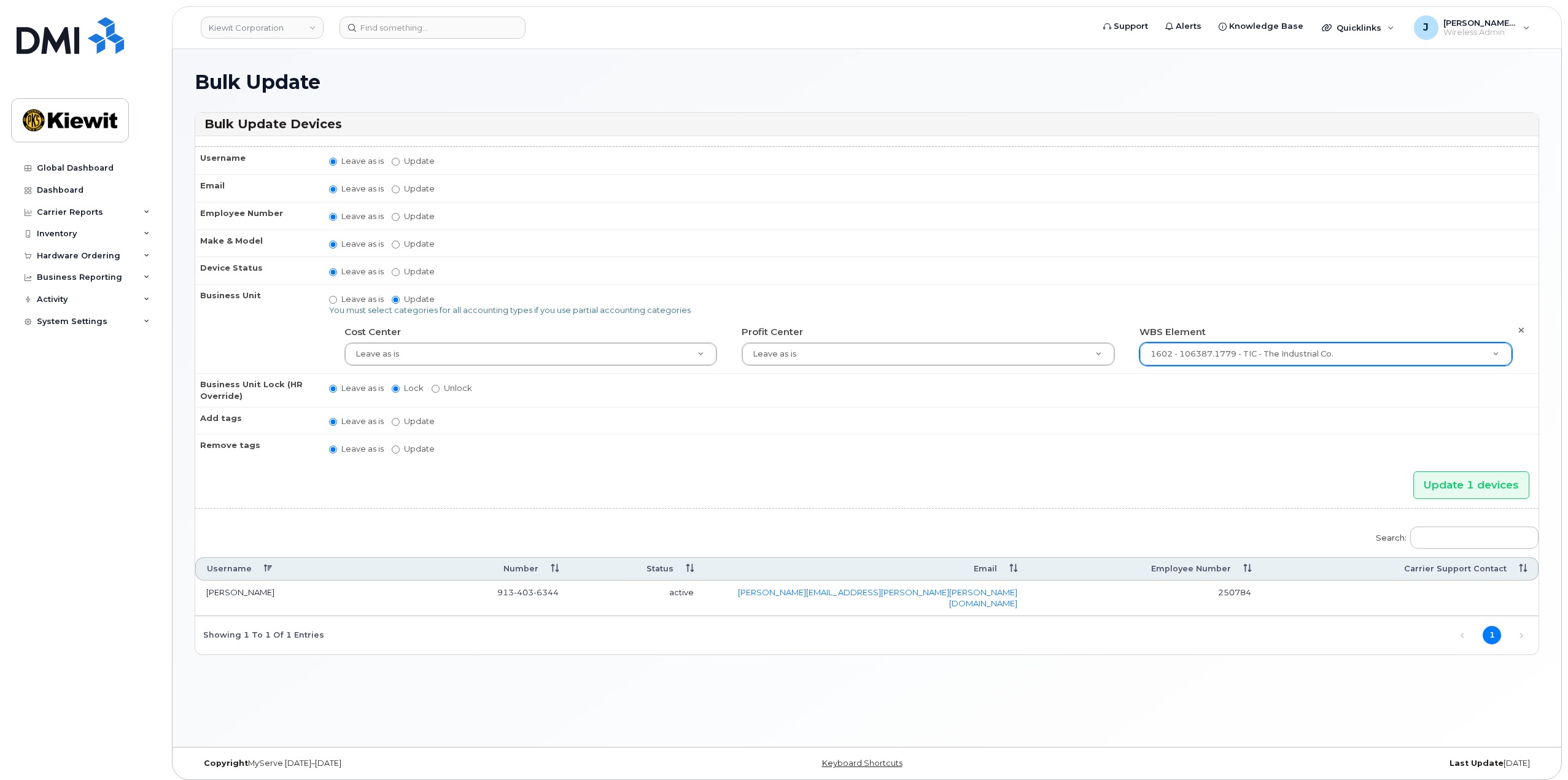
click at [1234, 404] on td "Leave as is Lock Unlock" at bounding box center [928, 390] width 1221 height 33
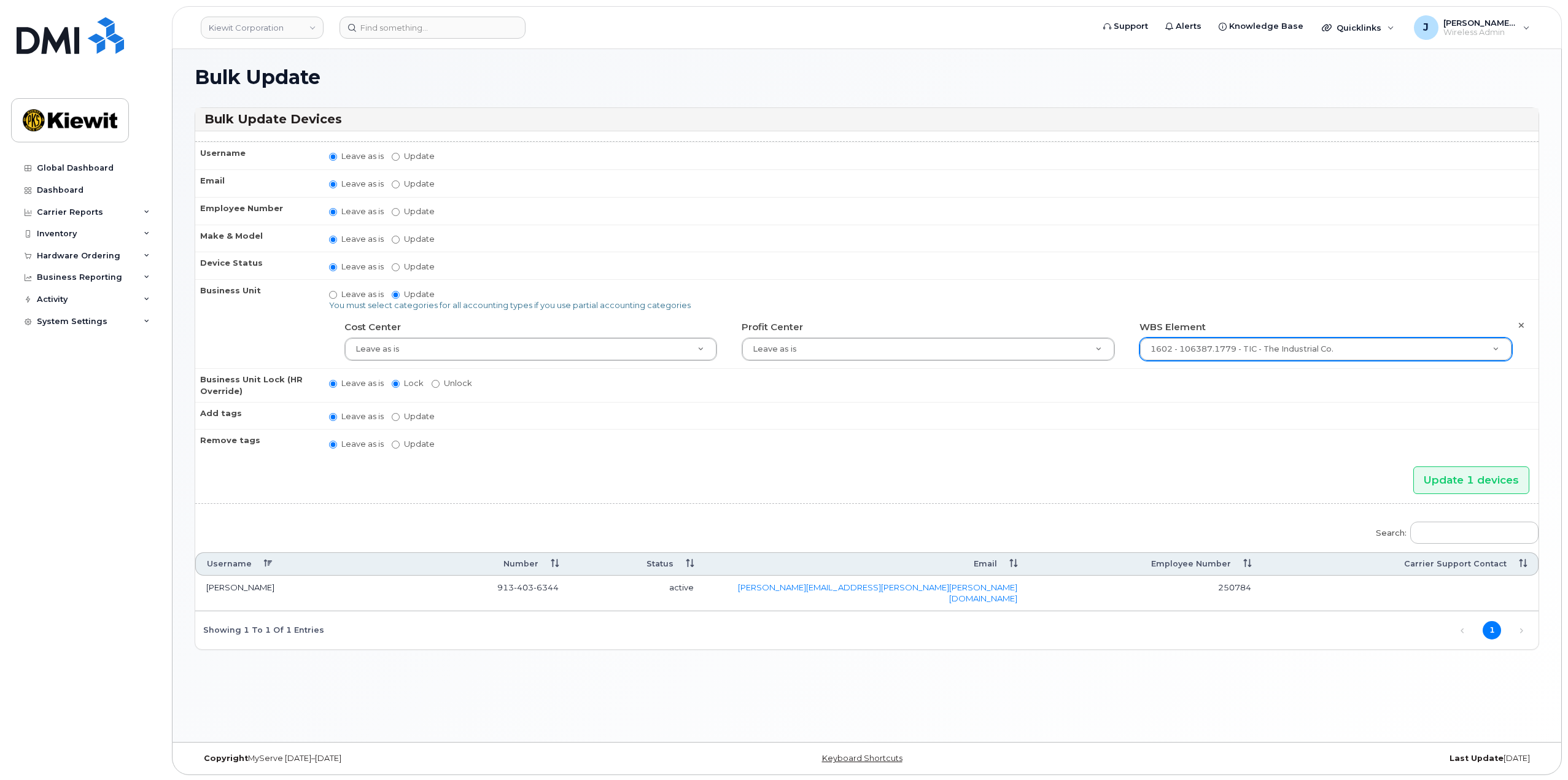
scroll to position [6, 0]
click at [1466, 473] on input "Update 1 devices" at bounding box center [1471, 479] width 116 height 28
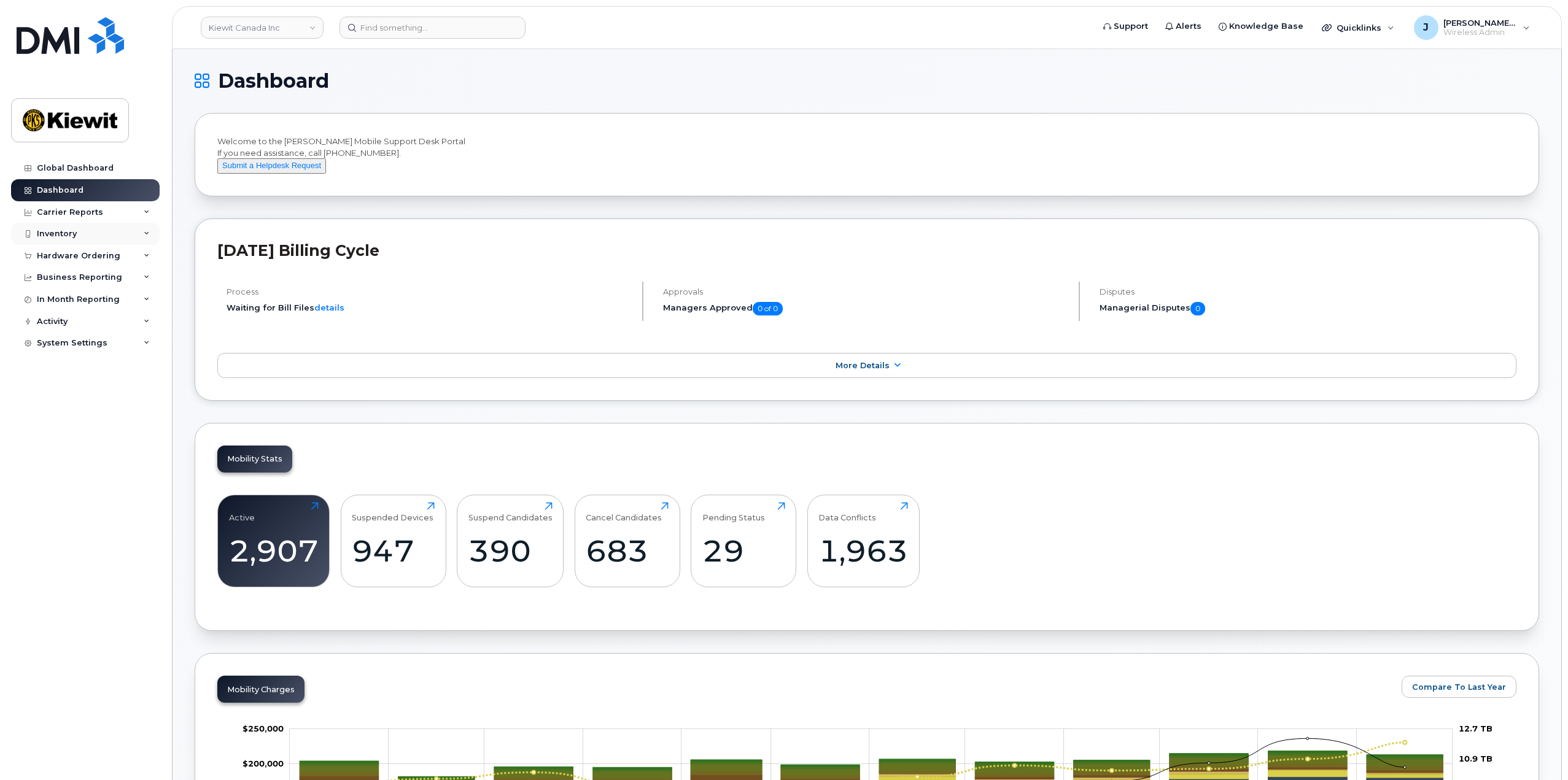
click at [142, 238] on div "Inventory" at bounding box center [85, 234] width 149 height 22
click at [105, 257] on div "Mobility Devices" at bounding box center [77, 256] width 69 height 11
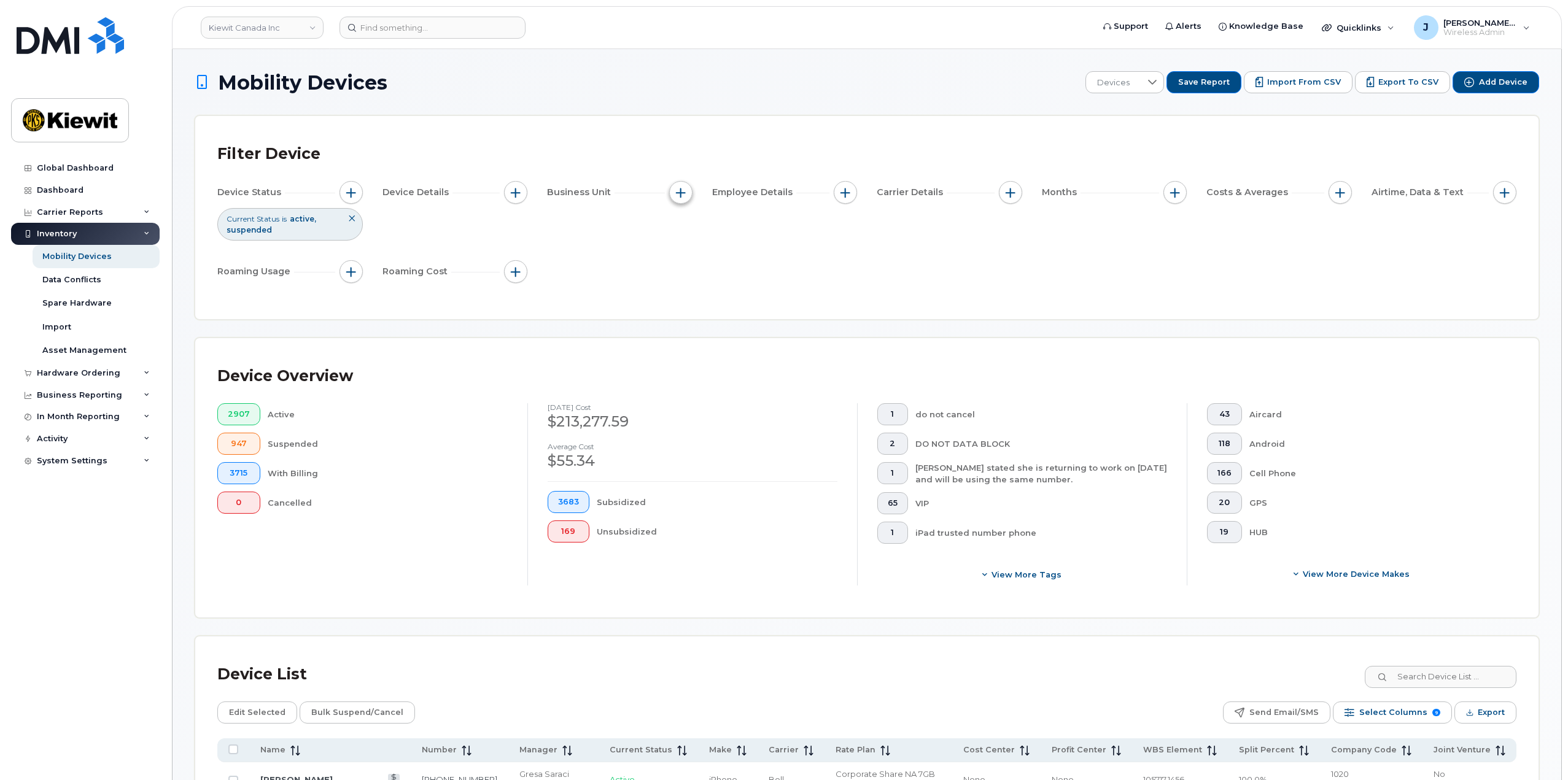
click at [682, 193] on span "button" at bounding box center [680, 193] width 10 height 10
click at [686, 290] on input "WBS Element" at bounding box center [683, 287] width 10 height 10
checkbox input "true"
click at [731, 308] on span "is" at bounding box center [750, 311] width 105 height 22
click at [740, 383] on span "contains" at bounding box center [724, 388] width 35 height 12
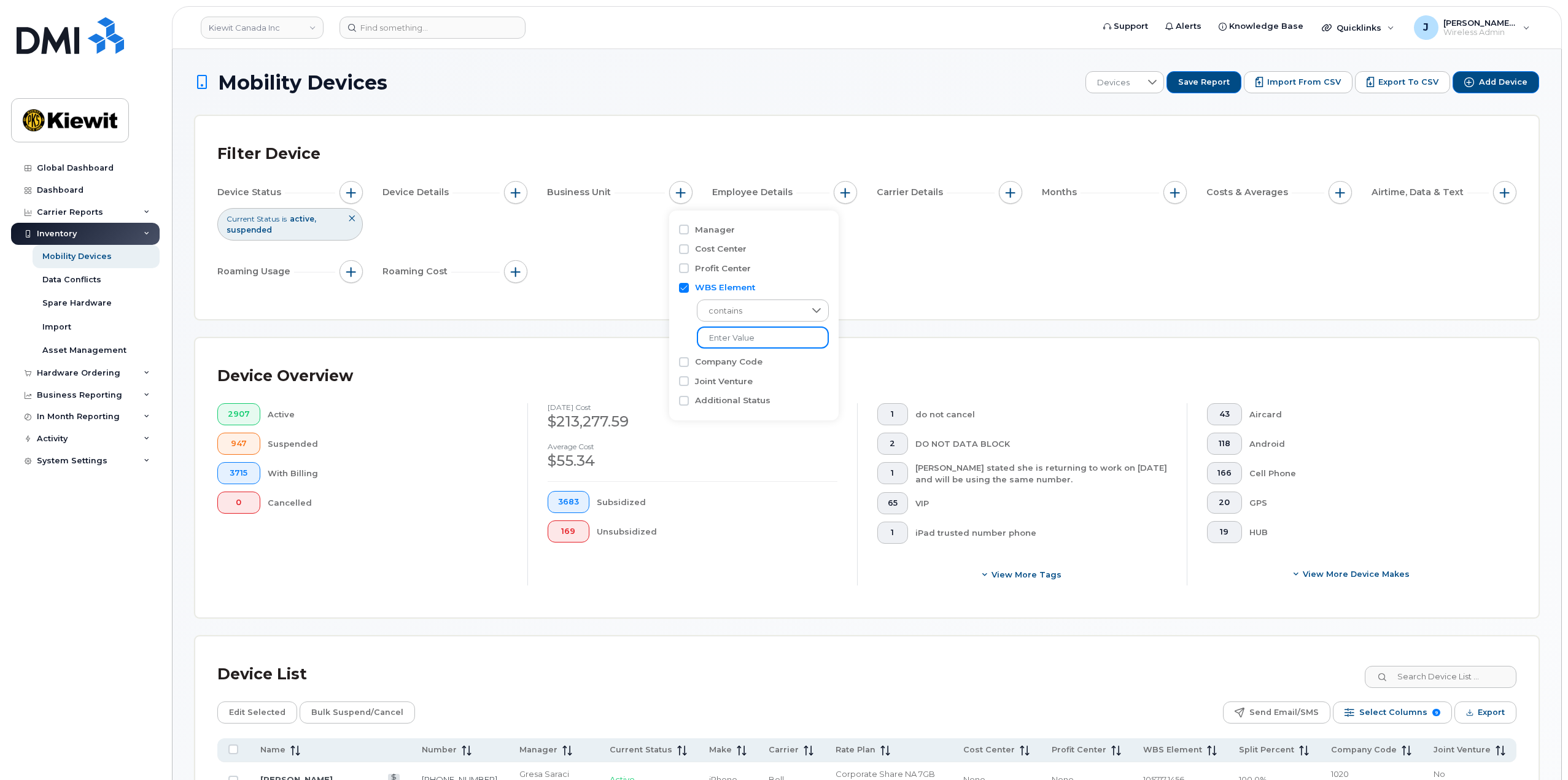
click at [733, 345] on input "text" at bounding box center [762, 337] width 132 height 22
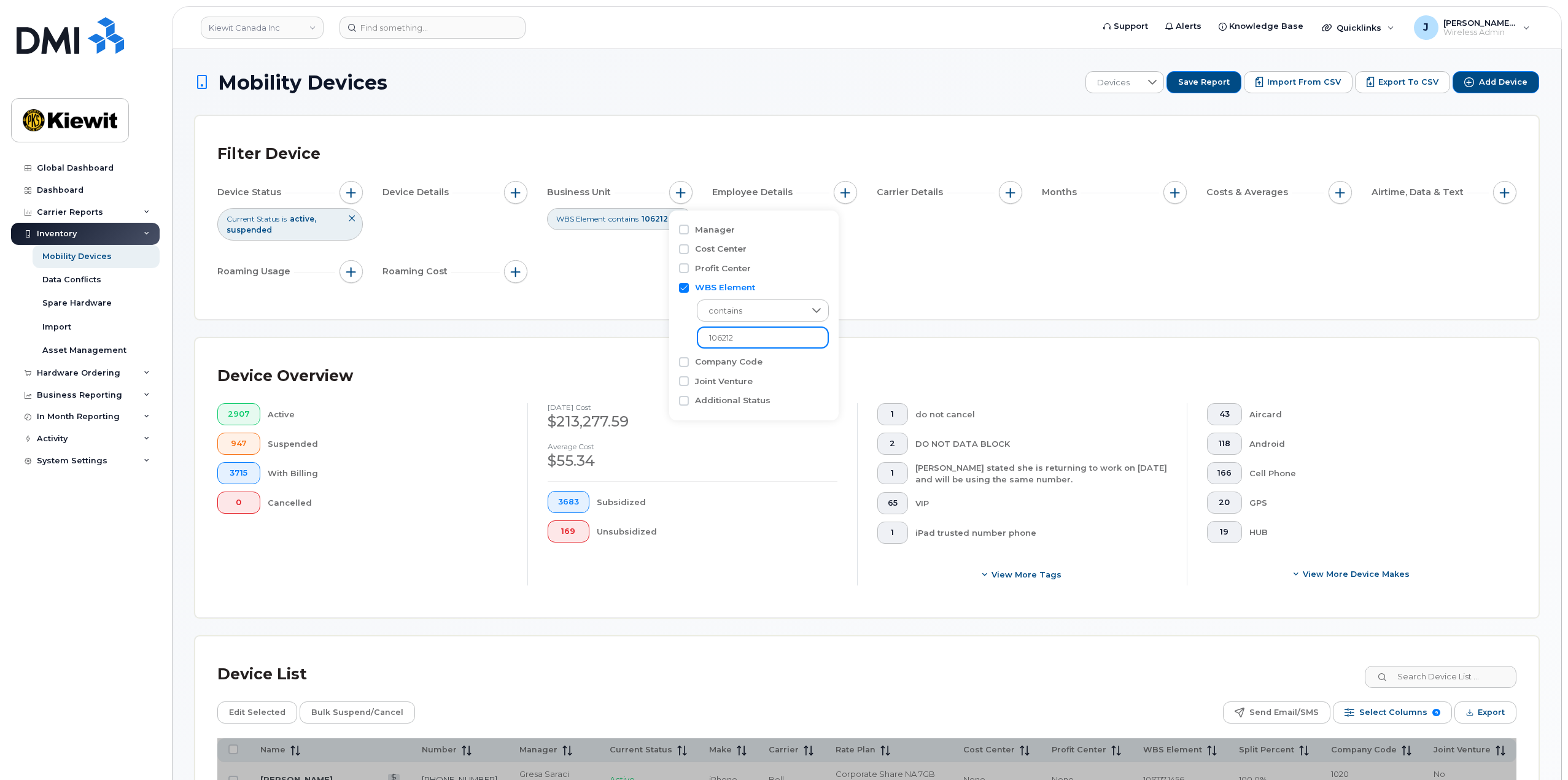
type input "106212"
click at [572, 279] on div "Device Status Current Status is active suspended Device Details Business Unit W…" at bounding box center [866, 234] width 1299 height 107
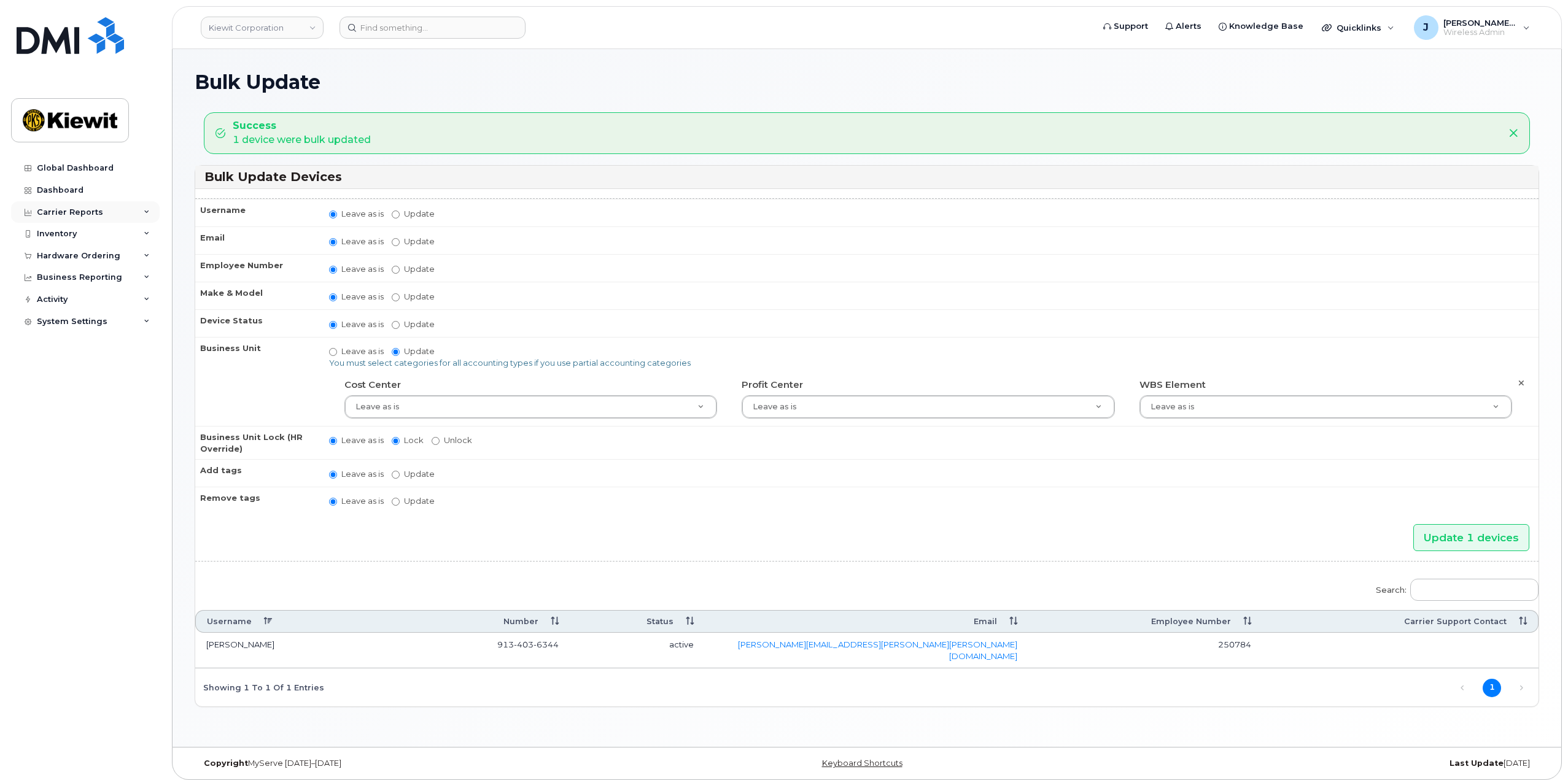
click at [154, 210] on div "Carrier Reports" at bounding box center [85, 212] width 149 height 22
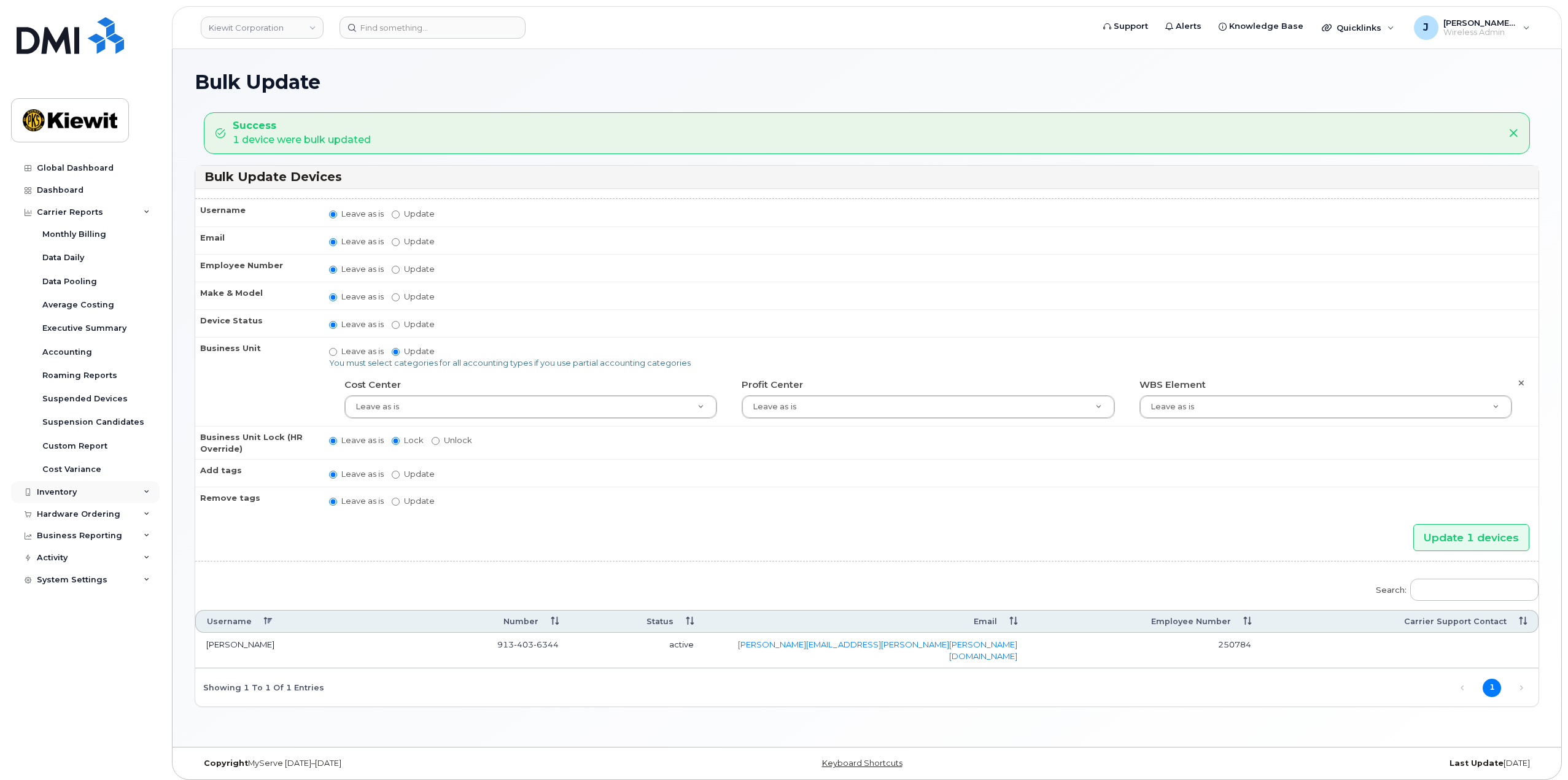
click at [142, 486] on div "Inventory" at bounding box center [85, 492] width 149 height 22
click at [90, 522] on link "Mobility Devices" at bounding box center [95, 515] width 127 height 23
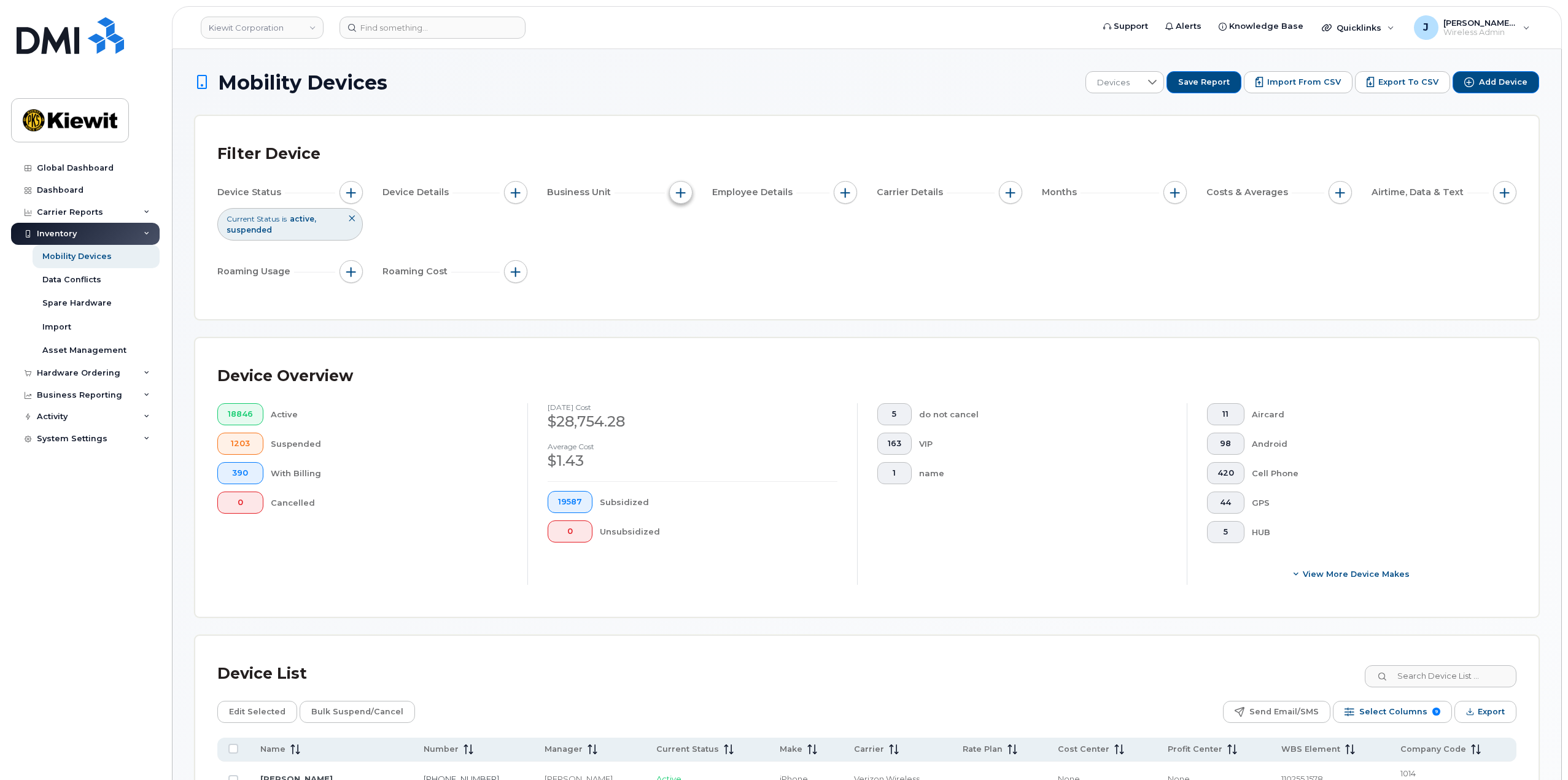
click at [680, 192] on span "button" at bounding box center [680, 193] width 10 height 10
click at [705, 284] on label "WBS Element" at bounding box center [725, 287] width 60 height 12
click at [689, 284] on input "WBS Element" at bounding box center [683, 287] width 10 height 10
checkbox input "true"
click at [723, 314] on span "is" at bounding box center [751, 310] width 106 height 22
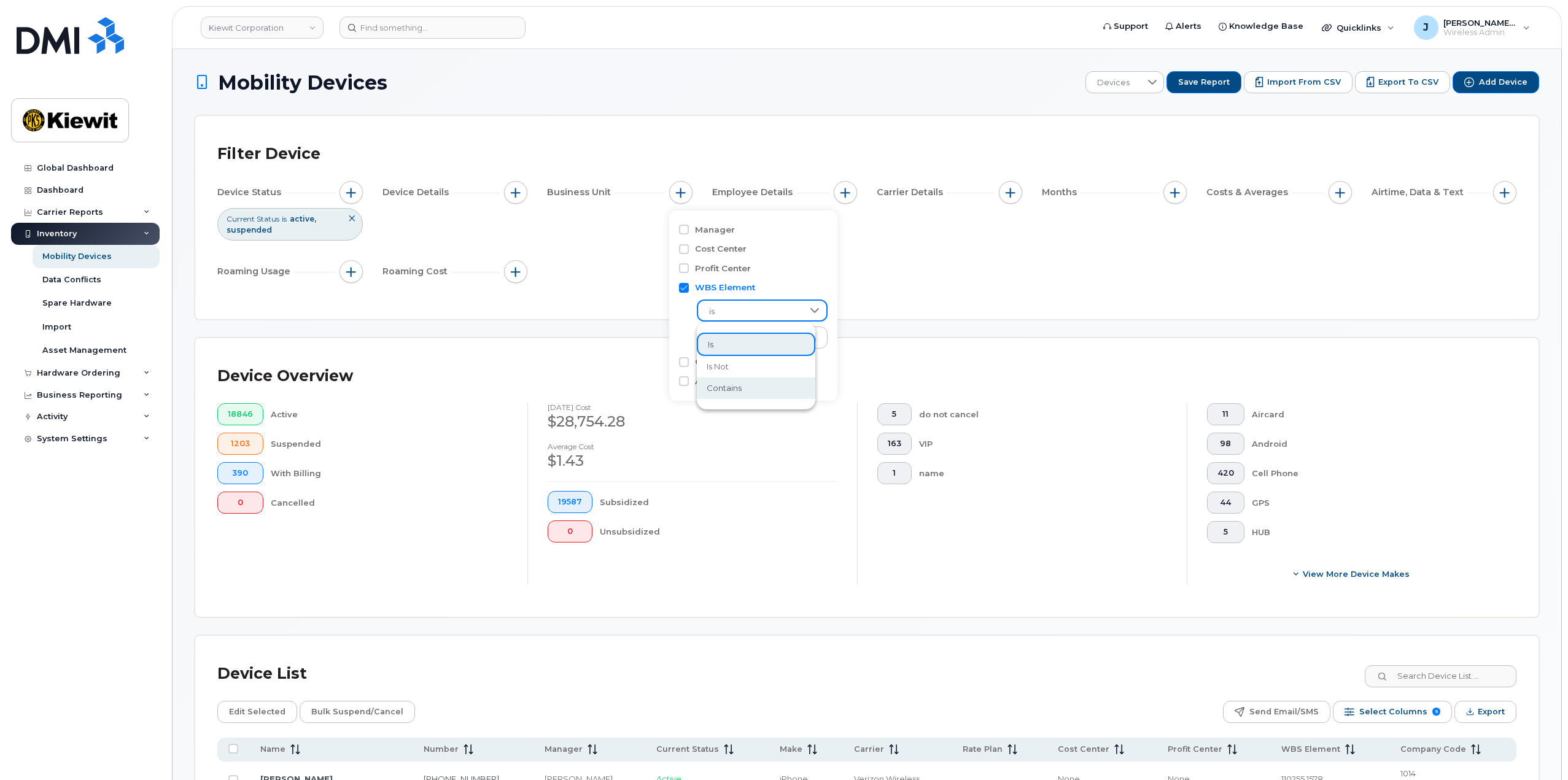
click at [731, 389] on span "contains" at bounding box center [724, 388] width 35 height 12
click at [715, 329] on input "text" at bounding box center [762, 337] width 132 height 22
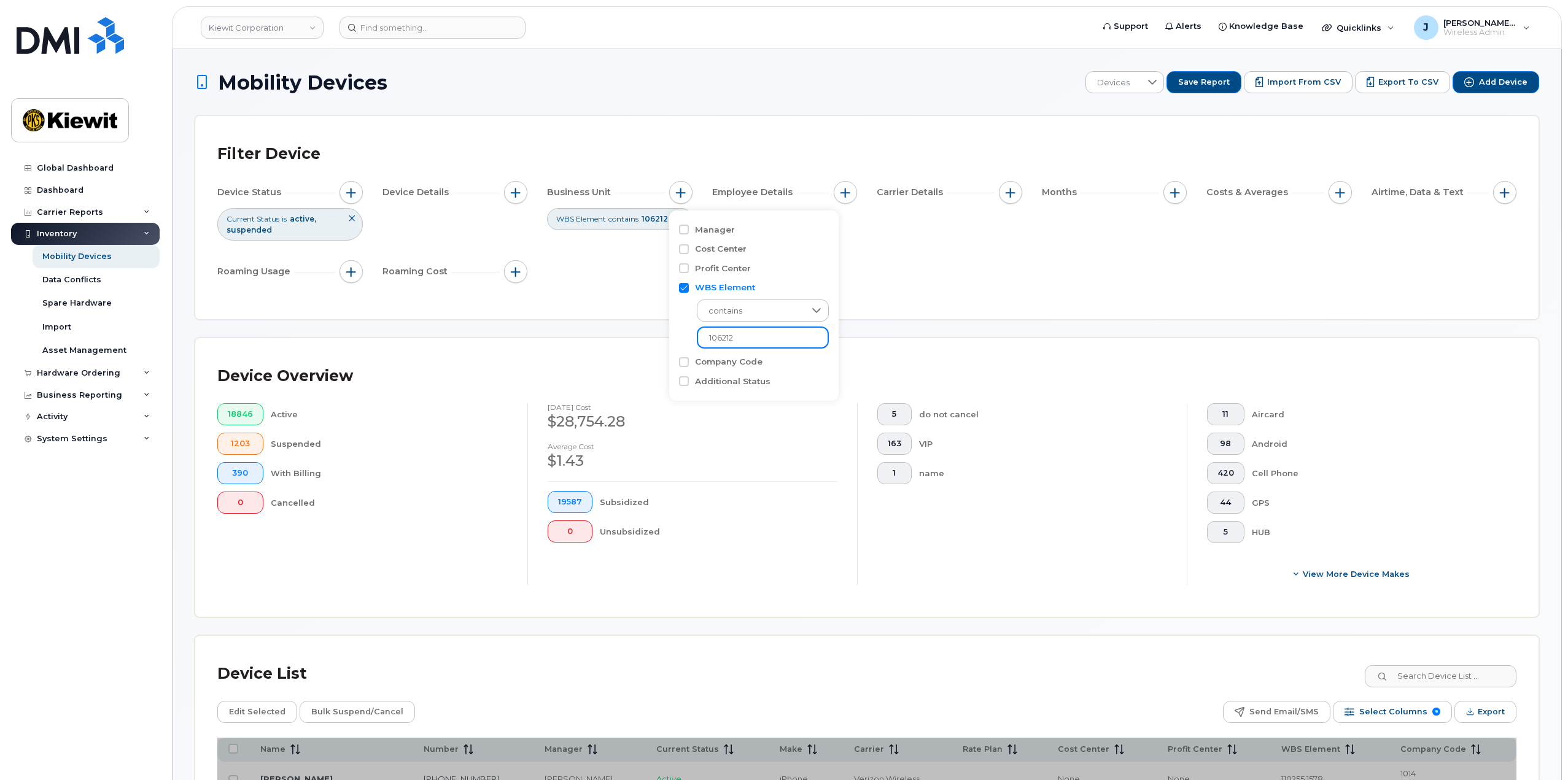
type input "106212"
click at [1047, 312] on div "Filter Device Device Status Current Status is active suspended Device Details B…" at bounding box center [867, 218] width 1343 height 203
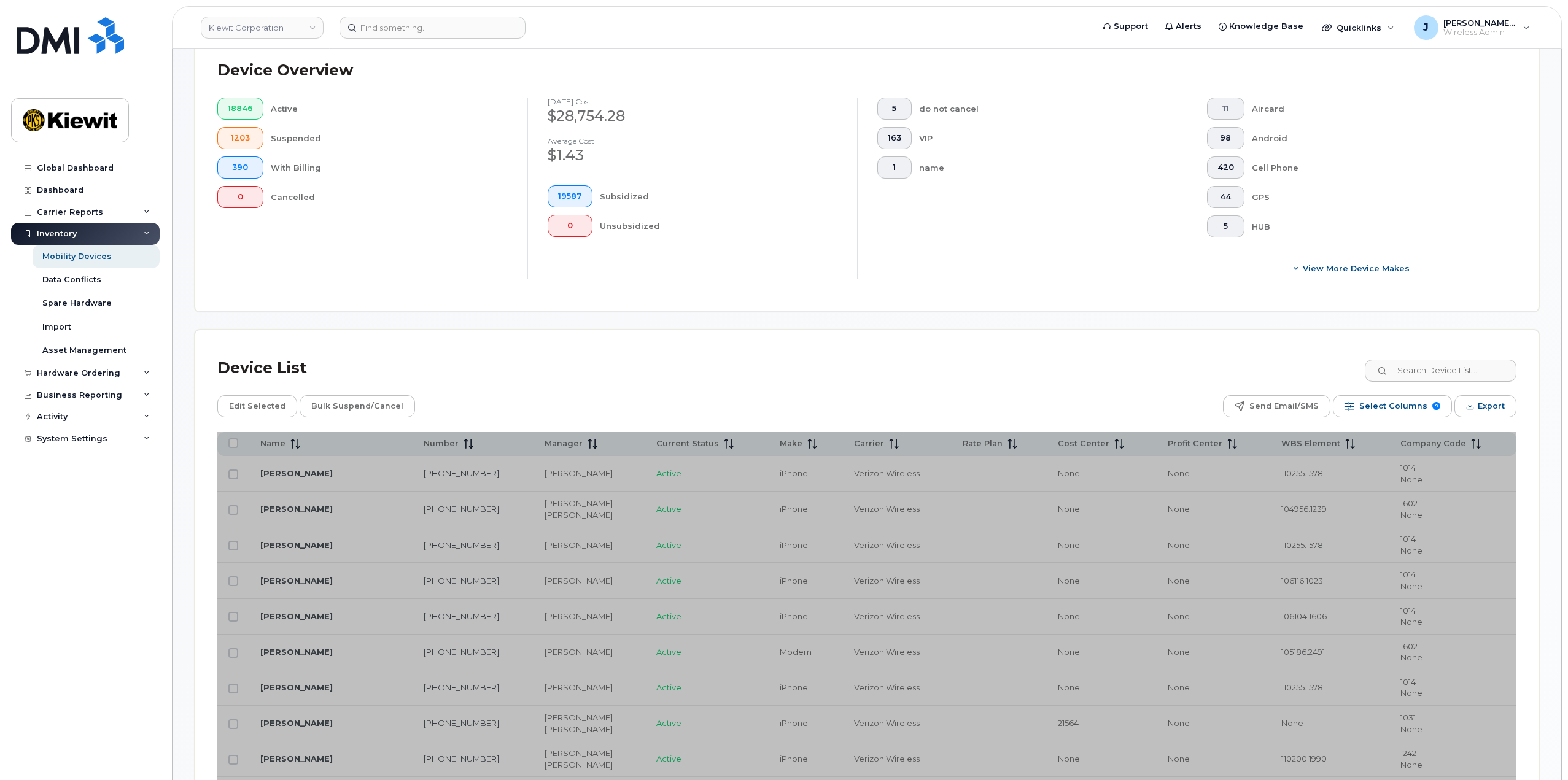
scroll to position [307, 0]
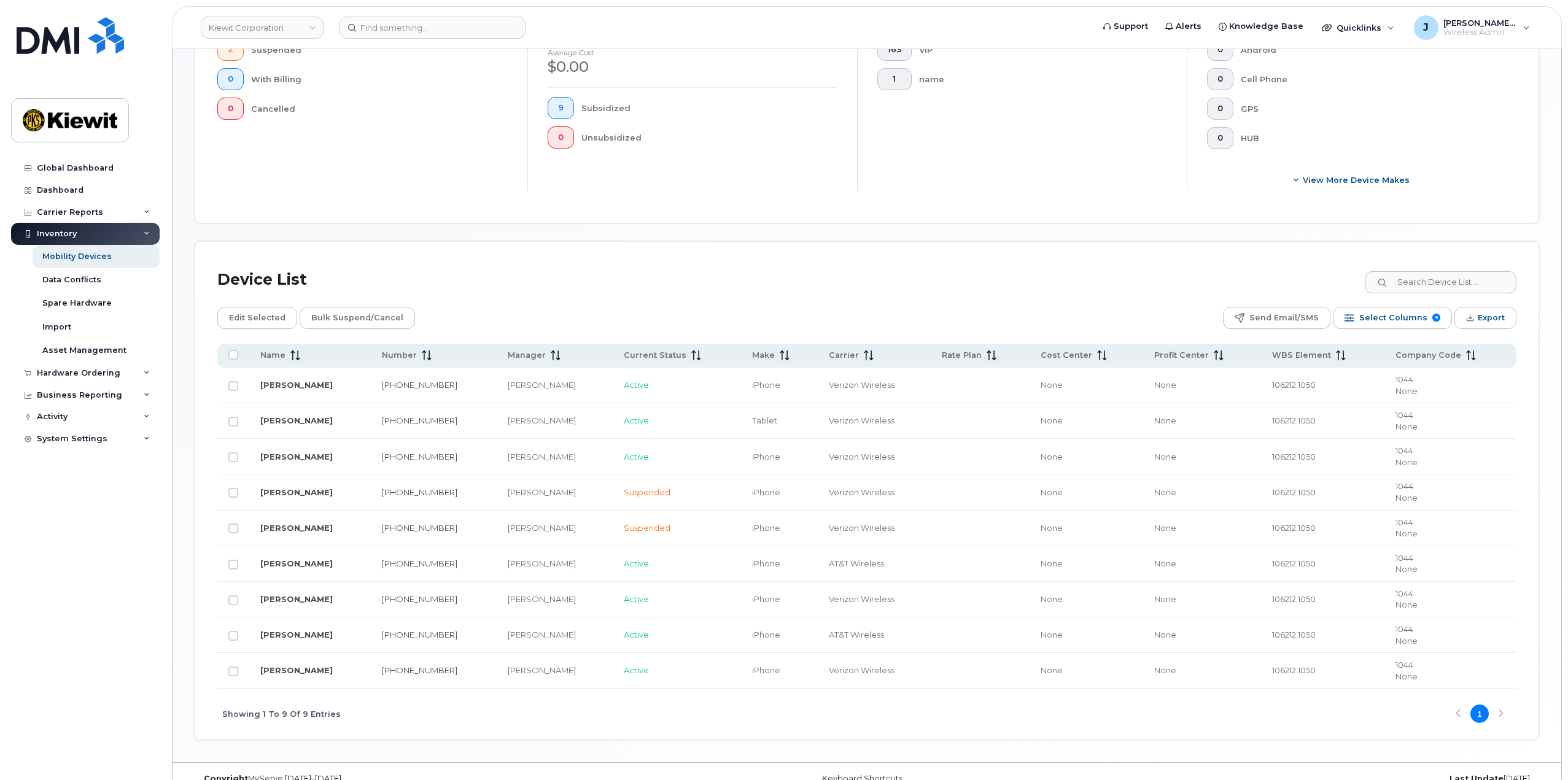
scroll to position [416, 0]
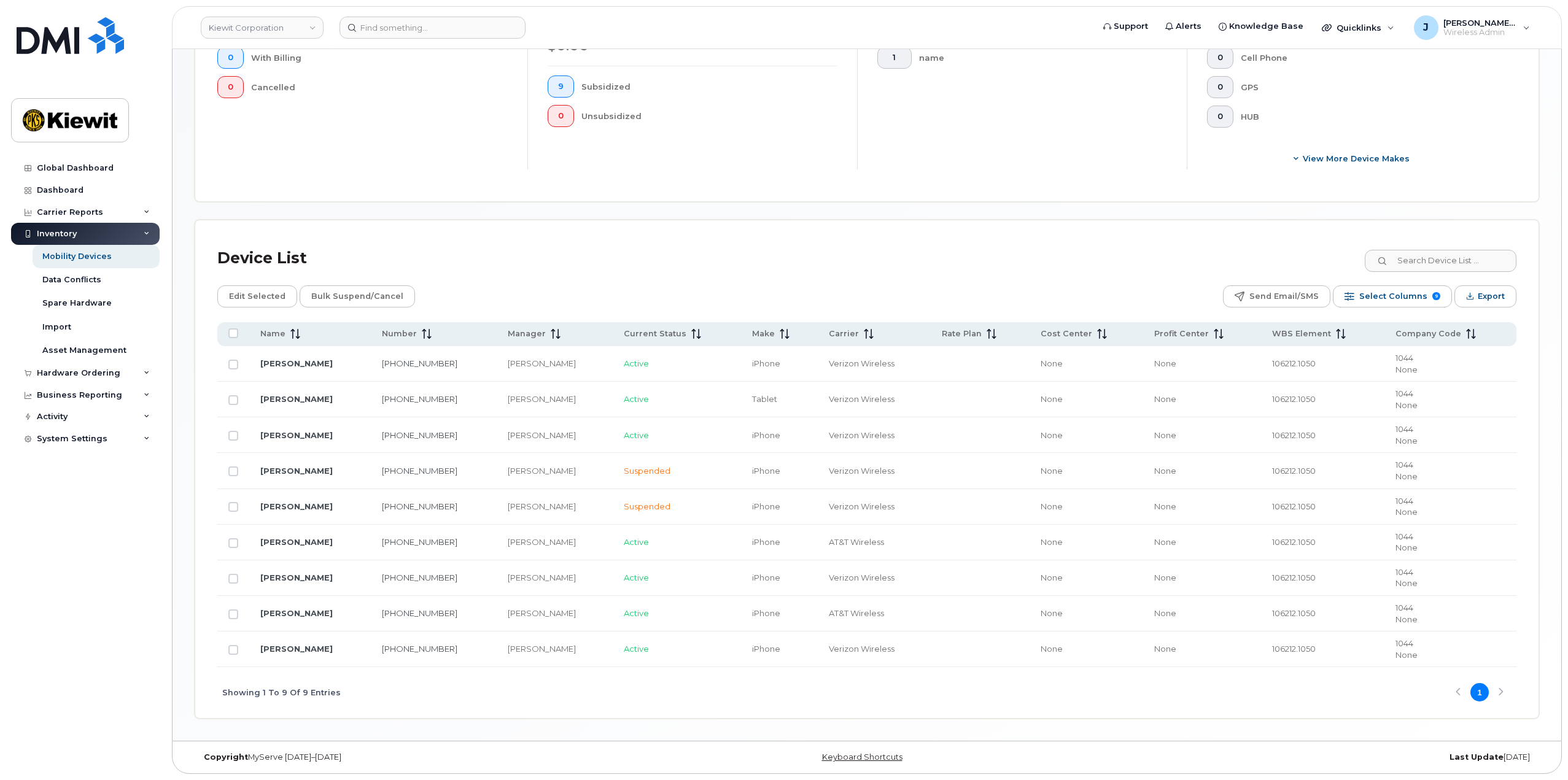
click at [239, 613] on td at bounding box center [232, 614] width 32 height 36
click at [237, 613] on input "Row Unselected" at bounding box center [233, 614] width 10 height 10
checkbox input "true"
click at [454, 267] on div "Device List" at bounding box center [866, 257] width 1299 height 31
click at [247, 298] on span "Edit Selected" at bounding box center [257, 296] width 57 height 18
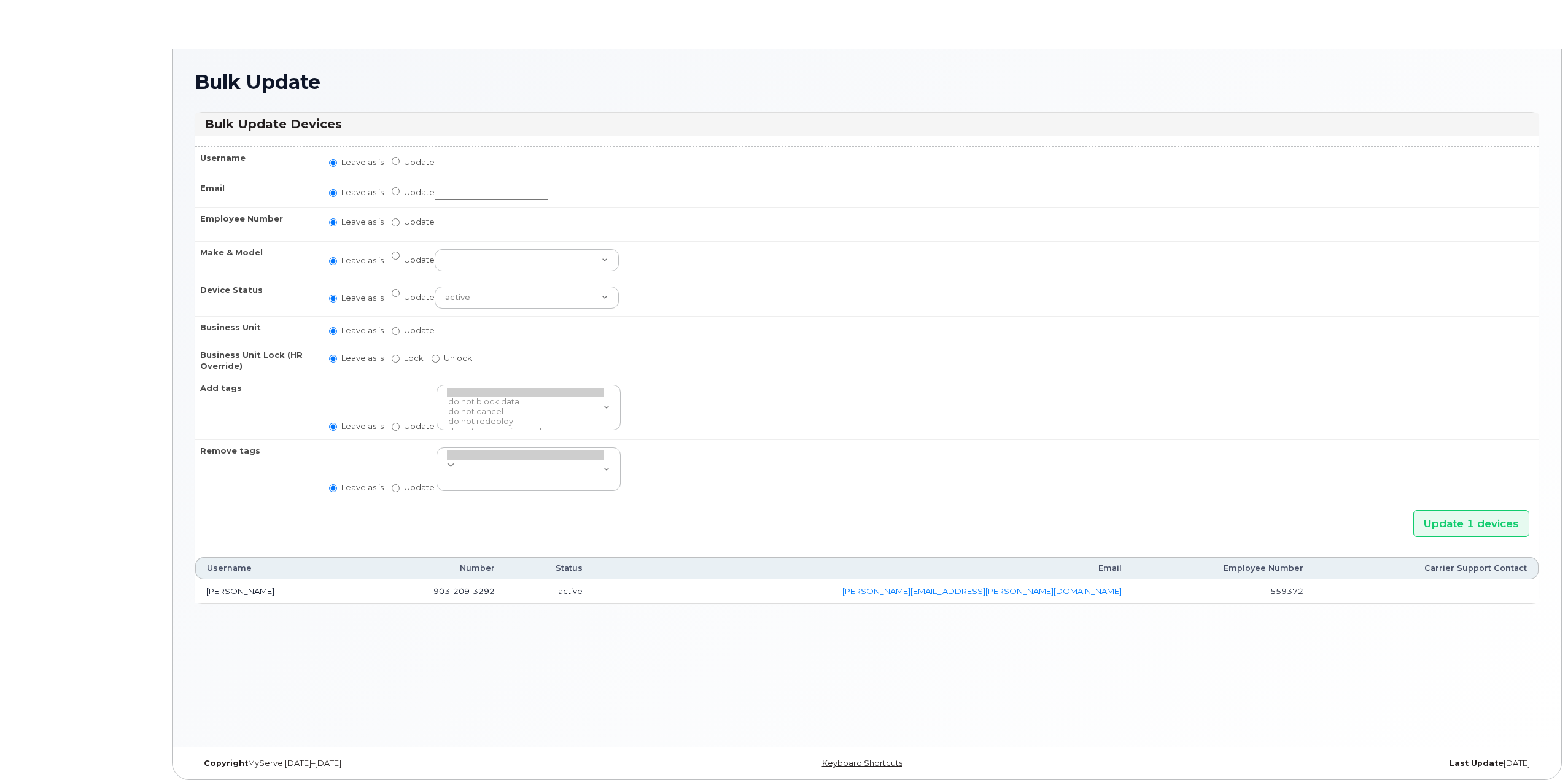
radio input "true"
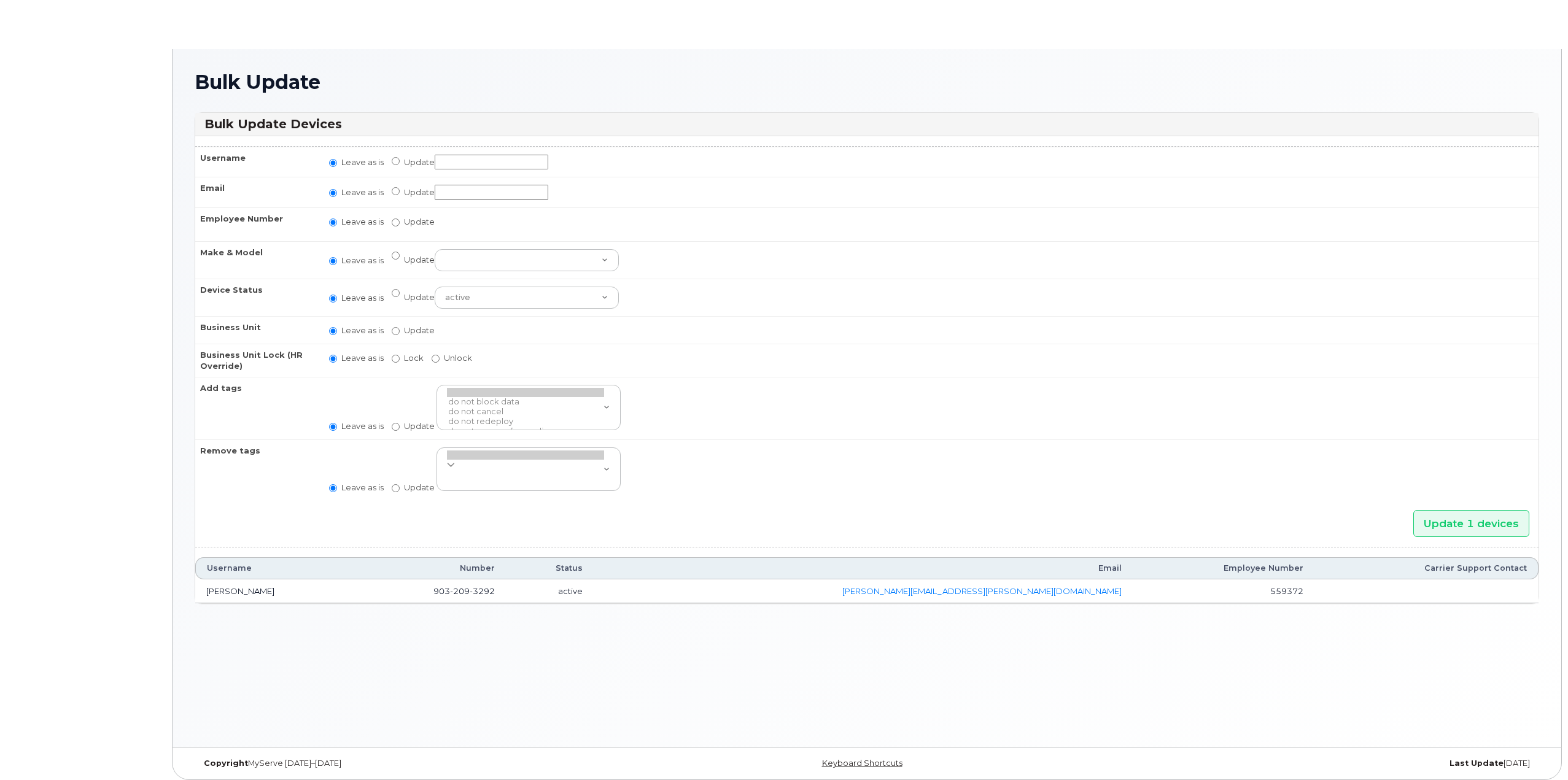
radio input "true"
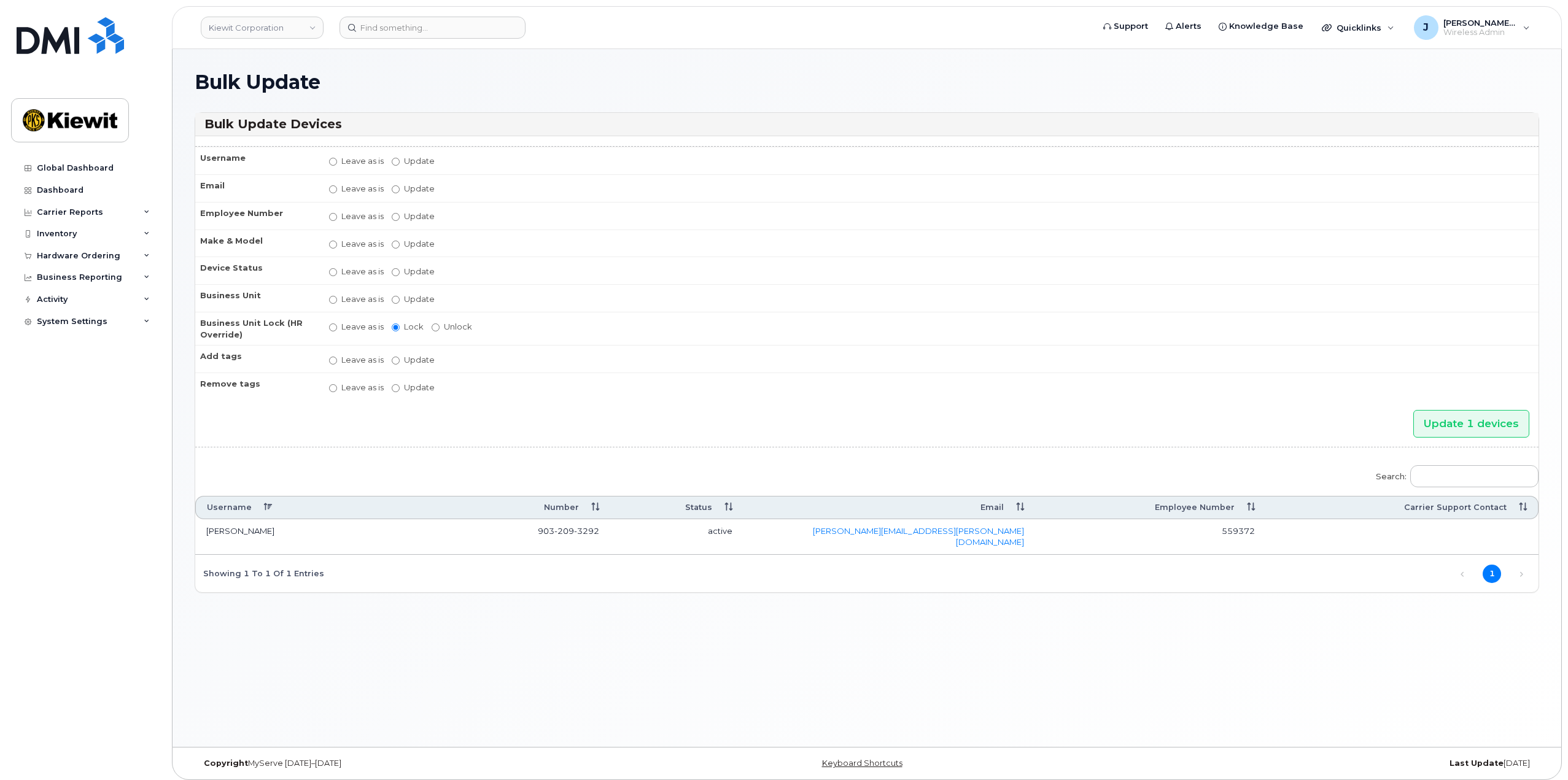
click at [391, 300] on td "Leave as is Update You must select categories for all accounting types if you u…" at bounding box center [928, 298] width 1221 height 28
click at [399, 300] on input "Update" at bounding box center [395, 300] width 8 height 8
radio input "true"
radio input "false"
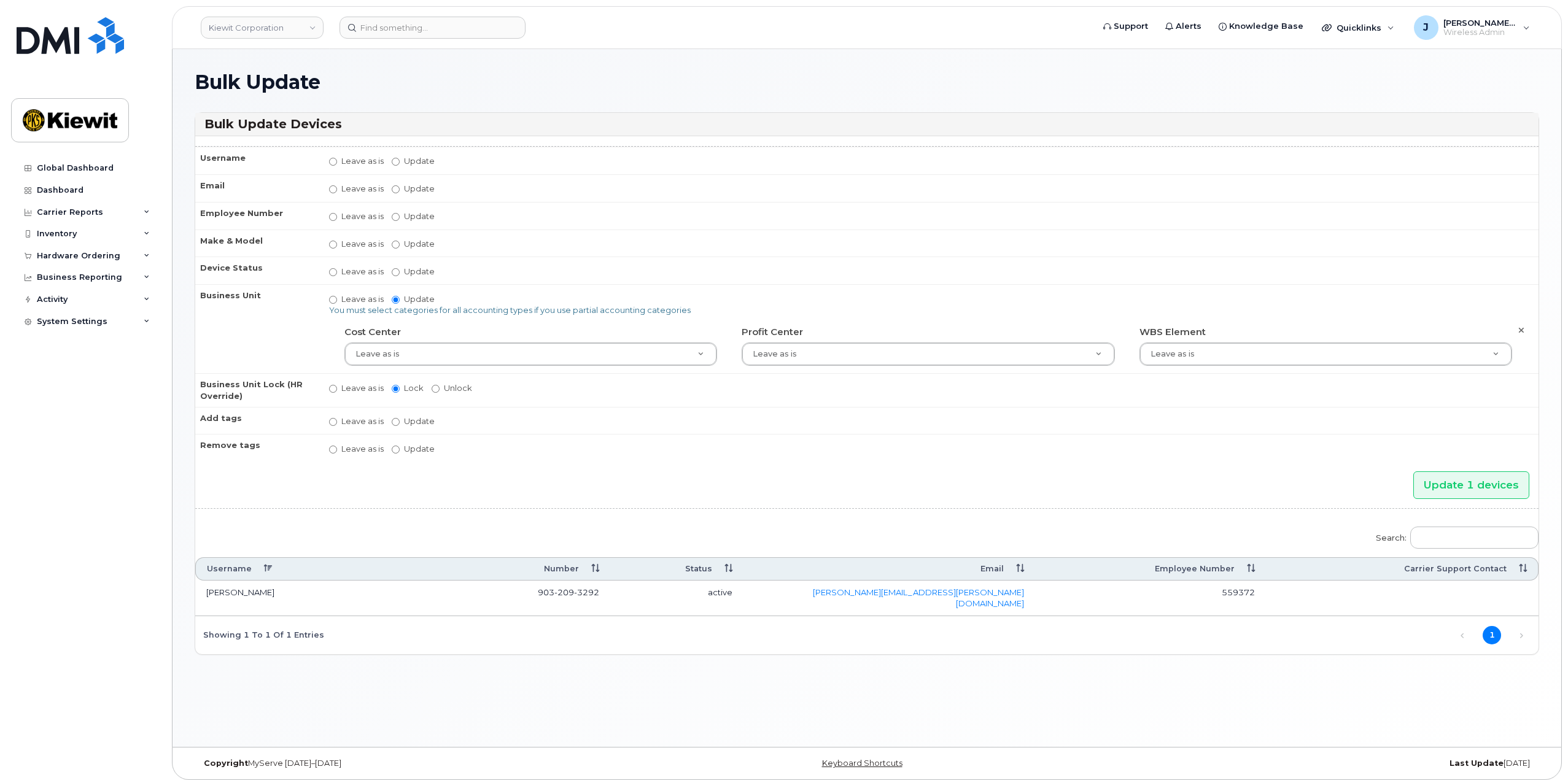
click at [1190, 370] on td "Leave as is Update You must select categories for all accounting types if you u…" at bounding box center [928, 328] width 1221 height 89
click at [1193, 379] on input "text" at bounding box center [1325, 382] width 347 height 18
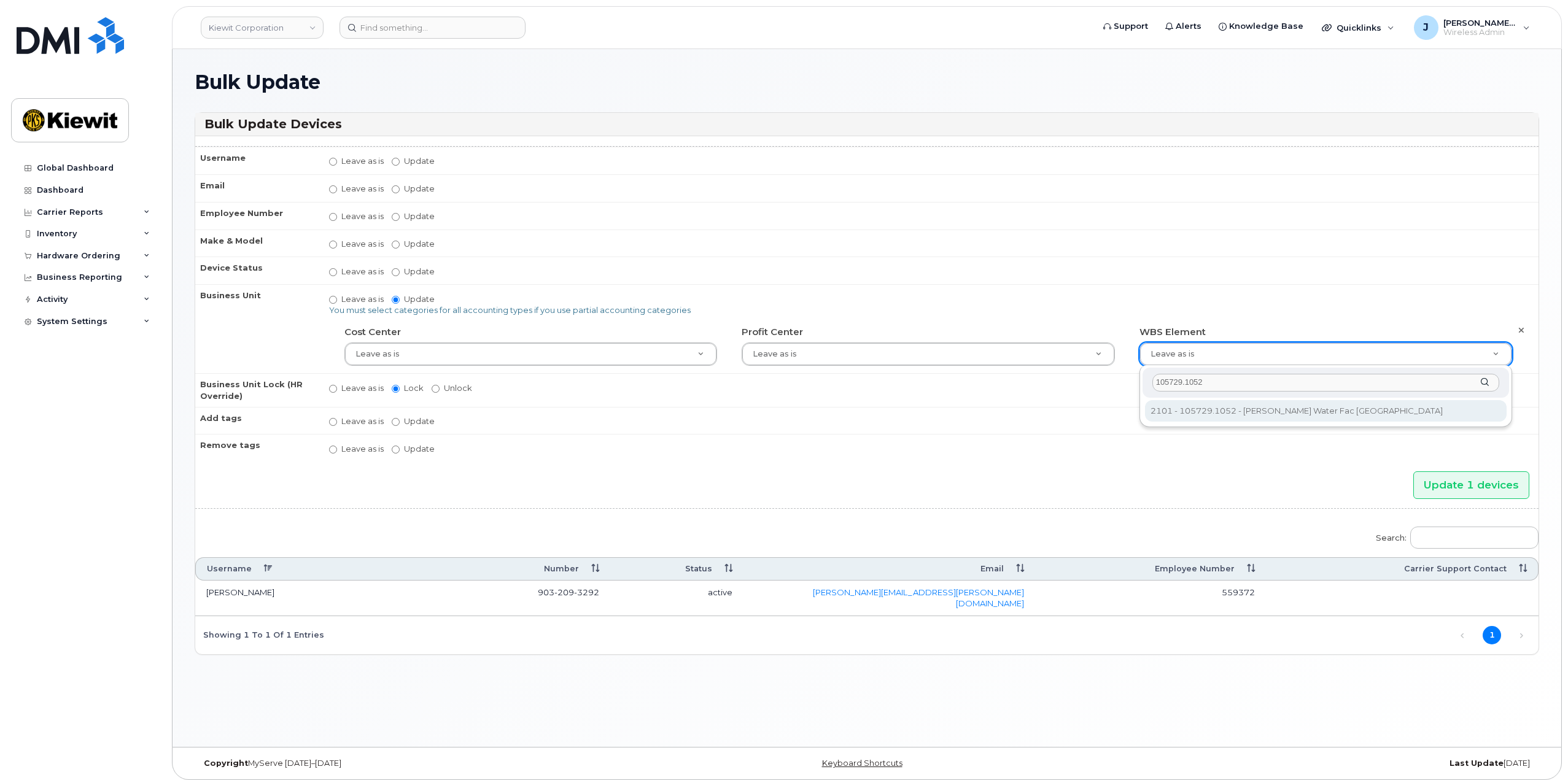
type input "105729.1052"
type input "30230406"
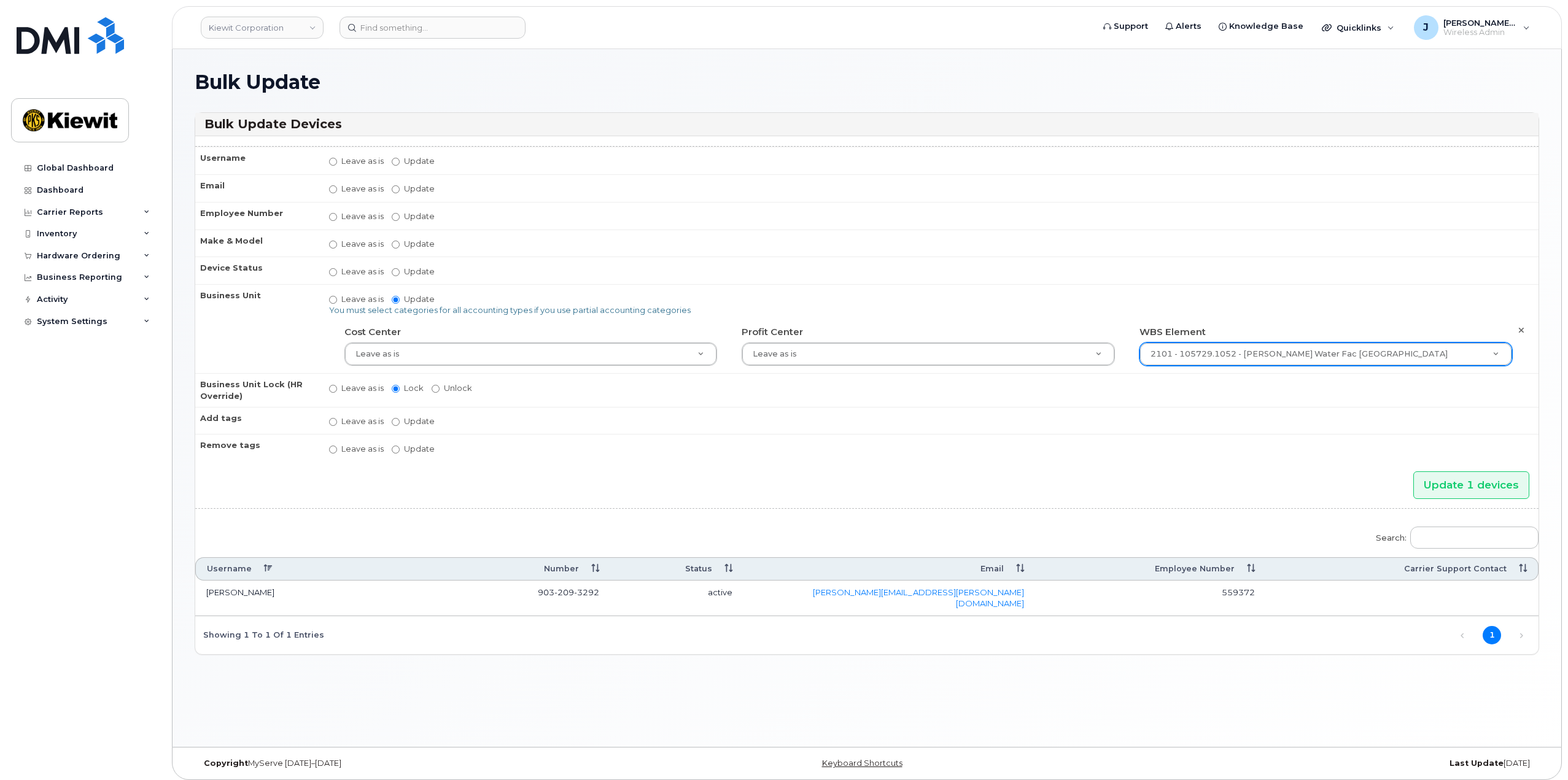
click at [1224, 382] on td "Leave as is Lock Unlock" at bounding box center [928, 390] width 1221 height 33
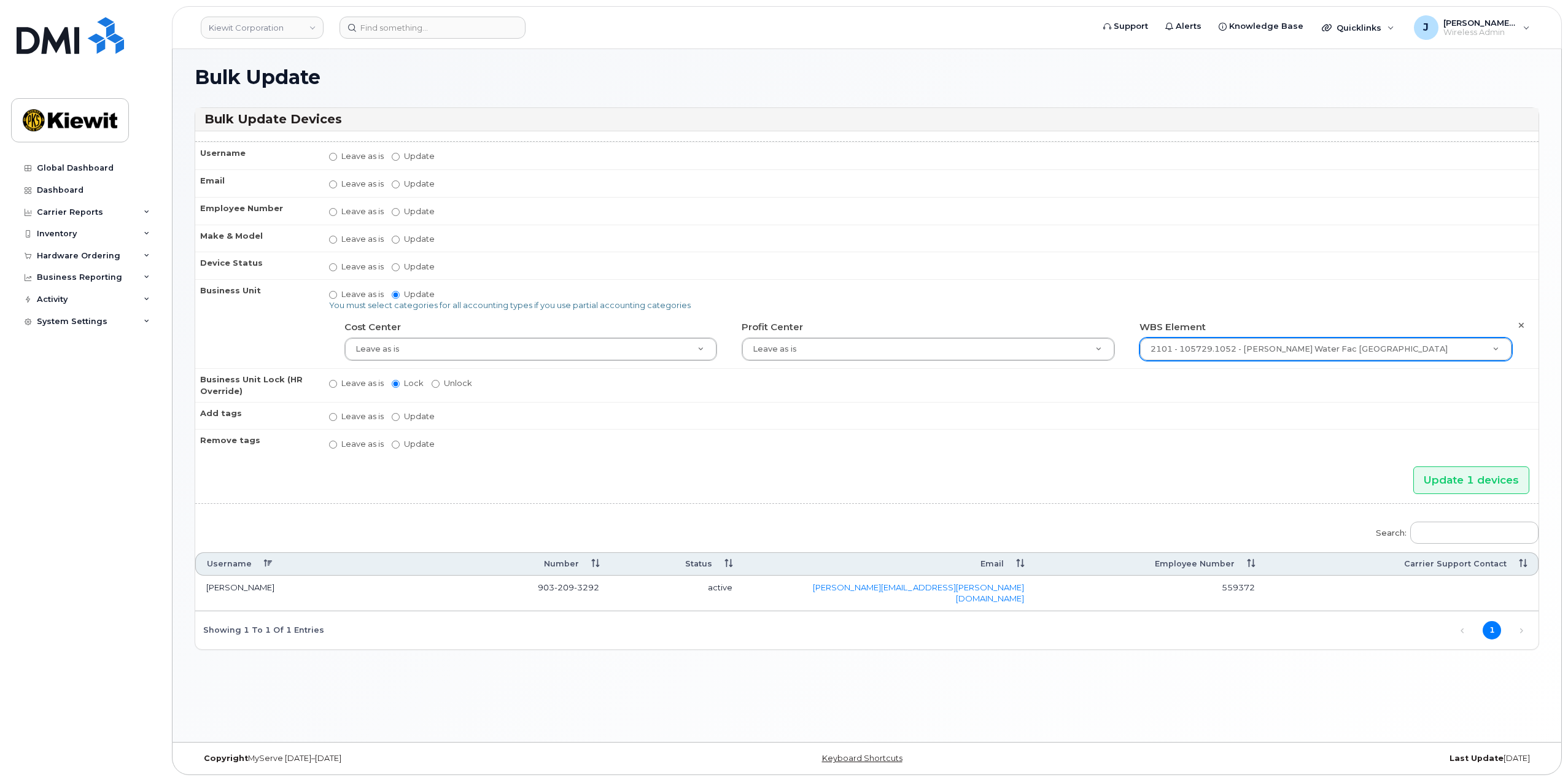
scroll to position [6, 0]
click at [1432, 484] on input "Update 1 devices" at bounding box center [1471, 479] width 116 height 28
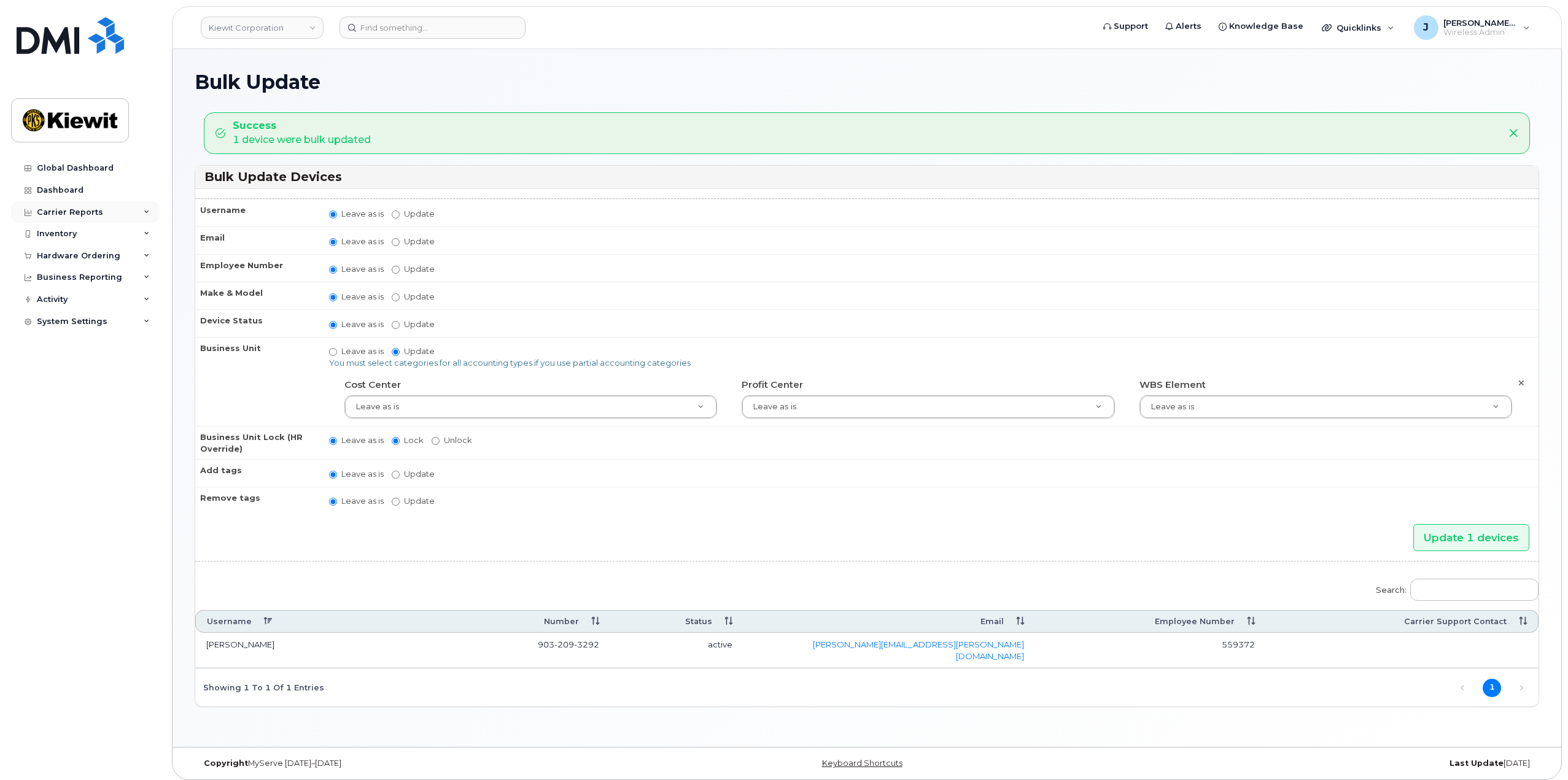
click at [149, 211] on div "Carrier Reports" at bounding box center [85, 212] width 149 height 22
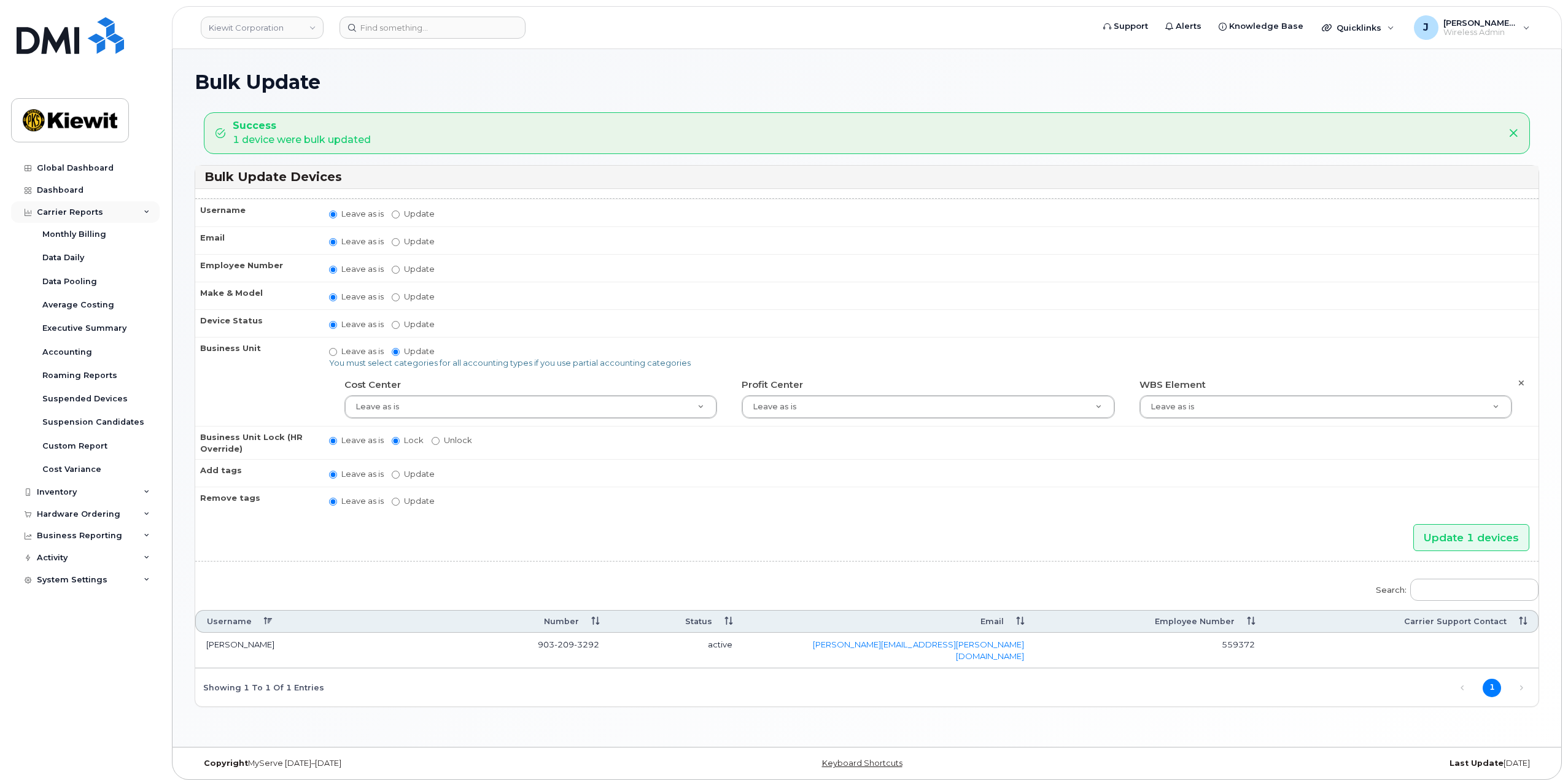
click at [151, 211] on div "Carrier Reports" at bounding box center [85, 212] width 149 height 22
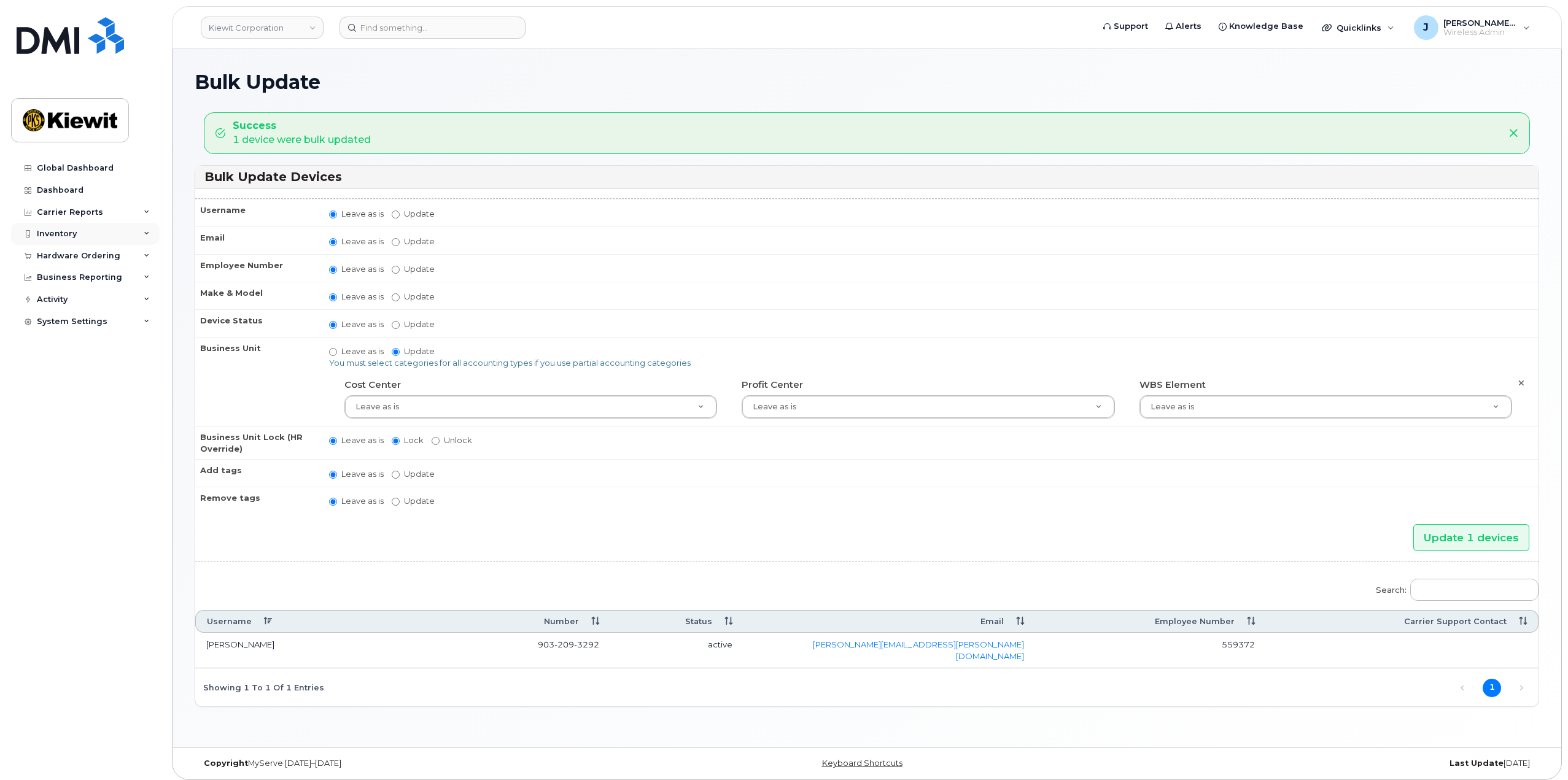
click at [146, 234] on icon at bounding box center [147, 233] width 6 height 6
click at [95, 257] on div "Mobility Devices" at bounding box center [77, 256] width 69 height 11
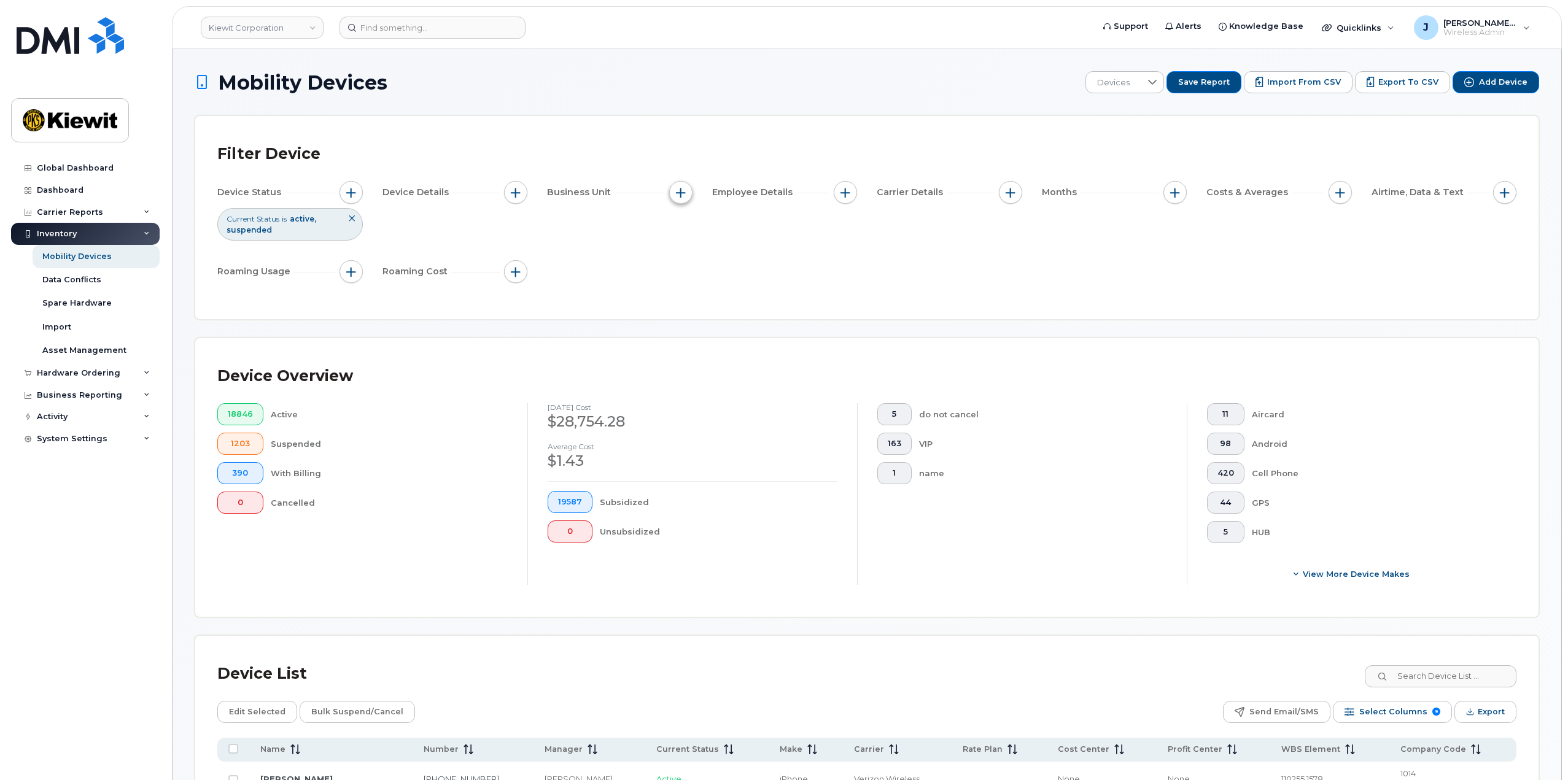
click at [684, 193] on span "button" at bounding box center [680, 193] width 10 height 10
click at [686, 282] on input "WBS Element" at bounding box center [683, 287] width 10 height 10
checkbox input "true"
click at [733, 327] on ul at bounding box center [761, 337] width 131 height 22
click at [726, 313] on span "is" at bounding box center [751, 310] width 106 height 22
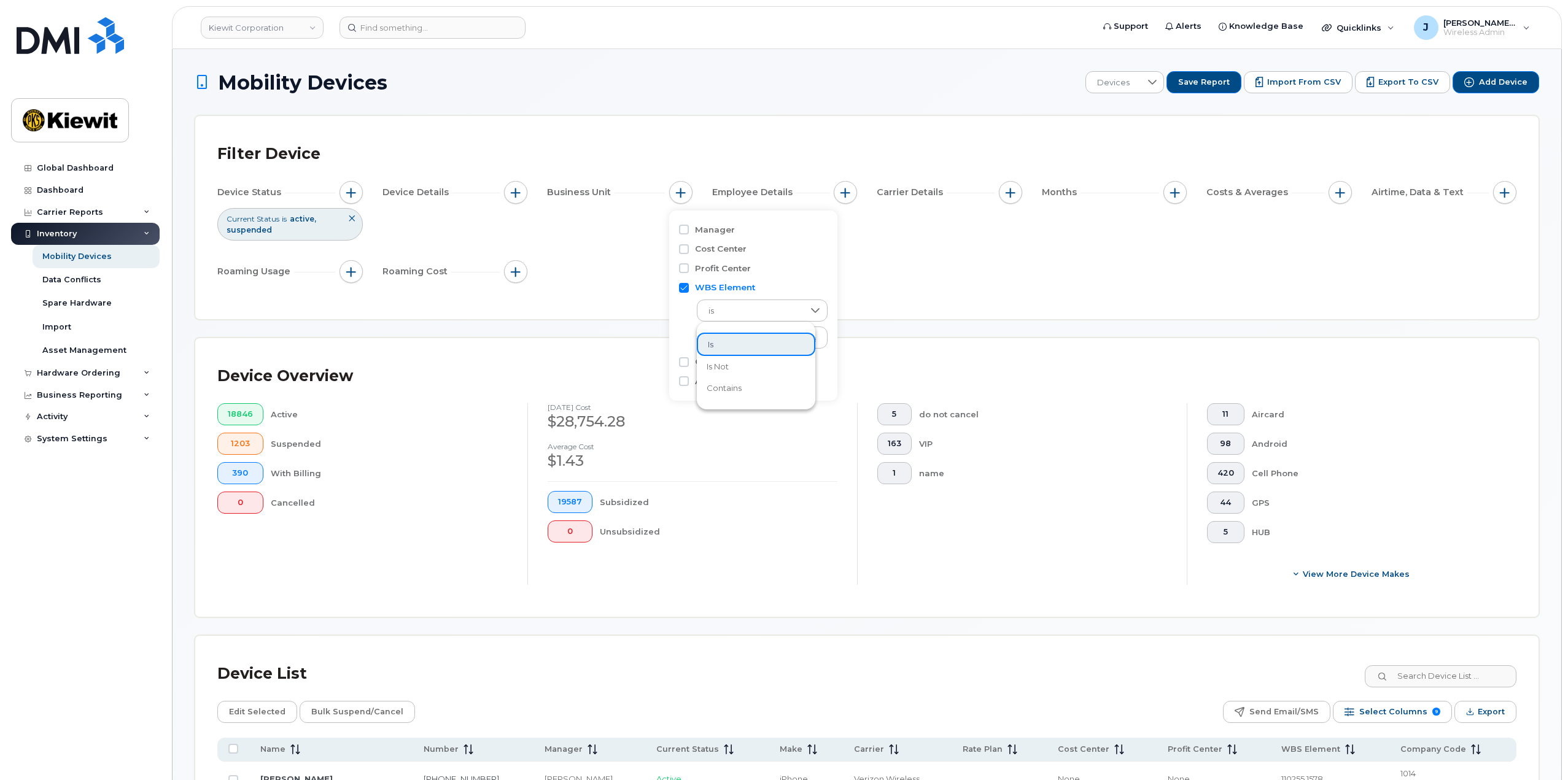
click at [736, 384] on span "contains" at bounding box center [724, 388] width 35 height 12
click at [732, 338] on input "text" at bounding box center [762, 337] width 132 height 22
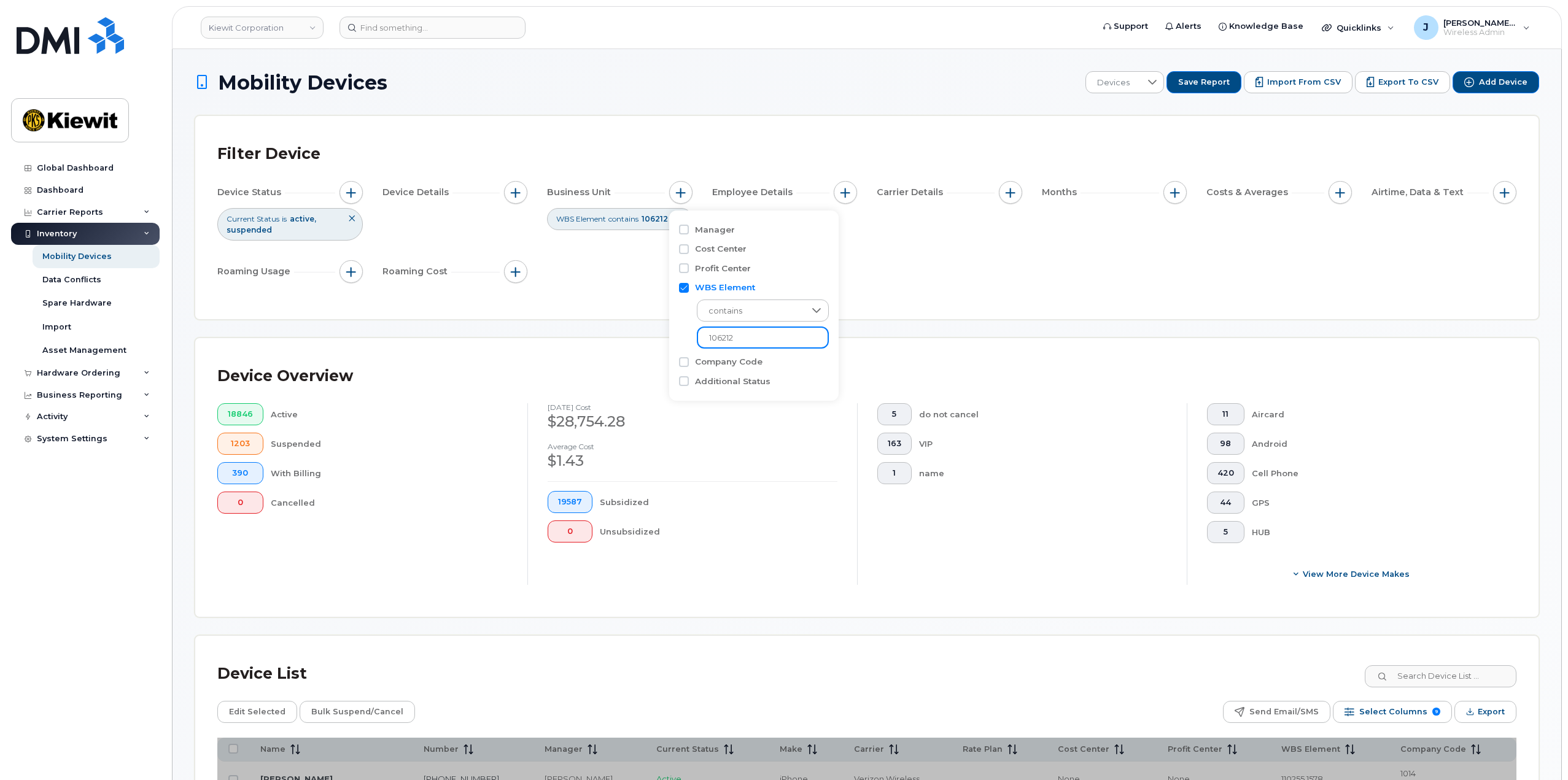
type input "106212"
click at [909, 277] on div "Device Status Current Status is active suspended Device Details Business Unit W…" at bounding box center [866, 234] width 1299 height 107
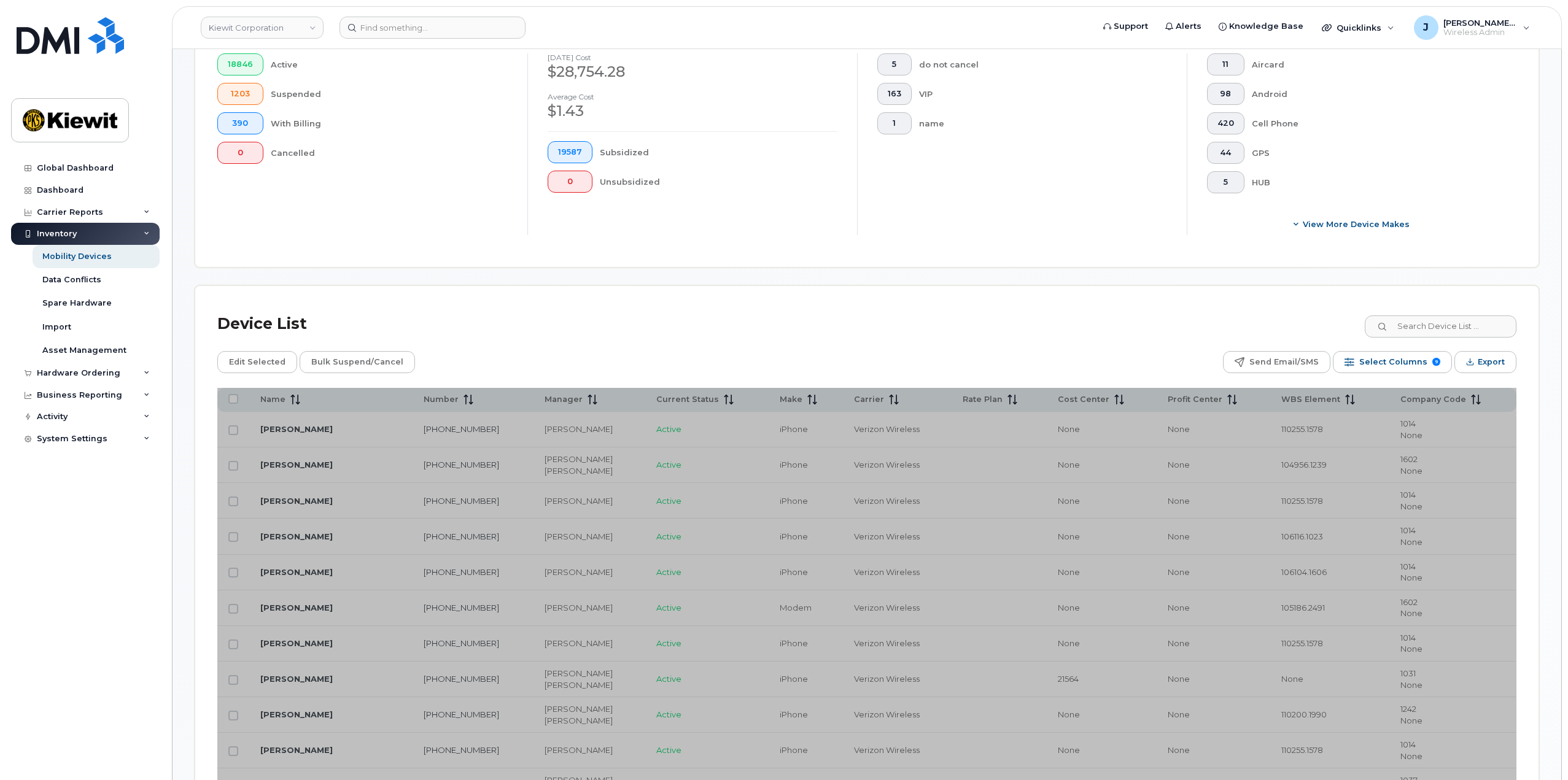
scroll to position [368, 0]
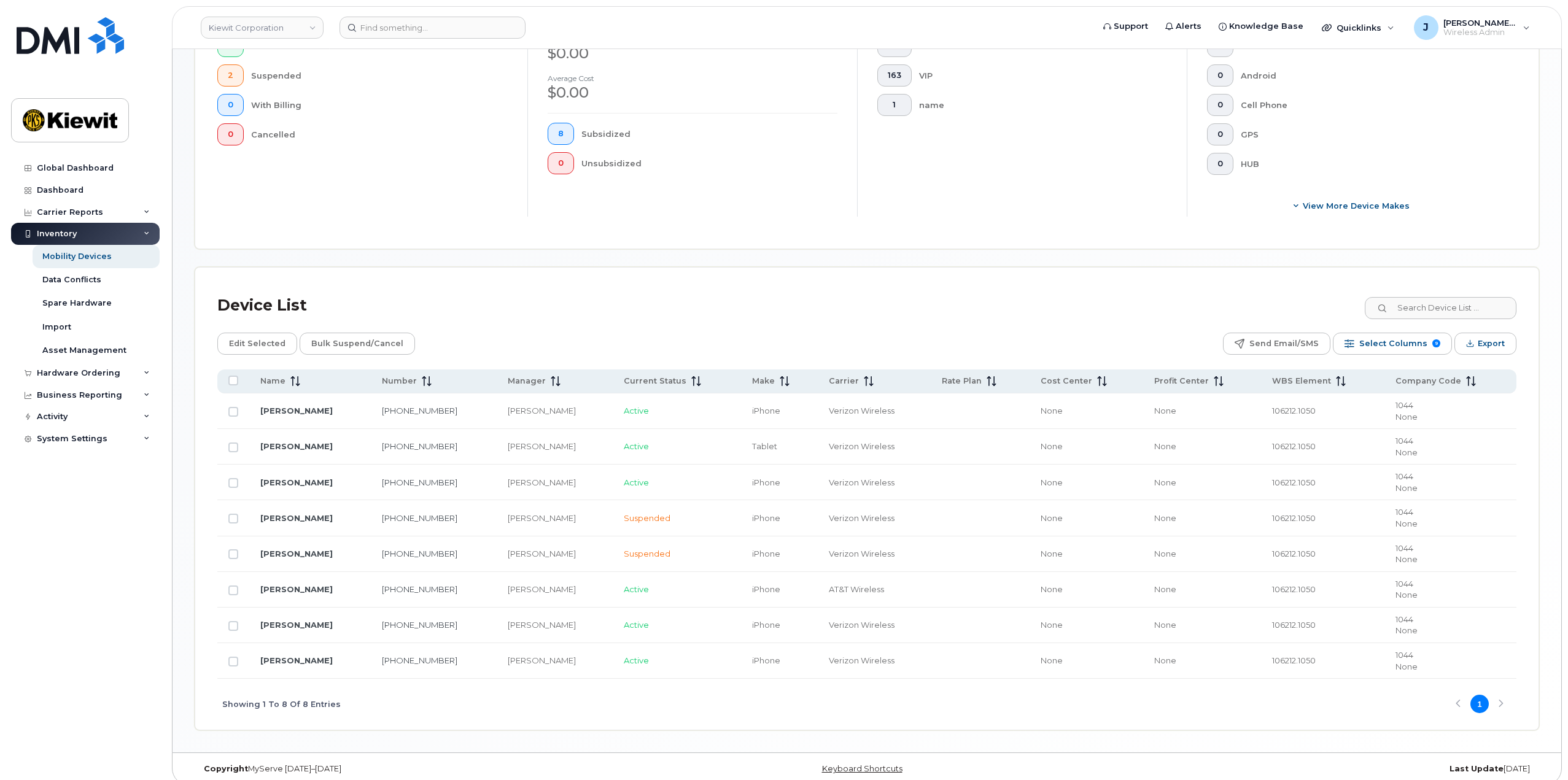
click at [707, 319] on div "Device List" at bounding box center [866, 305] width 1299 height 31
click at [619, 308] on div "Device List" at bounding box center [866, 305] width 1299 height 31
click at [570, 329] on div "Device List Edit Selected Bulk Suspend/Cancel Send Email/SMS Select Columns 9 F…" at bounding box center [866, 509] width 1299 height 440
click at [237, 416] on input "Row Unselected" at bounding box center [233, 411] width 10 height 10
click at [237, 412] on input "Row Selected" at bounding box center [233, 411] width 10 height 10
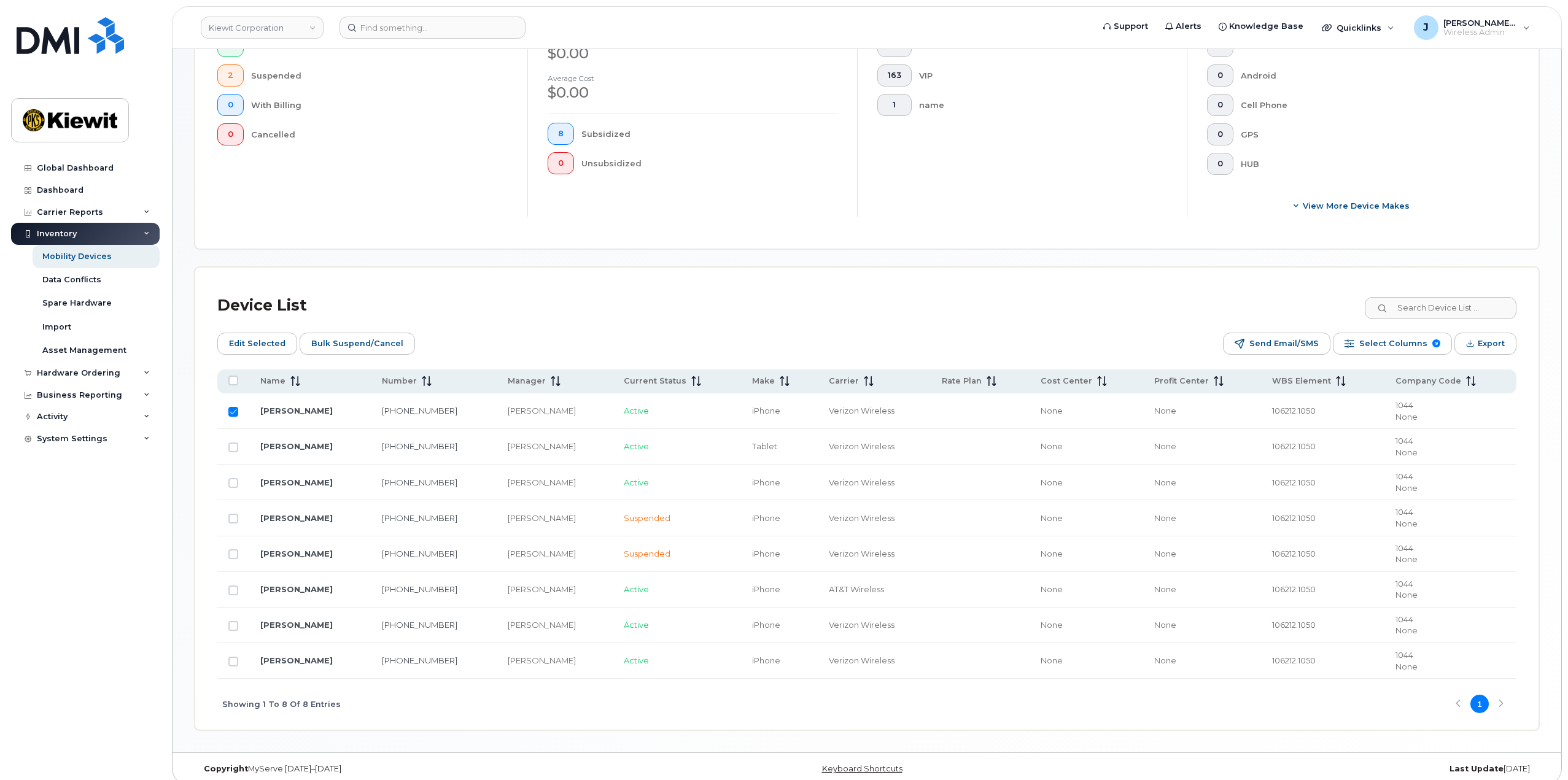
checkbox input "false"
click at [528, 329] on div "Device List Edit Selected Bulk Suspend/Cancel Send Email/SMS Select Columns 9 F…" at bounding box center [866, 509] width 1299 height 440
click at [235, 626] on input "Row Unselected" at bounding box center [233, 625] width 10 height 10
checkbox input "true"
click at [245, 341] on span "Edit Selected" at bounding box center [257, 344] width 57 height 18
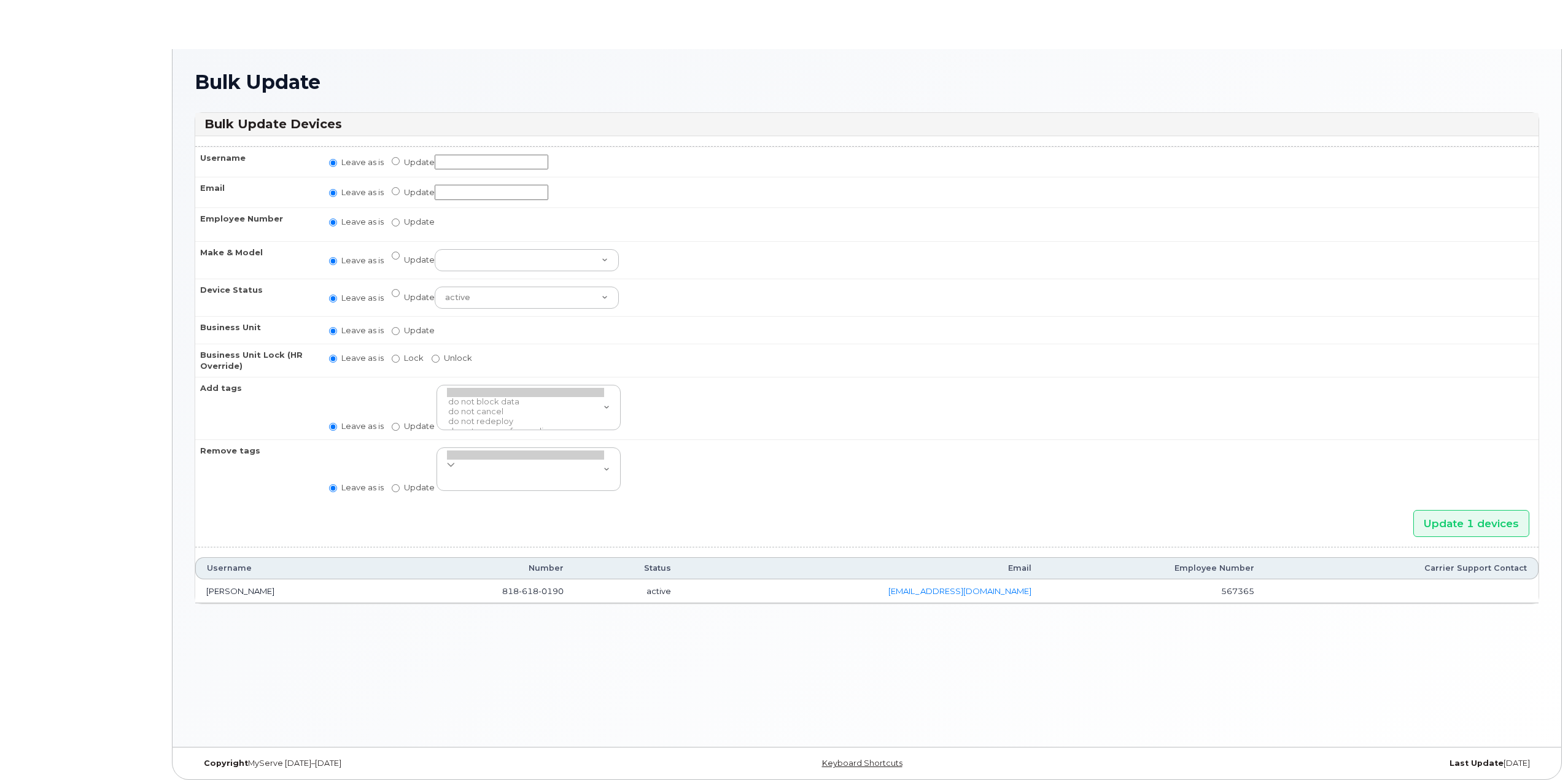
radio input "true"
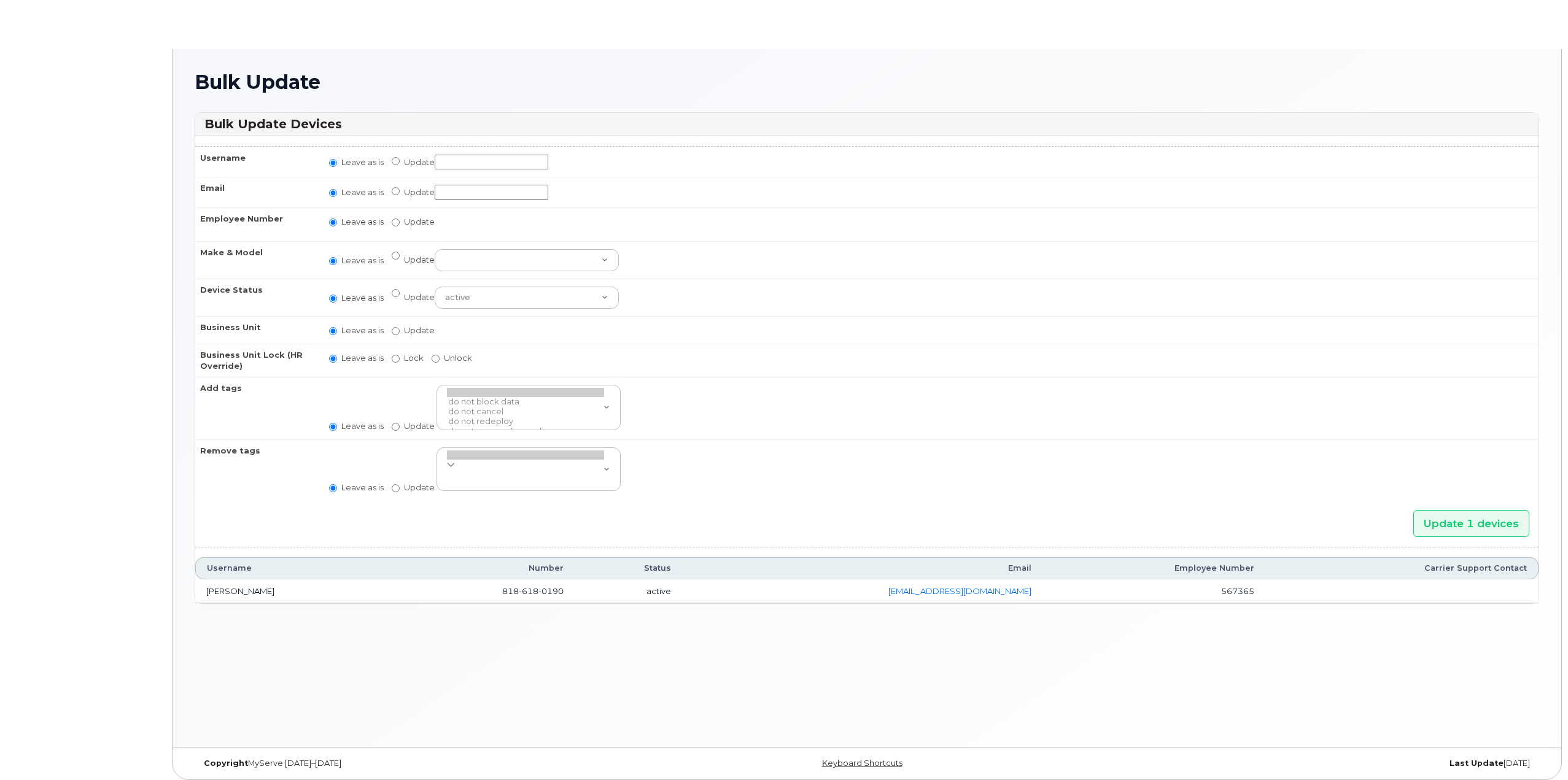
radio input "true"
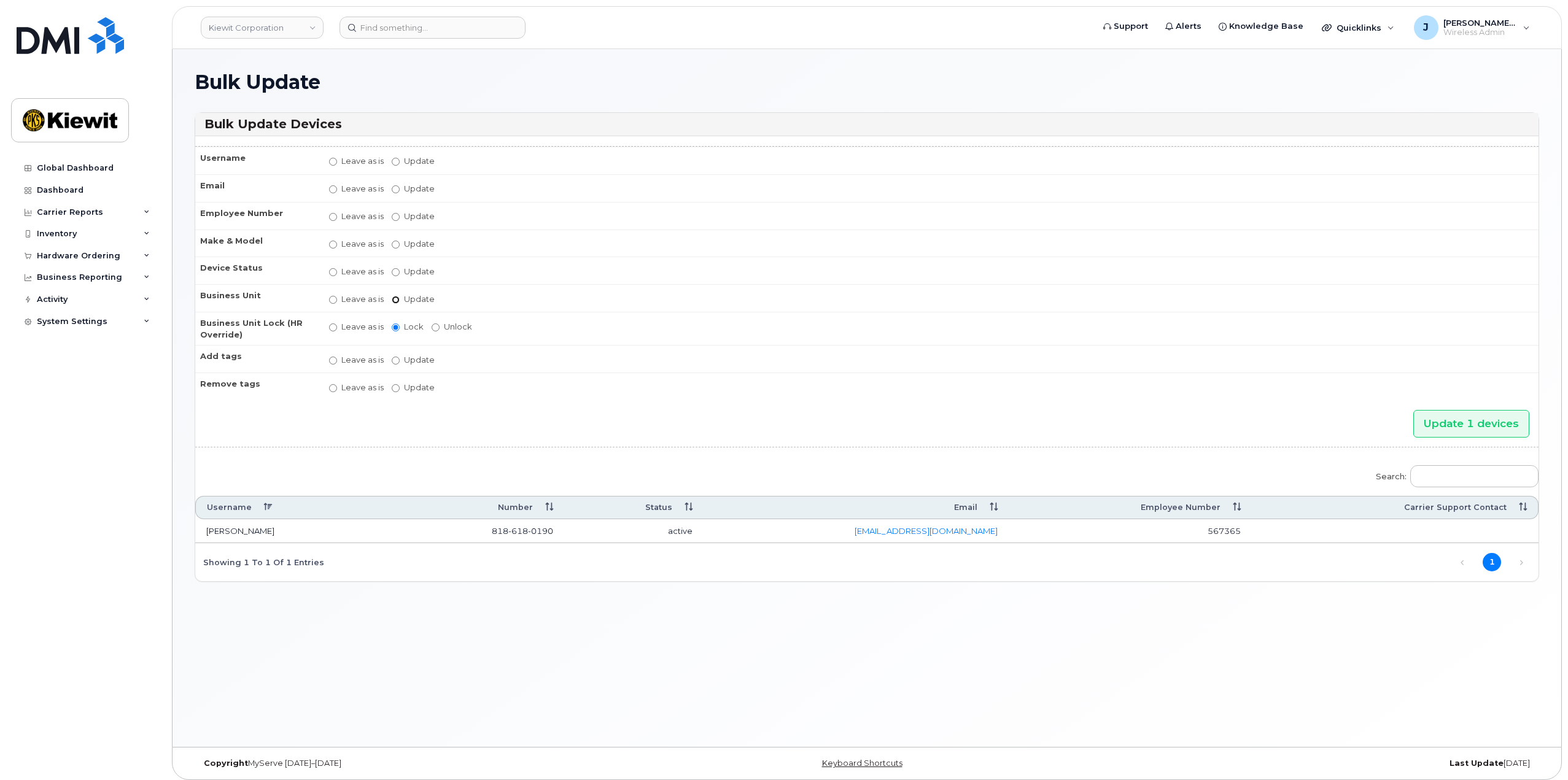
click at [396, 296] on input "Update" at bounding box center [395, 300] width 8 height 8
radio input "true"
radio input "false"
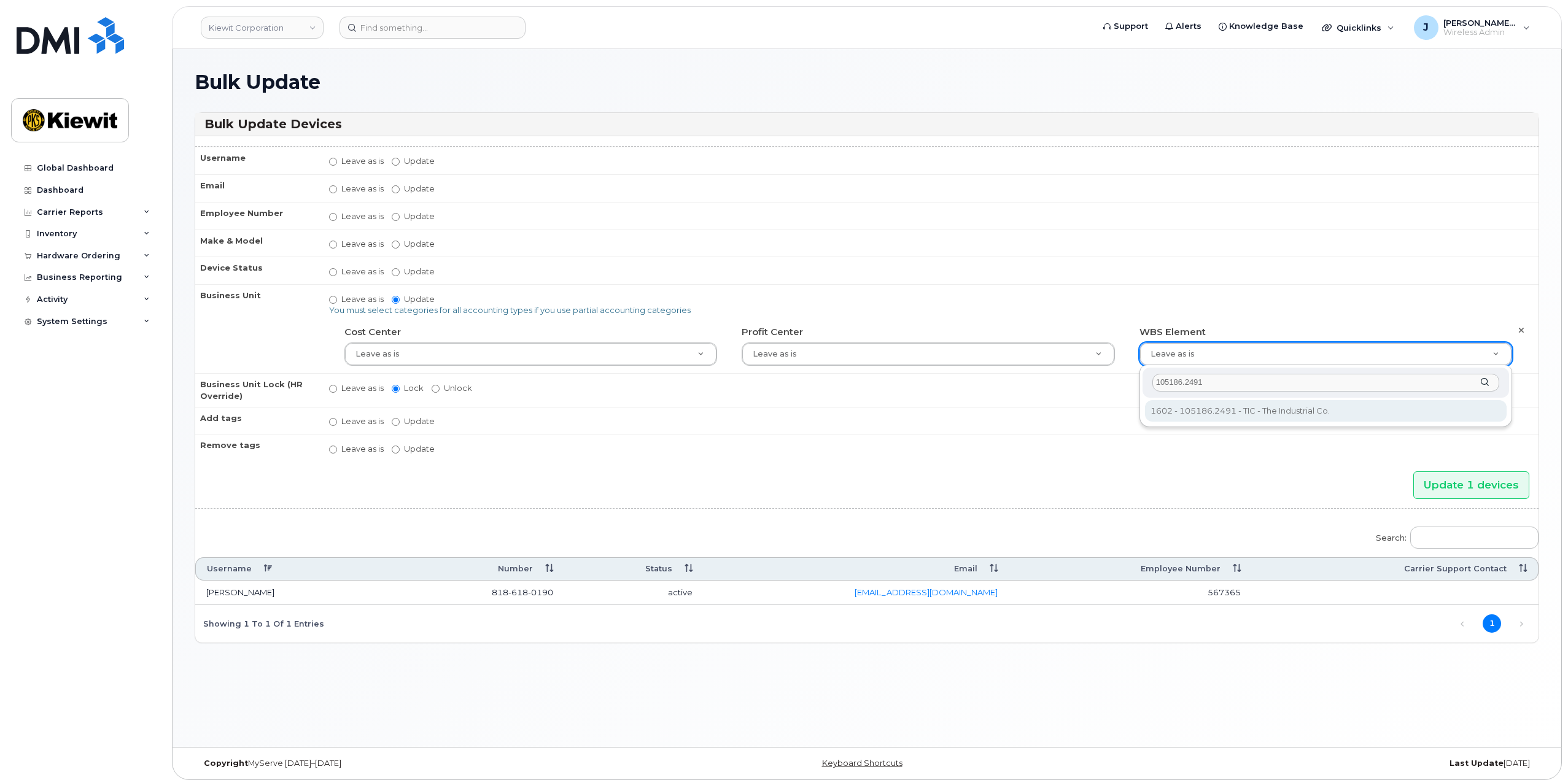
type input "105186.2491"
type input "30139203"
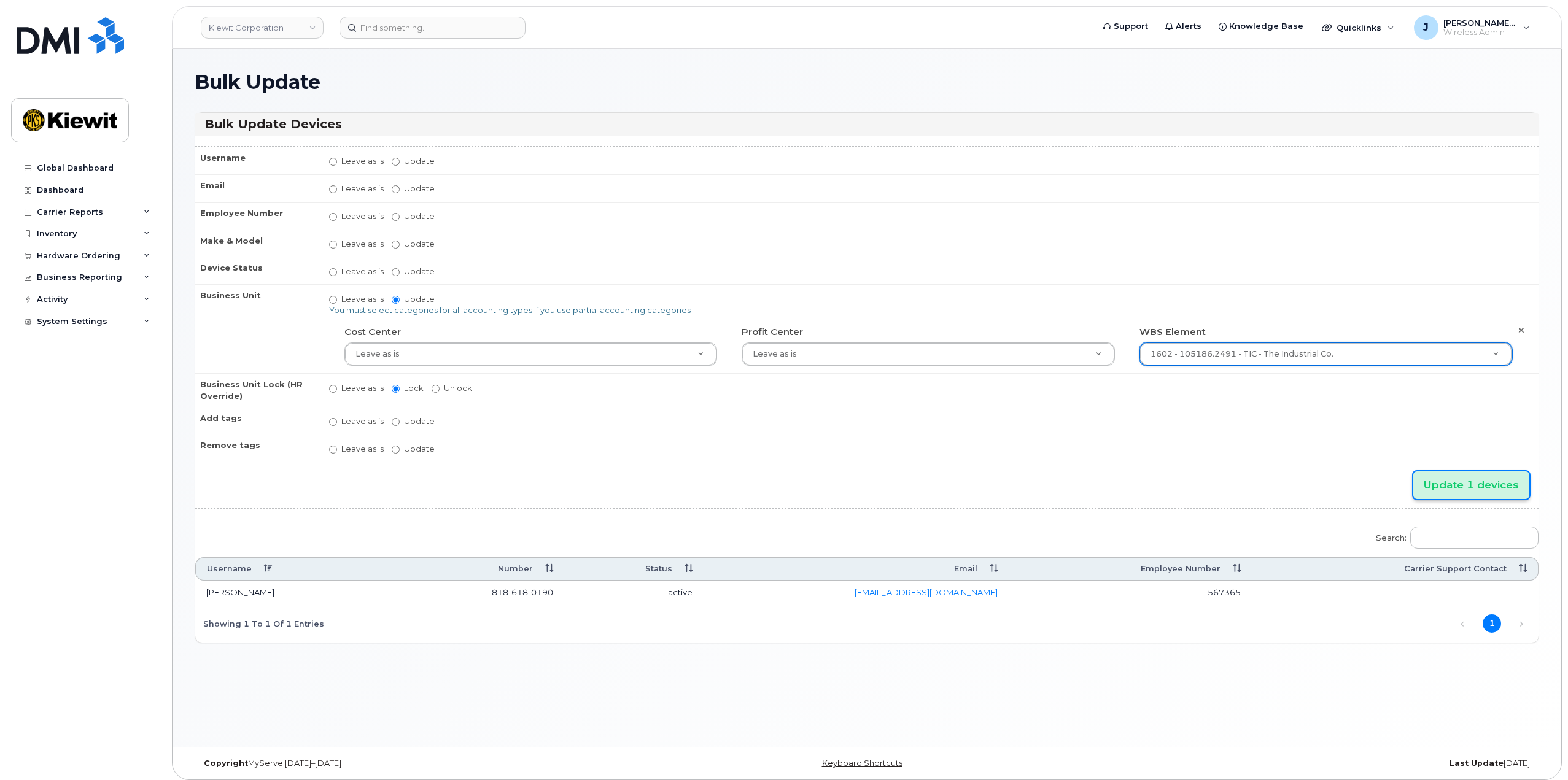
click at [1457, 481] on input "Update 1 devices" at bounding box center [1471, 485] width 116 height 28
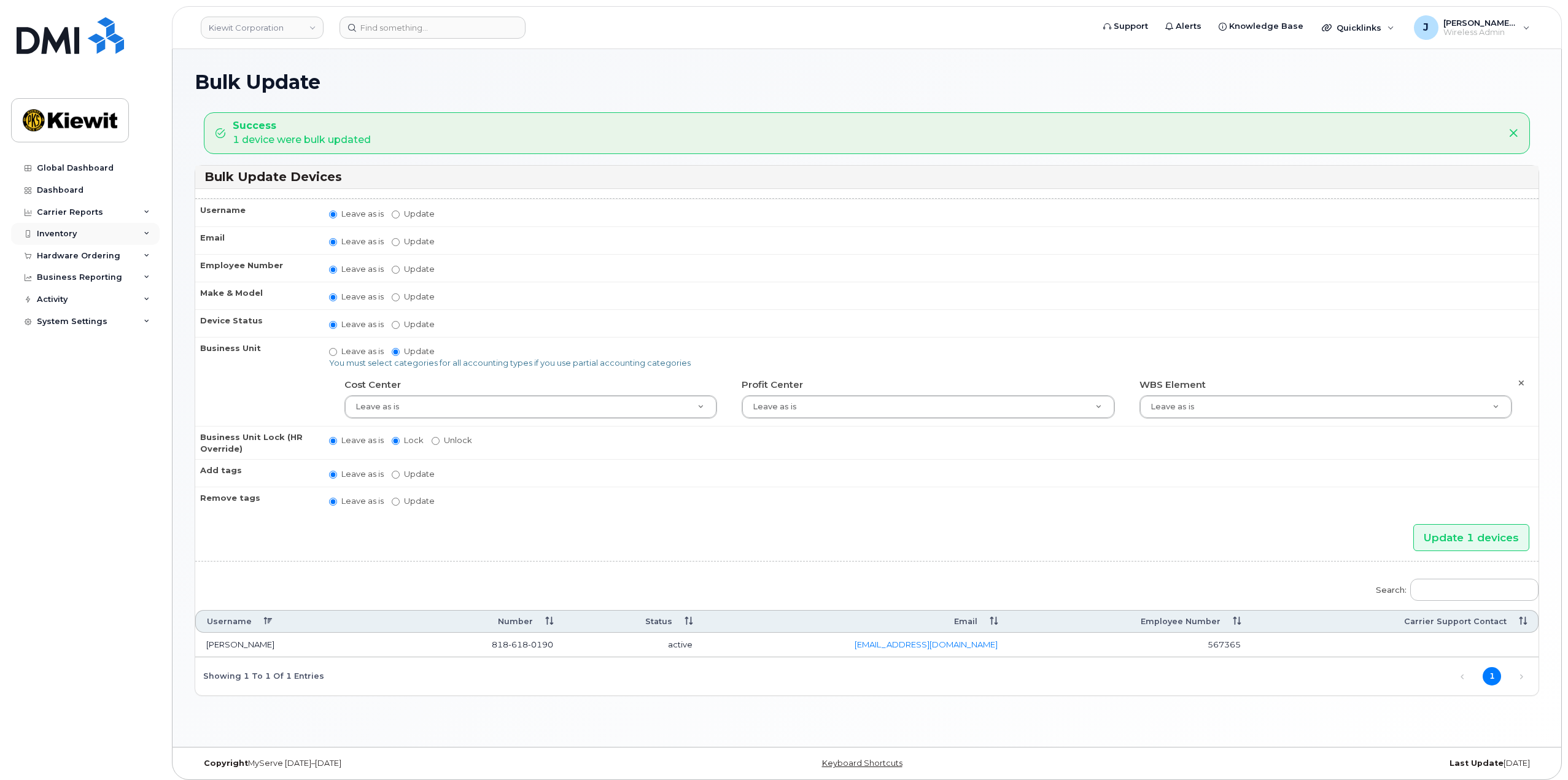
click at [145, 229] on div "Inventory" at bounding box center [85, 234] width 149 height 22
click at [78, 256] on div "Mobility Devices" at bounding box center [77, 256] width 69 height 11
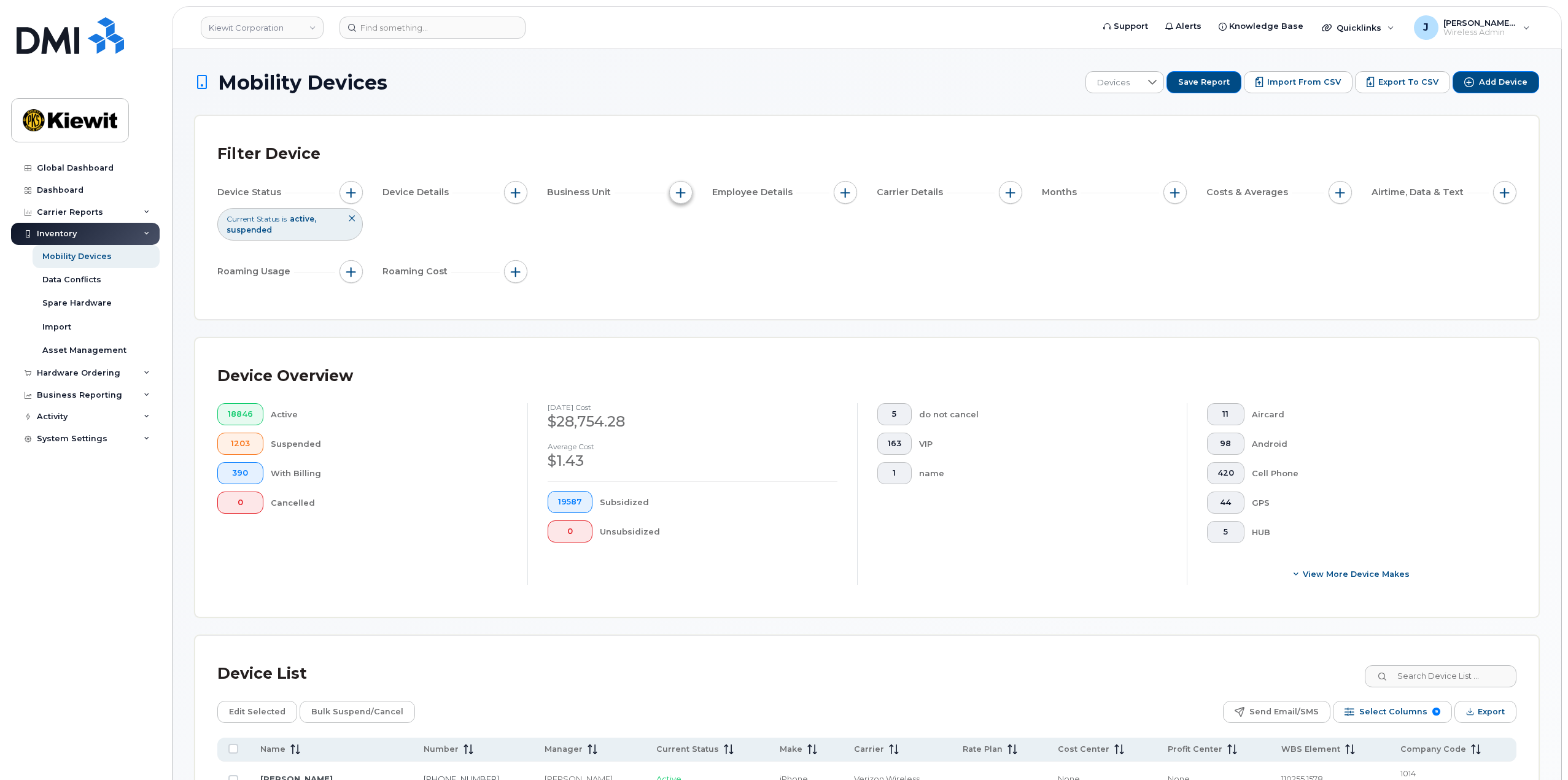
click at [679, 193] on span "button" at bounding box center [680, 193] width 10 height 10
click at [682, 287] on input "WBS Element" at bounding box center [683, 287] width 10 height 10
checkbox input "true"
click at [740, 317] on span "is" at bounding box center [751, 310] width 106 height 22
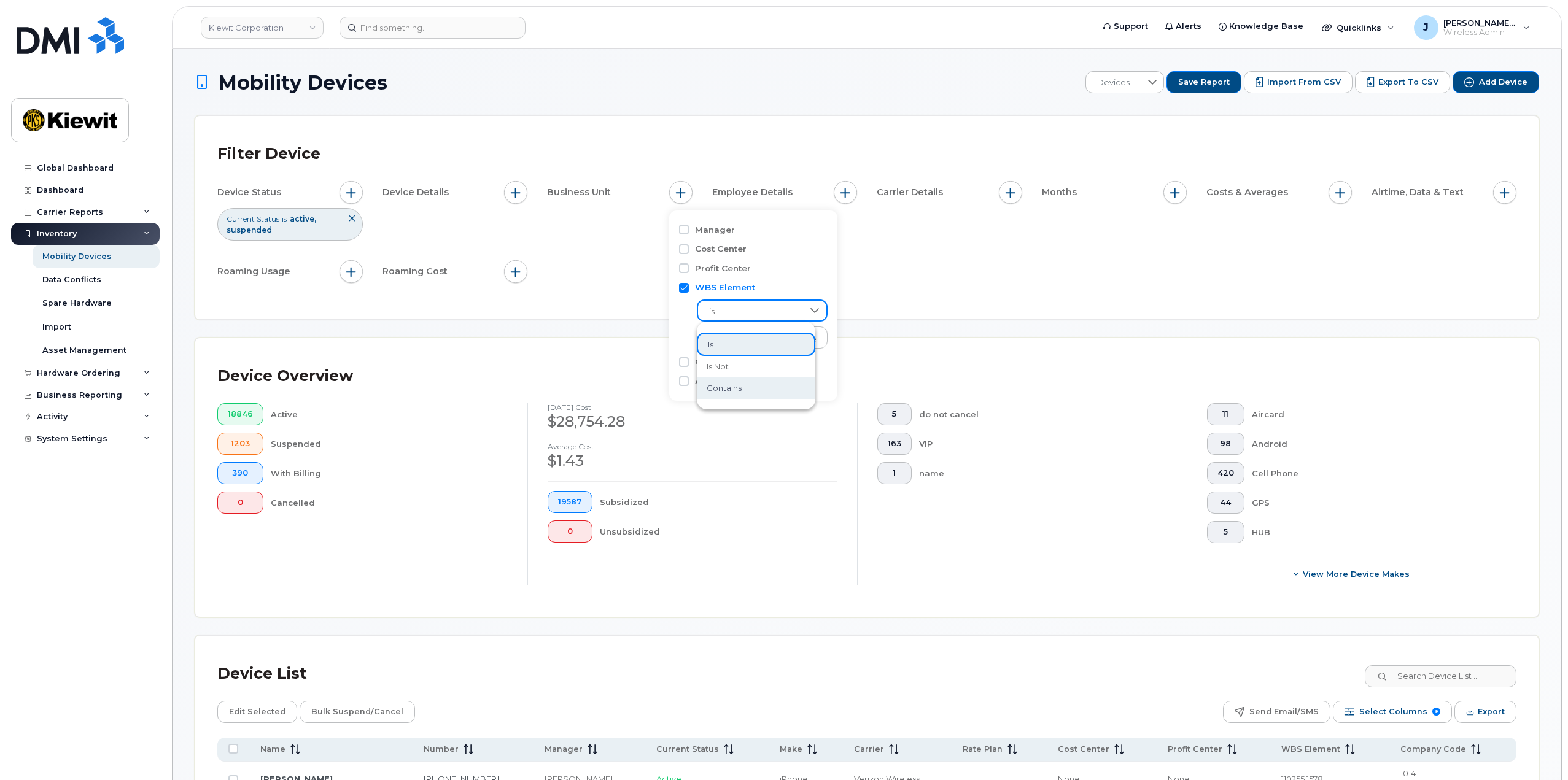
click at [736, 392] on span "contains" at bounding box center [724, 388] width 35 height 12
click at [728, 335] on input "text" at bounding box center [762, 337] width 132 height 22
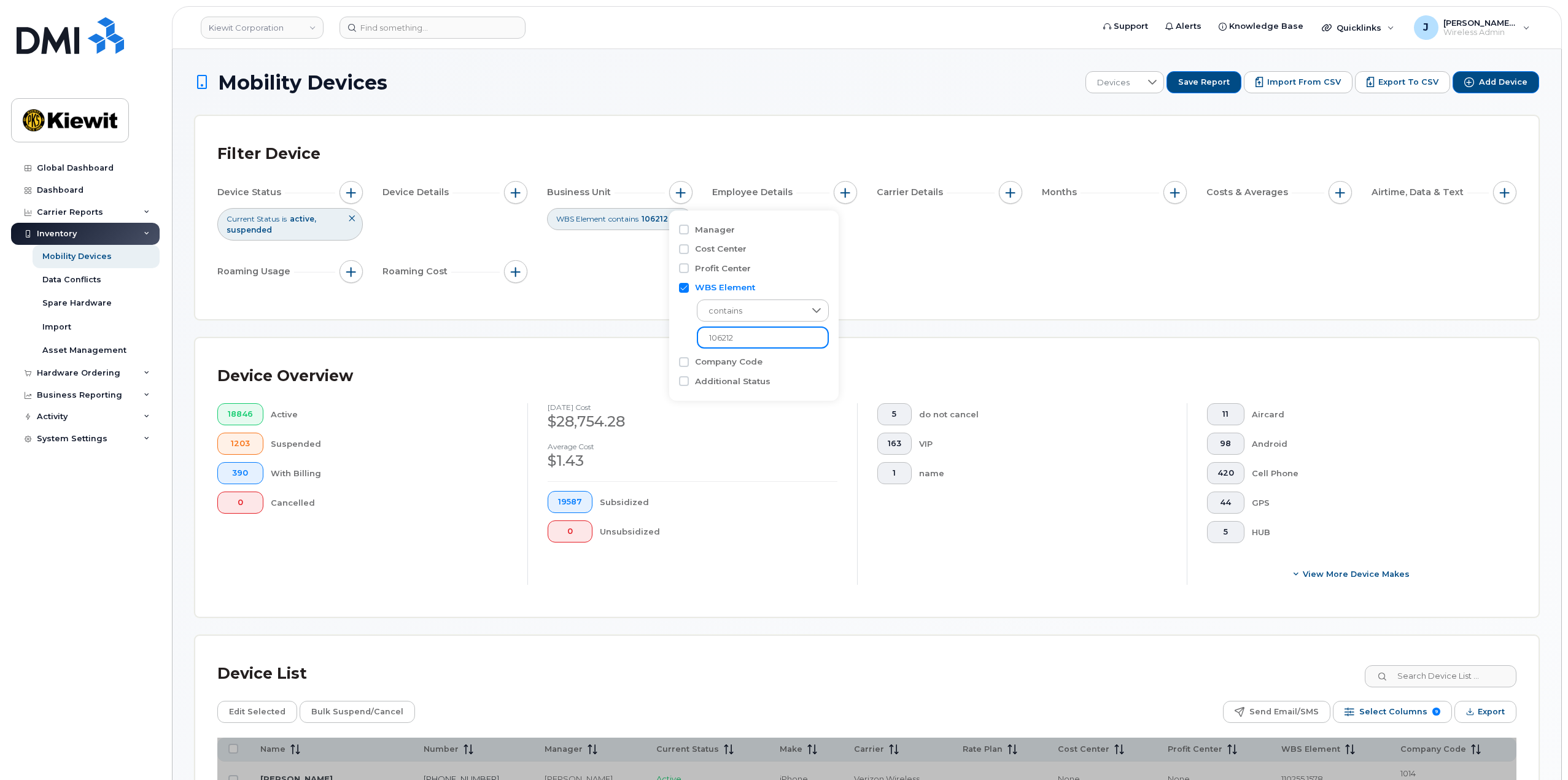
type input "106212"
click at [916, 292] on div "Filter Device Device Status Current Status is active suspended Device Details B…" at bounding box center [866, 217] width 1299 height 159
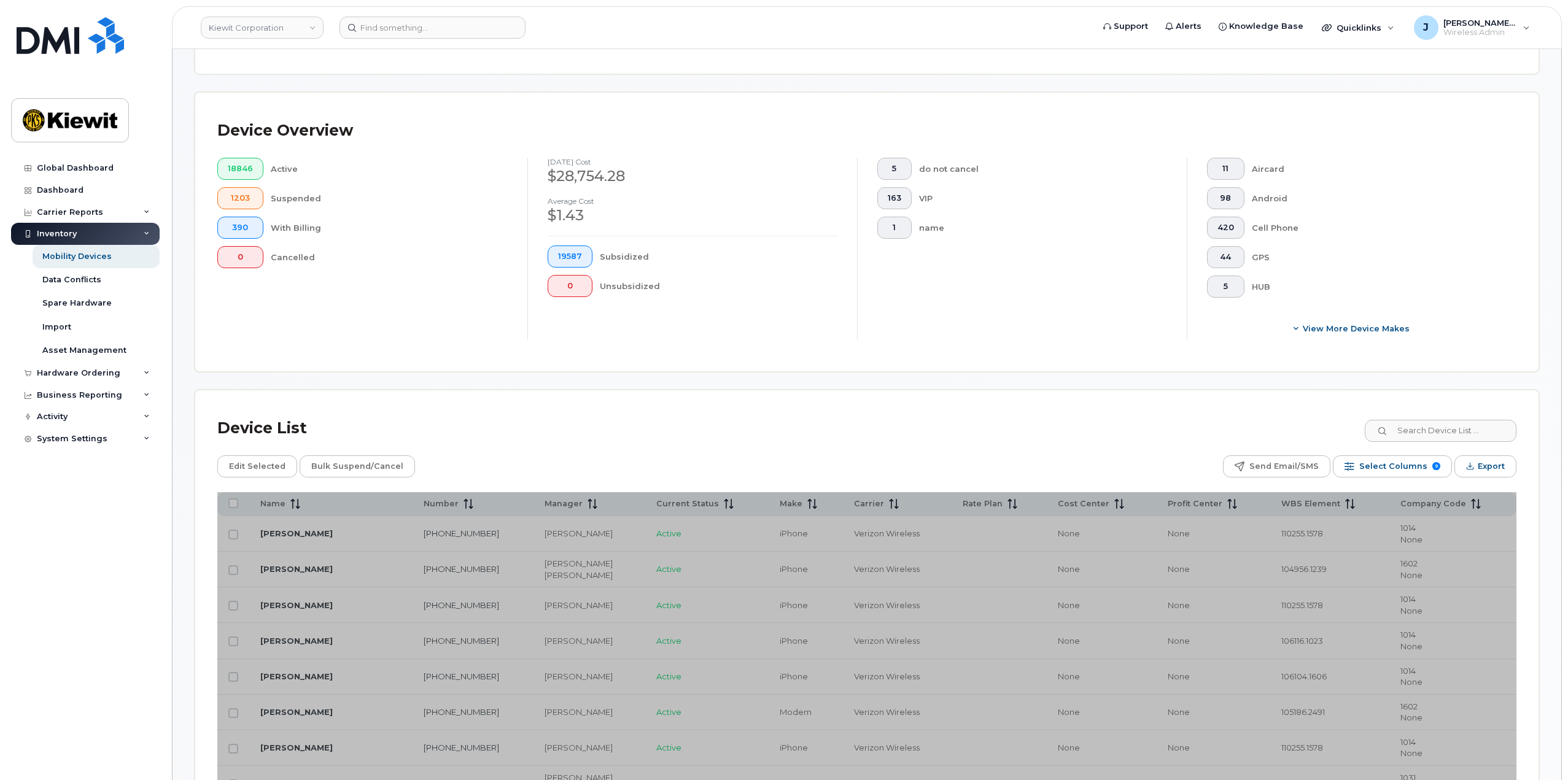
scroll to position [15, 0]
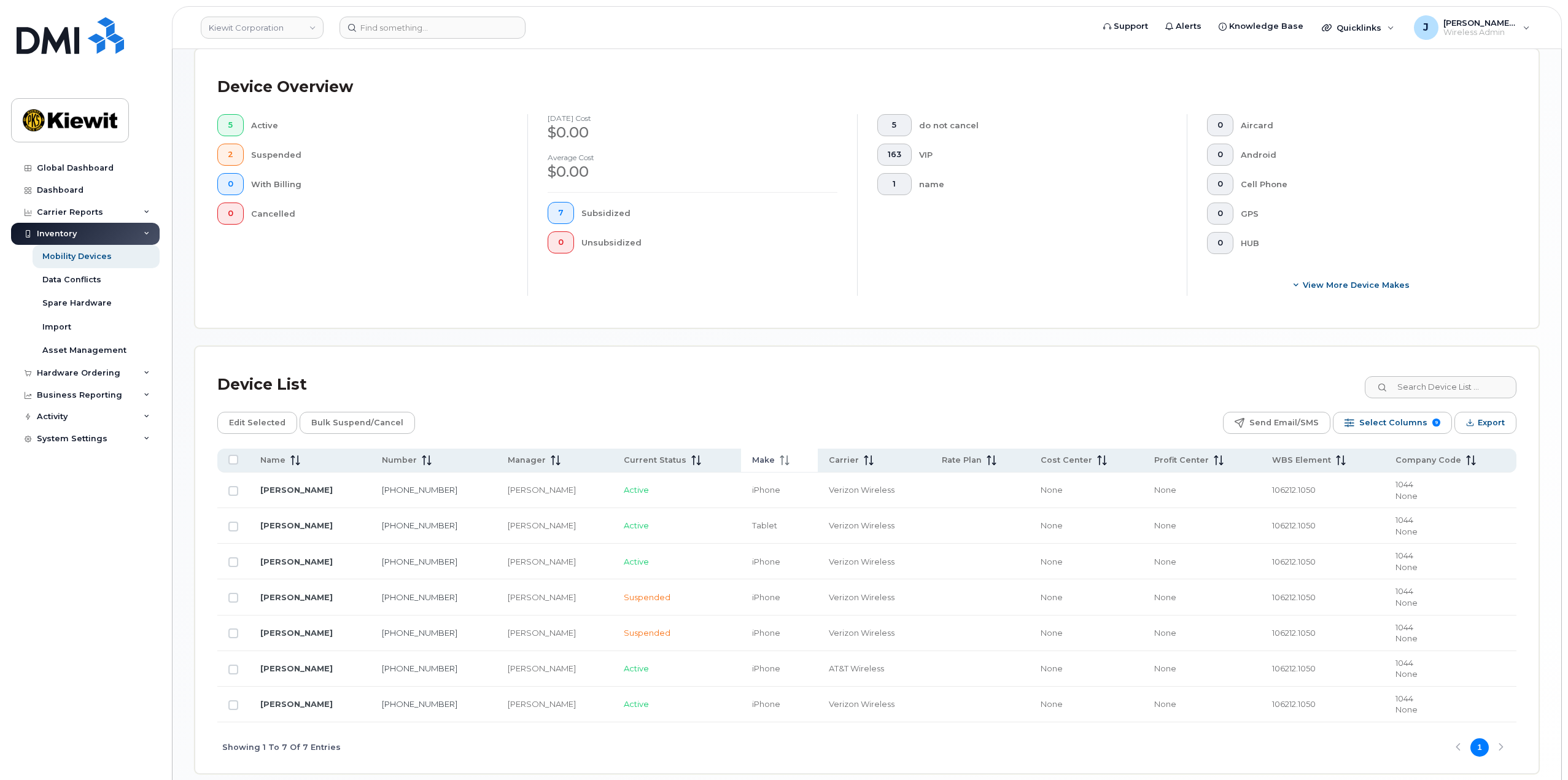
scroll to position [345, 0]
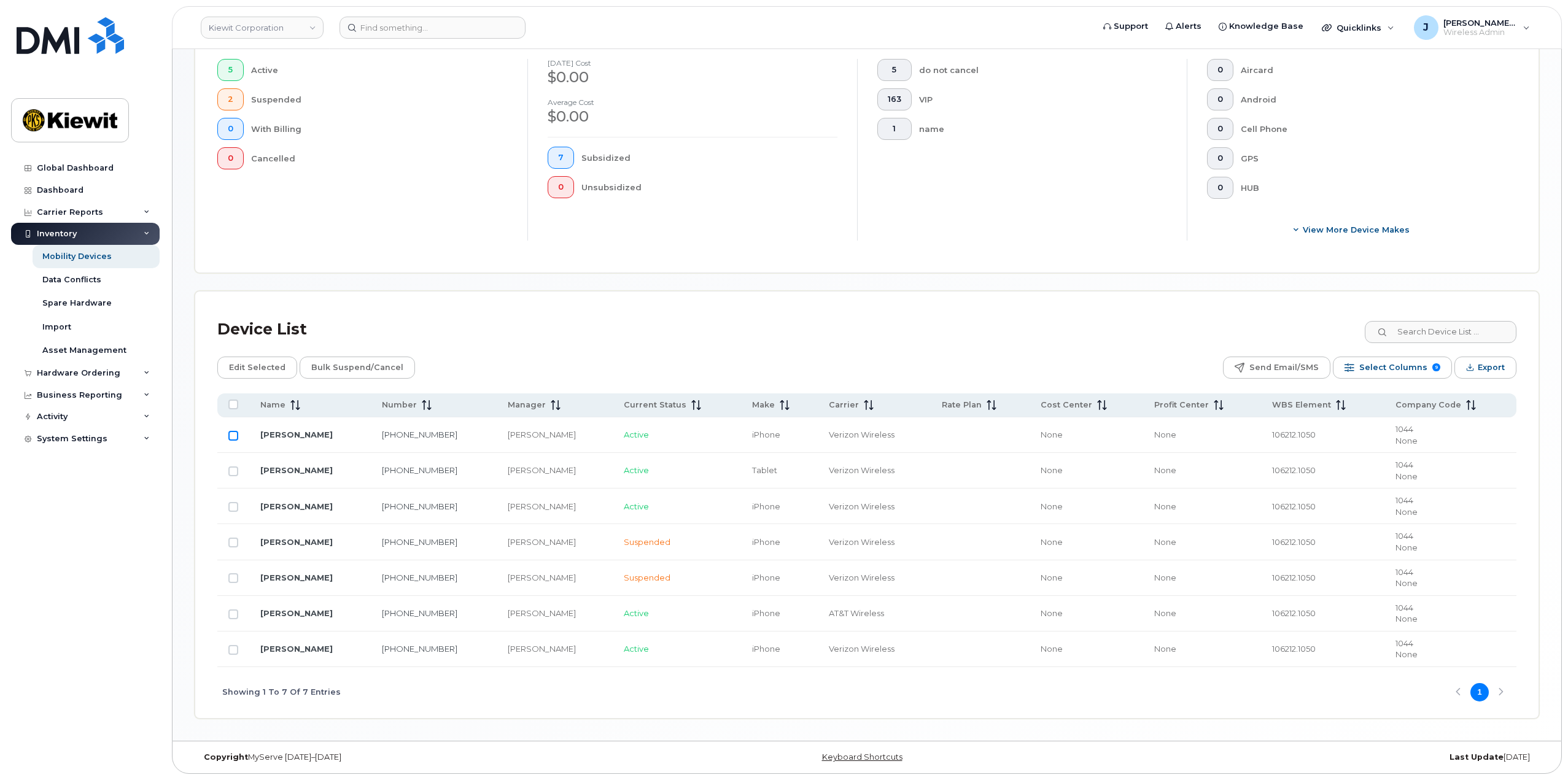
click at [230, 437] on input "Row Unselected" at bounding box center [233, 435] width 10 height 10
checkbox input "true"
click at [246, 371] on span "Edit Selected" at bounding box center [257, 367] width 57 height 18
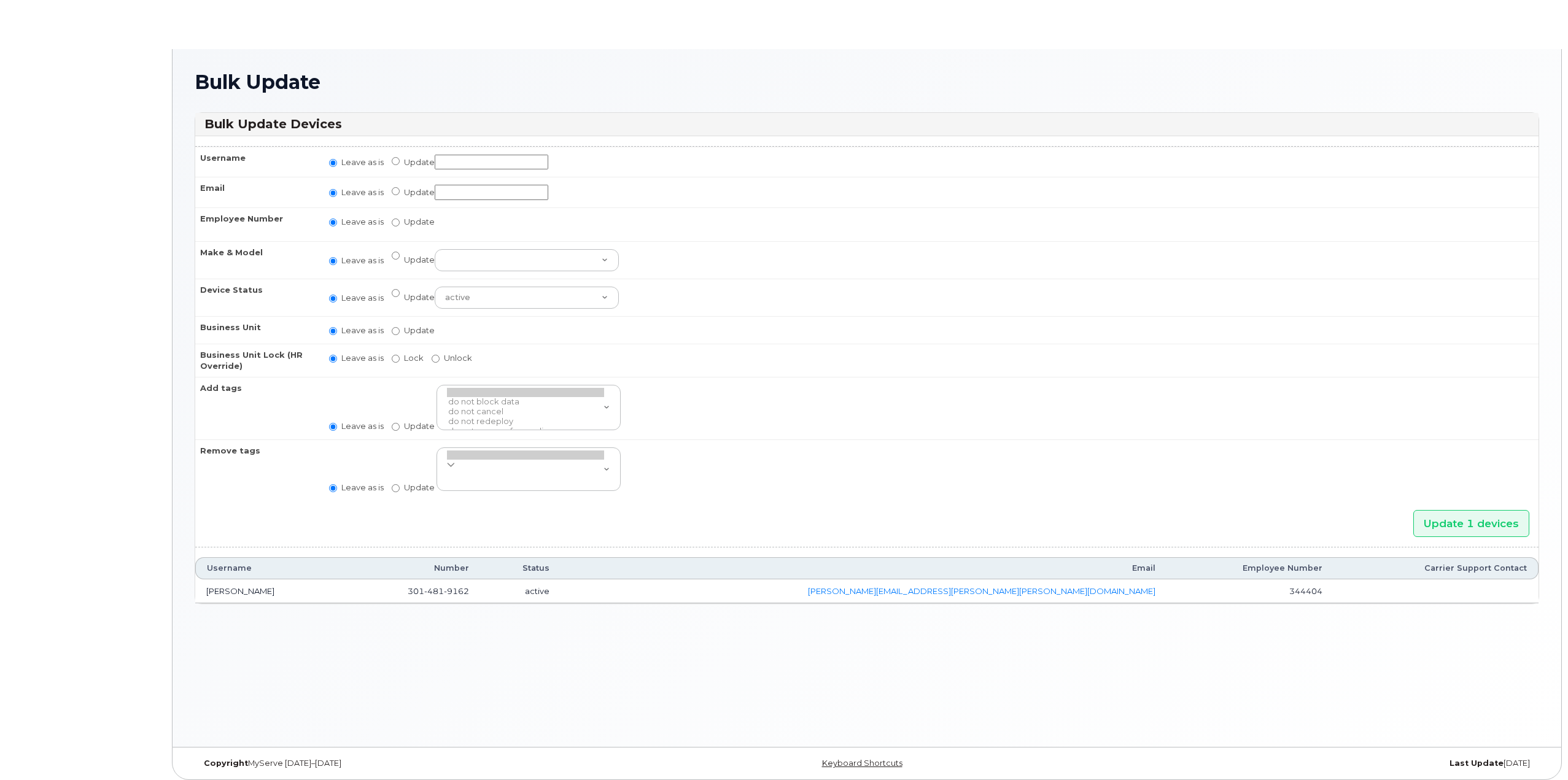
radio input "true"
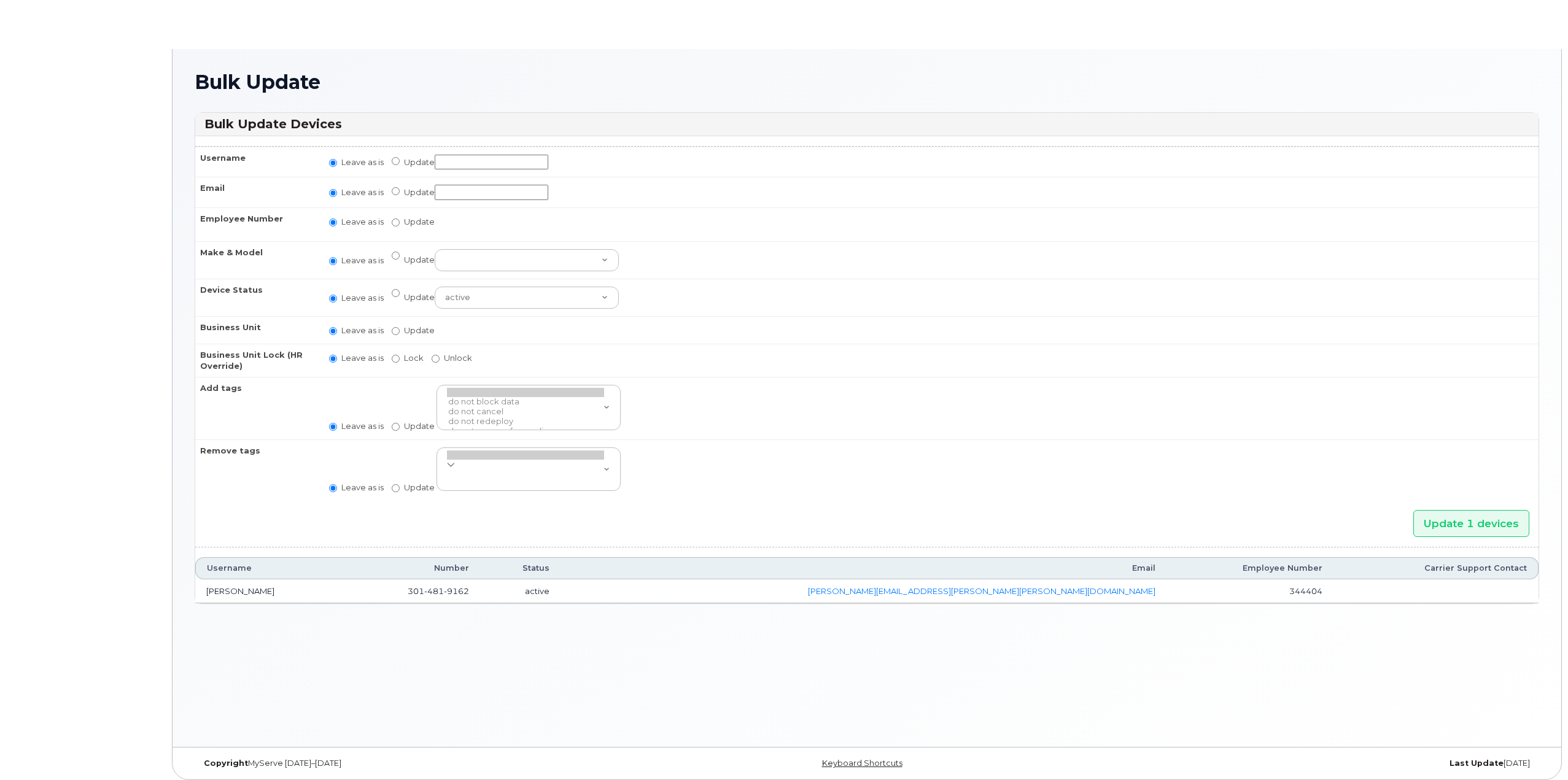
radio input "true"
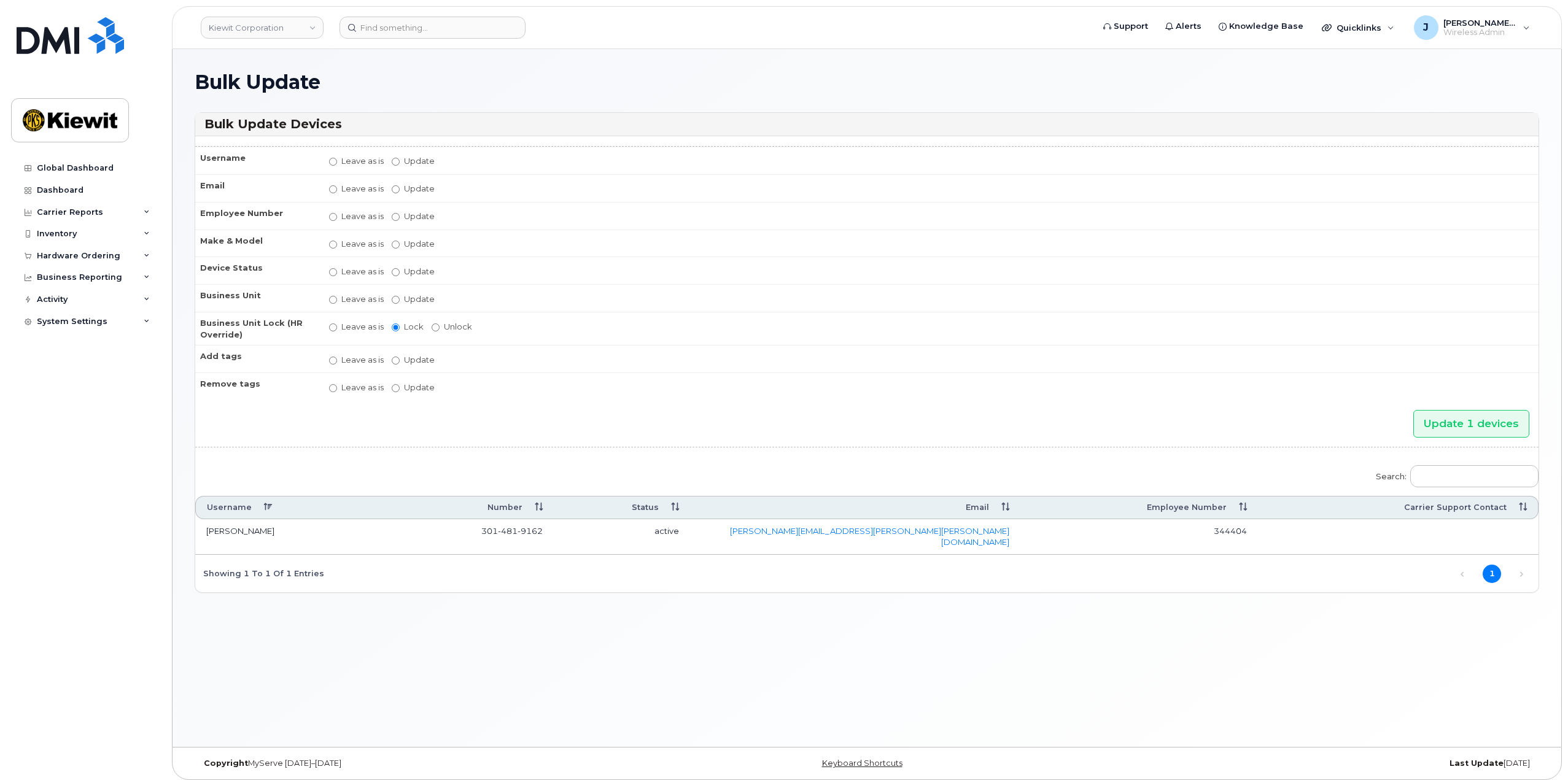
click at [390, 303] on td "Leave as is Update You must select categories for all accounting types if you u…" at bounding box center [928, 298] width 1221 height 28
click at [393, 302] on input "Update" at bounding box center [395, 300] width 8 height 8
radio input "true"
radio input "false"
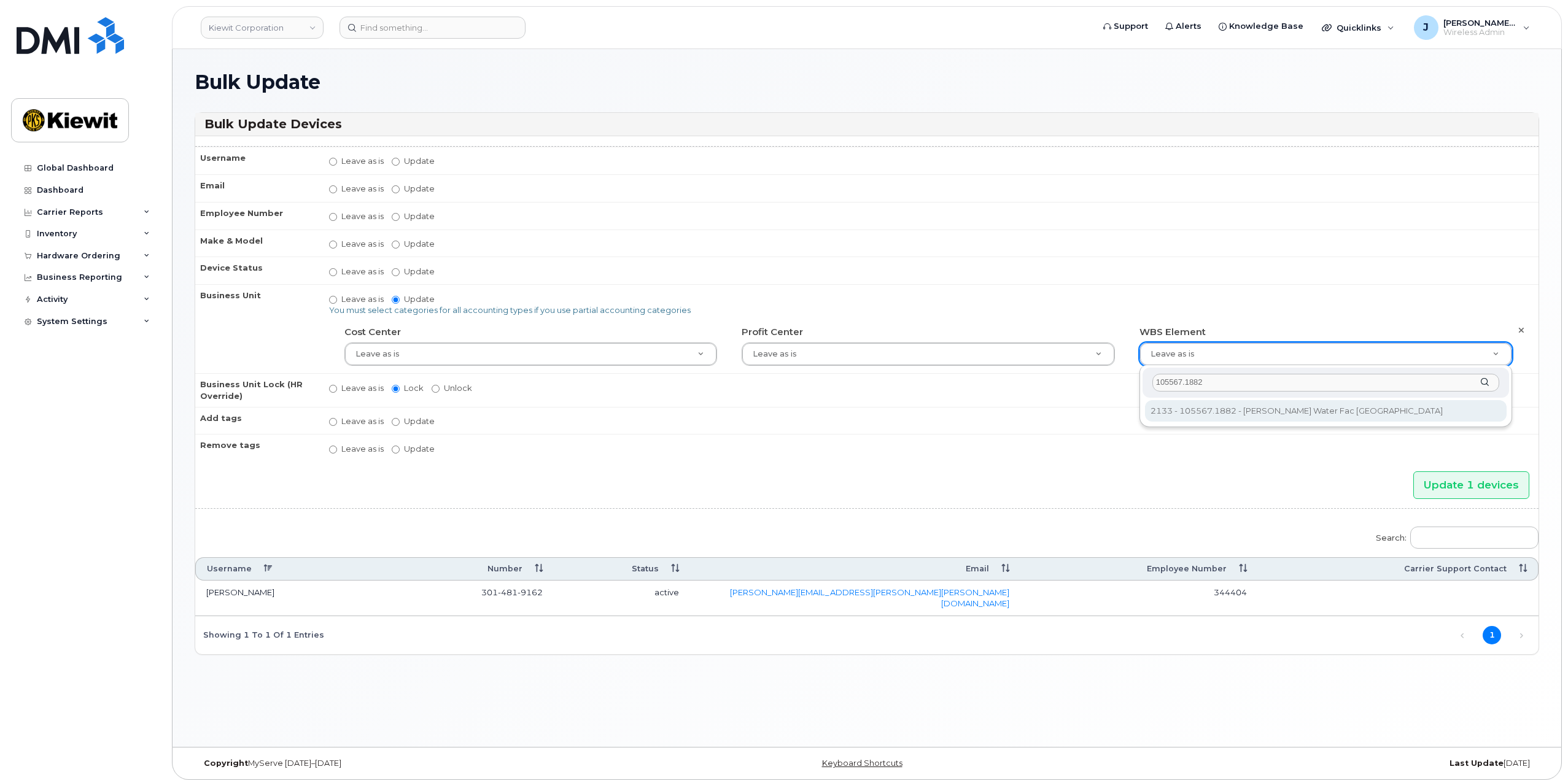
type input "105567.1882"
type input "30252769"
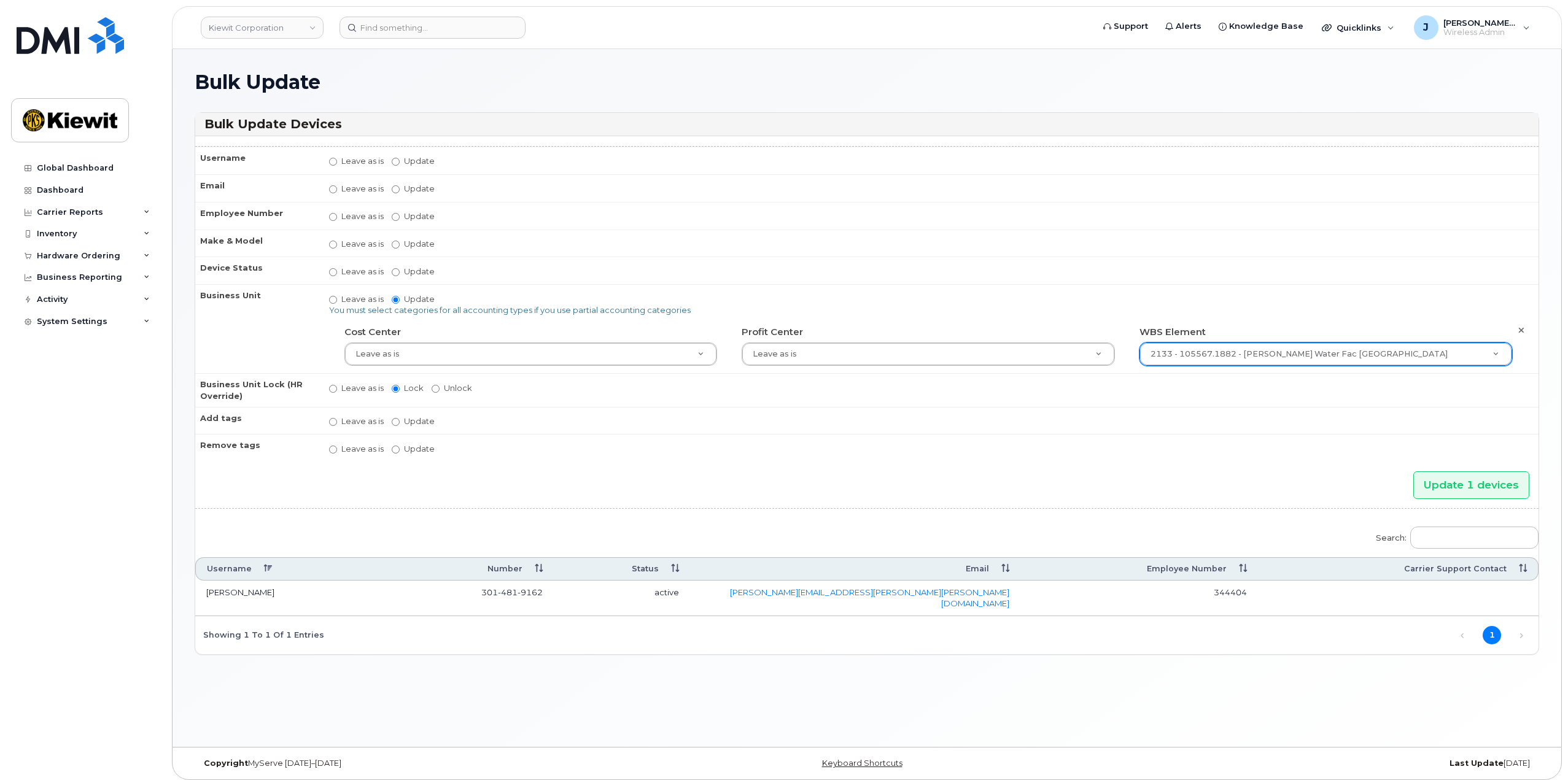
click at [1329, 322] on div "WBS Element 2133 - 105567.1882 - Kiewit Water Fac FL 30252769" at bounding box center [1325, 344] width 391 height 45
click at [1462, 485] on input "Update 1 devices" at bounding box center [1471, 485] width 116 height 28
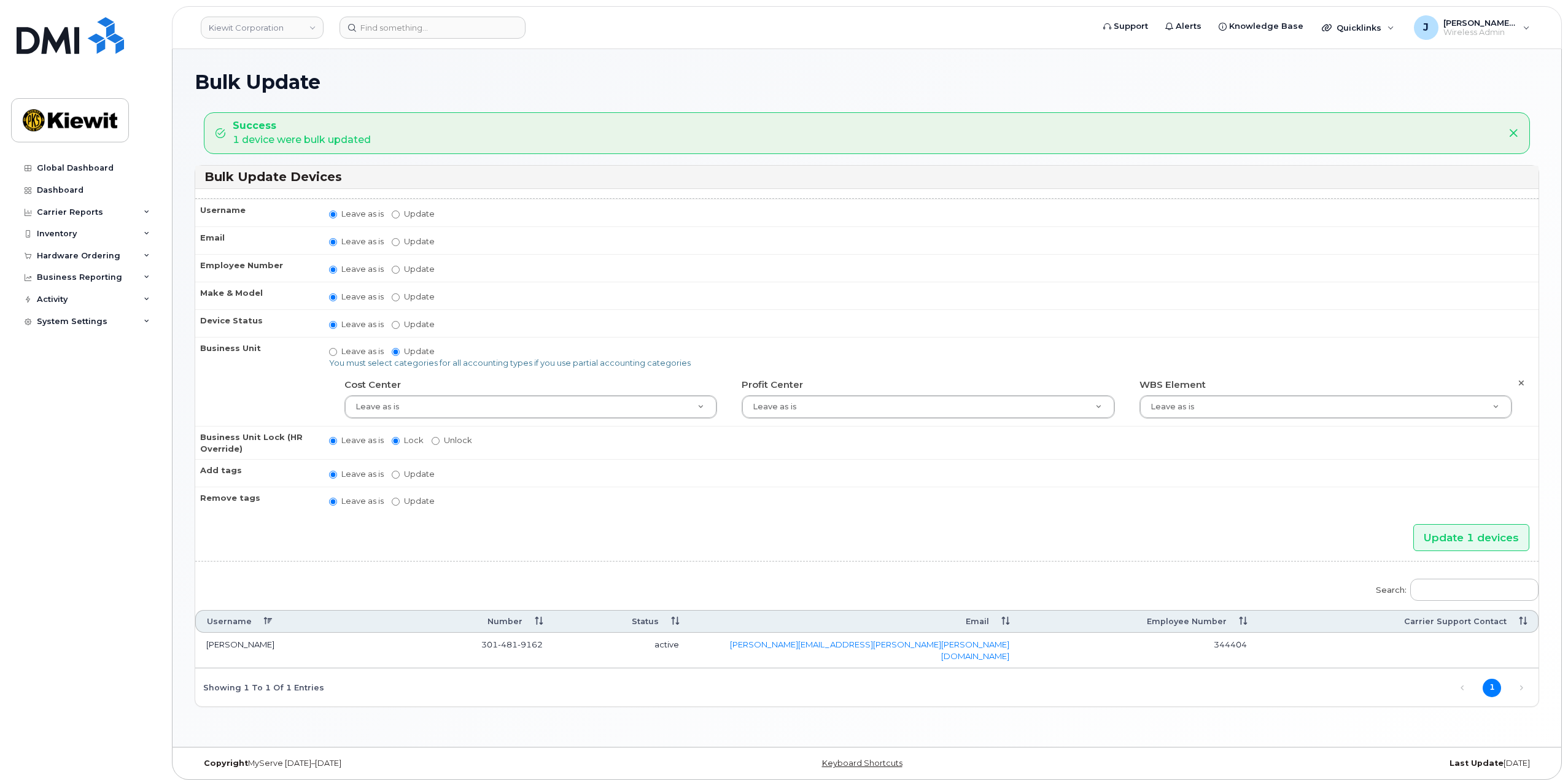
click at [1172, 377] on div "WBS Element Leave as is ,,30252769" at bounding box center [1325, 397] width 391 height 45
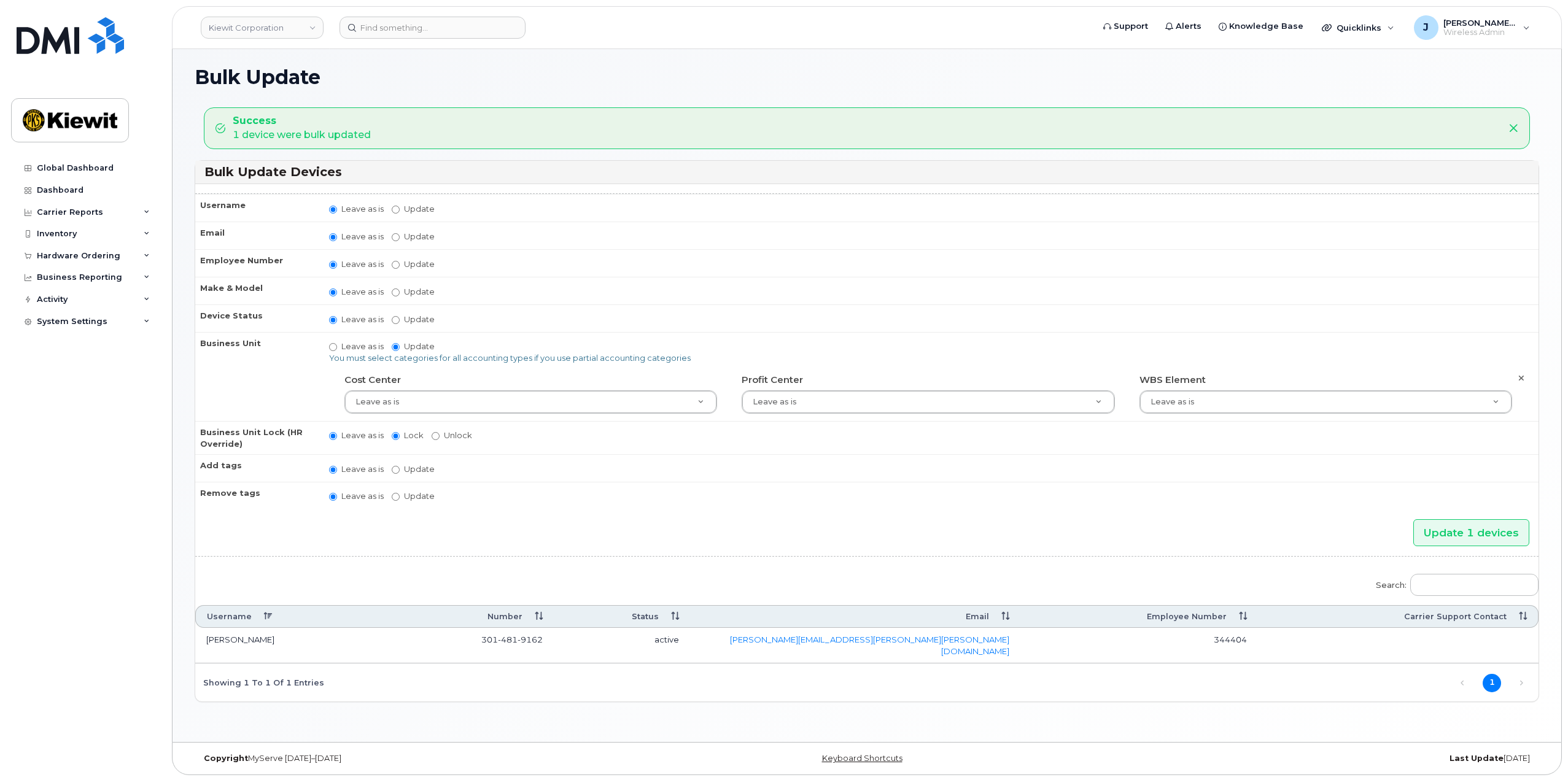
scroll to position [6, 0]
click at [144, 234] on icon at bounding box center [147, 233] width 6 height 6
click at [104, 256] on div "Mobility Devices" at bounding box center [77, 256] width 69 height 11
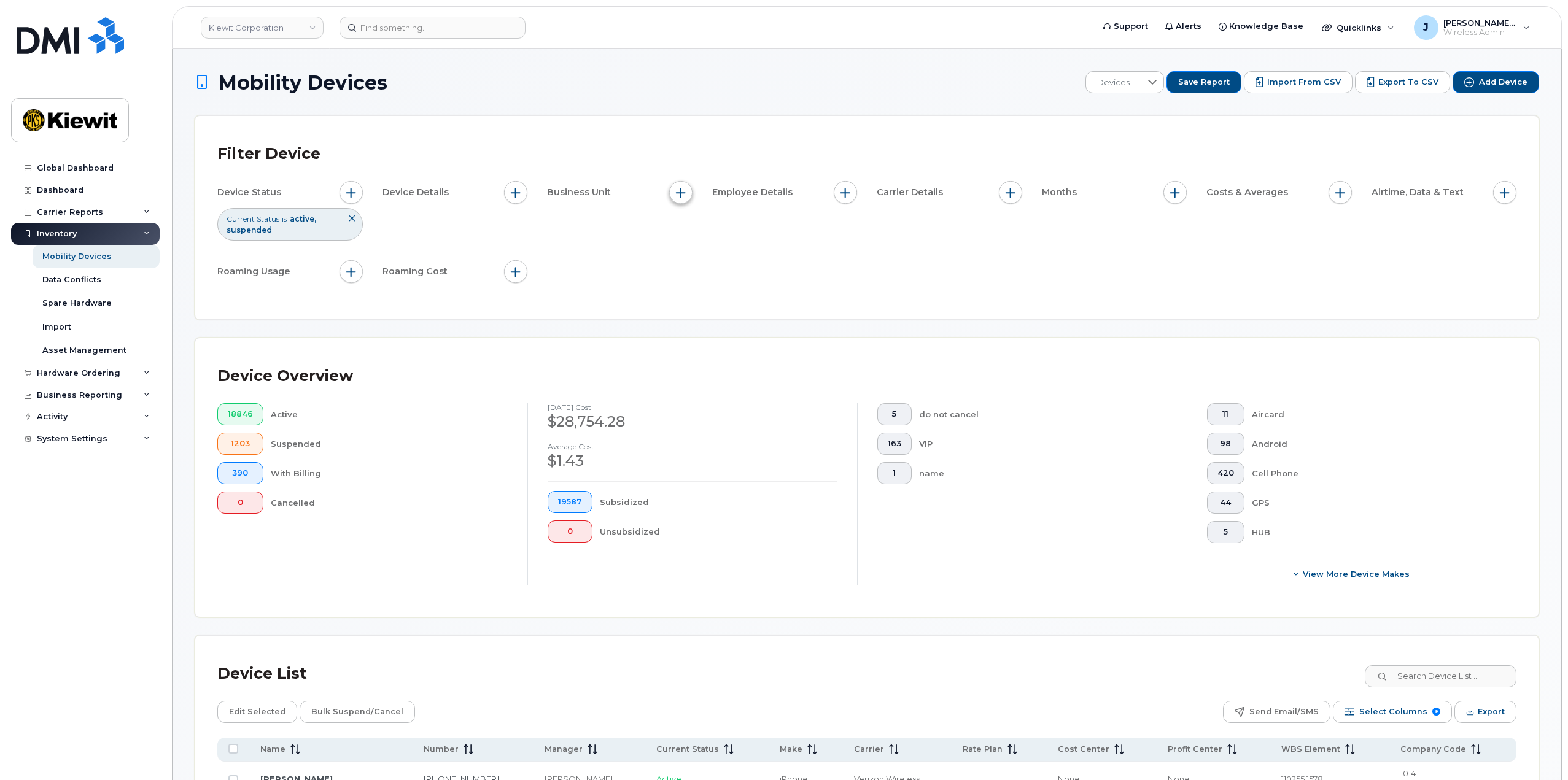
click at [674, 190] on button "button" at bounding box center [680, 193] width 23 height 23
click at [687, 288] on input "WBS Element" at bounding box center [683, 287] width 10 height 10
checkbox input "true"
click at [734, 315] on span "is" at bounding box center [750, 311] width 105 height 22
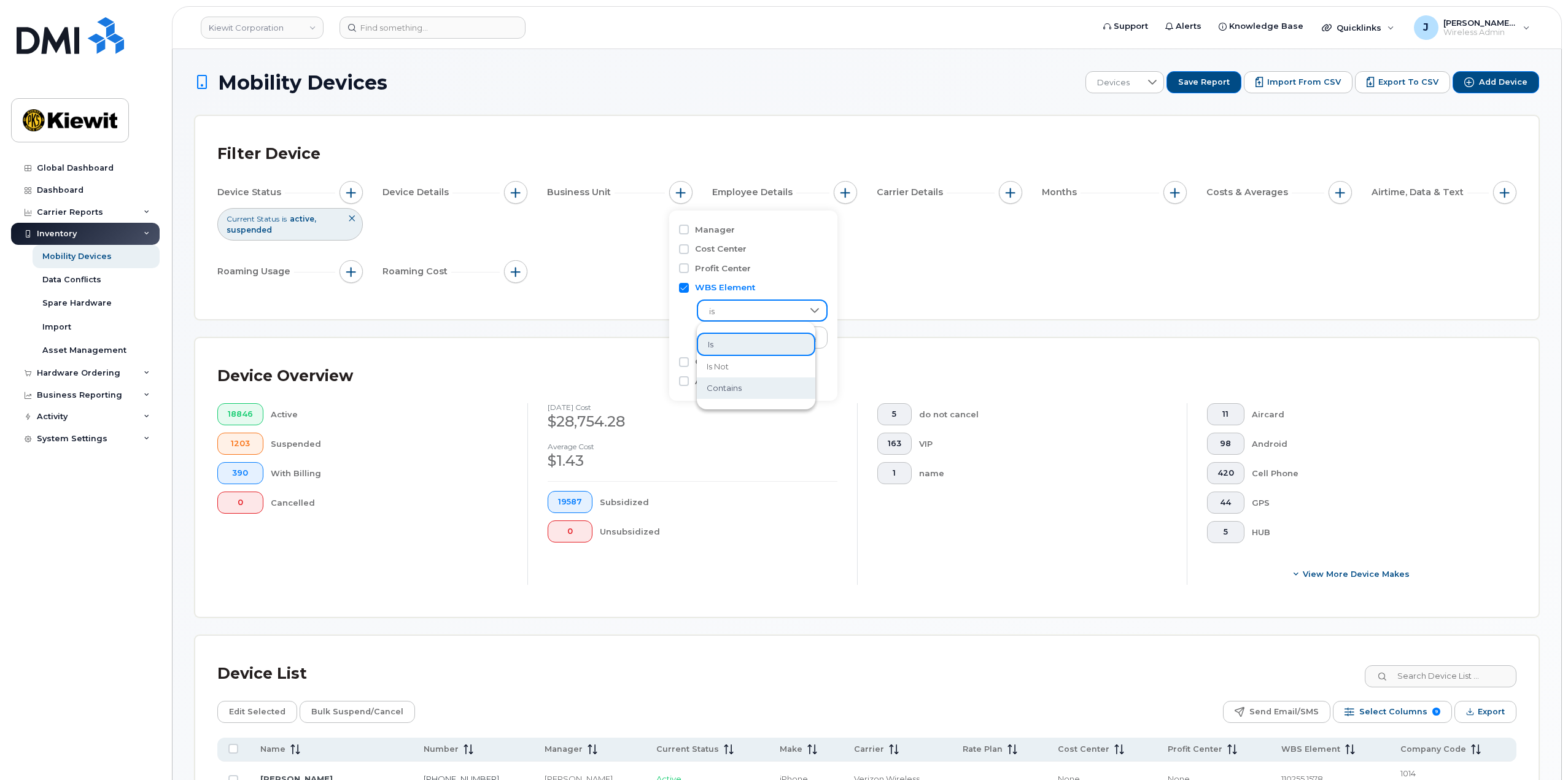
click at [736, 387] on span "contains" at bounding box center [724, 388] width 35 height 12
click at [726, 335] on input "text" at bounding box center [762, 337] width 132 height 22
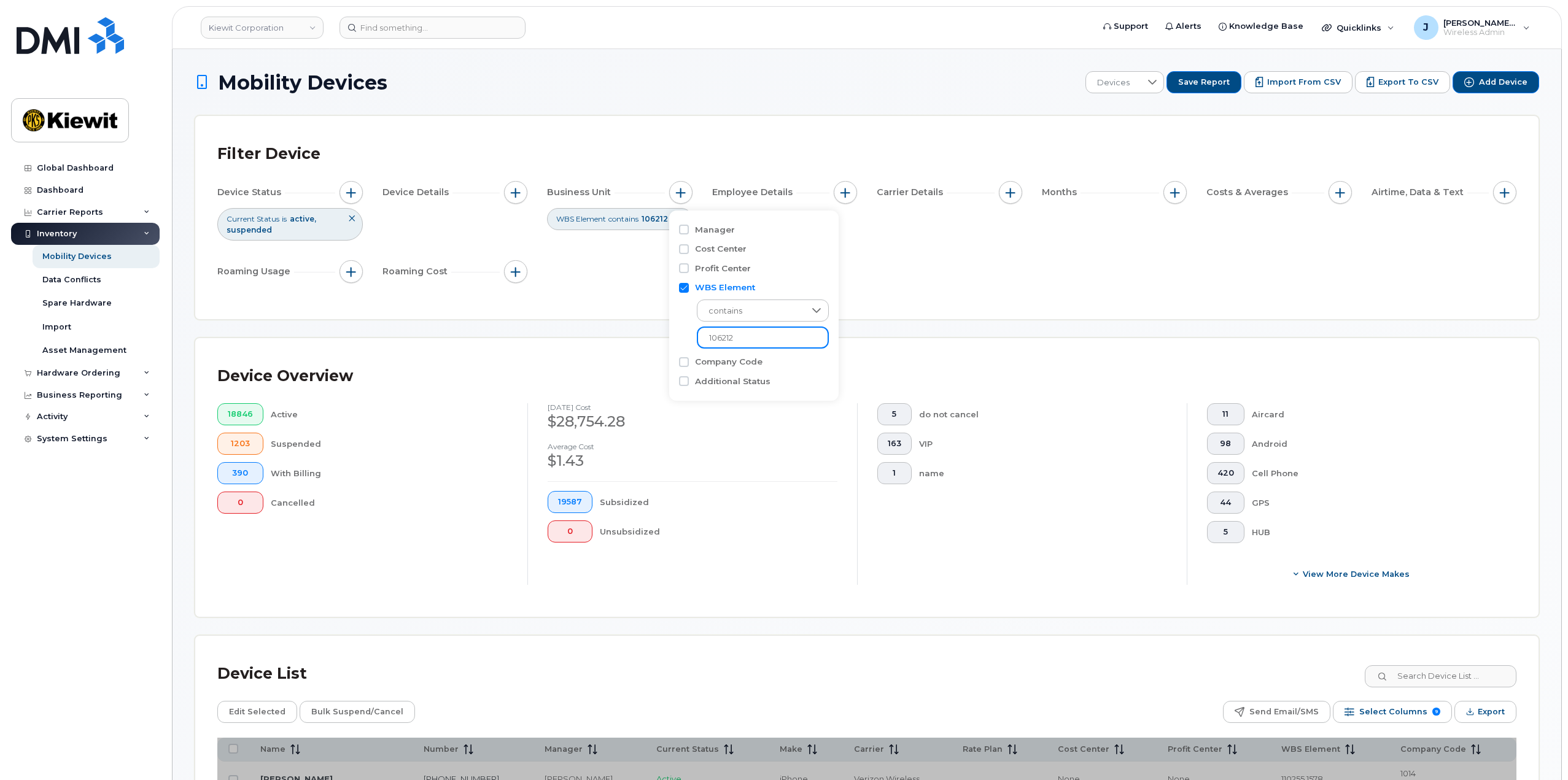
type input "106212"
click at [883, 296] on div "Filter Device Device Status Current Status is active suspended Device Details B…" at bounding box center [866, 217] width 1299 height 159
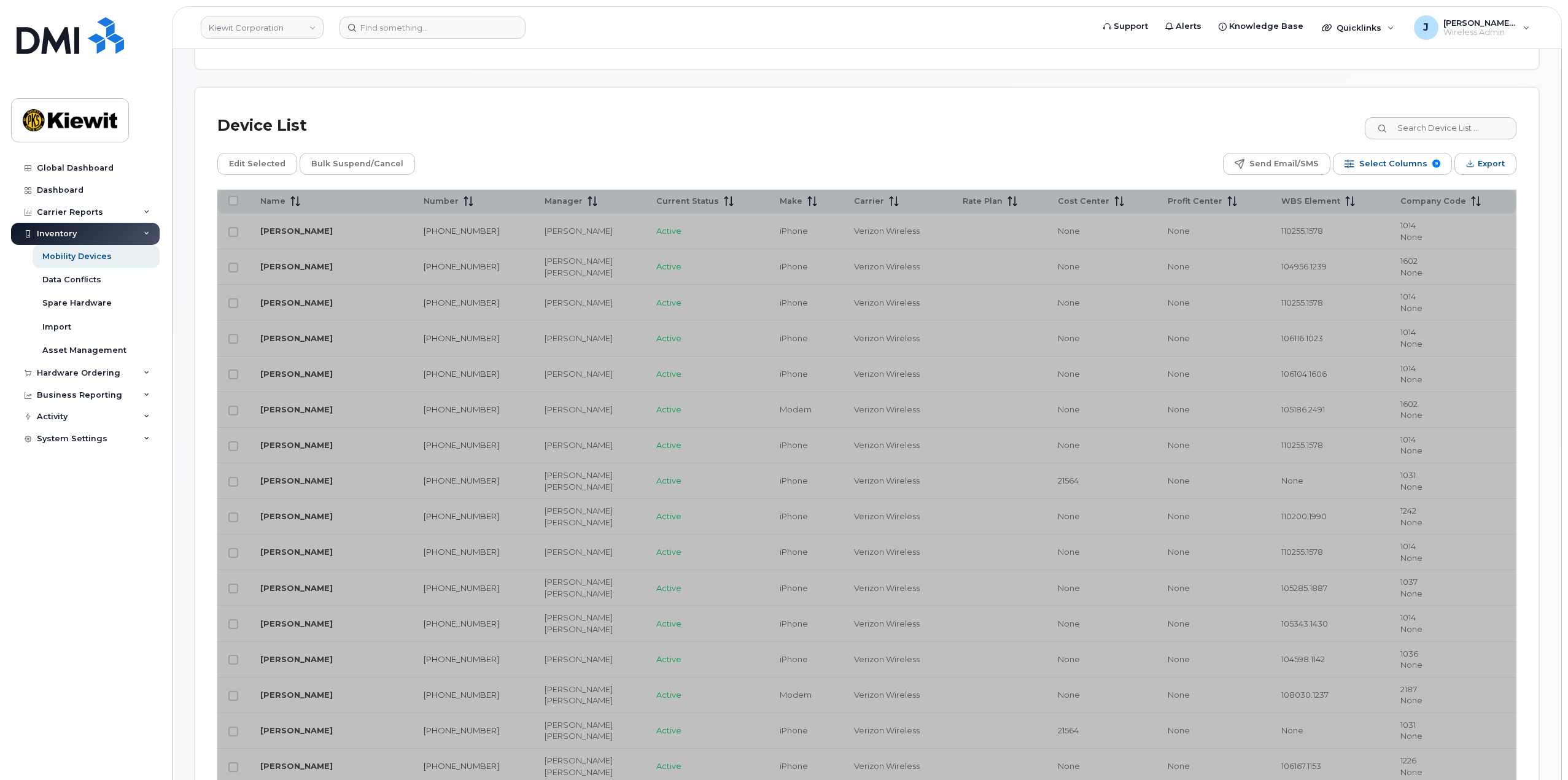
scroll to position [246, 0]
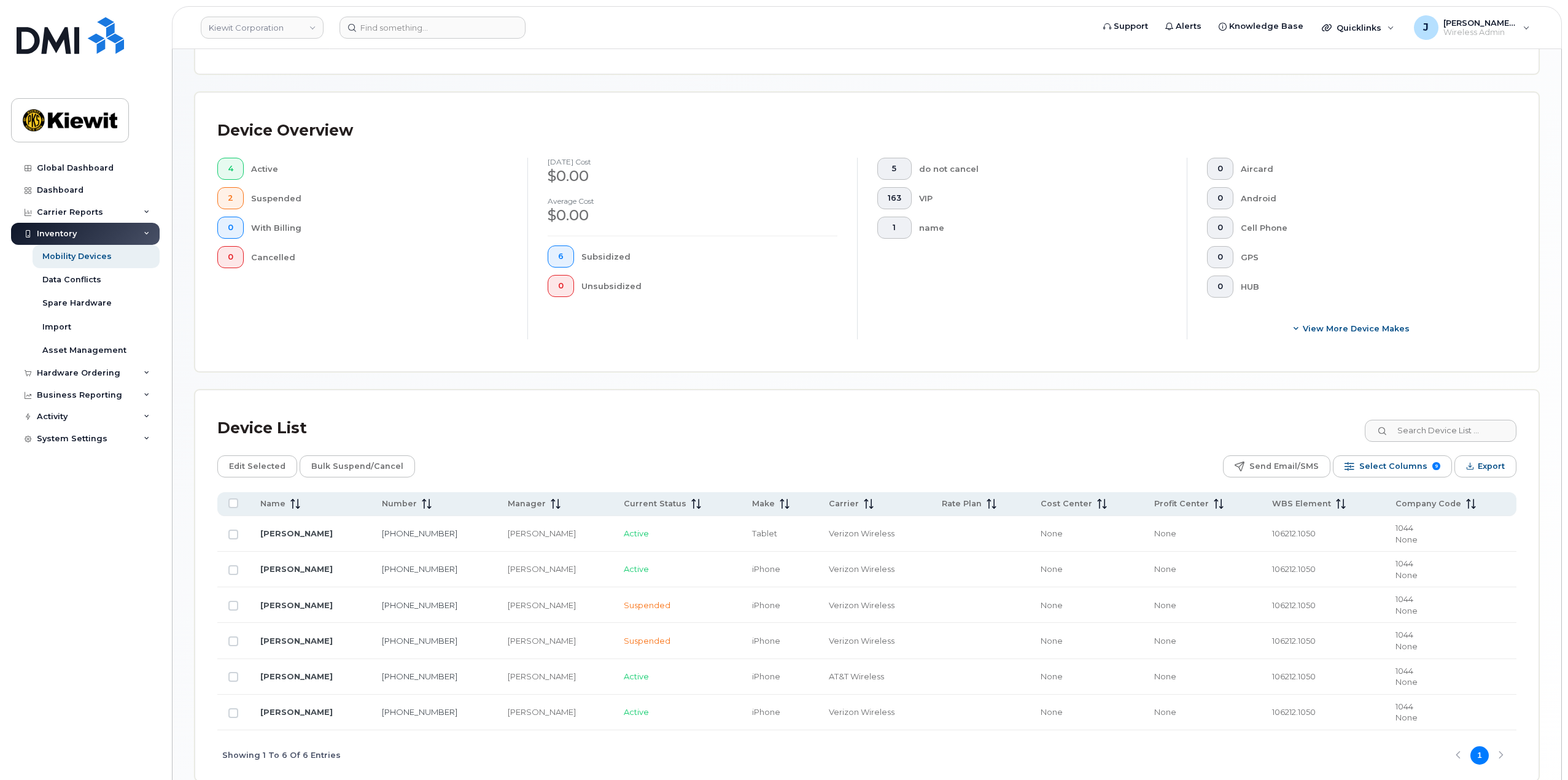
scroll to position [308, 0]
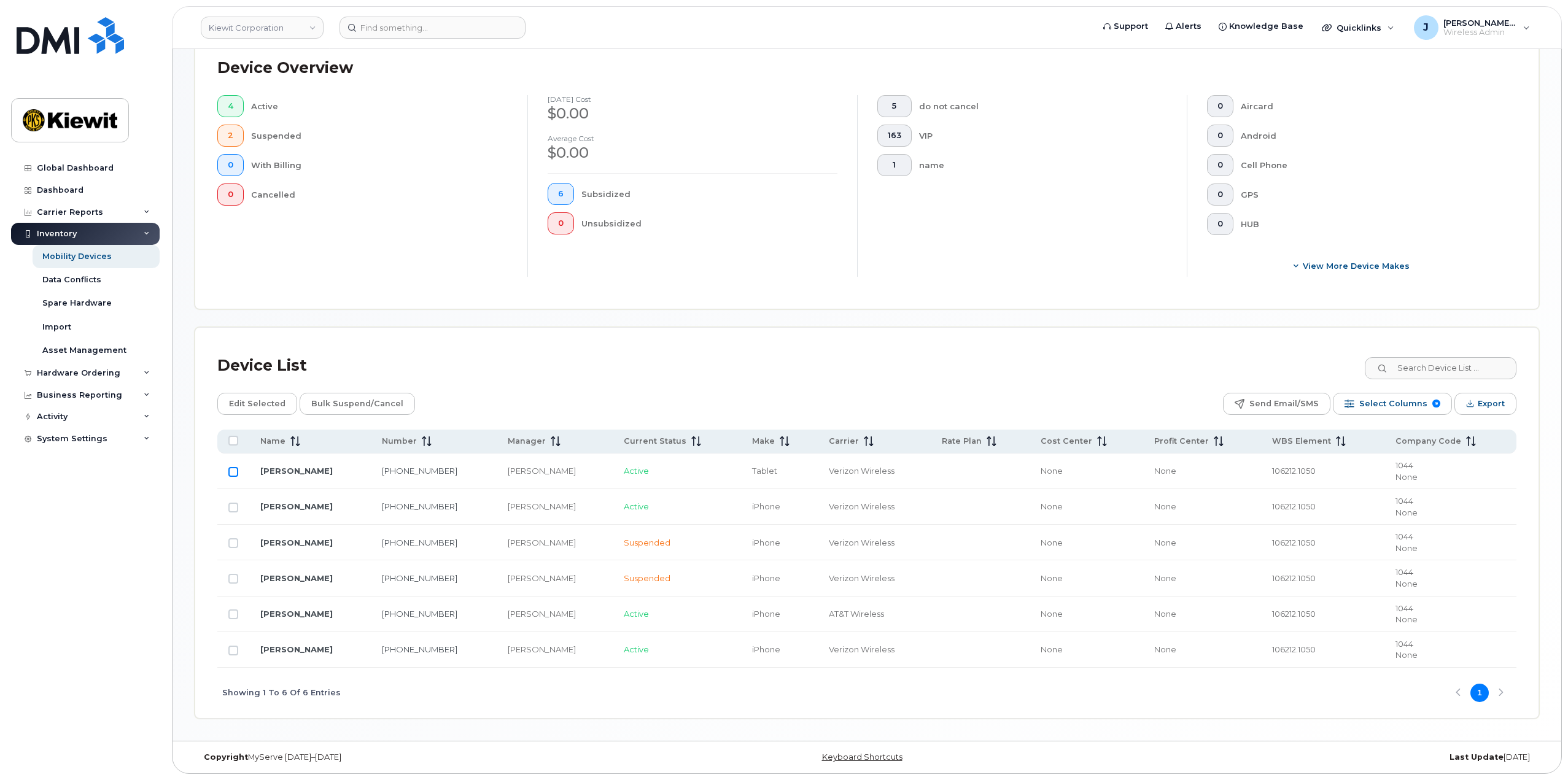
click at [232, 476] on input "Row Unselected" at bounding box center [233, 471] width 10 height 10
checkbox input "true"
click at [611, 362] on div "Device List" at bounding box center [866, 365] width 1299 height 31
click at [239, 405] on span "Edit Selected" at bounding box center [257, 403] width 57 height 18
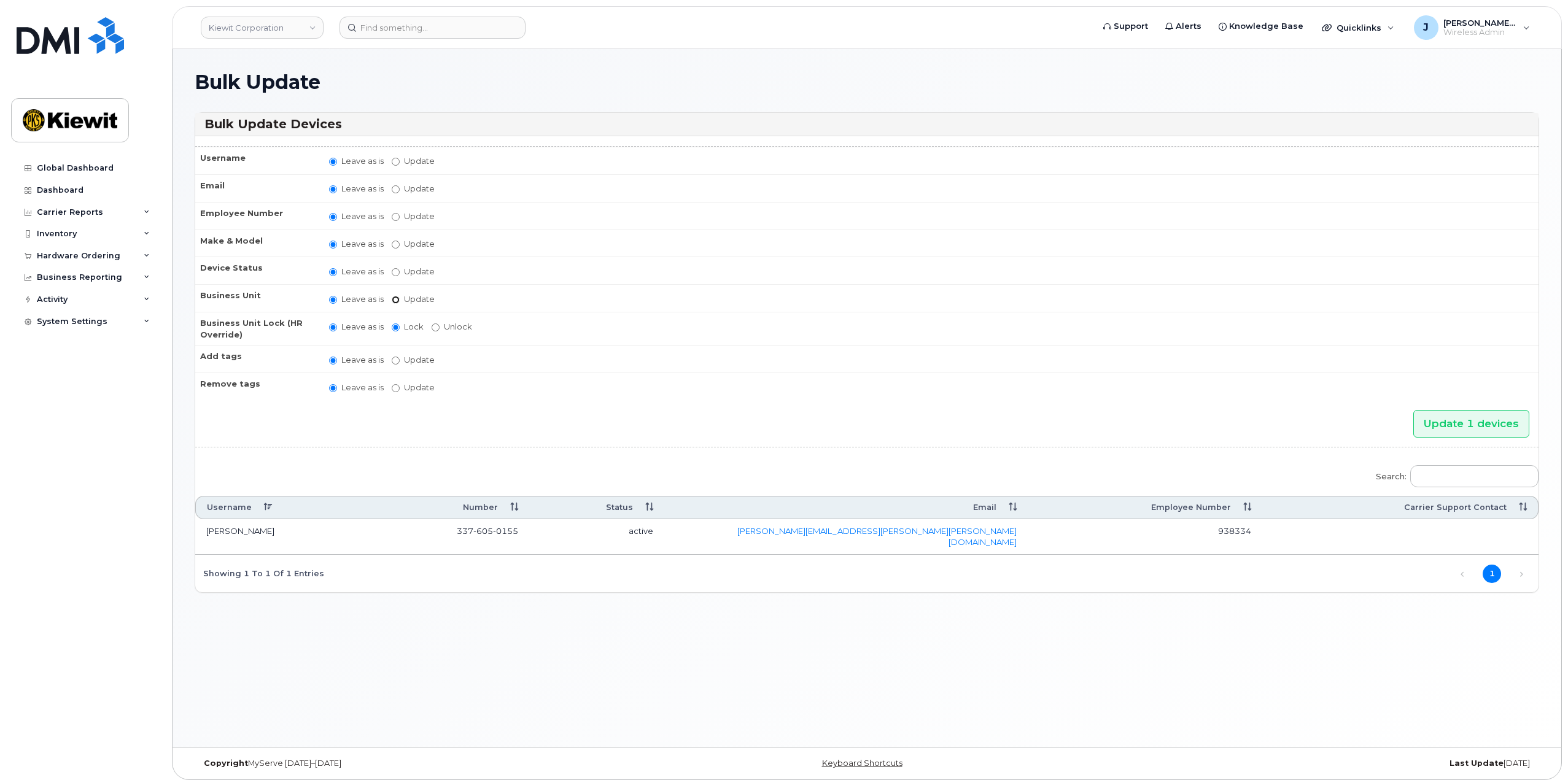
click at [393, 300] on input "Update" at bounding box center [395, 300] width 8 height 8
radio input "true"
radio input "false"
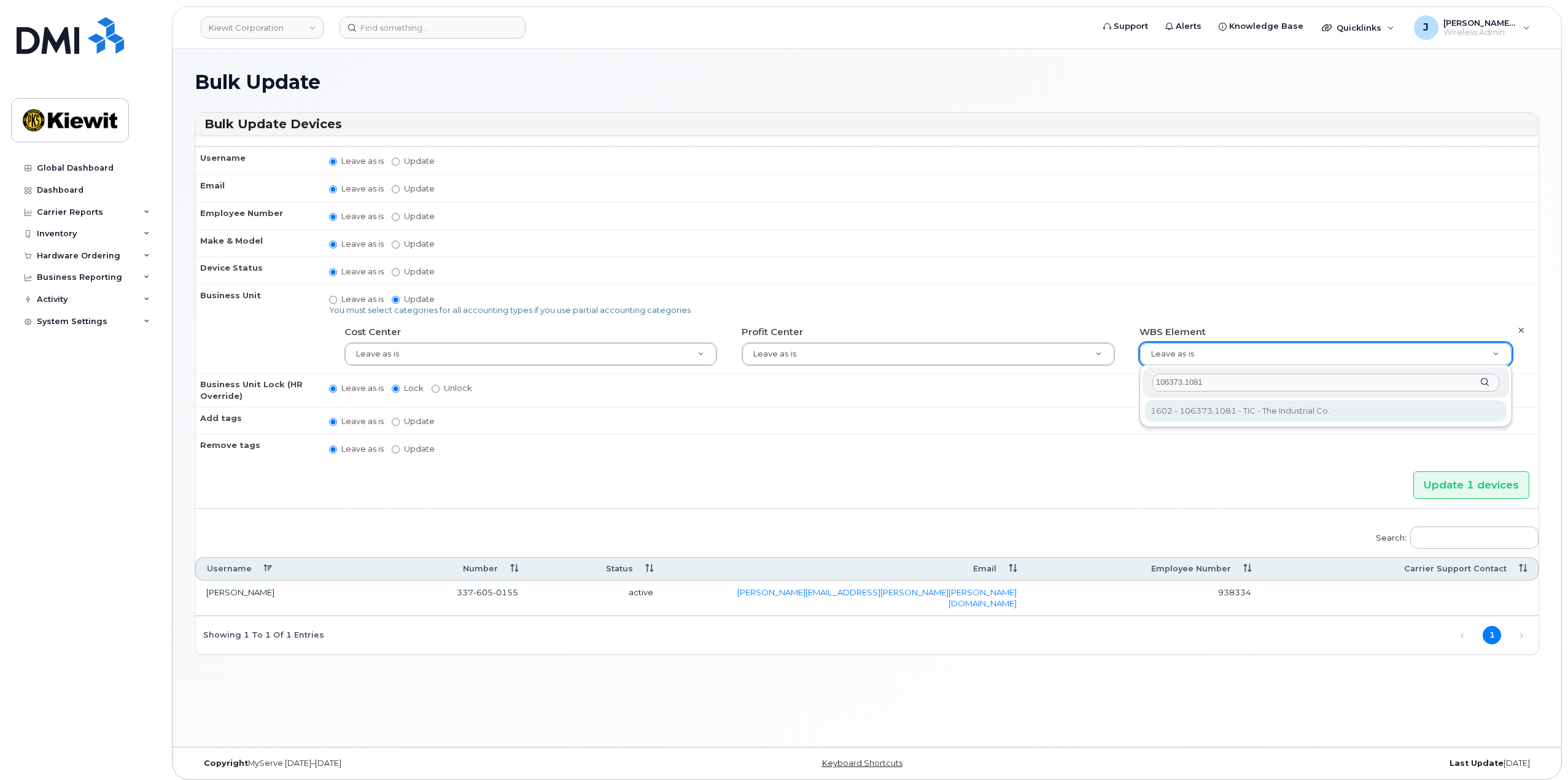
type input "106373.1081"
type input "35050978"
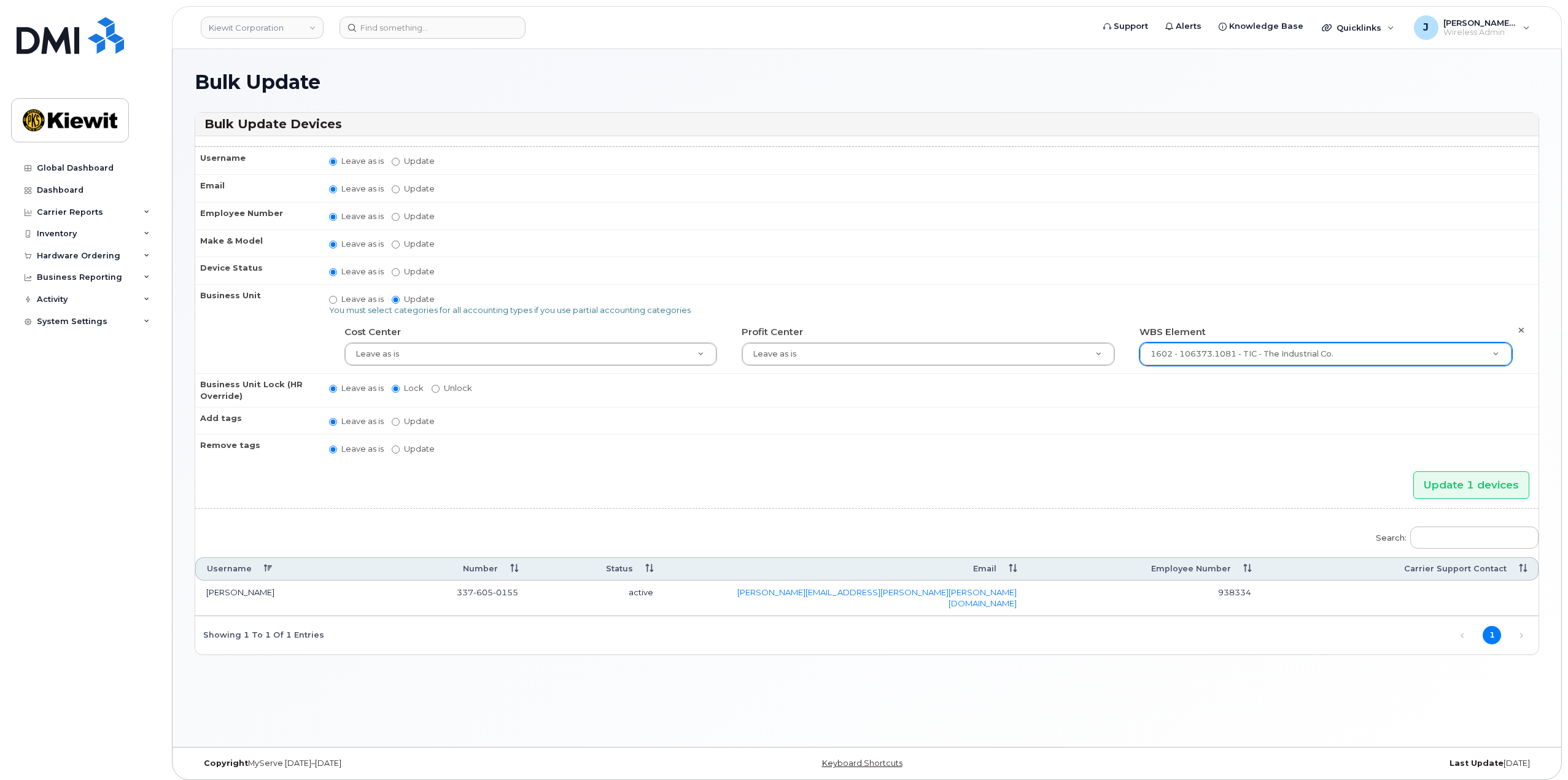
click at [999, 416] on td "Leave as is Update No matches found do not block data do not cancel do not rede…" at bounding box center [928, 420] width 1221 height 28
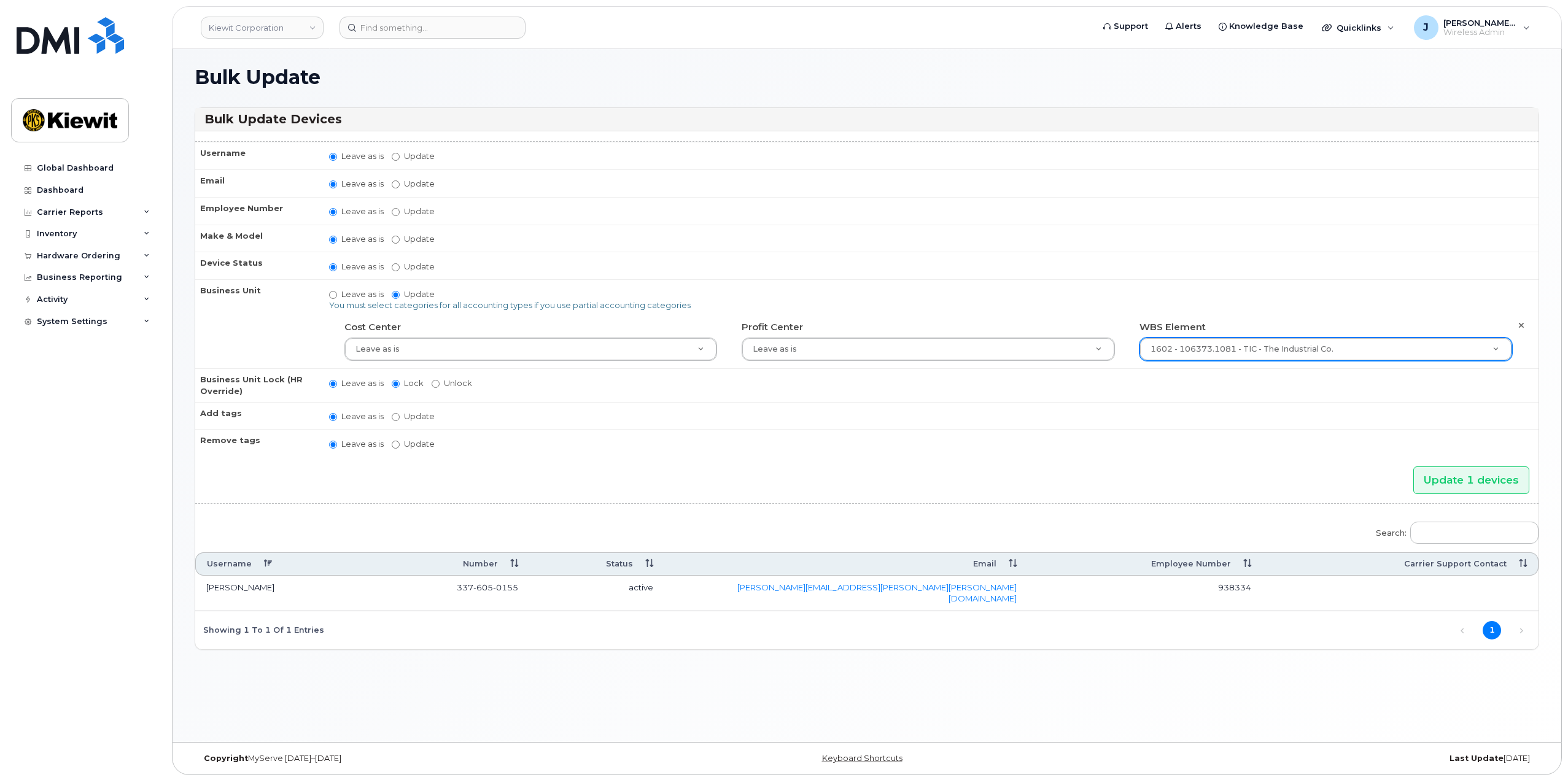
scroll to position [6, 0]
click at [1445, 481] on input "Update 1 devices" at bounding box center [1471, 479] width 116 height 28
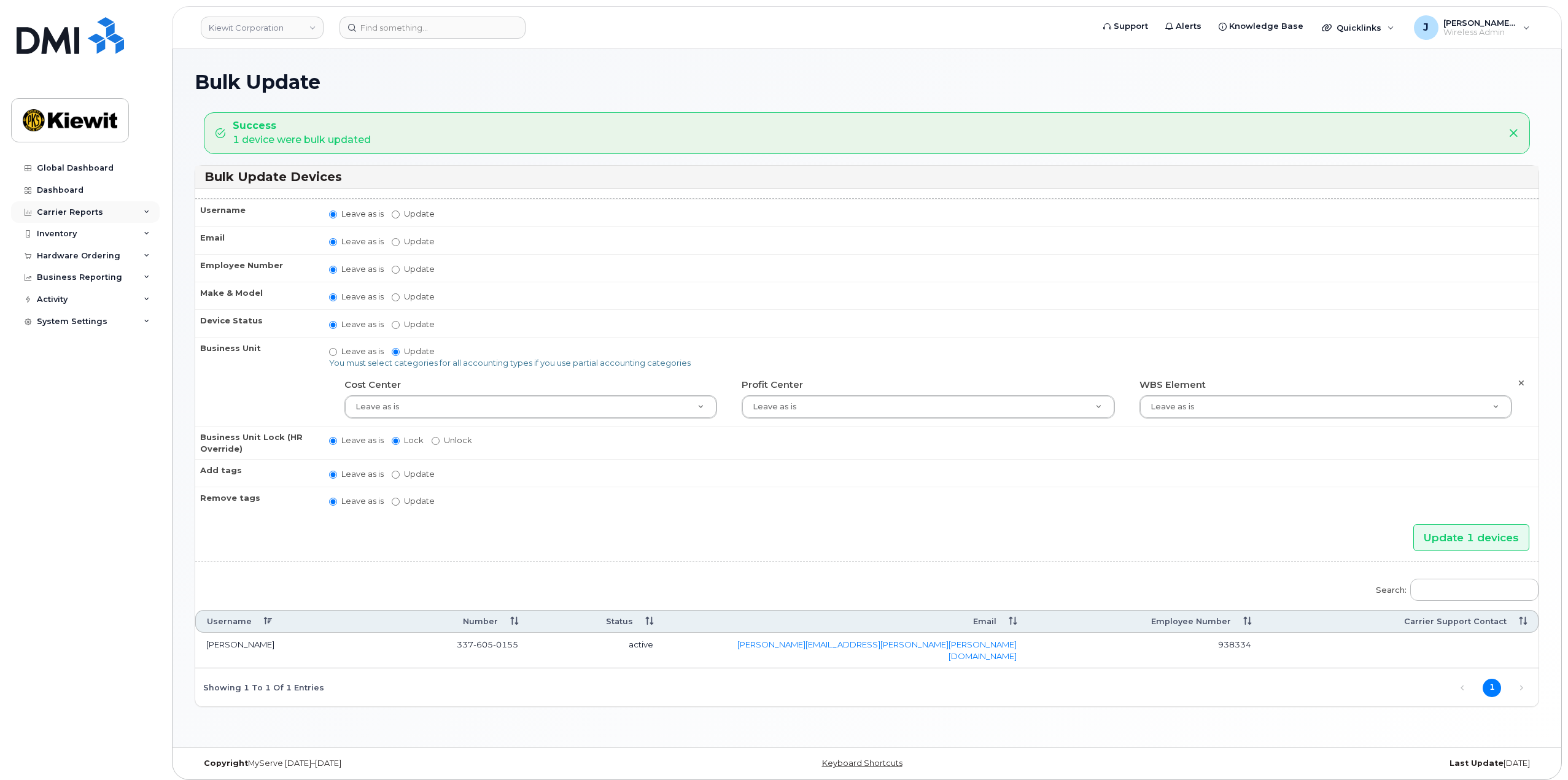
click at [146, 215] on div "Carrier Reports" at bounding box center [85, 212] width 149 height 22
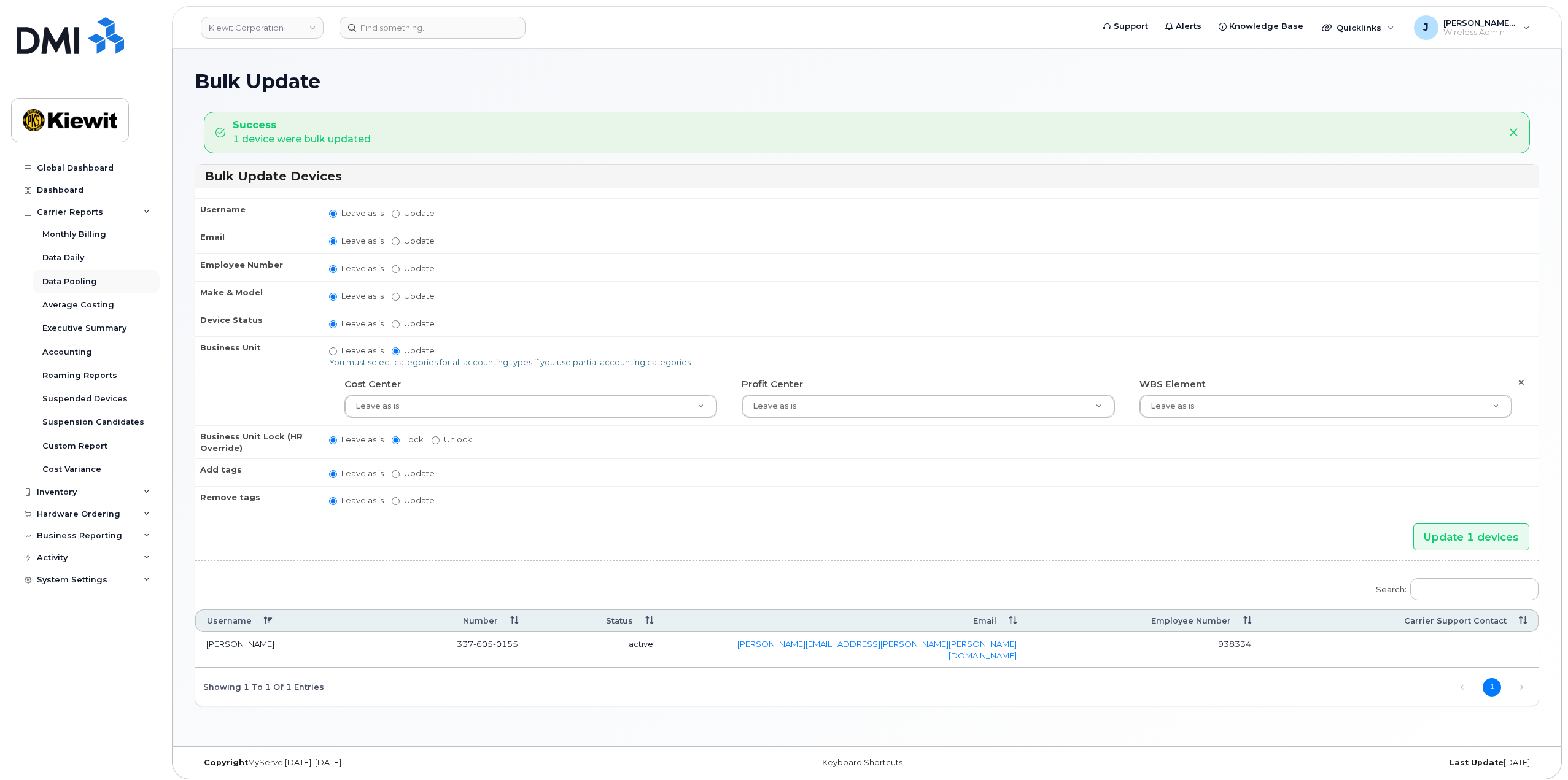
scroll to position [6, 0]
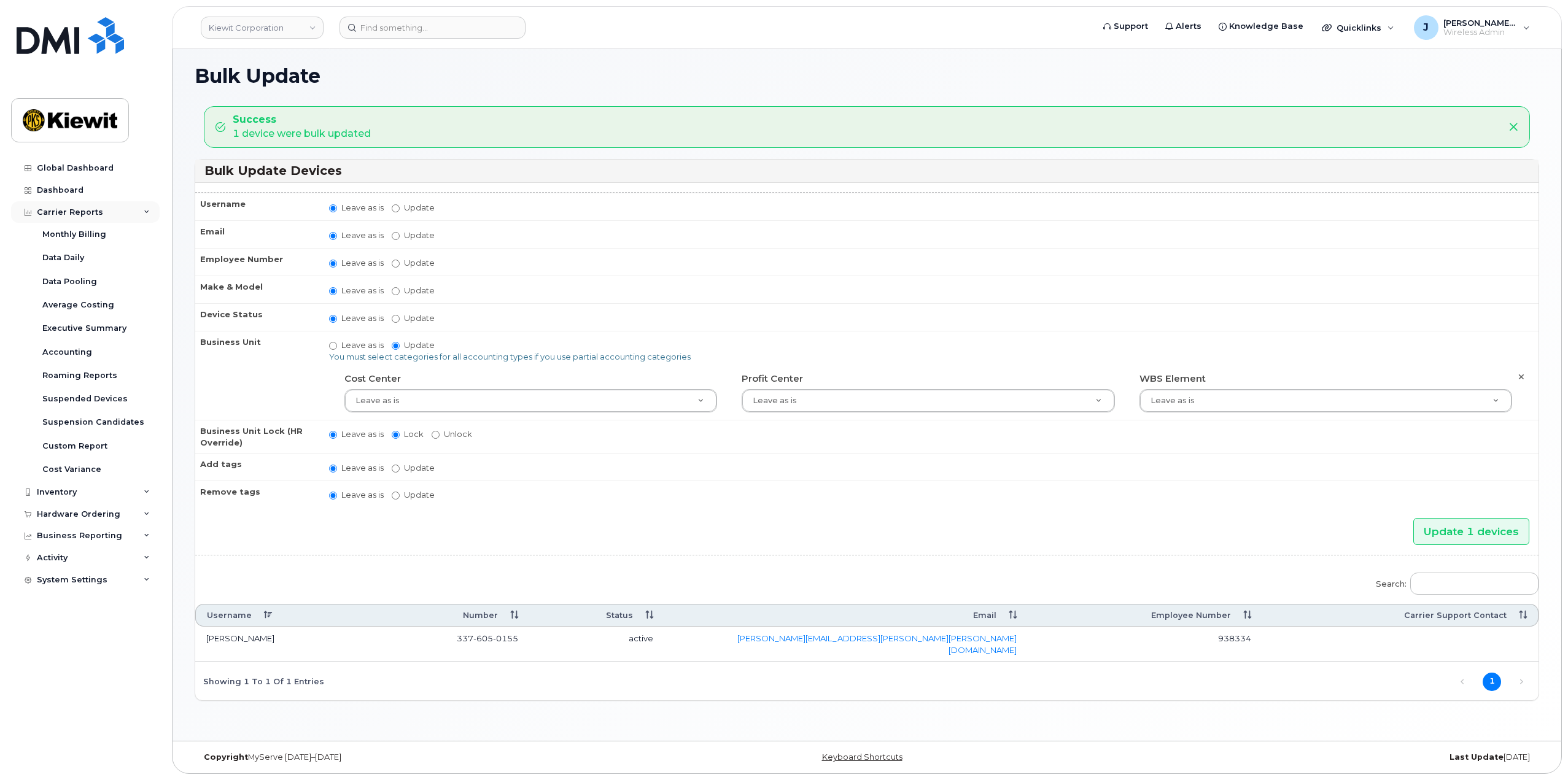
click at [138, 214] on div "Carrier Reports" at bounding box center [85, 212] width 149 height 22
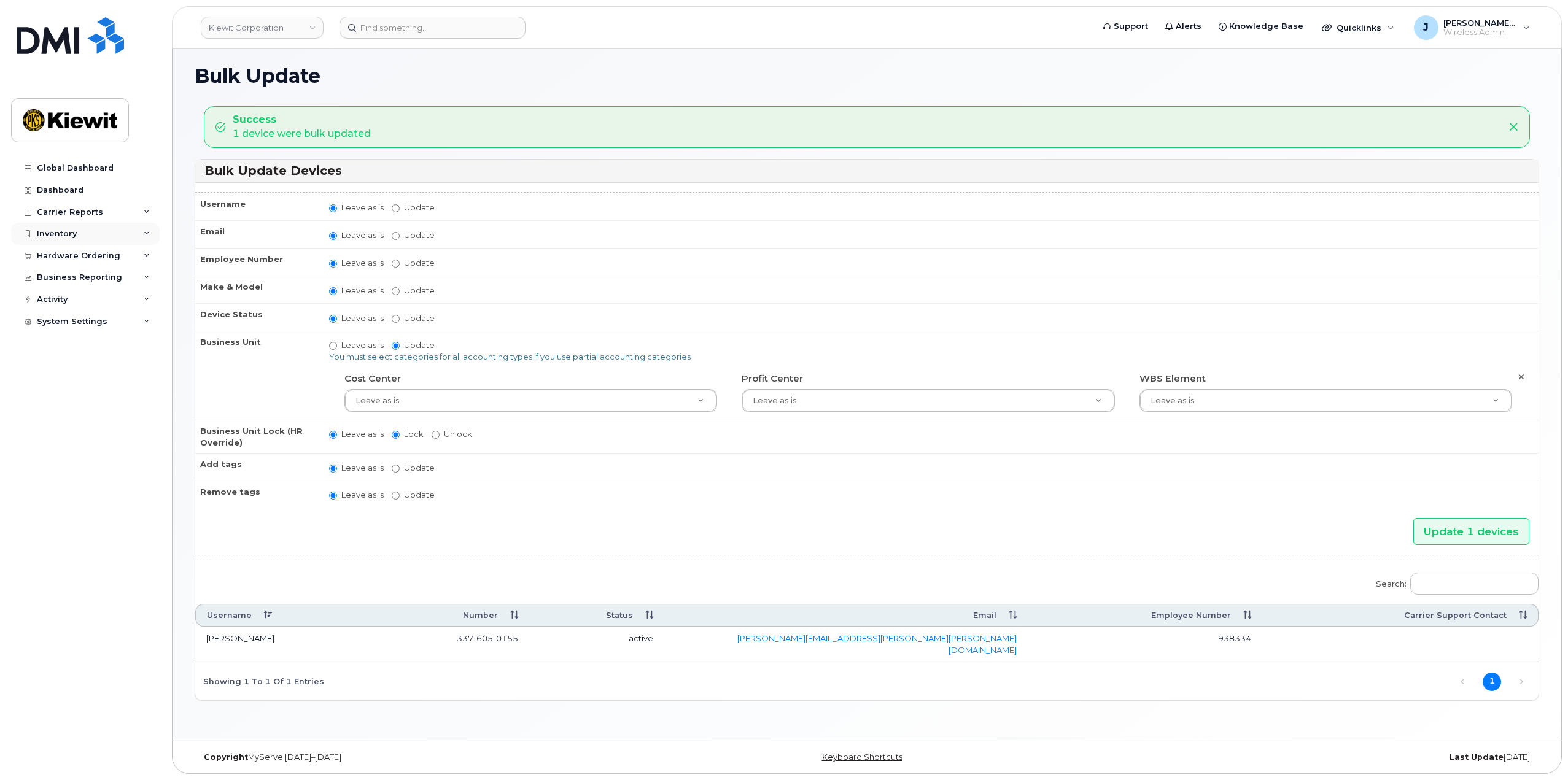
click at [148, 234] on icon at bounding box center [147, 233] width 6 height 6
click at [88, 259] on div "Mobility Devices" at bounding box center [77, 256] width 69 height 11
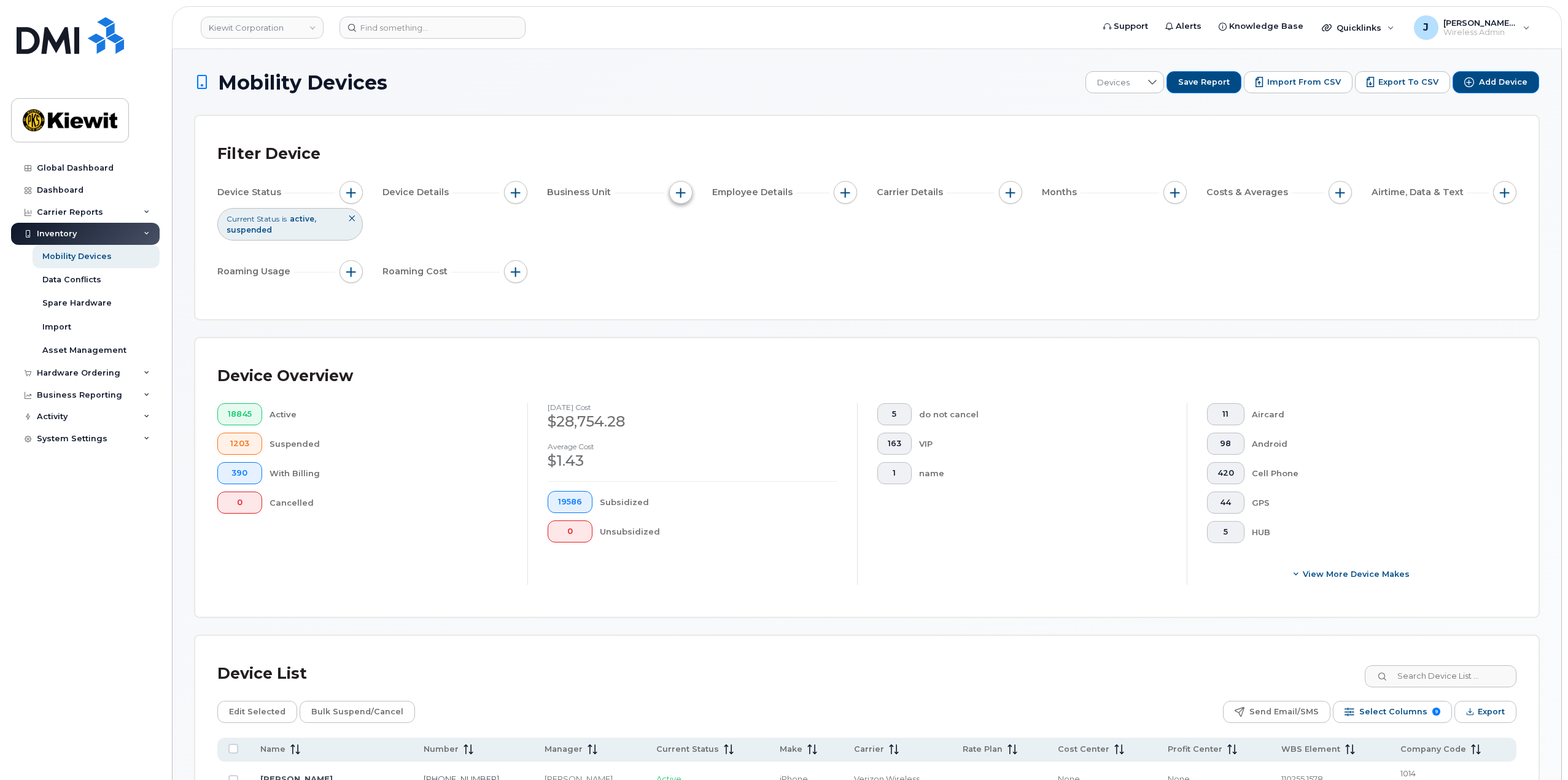
click at [682, 194] on span "button" at bounding box center [680, 193] width 10 height 10
click at [688, 288] on input "WBS Element" at bounding box center [683, 287] width 10 height 10
checkbox input "true"
click at [735, 303] on span "is" at bounding box center [751, 310] width 106 height 22
click at [726, 384] on span "contains" at bounding box center [724, 388] width 35 height 12
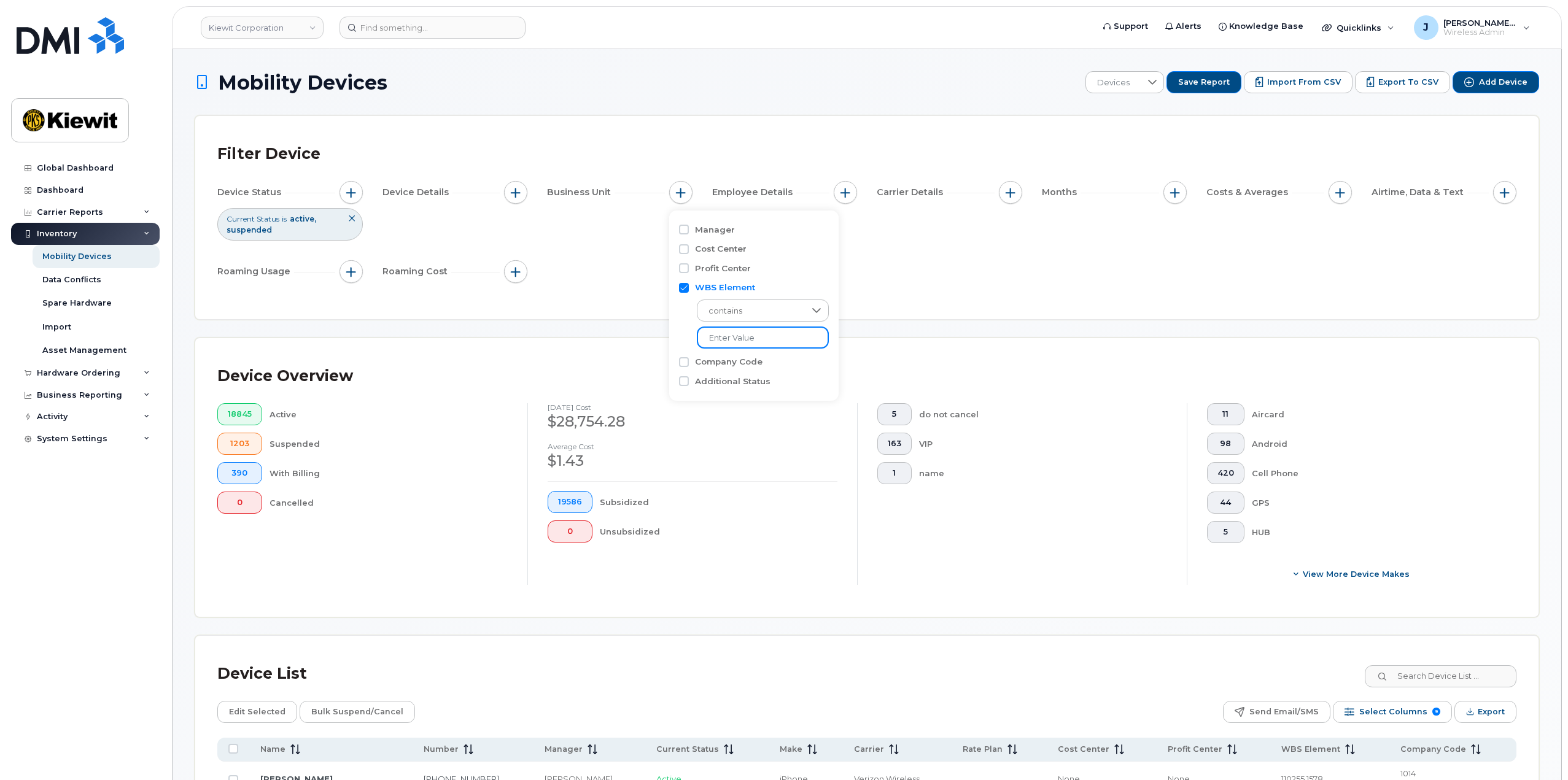
click at [722, 345] on input "text" at bounding box center [762, 337] width 132 height 22
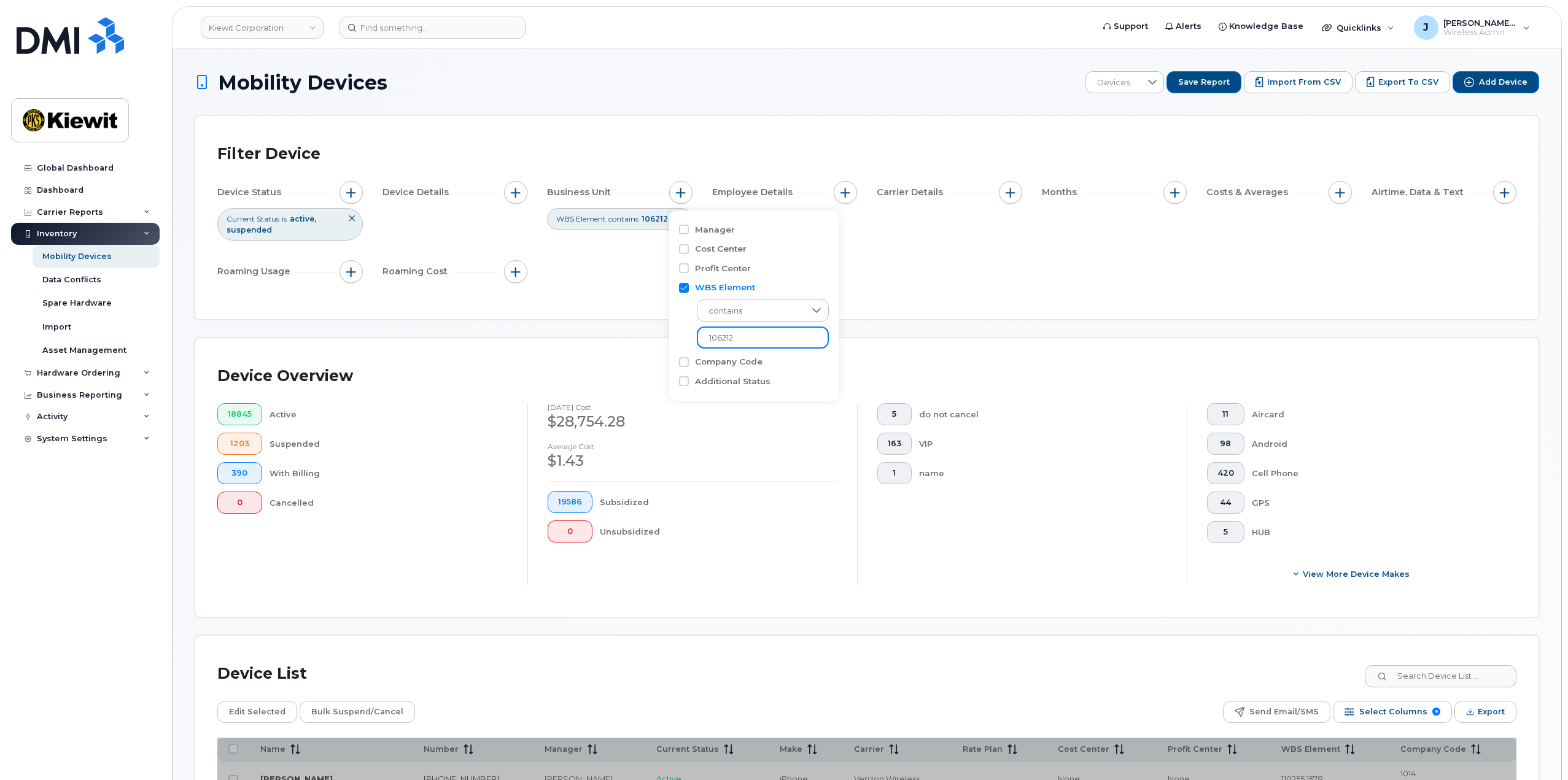
type input "106212"
click at [951, 281] on div "Device Status Current Status is active suspended Device Details Business Unit W…" at bounding box center [866, 234] width 1299 height 107
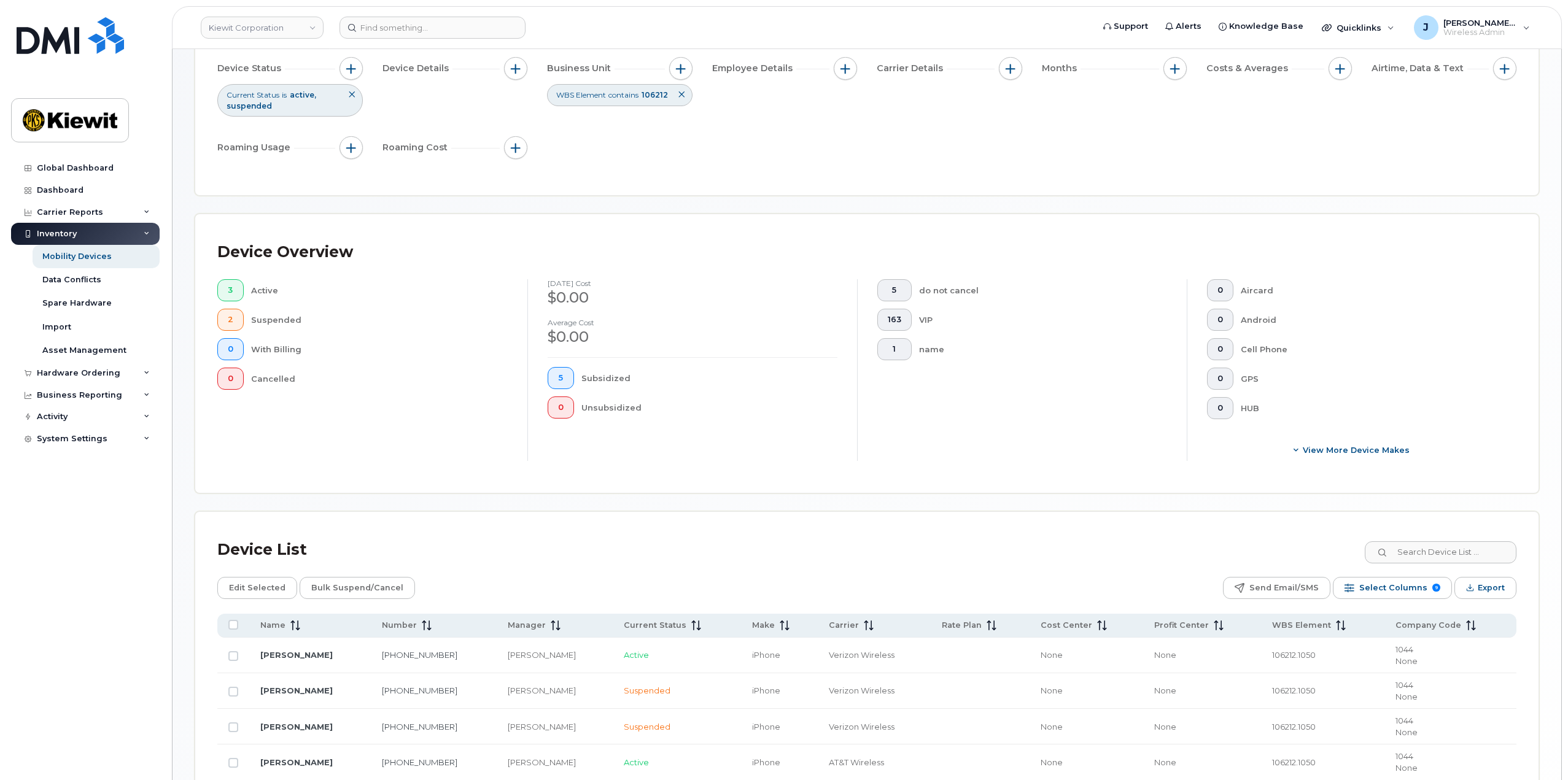
scroll to position [273, 0]
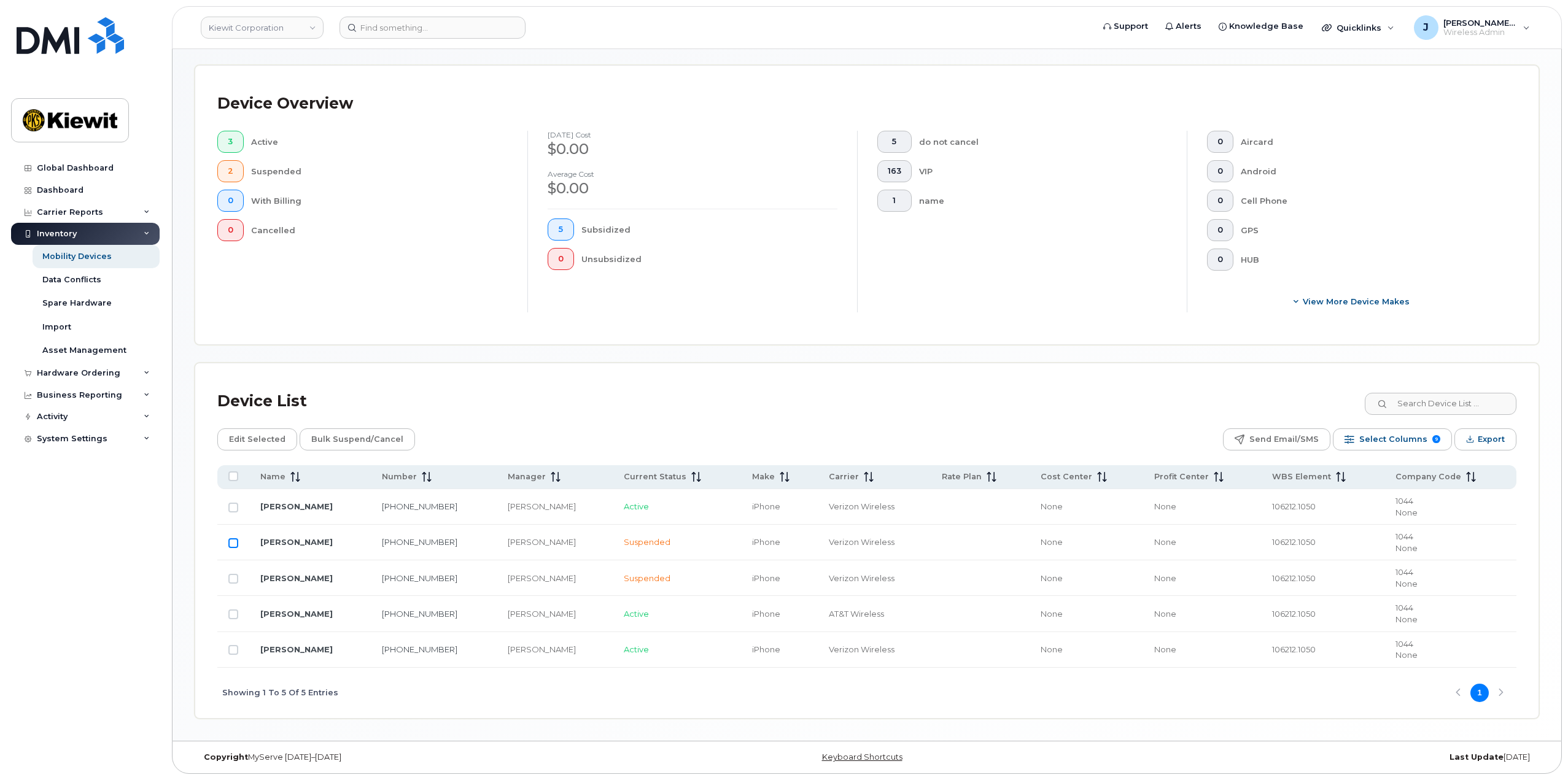
click at [234, 545] on input "Row Unselected" at bounding box center [233, 542] width 10 height 10
checkbox input "true"
click at [235, 573] on td at bounding box center [232, 578] width 32 height 36
click at [232, 585] on td at bounding box center [232, 578] width 32 height 36
click at [232, 582] on input "Row Unselected" at bounding box center [233, 578] width 10 height 10
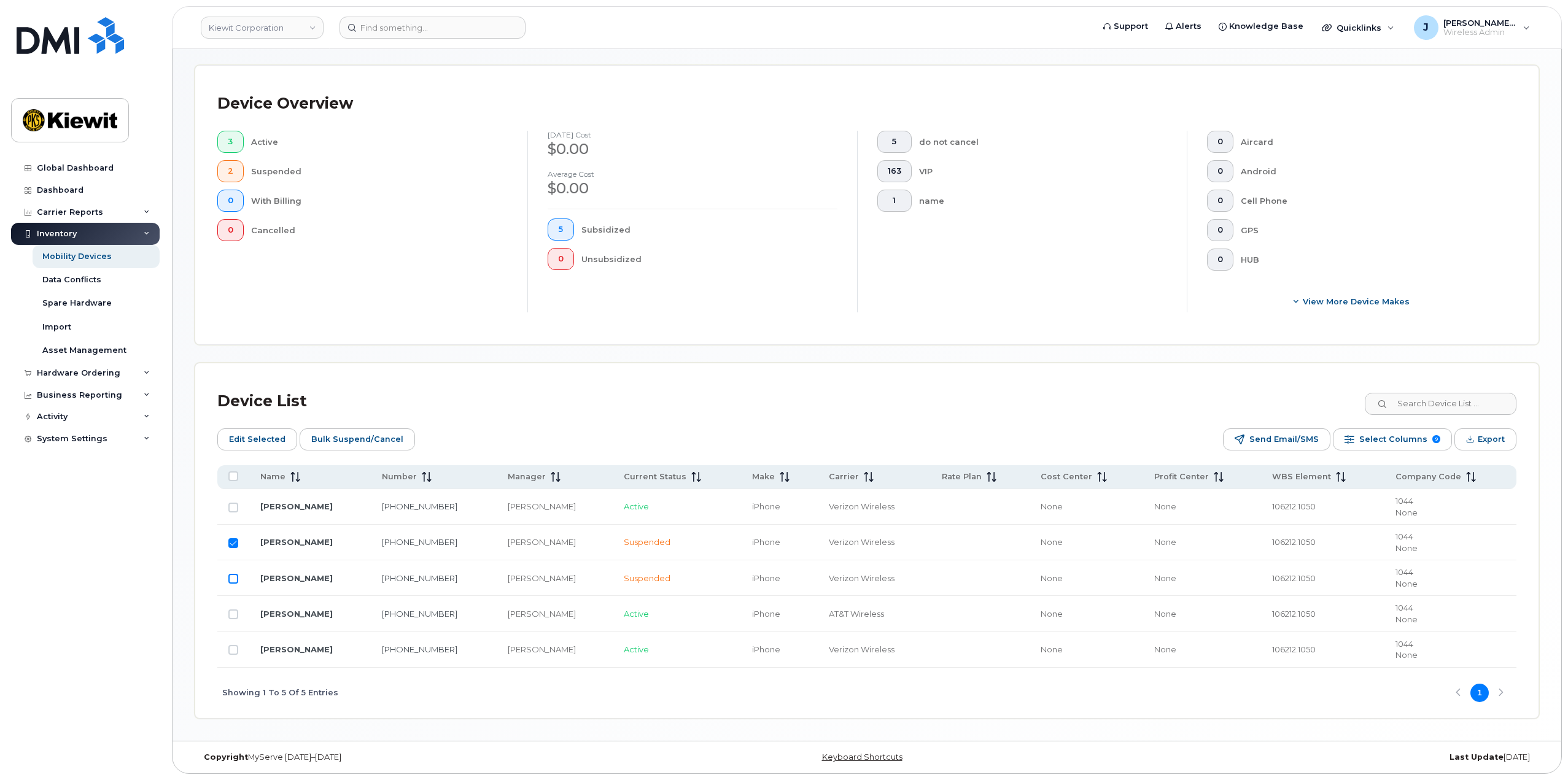
checkbox input "true"
click at [235, 546] on input "Row Selected" at bounding box center [233, 542] width 10 height 10
checkbox input "false"
click at [235, 579] on input "Row Selected" at bounding box center [233, 578] width 10 height 10
checkbox input "false"
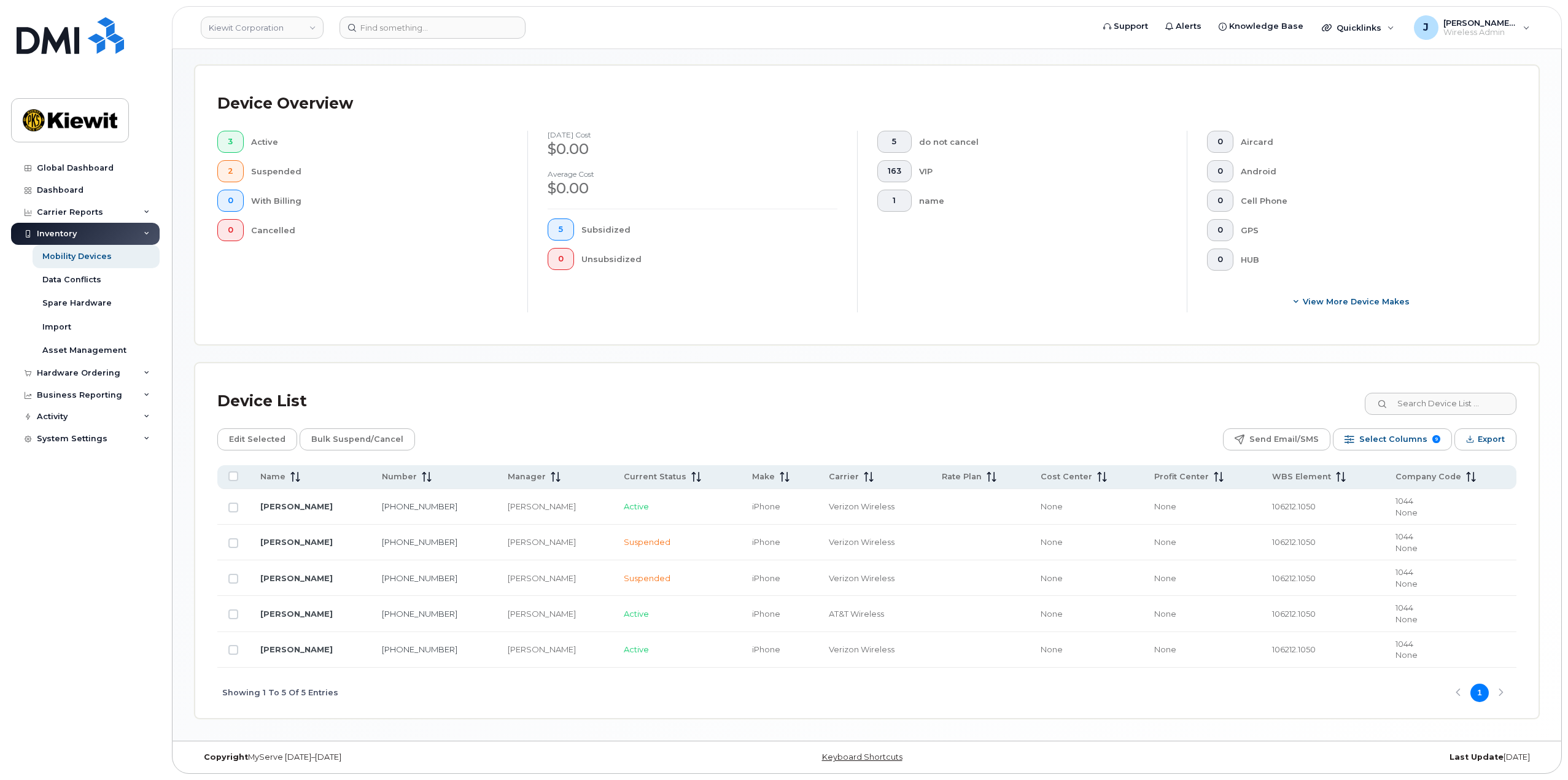
click at [600, 402] on div "Device List" at bounding box center [866, 400] width 1299 height 31
